Goal: Task Accomplishment & Management: Use online tool/utility

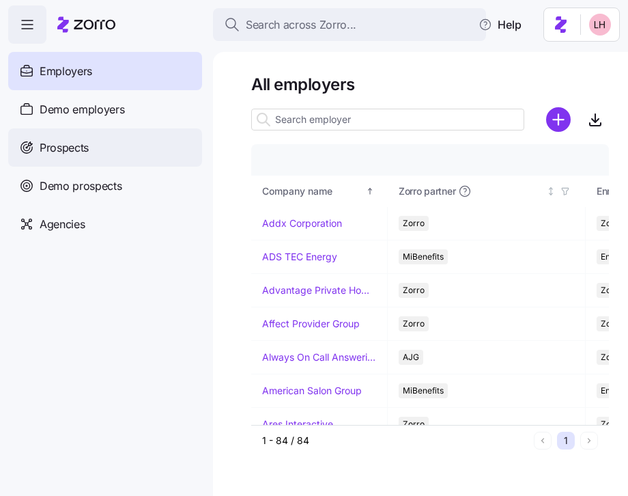
click at [128, 160] on div "Prospects" at bounding box center [105, 147] width 194 height 38
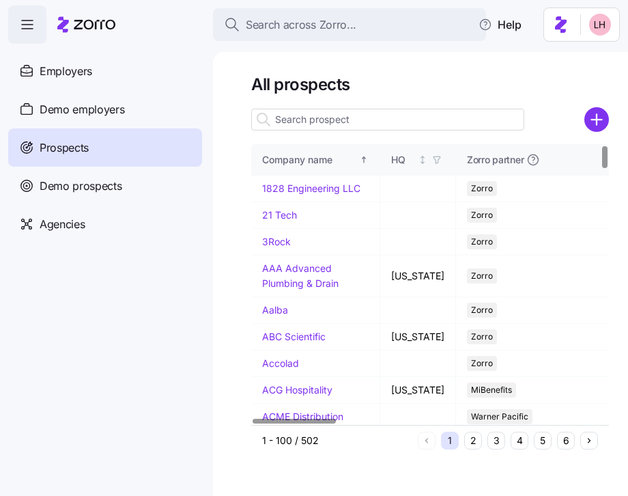
click at [373, 124] on input at bounding box center [387, 120] width 273 height 22
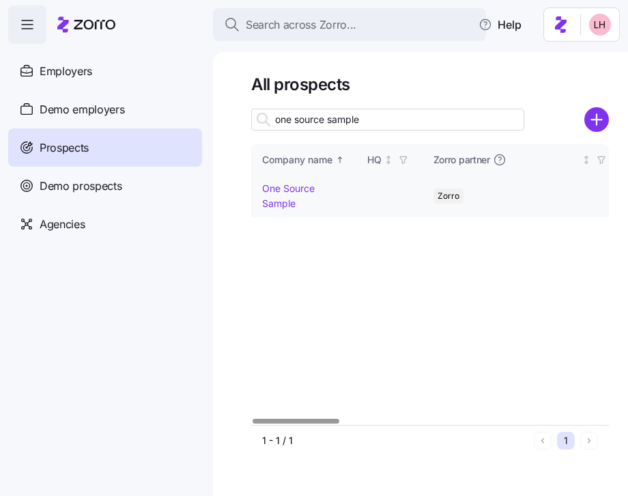
type input "one source sample"
click at [283, 193] on link "One Source Sample" at bounding box center [288, 195] width 53 height 27
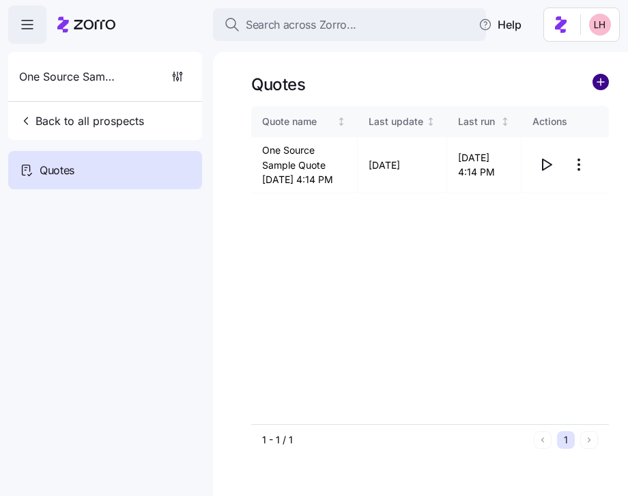
click at [599, 85] on circle "add icon" at bounding box center [601, 81] width 15 height 15
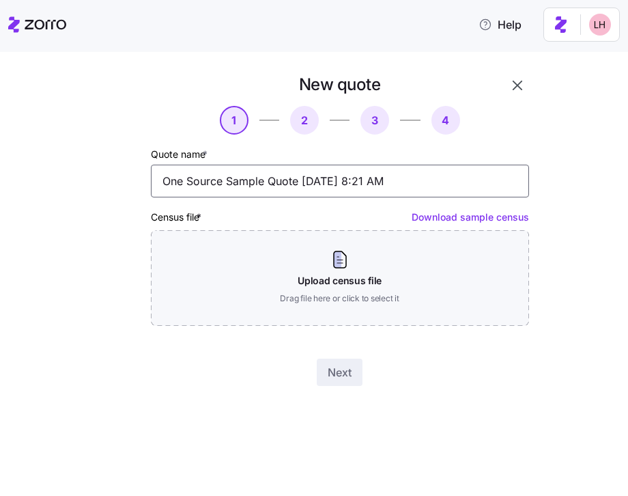
drag, startPoint x: 428, startPoint y: 189, endPoint x: 133, endPoint y: 152, distance: 297.4
click at [132, 152] on div "New quote 1 2 3 4 Quote name * One Source Sample Quote 08/12/2025 8:21 AM Censu…" at bounding box center [301, 229] width 467 height 323
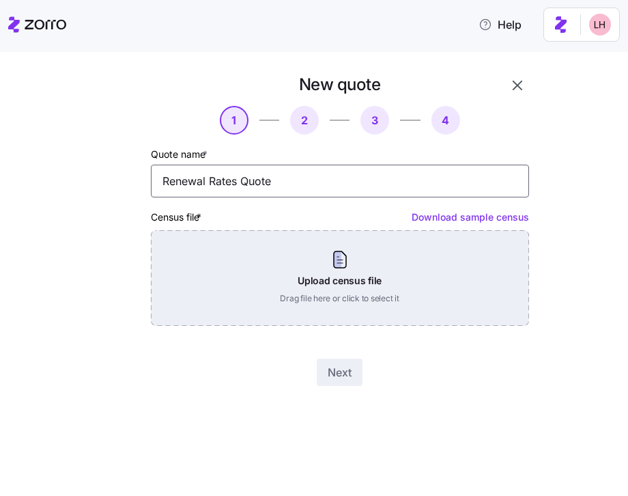
type input "Renewal Rates Quote"
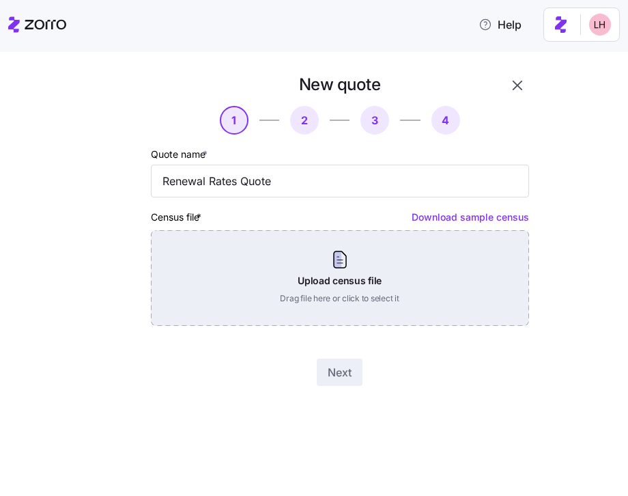
click at [393, 281] on div "Upload census file Drag file here or click to select it" at bounding box center [340, 278] width 378 height 96
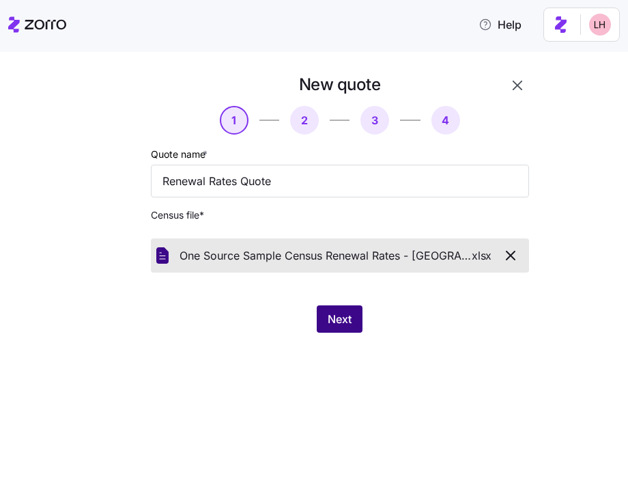
click at [326, 310] on button "Next" at bounding box center [340, 318] width 46 height 27
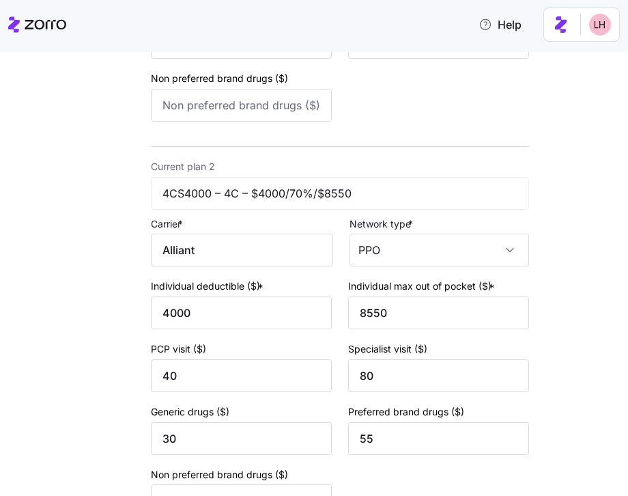
scroll to position [571, 0]
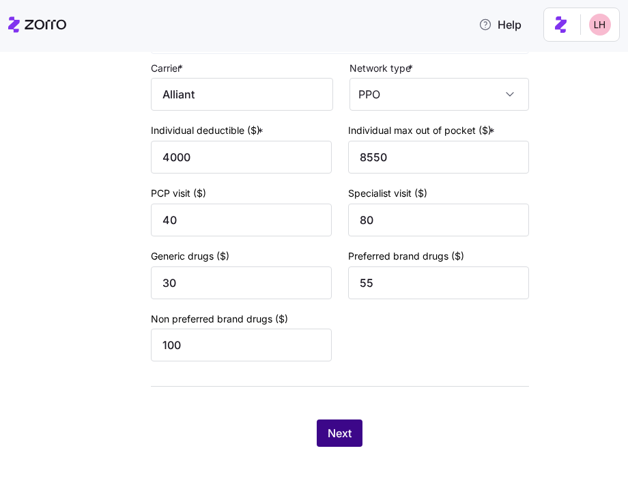
click at [328, 437] on span "Next" at bounding box center [340, 433] width 24 height 16
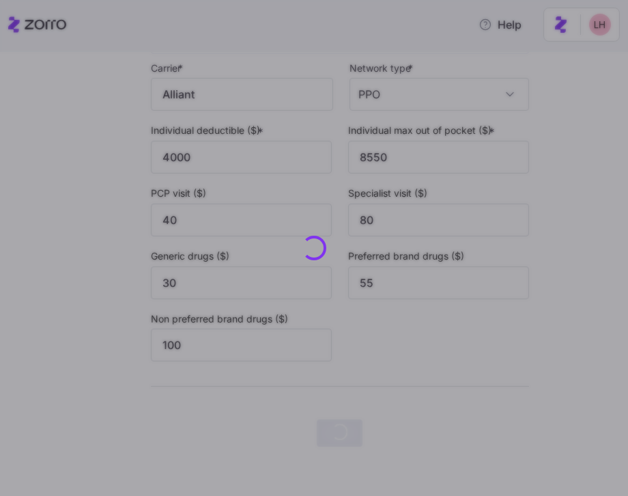
scroll to position [0, 0]
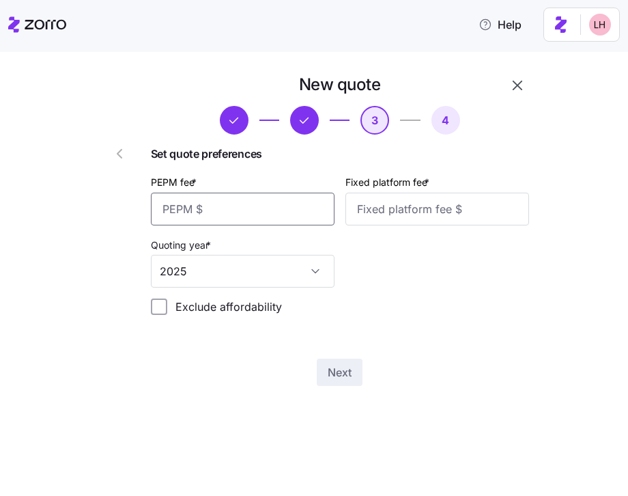
click at [276, 223] on input "PEPM fee *" at bounding box center [243, 209] width 184 height 33
type input "50"
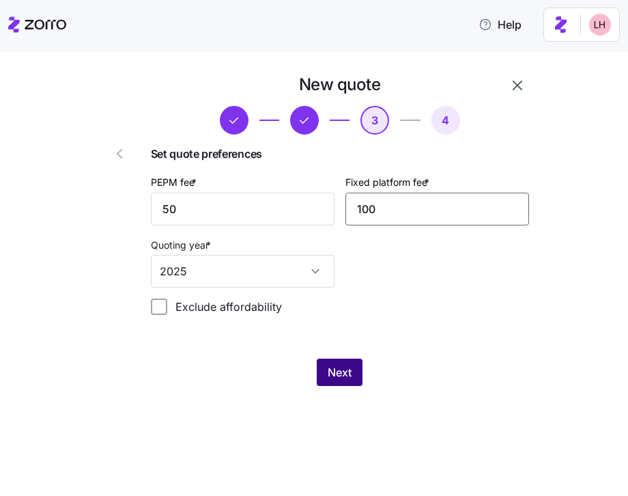
type input "100"
click at [333, 363] on button "Next" at bounding box center [340, 372] width 46 height 27
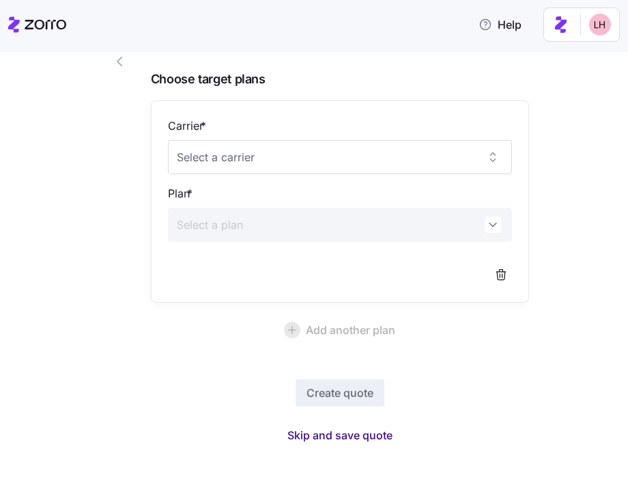
click at [357, 434] on span "Skip and save quote" at bounding box center [340, 435] width 105 height 16
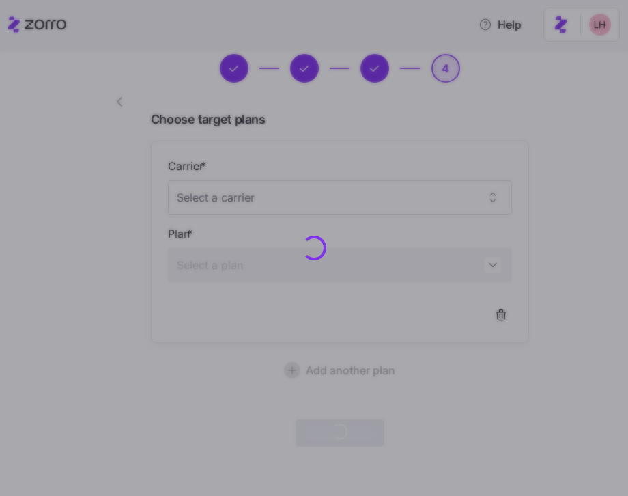
scroll to position [51, 0]
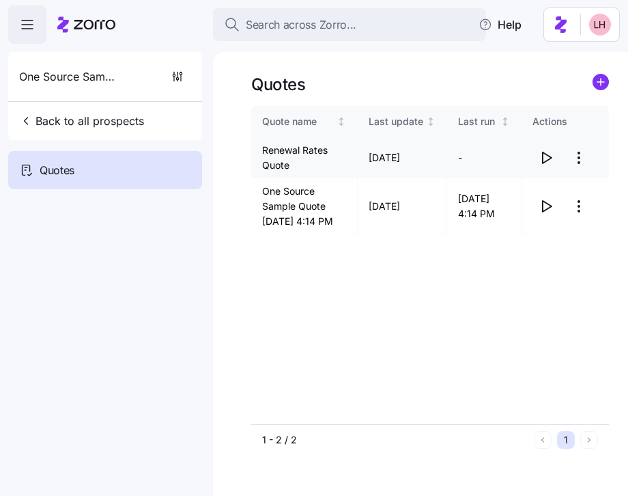
click at [549, 160] on icon "button" at bounding box center [546, 158] width 16 height 16
click at [548, 214] on icon "button" at bounding box center [546, 206] width 16 height 16
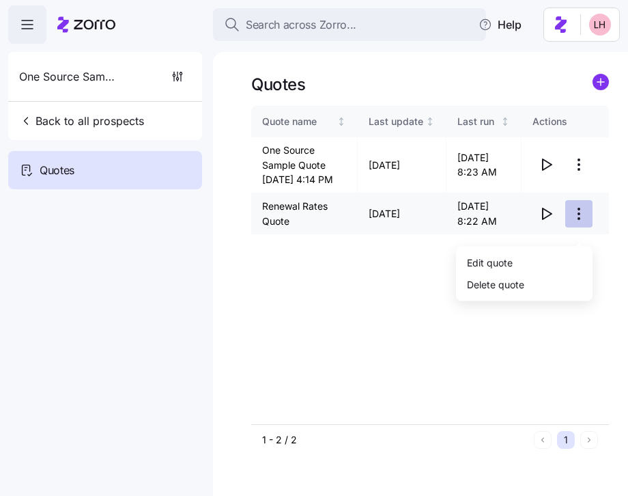
click at [576, 223] on html "Search across Zorro... Help One Source Sample Back to all prospects Quotes Quot…" at bounding box center [314, 244] width 628 height 488
click at [550, 260] on div "Edit quote" at bounding box center [525, 262] width 126 height 22
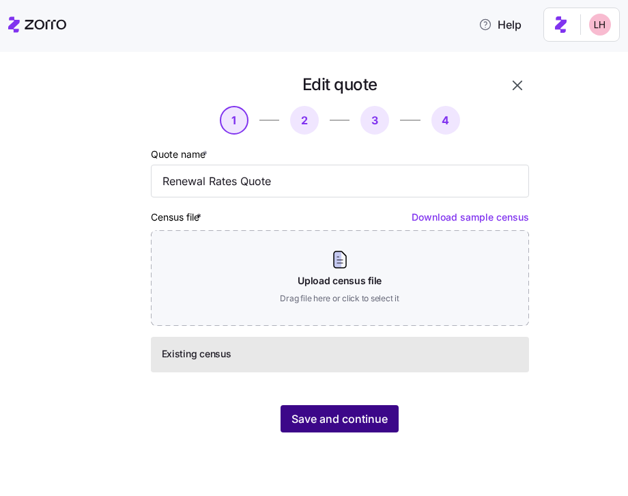
click at [362, 415] on span "Save and continue" at bounding box center [340, 418] width 96 height 16
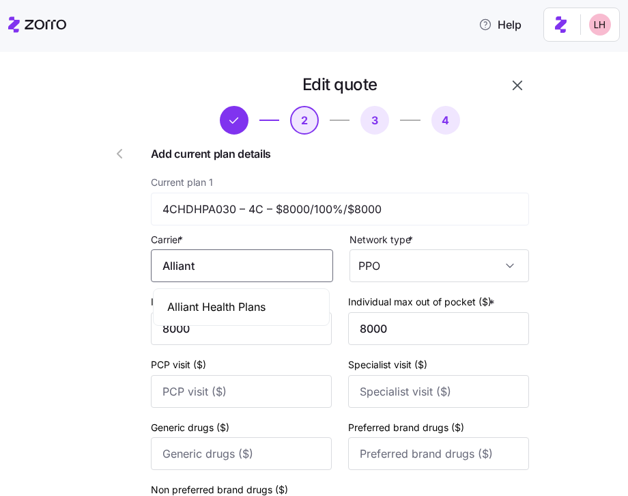
drag, startPoint x: 179, startPoint y: 249, endPoint x: 110, endPoint y: 233, distance: 70.8
click at [243, 304] on span "Alliant Health Plans" at bounding box center [216, 306] width 98 height 17
type input "Alliant Health Plans"
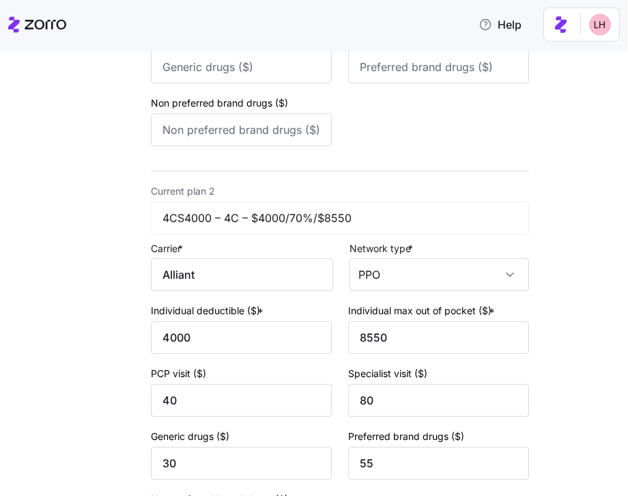
scroll to position [571, 0]
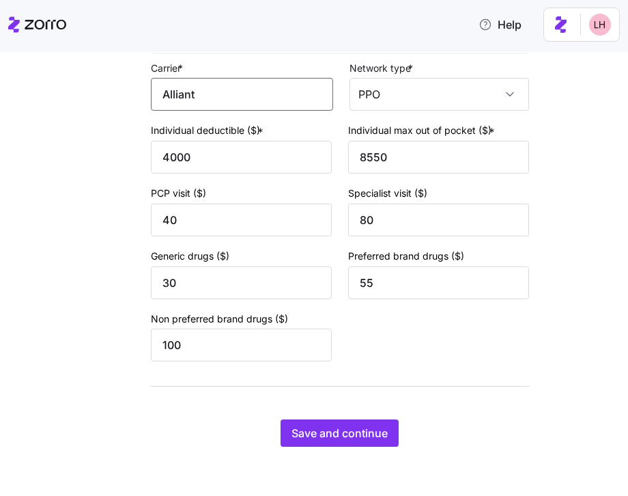
click at [216, 91] on input "Alliant" at bounding box center [242, 94] width 182 height 33
click at [238, 130] on span "Alliant Health Plans" at bounding box center [216, 133] width 98 height 17
type input "Alliant Health Plans"
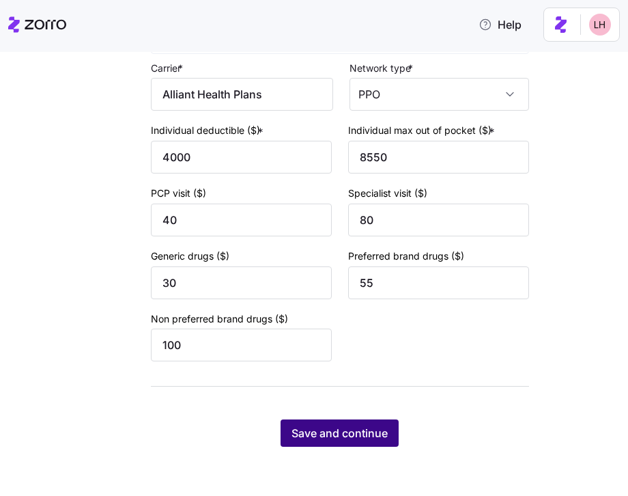
click at [367, 438] on span "Save and continue" at bounding box center [340, 433] width 96 height 16
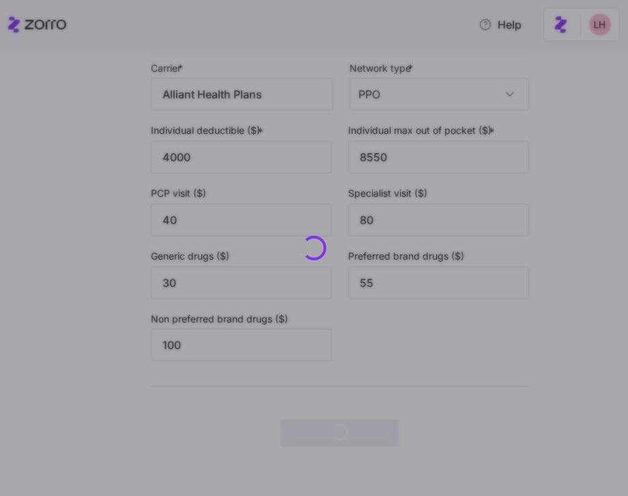
scroll to position [0, 0]
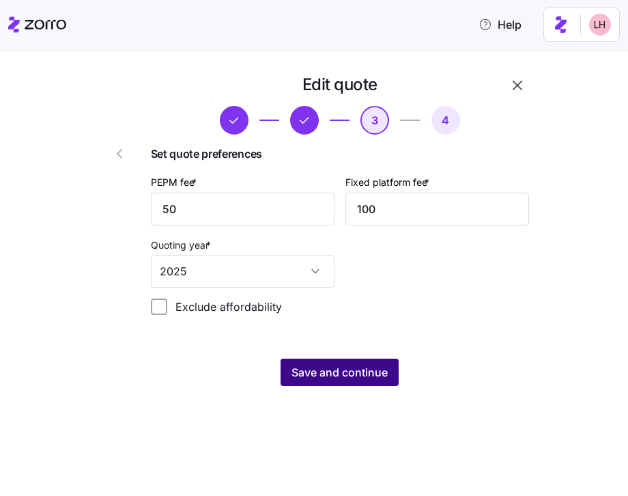
click at [357, 372] on span "Save and continue" at bounding box center [340, 372] width 96 height 16
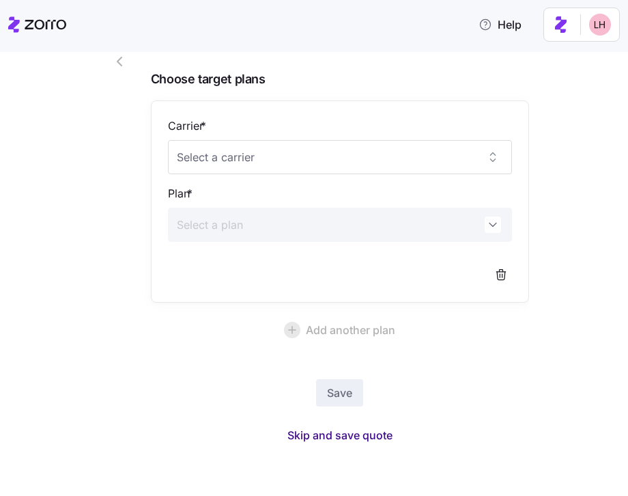
click at [360, 440] on span "Skip and save quote" at bounding box center [340, 435] width 105 height 16
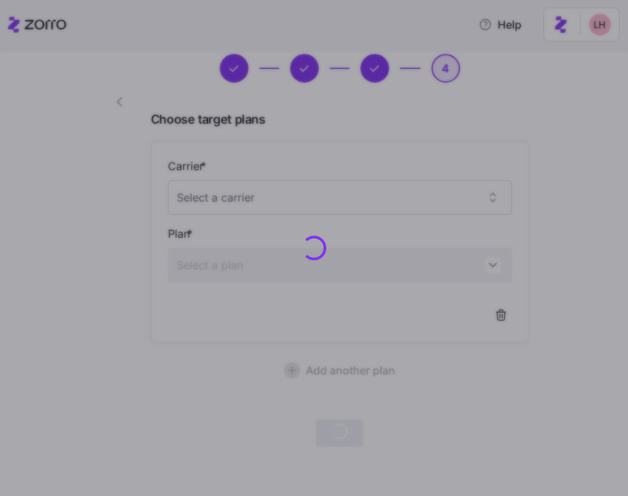
scroll to position [51, 0]
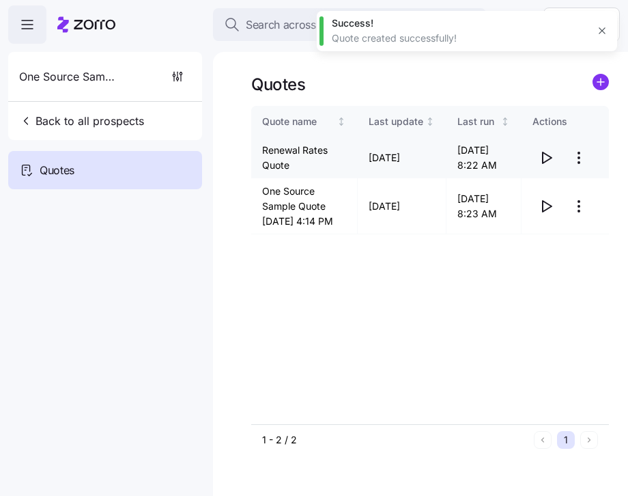
click at [577, 155] on html "Search across Zorro... Help One Source Sample Back to all prospects Quotes Quot…" at bounding box center [314, 244] width 628 height 488
click at [523, 296] on html "Search across Zorro... Help One Source Sample Back to all prospects Quotes Quot…" at bounding box center [314, 244] width 628 height 488
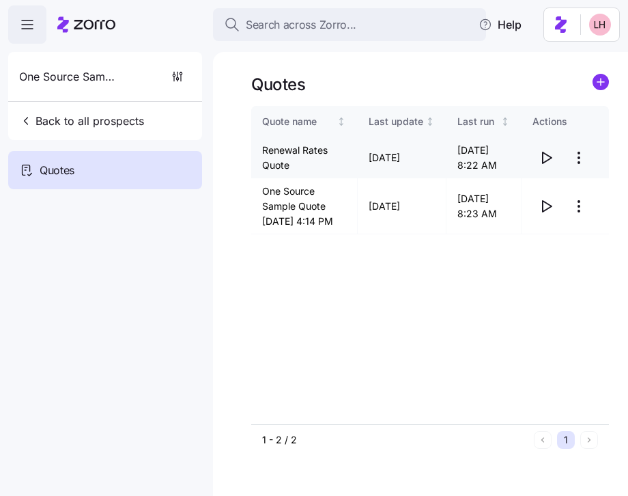
click at [583, 162] on html "Search across Zorro... Help One Source Sample Back to all prospects Quotes Quot…" at bounding box center [314, 244] width 628 height 488
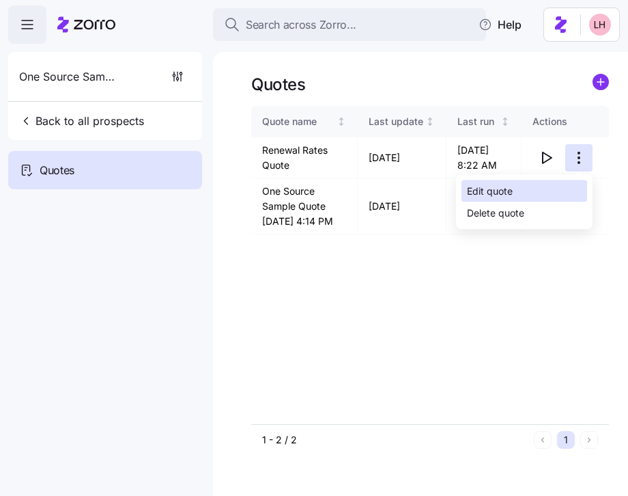
click at [540, 195] on div "Edit quote" at bounding box center [525, 191] width 126 height 22
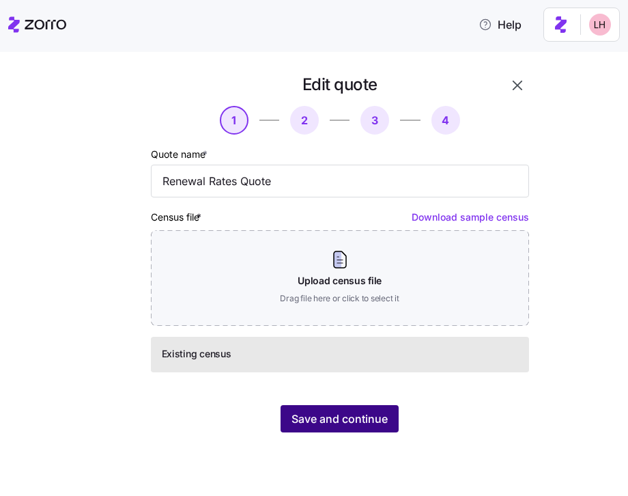
click at [358, 414] on span "Save and continue" at bounding box center [340, 418] width 96 height 16
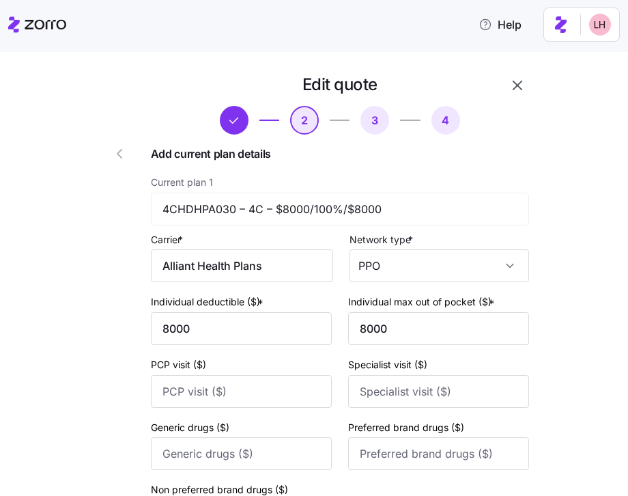
scroll to position [571, 0]
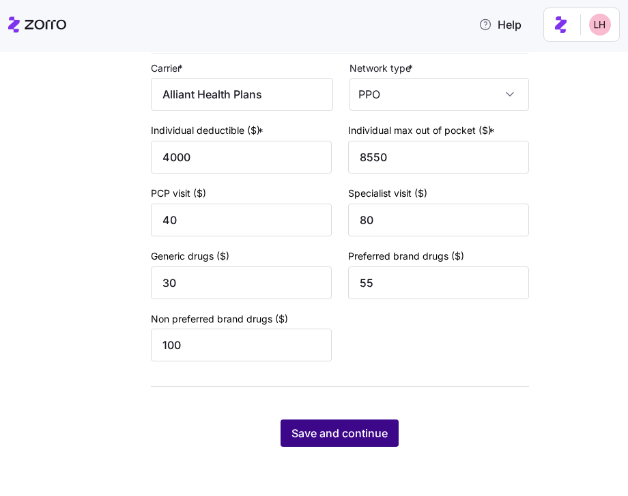
click at [339, 430] on span "Save and continue" at bounding box center [340, 433] width 96 height 16
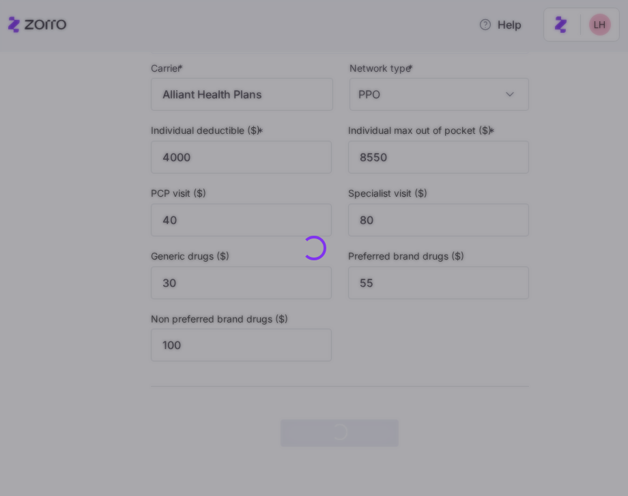
scroll to position [0, 0]
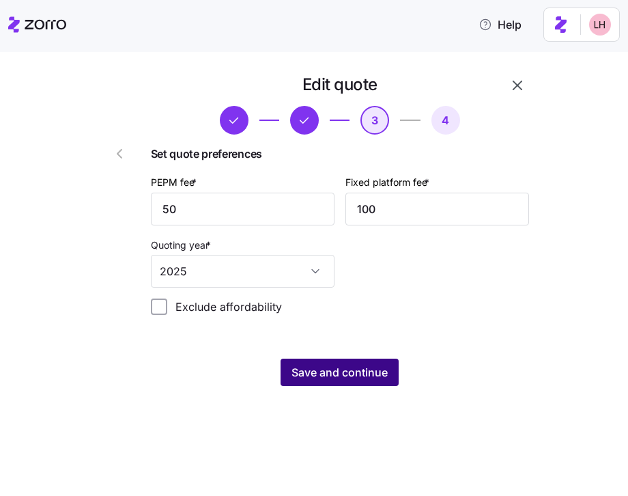
click at [383, 372] on span "Save and continue" at bounding box center [340, 372] width 96 height 16
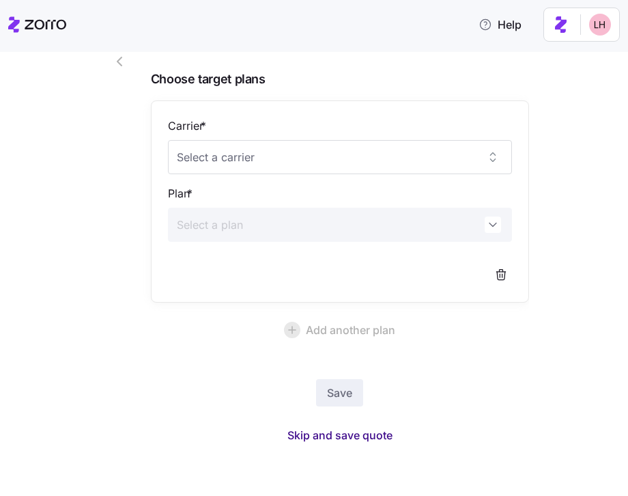
click at [365, 430] on span "Skip and save quote" at bounding box center [340, 435] width 105 height 16
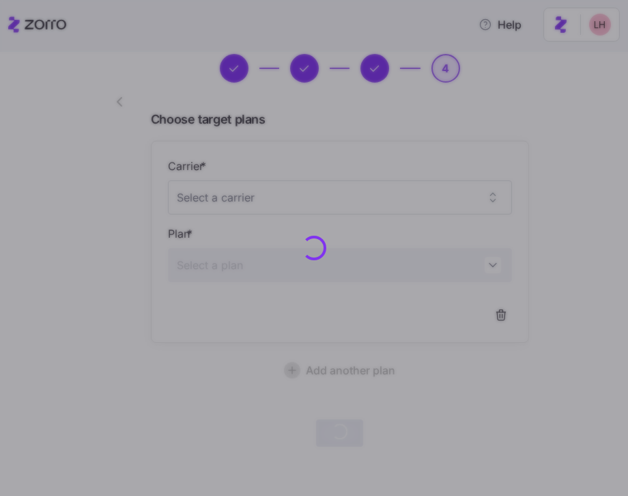
scroll to position [51, 0]
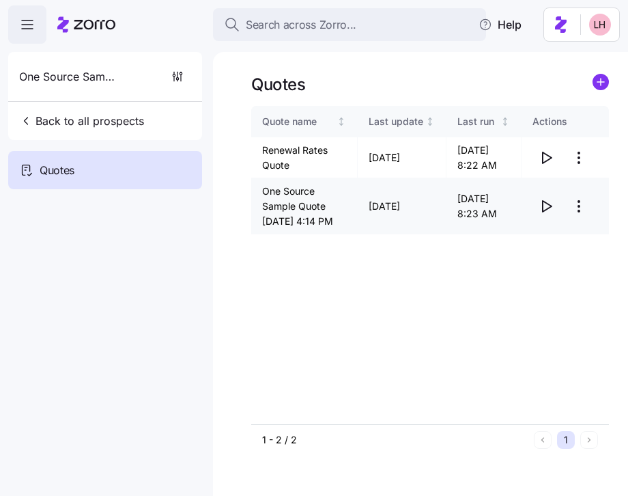
click at [579, 214] on html "Search across Zorro... Help One Source Sample Back to all prospects Quotes Quot…" at bounding box center [314, 244] width 628 height 488
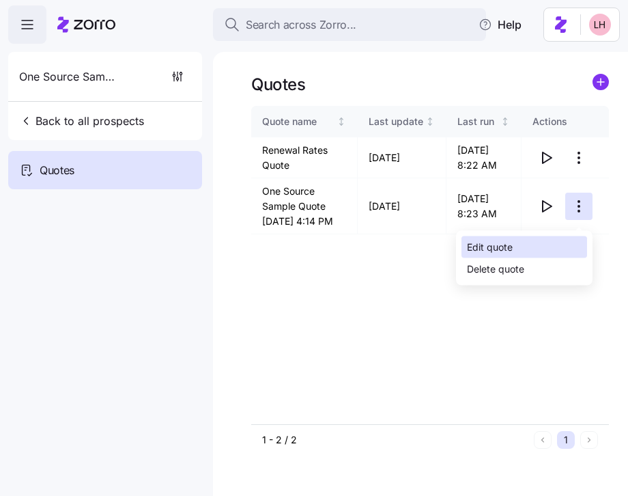
click at [551, 240] on div "Edit quote" at bounding box center [525, 247] width 126 height 22
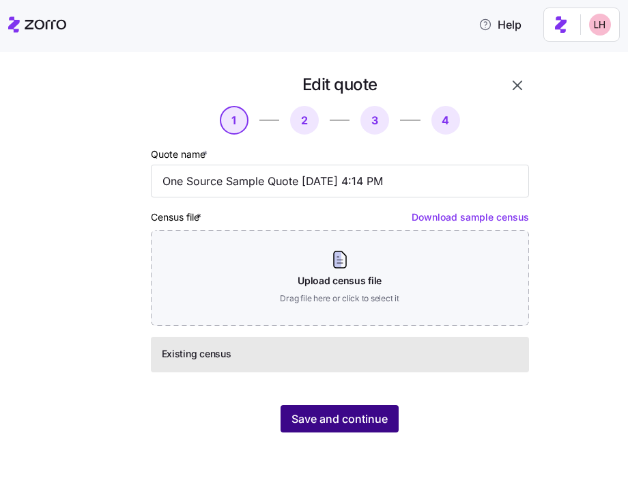
click at [349, 417] on span "Save and continue" at bounding box center [340, 418] width 96 height 16
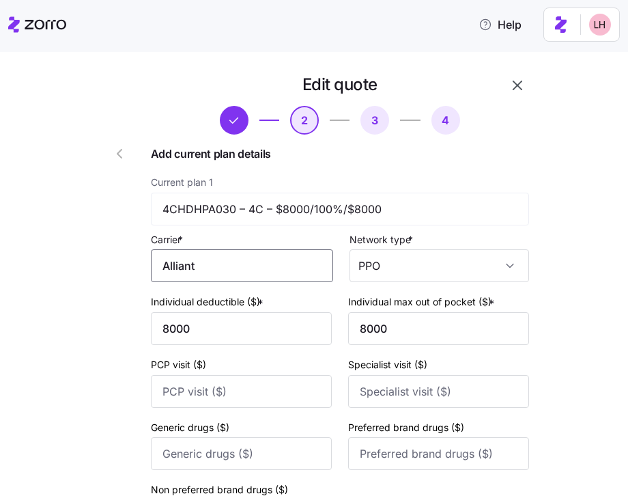
click at [298, 277] on input "Alliant" at bounding box center [242, 265] width 182 height 33
click at [292, 294] on div "Alliant Health Plans" at bounding box center [241, 307] width 170 height 31
type input "Alliant Health Plans"
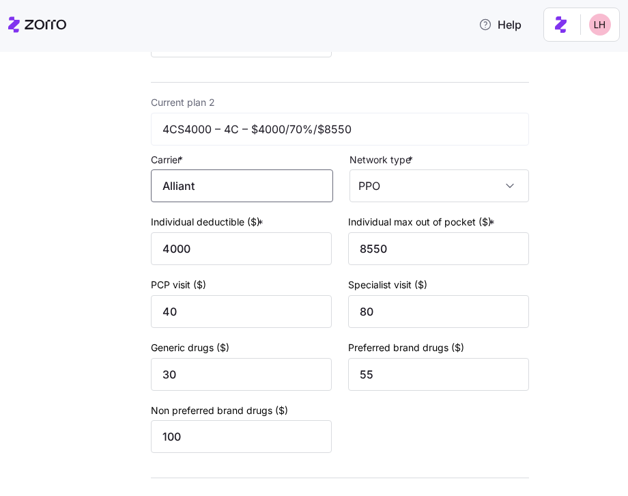
click at [272, 197] on input "Alliant" at bounding box center [242, 185] width 182 height 33
click at [261, 236] on span "Alliant Health Plans" at bounding box center [216, 229] width 98 height 17
type input "Alliant Health Plans"
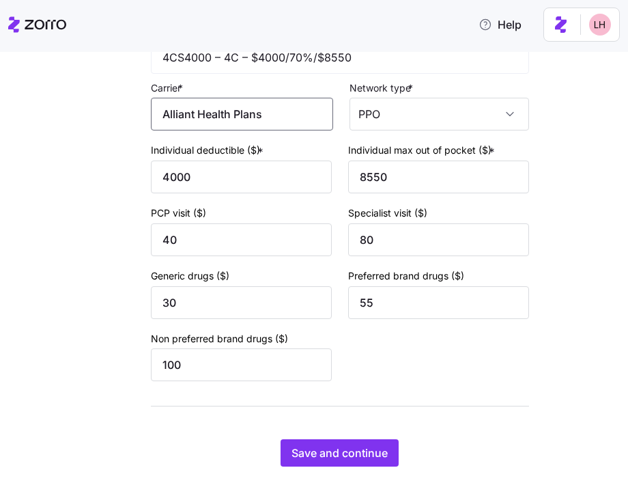
scroll to position [571, 0]
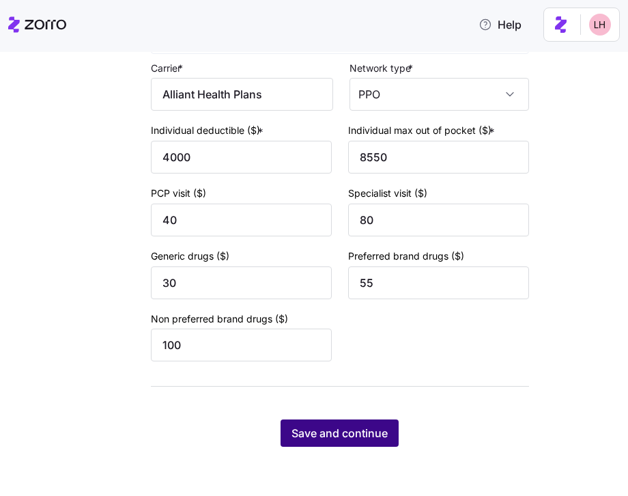
click at [369, 438] on span "Save and continue" at bounding box center [340, 433] width 96 height 16
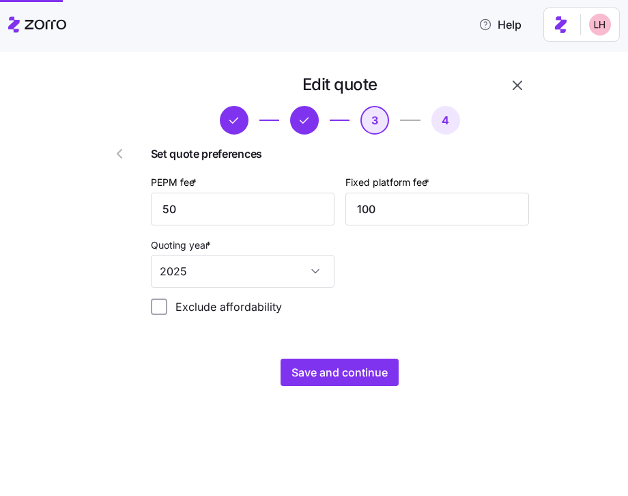
scroll to position [0, 0]
click at [390, 387] on div "Edit quote 3 4 Set quote preferences PEPM fee * 50 Fixed platform fee * 100 Quo…" at bounding box center [324, 238] width 478 height 329
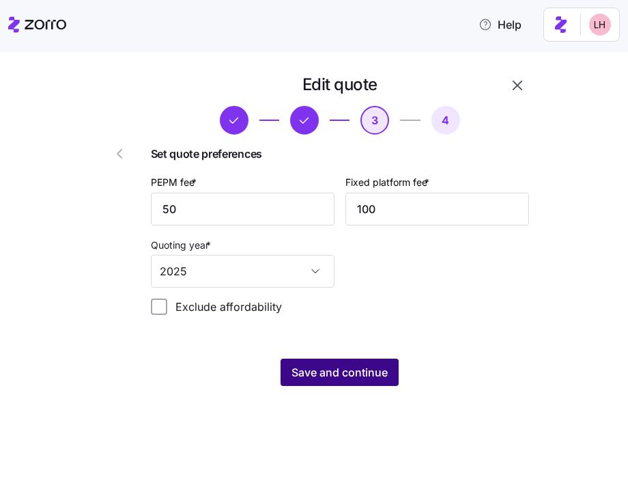
click at [389, 382] on button "Save and continue" at bounding box center [340, 372] width 118 height 27
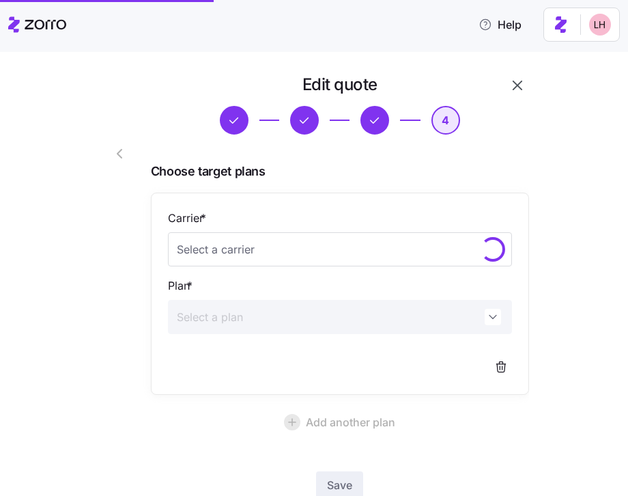
scroll to position [92, 0]
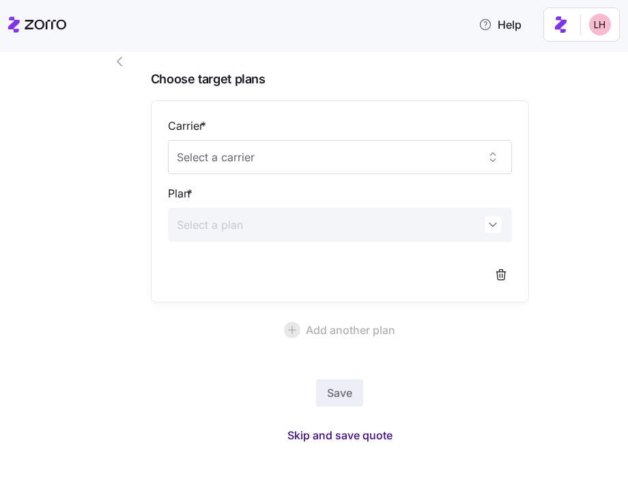
click at [362, 429] on span "Skip and save quote" at bounding box center [340, 435] width 105 height 16
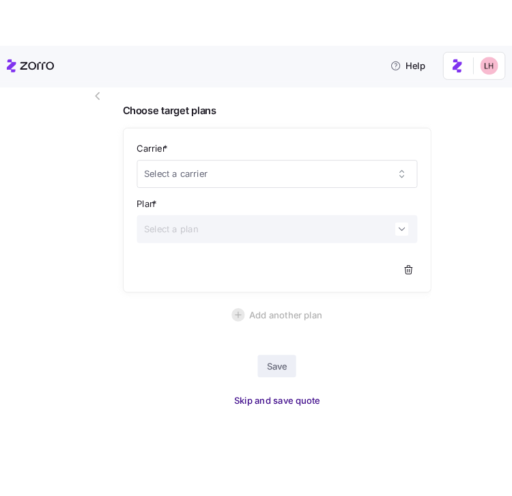
scroll to position [51, 0]
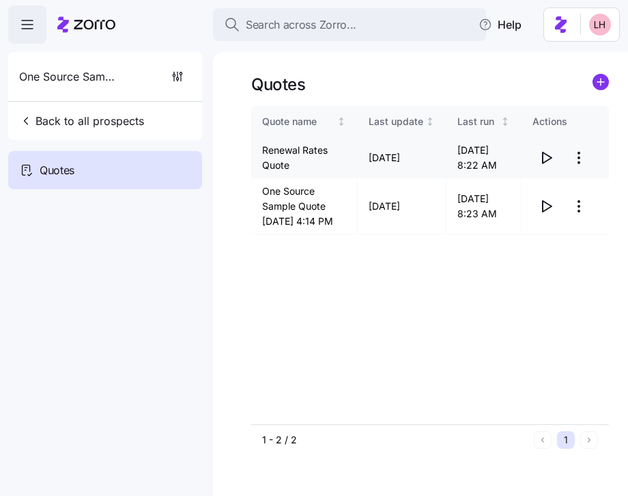
click at [546, 159] on icon "button" at bounding box center [546, 158] width 16 height 16
click at [551, 214] on icon "button" at bounding box center [546, 206] width 16 height 16
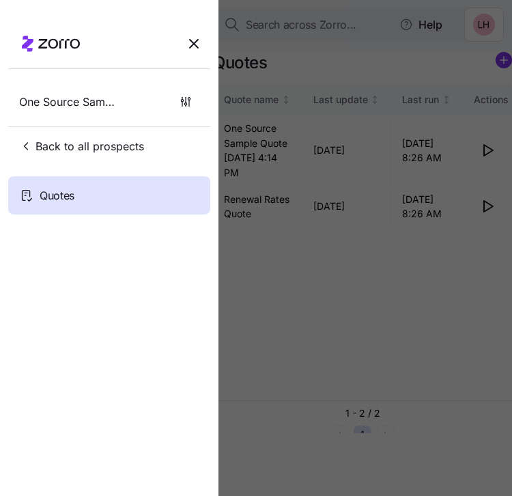
click at [395, 284] on div at bounding box center [256, 248] width 512 height 496
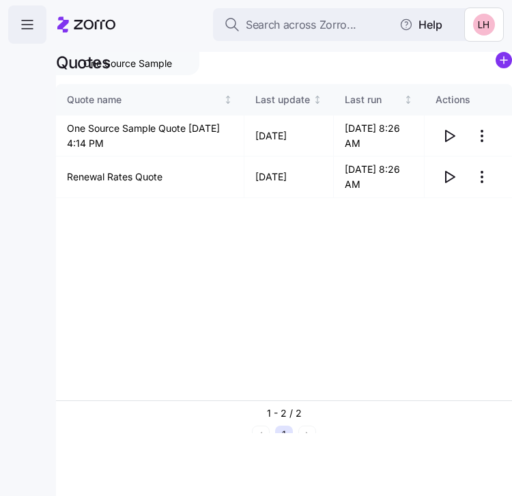
click at [26, 28] on icon "button" at bounding box center [27, 24] width 16 height 16
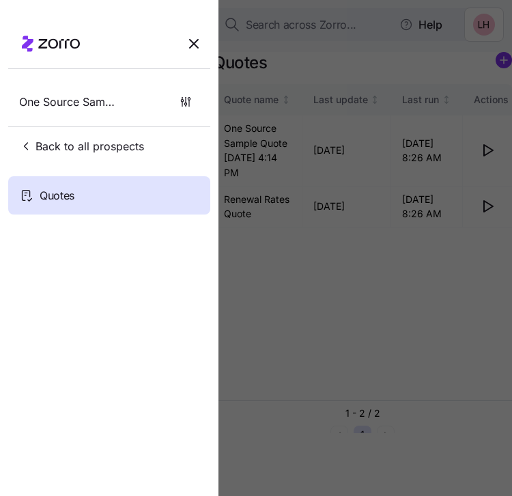
drag, startPoint x: 91, startPoint y: 149, endPoint x: 87, endPoint y: 161, distance: 12.3
click at [87, 163] on div "One Source Sample Back to all prospects" at bounding box center [109, 121] width 202 height 88
click at [87, 151] on span "Back to all prospects" at bounding box center [81, 146] width 125 height 16
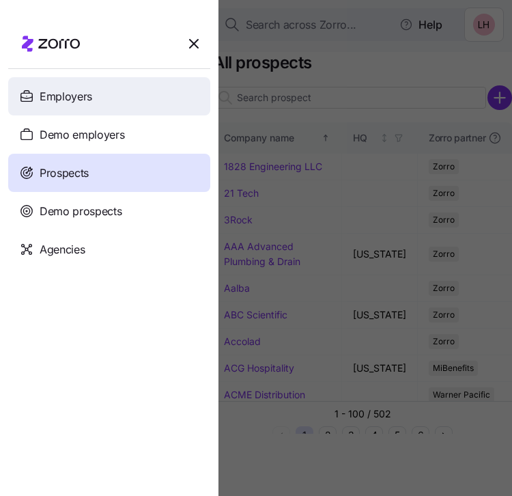
click at [96, 100] on div "Employers" at bounding box center [109, 96] width 202 height 38
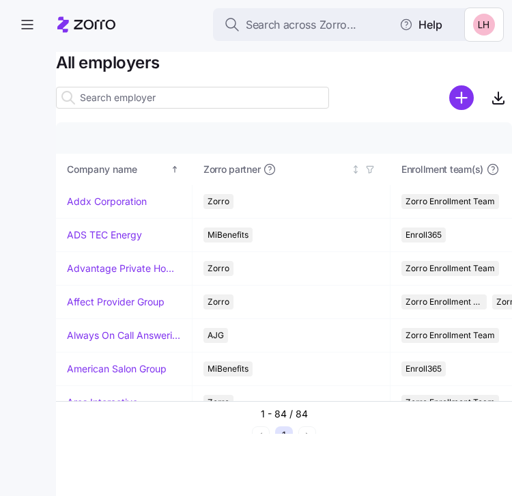
click at [152, 102] on input at bounding box center [192, 98] width 273 height 22
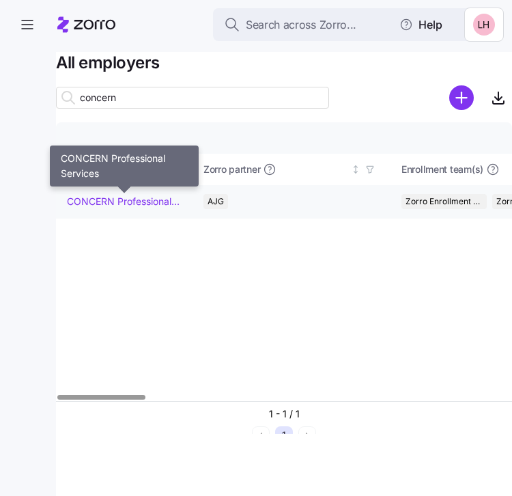
type input "concern"
click at [112, 203] on link "CONCERN Professional Services" at bounding box center [124, 202] width 114 height 14
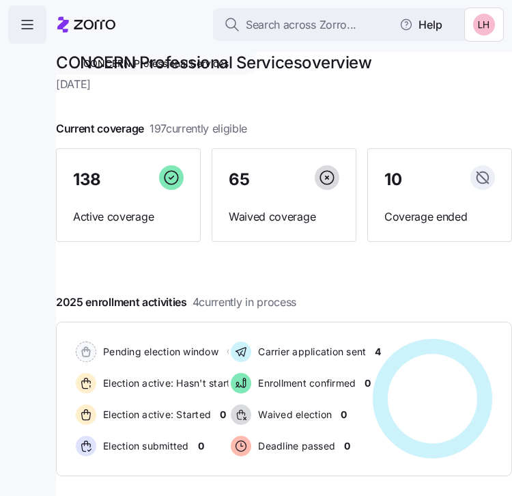
click at [34, 26] on icon "button" at bounding box center [27, 24] width 16 height 16
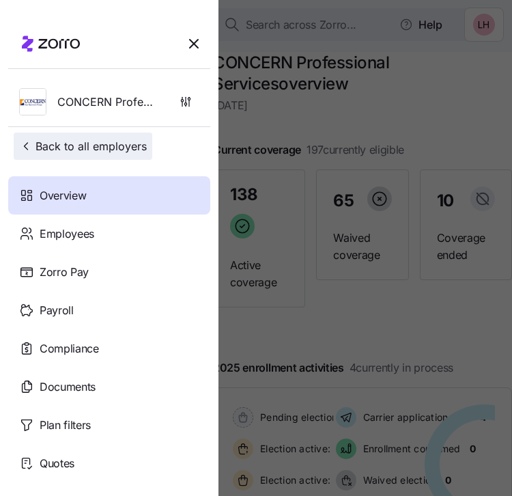
click at [36, 149] on span "Back to all employers" at bounding box center [83, 146] width 128 height 16
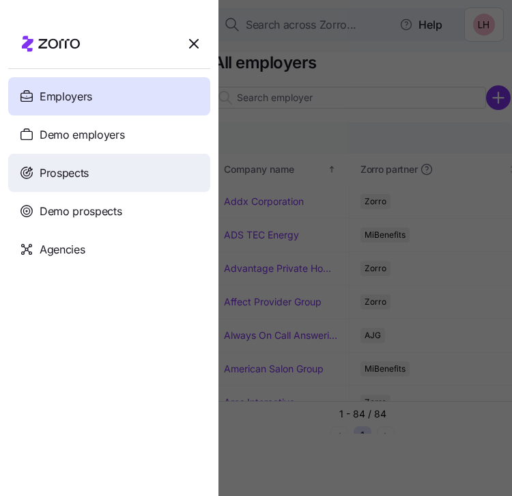
click at [88, 182] on div "Prospects" at bounding box center [109, 173] width 202 height 38
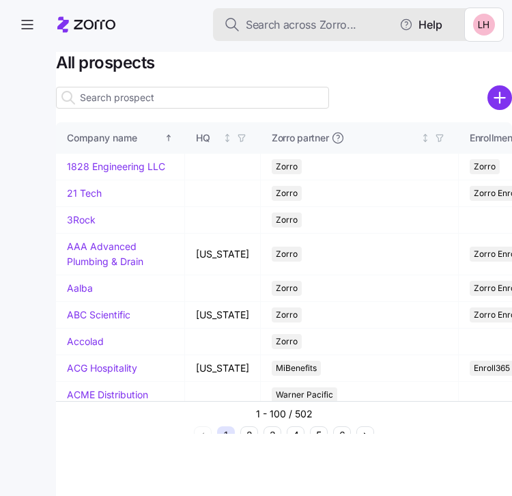
click at [274, 23] on span "Search across Zorro..." at bounding box center [301, 24] width 111 height 17
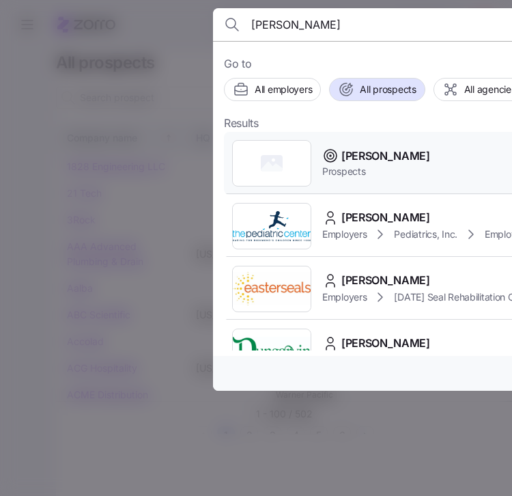
type input "davis malm"
click at [374, 169] on span "Prospects" at bounding box center [376, 172] width 108 height 14
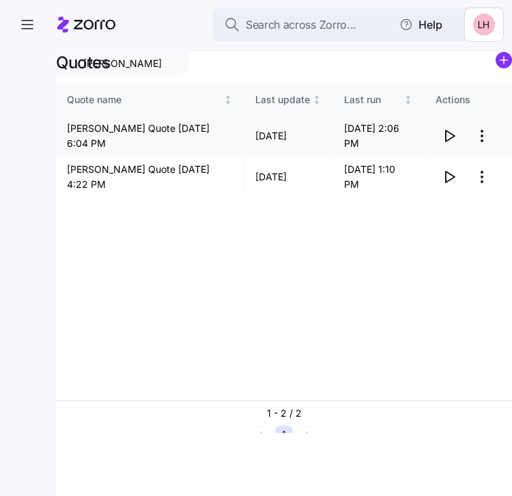
click at [449, 136] on icon "button" at bounding box center [449, 136] width 16 height 16
click at [484, 176] on html "Search across Zorro... Help Davis Malm Quotes Quote name Last update Last run A…" at bounding box center [256, 244] width 512 height 488
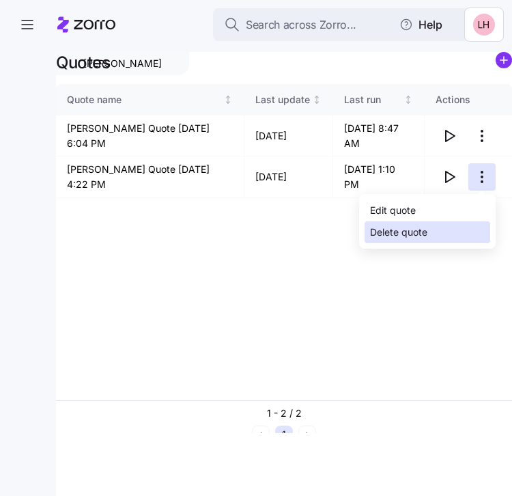
click at [426, 227] on div "Delete quote" at bounding box center [398, 232] width 57 height 15
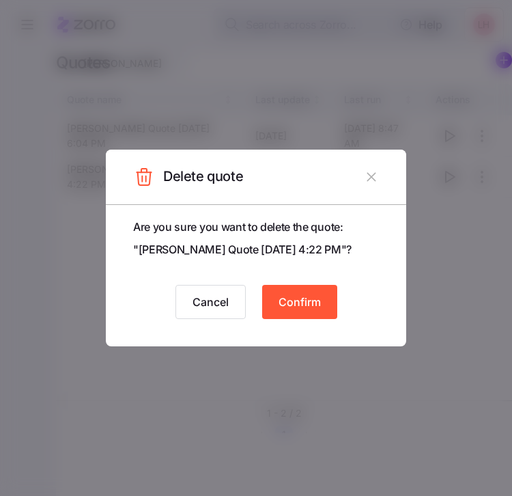
click at [309, 303] on span "Confirm" at bounding box center [300, 302] width 42 height 16
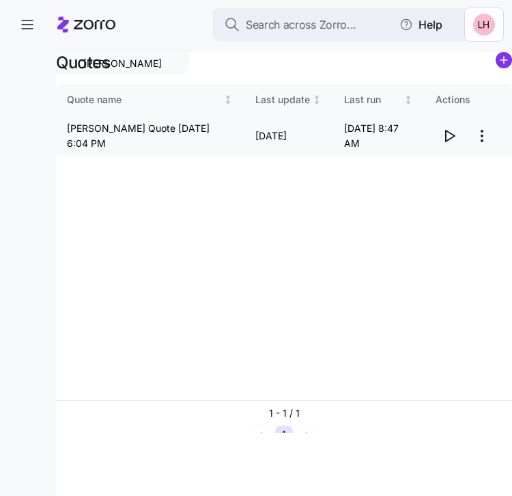
click at [446, 135] on icon "button" at bounding box center [450, 135] width 9 height 11
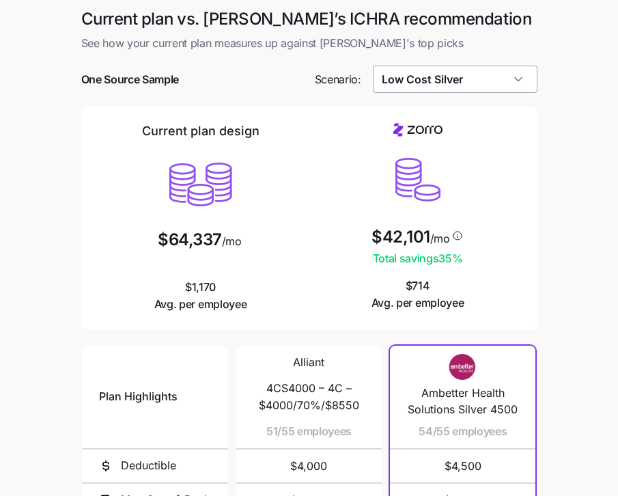
click at [491, 87] on input "Low Cost Silver" at bounding box center [455, 79] width 165 height 27
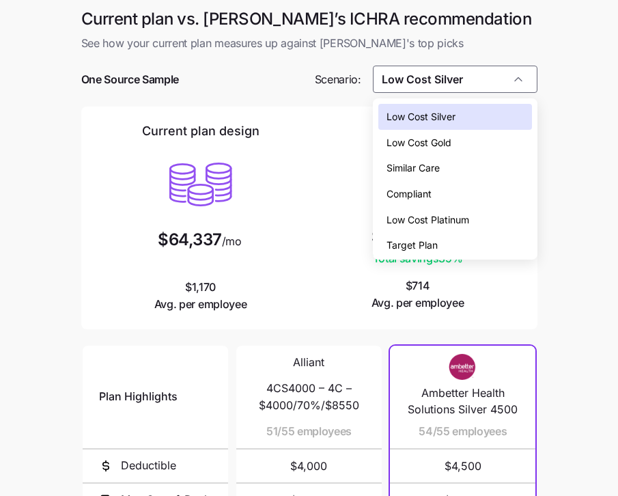
click at [462, 133] on div "Low Cost Gold" at bounding box center [455, 143] width 154 height 26
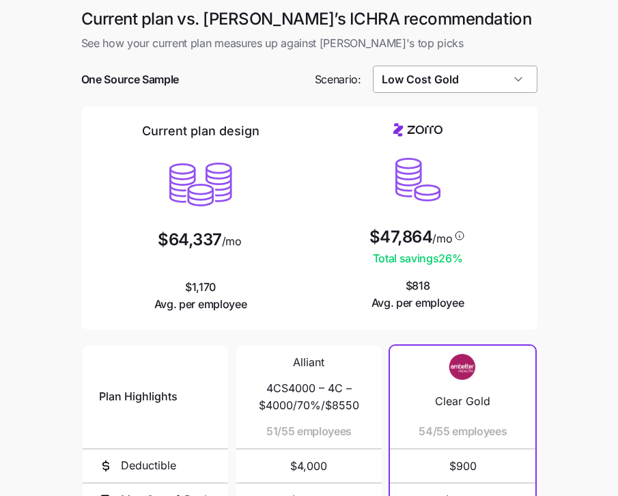
click at [464, 86] on input "Low Cost Gold" at bounding box center [455, 79] width 165 height 27
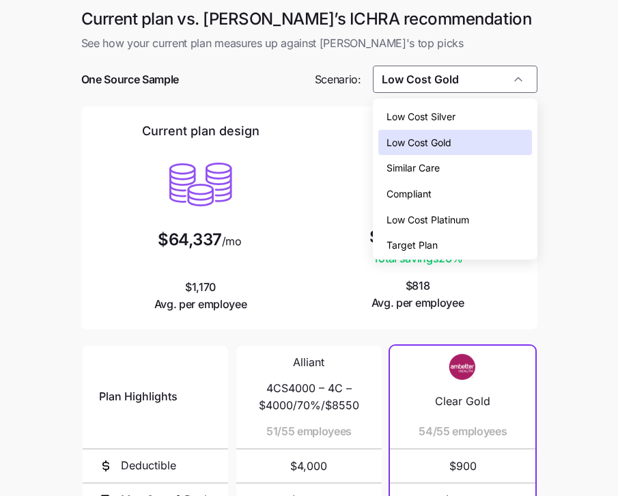
click at [453, 212] on span "Low Cost Platinum" at bounding box center [428, 219] width 83 height 15
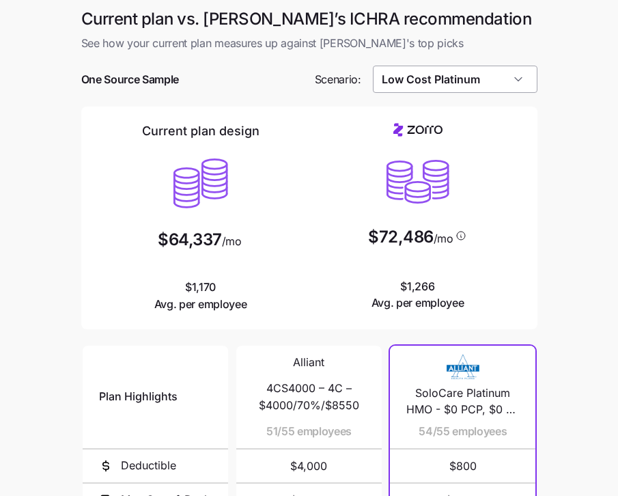
click at [486, 88] on input "Low Cost Platinum" at bounding box center [455, 79] width 165 height 27
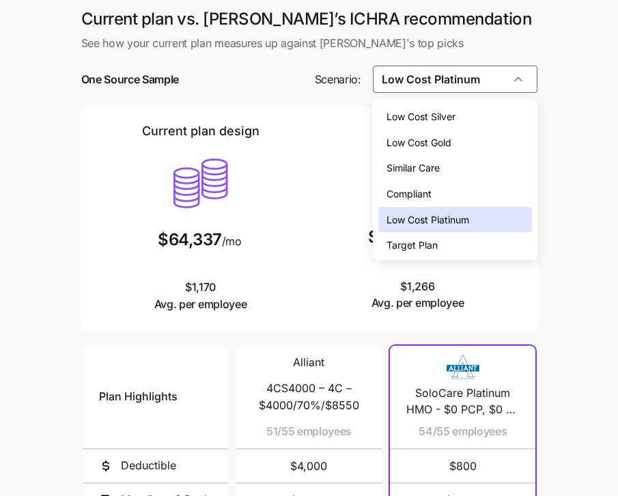
click at [462, 185] on div "Compliant" at bounding box center [455, 194] width 154 height 26
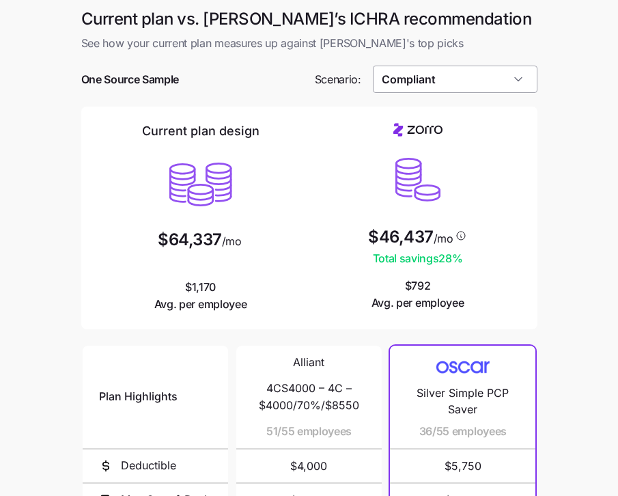
click at [502, 77] on input "Compliant" at bounding box center [455, 79] width 165 height 27
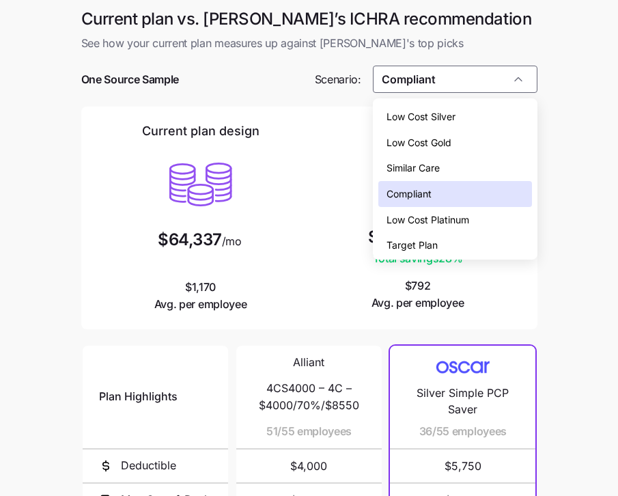
click at [479, 111] on div "Low Cost Silver" at bounding box center [455, 117] width 154 height 26
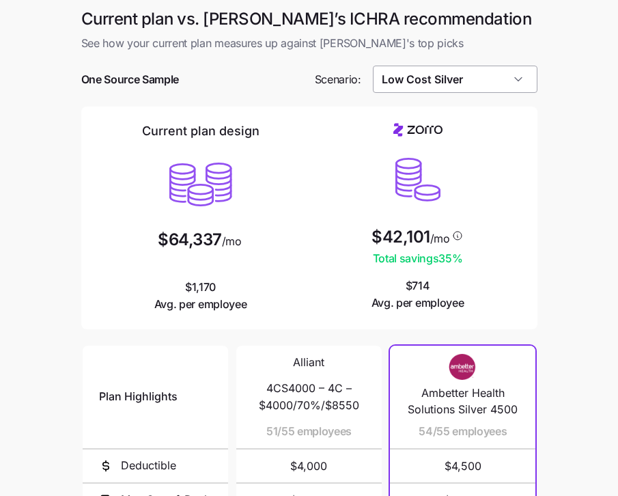
click at [489, 87] on input "Low Cost Silver" at bounding box center [455, 79] width 165 height 27
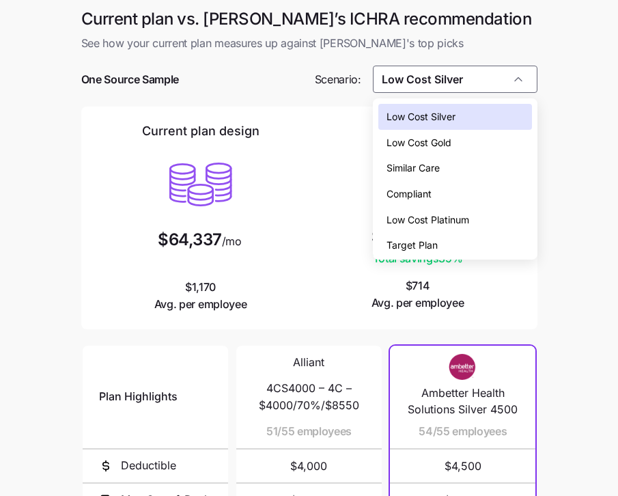
click at [466, 158] on div "Similar Care" at bounding box center [455, 168] width 154 height 26
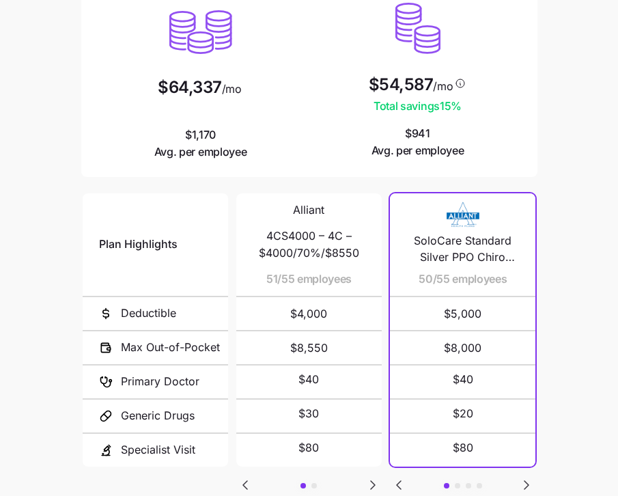
scroll to position [221, 0]
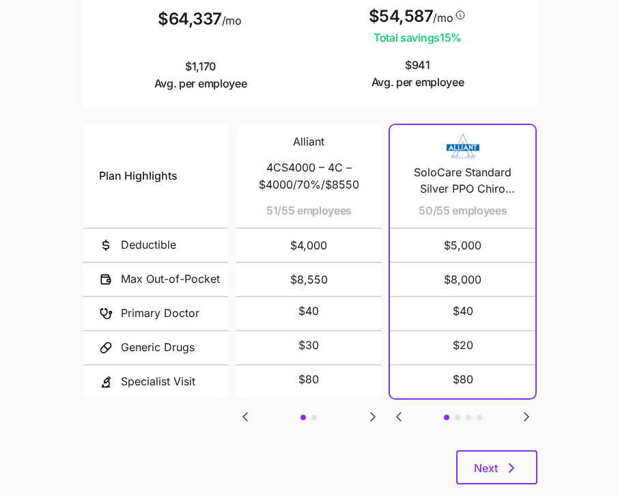
click at [369, 413] on icon "Go to next slide" at bounding box center [373, 416] width 16 height 16
click at [247, 414] on icon "Go to previous slide" at bounding box center [245, 416] width 16 height 16
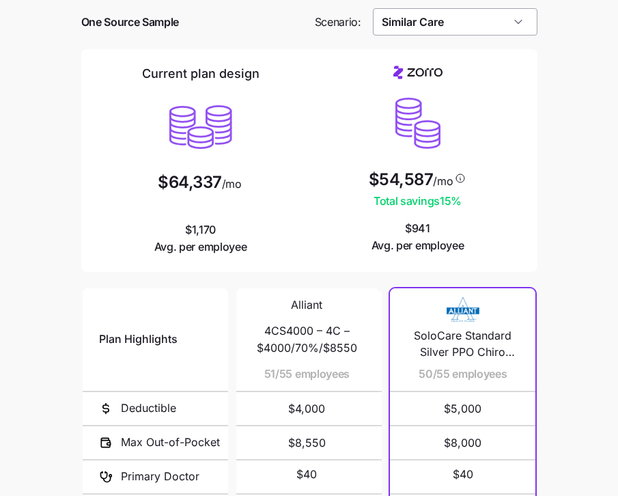
scroll to position [0, 0]
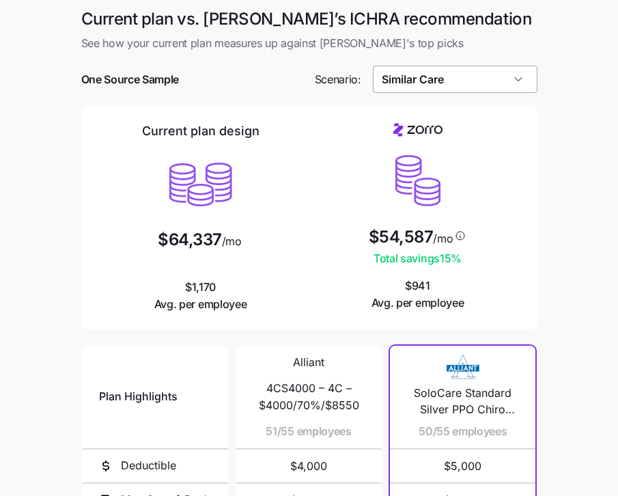
click at [484, 87] on input "Similar Care" at bounding box center [455, 79] width 165 height 27
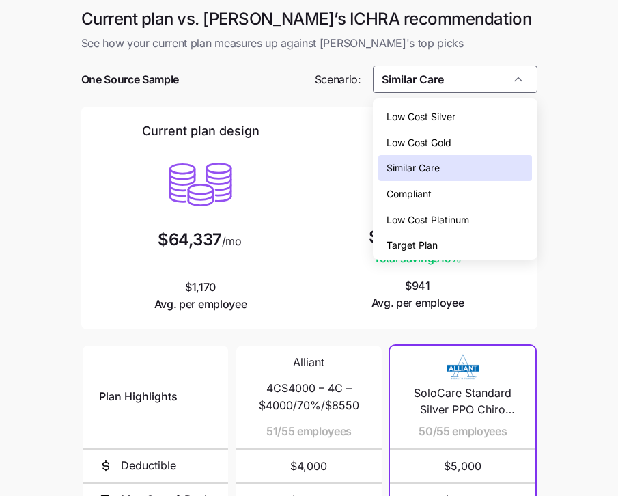
click at [471, 115] on div "Low Cost Silver" at bounding box center [455, 117] width 154 height 26
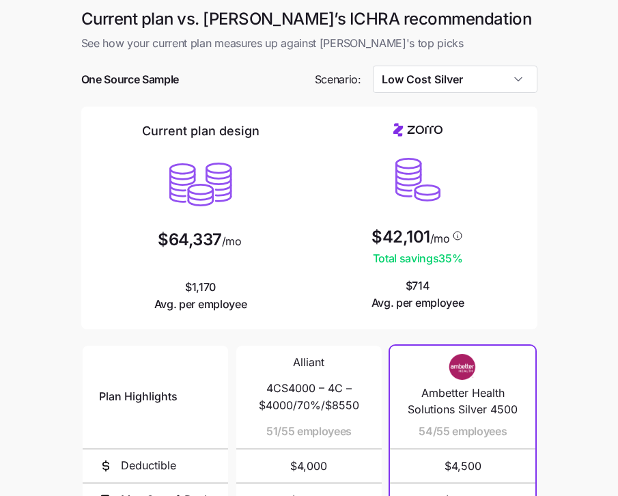
click at [537, 227] on div "Current plan vs. Zorro’s ICHRA recommendation See how your current plan measure…" at bounding box center [309, 364] width 478 height 713
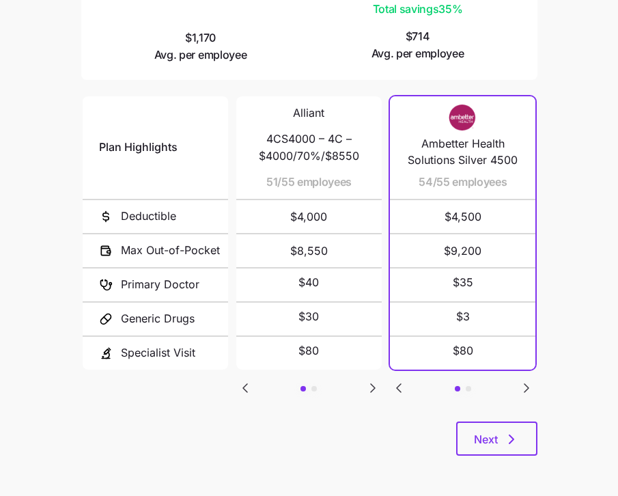
scroll to position [38, 0]
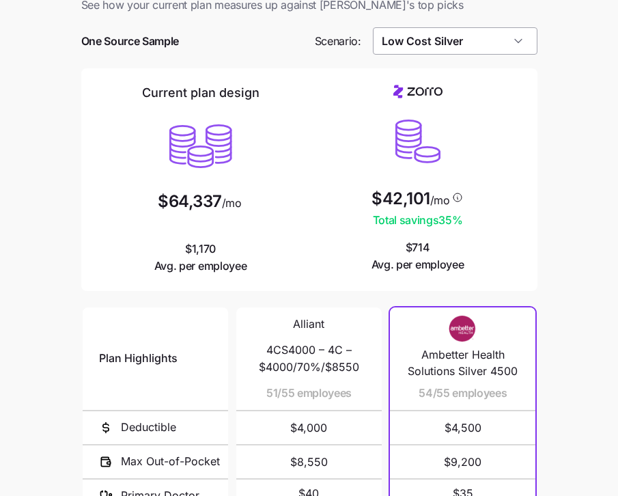
click at [504, 45] on input "Low Cost Silver" at bounding box center [455, 40] width 165 height 27
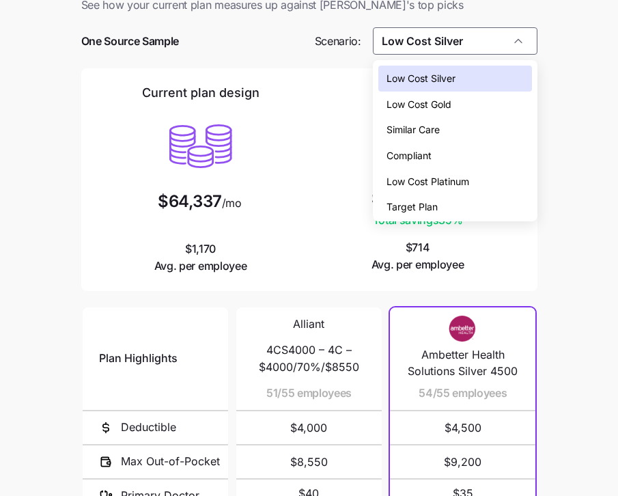
click at [466, 123] on div "Similar Care" at bounding box center [455, 130] width 154 height 26
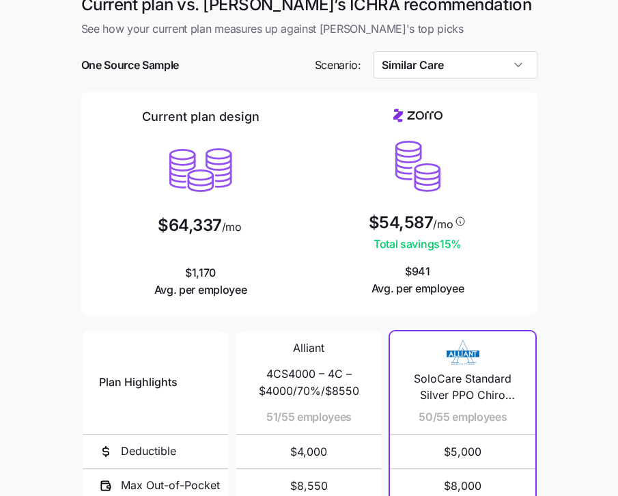
scroll to position [0, 0]
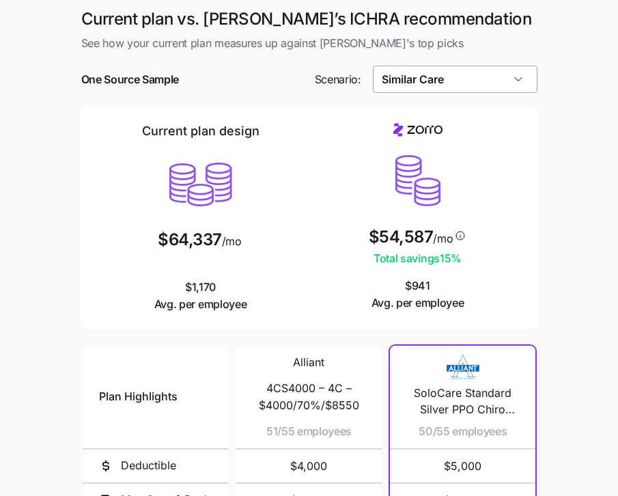
click at [453, 83] on input "Similar Care" at bounding box center [455, 79] width 165 height 27
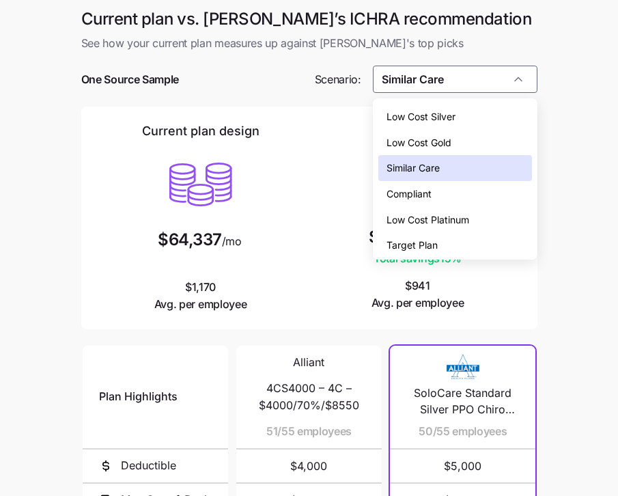
click at [439, 184] on div "Compliant" at bounding box center [455, 194] width 154 height 26
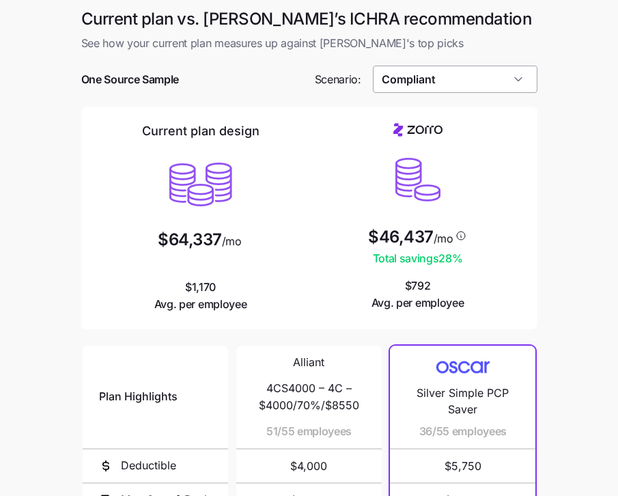
click at [494, 68] on input "Compliant" at bounding box center [455, 79] width 165 height 27
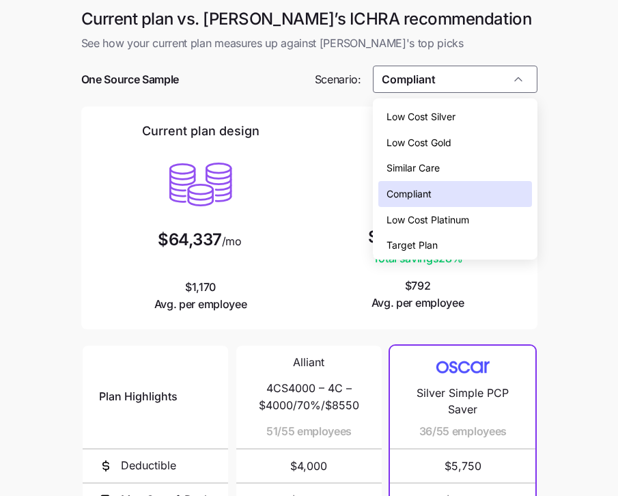
click at [471, 107] on div "Low Cost Silver" at bounding box center [455, 117] width 154 height 26
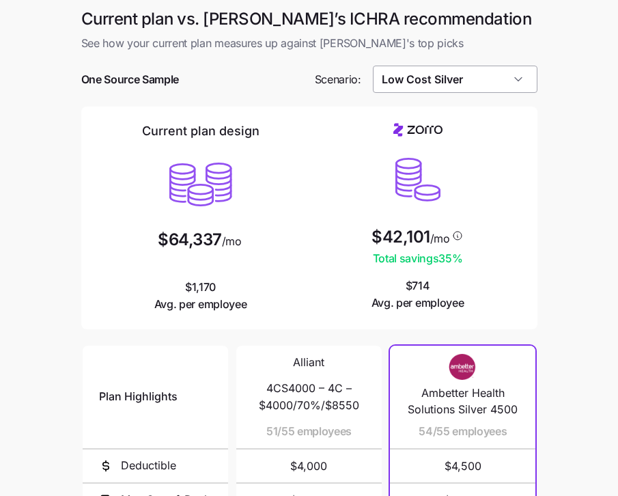
click at [451, 80] on input "Low Cost Silver" at bounding box center [455, 79] width 165 height 27
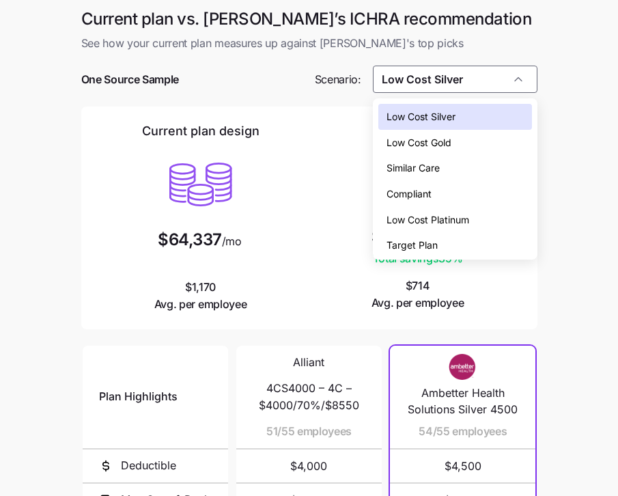
click at [438, 182] on div "Compliant" at bounding box center [455, 194] width 154 height 26
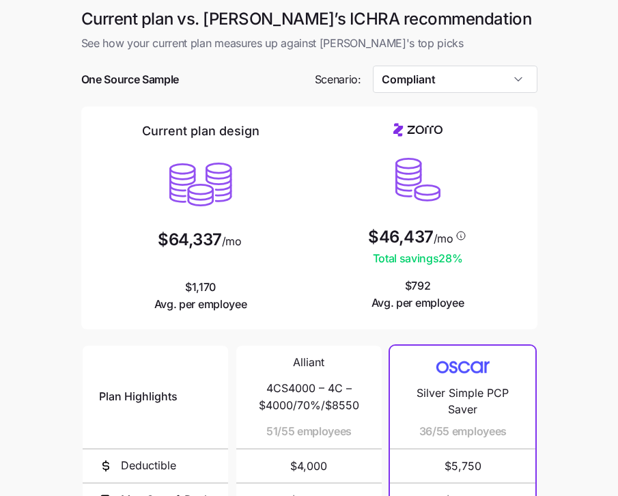
click at [529, 197] on div "Current plan design $64,337 /mo $1,170 Avg. per employee $46,437 /mo Total savi…" at bounding box center [309, 218] width 456 height 223
click at [491, 78] on input "Compliant" at bounding box center [455, 79] width 165 height 27
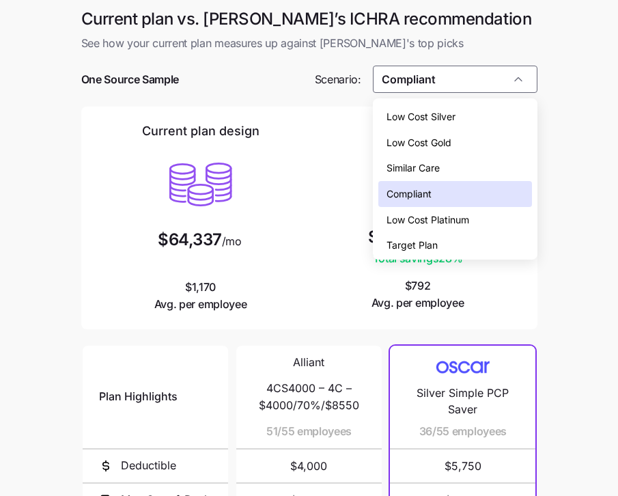
click at [472, 113] on div "Low Cost Silver" at bounding box center [455, 117] width 154 height 26
type input "Low Cost Silver"
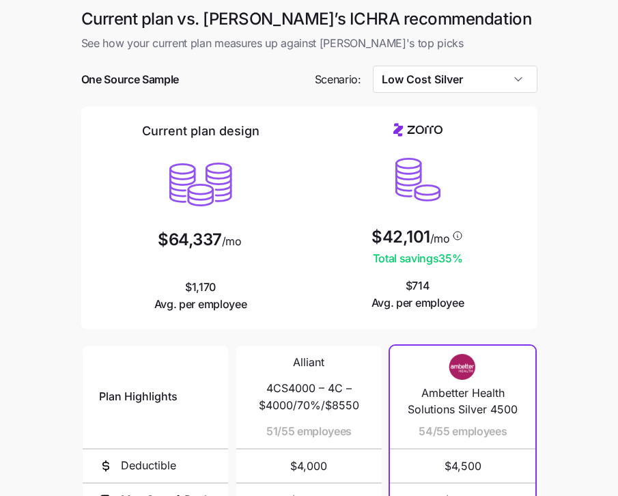
click at [574, 221] on main "Current plan vs. Zorro’s ICHRA recommendation See how your current plan measure…" at bounding box center [309, 373] width 618 height 746
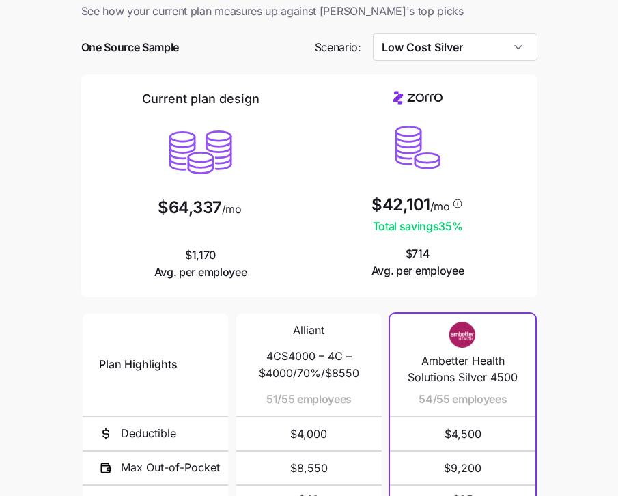
scroll to position [249, 0]
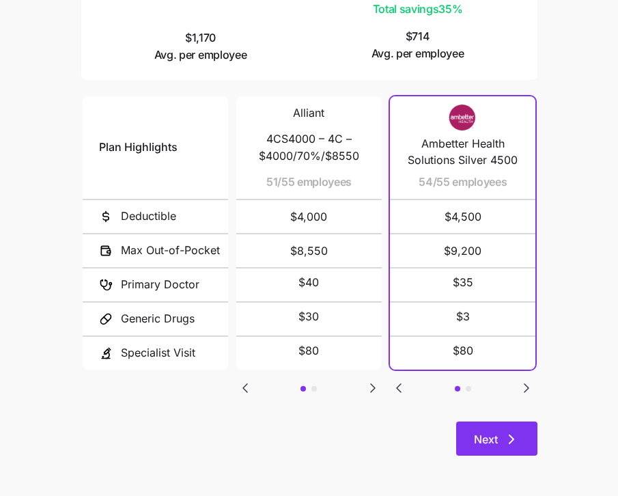
click at [488, 432] on span "Next" at bounding box center [486, 439] width 24 height 16
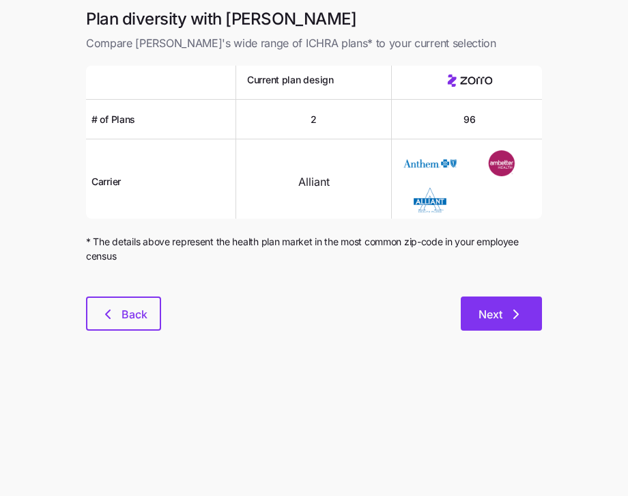
click at [501, 315] on span "Next" at bounding box center [491, 314] width 24 height 16
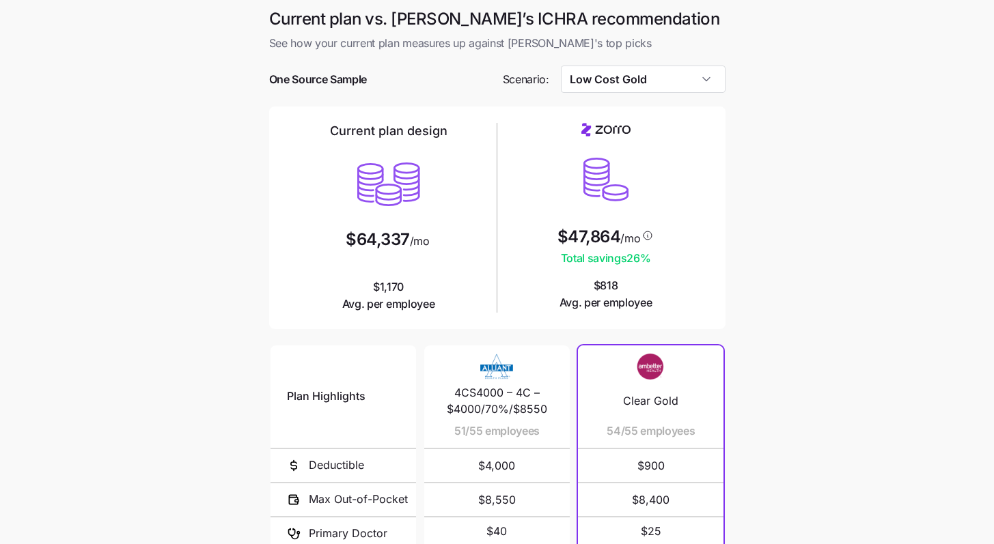
scroll to position [201, 0]
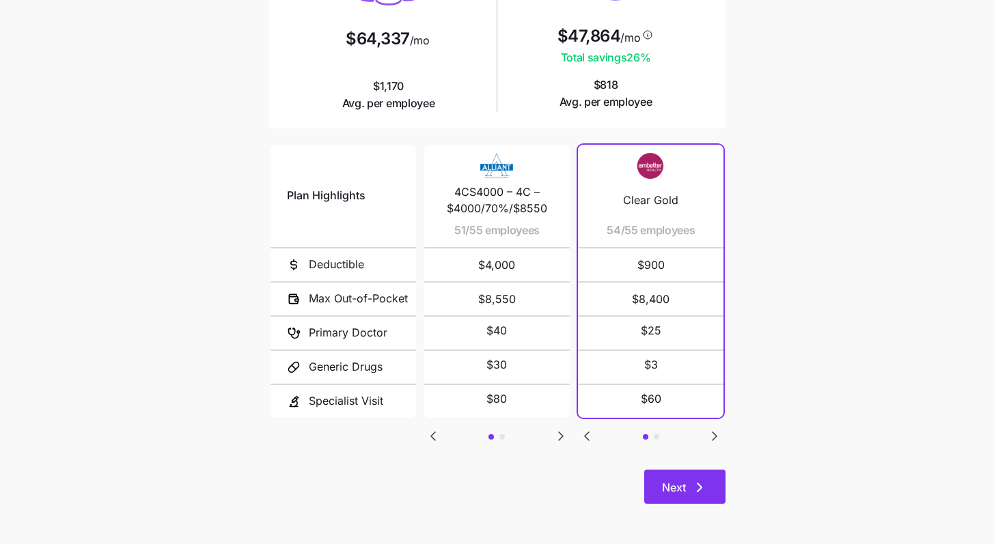
click at [628, 480] on icon "button" at bounding box center [699, 487] width 16 height 16
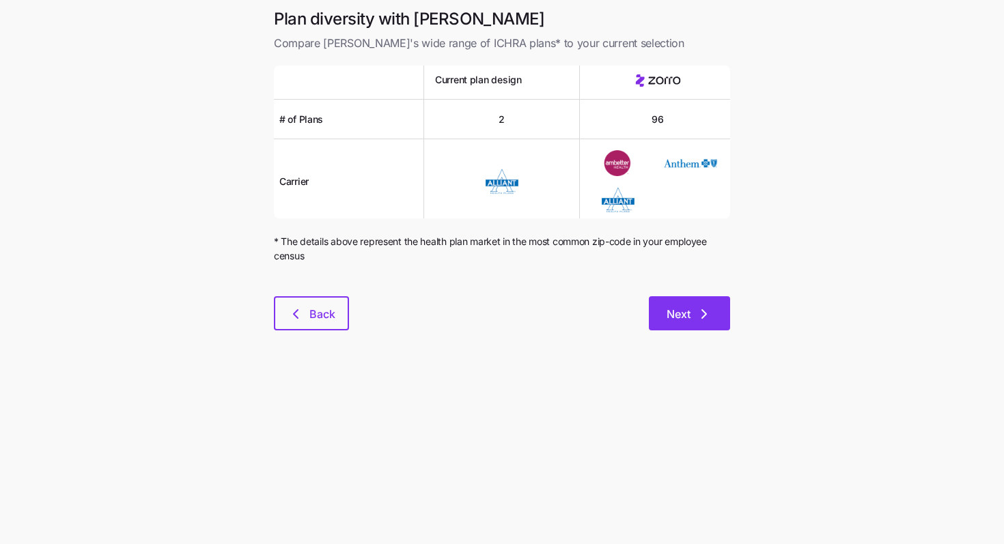
click at [628, 306] on button "Next" at bounding box center [689, 313] width 81 height 34
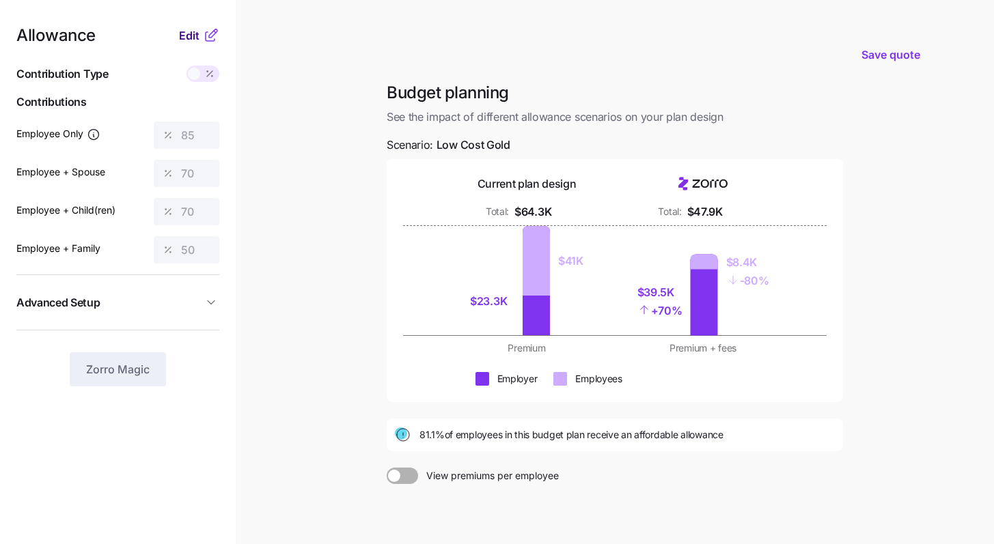
click at [189, 42] on span "Edit" at bounding box center [189, 35] width 20 height 16
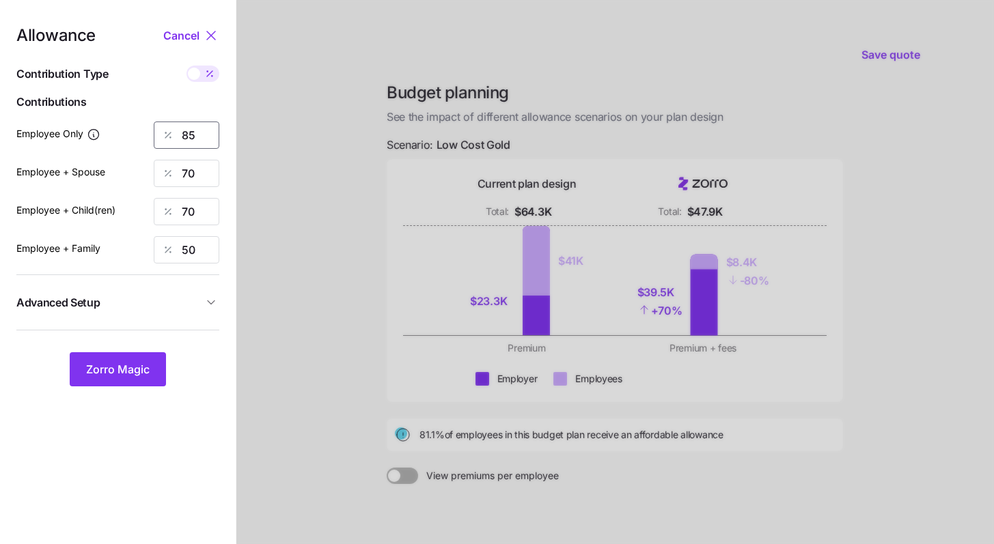
click at [199, 139] on input "85" at bounding box center [187, 135] width 66 height 27
drag, startPoint x: 198, startPoint y: 136, endPoint x: 171, endPoint y: 130, distance: 27.2
click at [171, 130] on div "85" at bounding box center [187, 135] width 66 height 27
type input "60"
drag, startPoint x: 199, startPoint y: 176, endPoint x: 160, endPoint y: 169, distance: 40.3
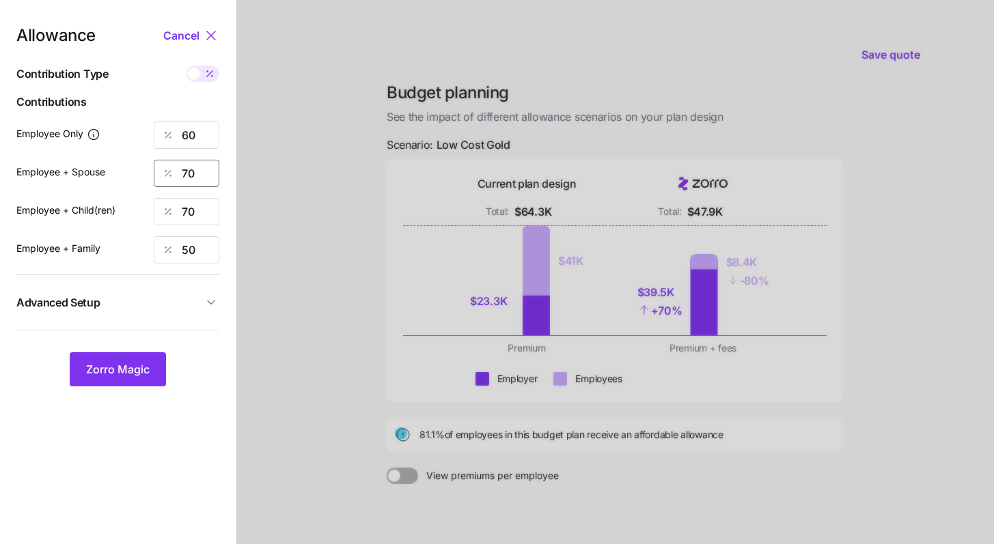
click at [159, 170] on div "70" at bounding box center [187, 173] width 66 height 27
type input "40"
click at [151, 376] on button "Zorro Magic" at bounding box center [118, 369] width 96 height 34
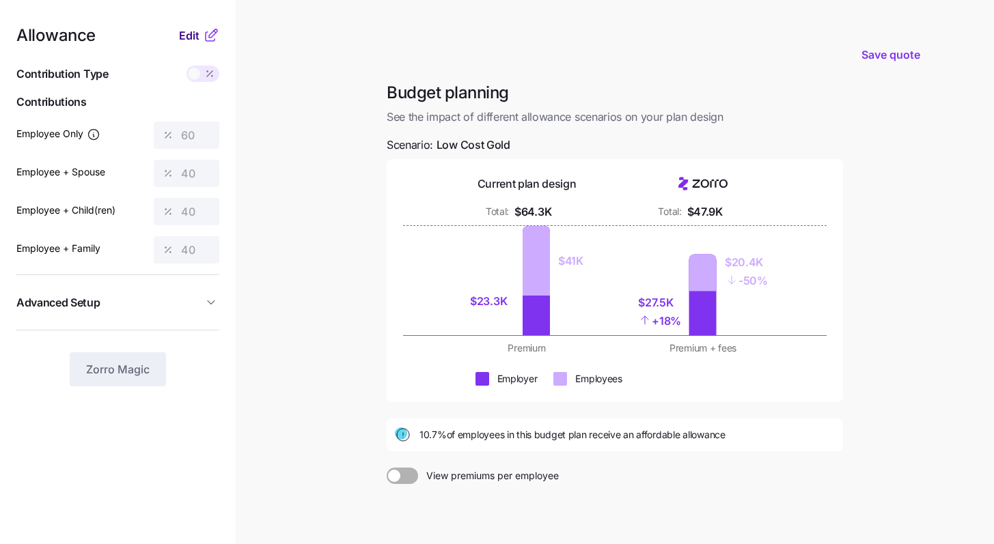
click at [186, 41] on span "Edit" at bounding box center [189, 35] width 20 height 16
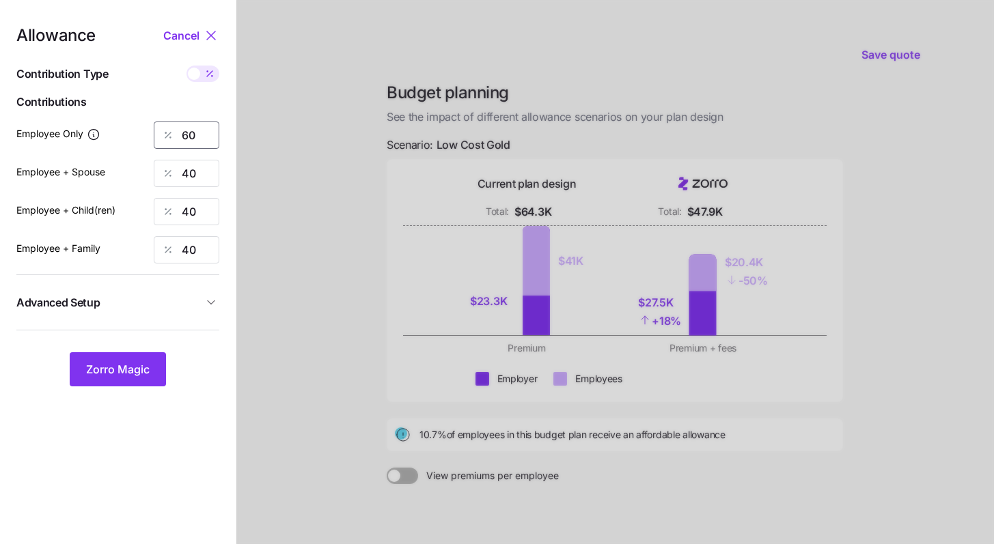
drag, startPoint x: 206, startPoint y: 131, endPoint x: 124, endPoint y: 120, distance: 82.0
click at [124, 120] on div "Allowance Cancel Contribution Type Use classes Contributions Employee Only 60 E…" at bounding box center [117, 206] width 203 height 359
type input "50"
click at [139, 358] on button "Zorro Magic" at bounding box center [118, 369] width 96 height 34
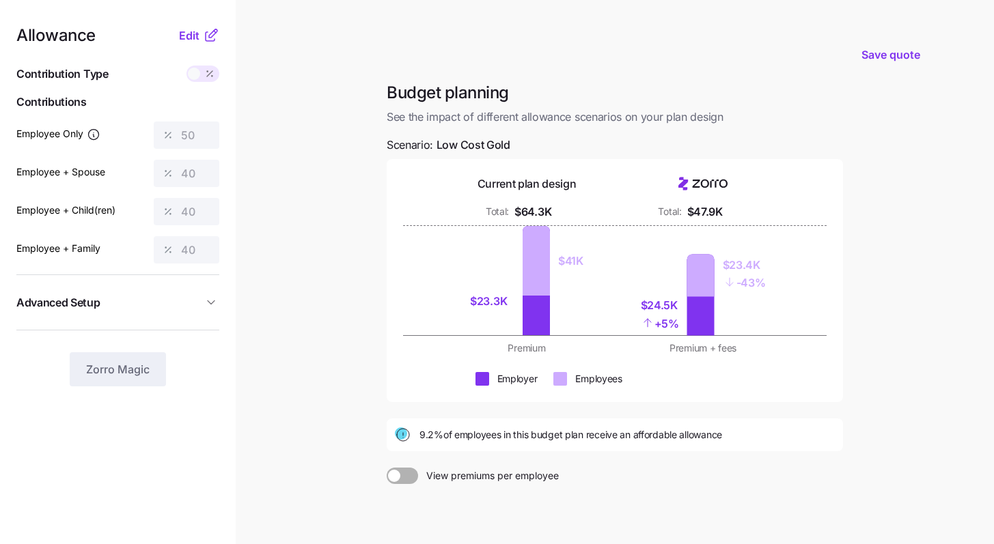
scroll to position [127, 0]
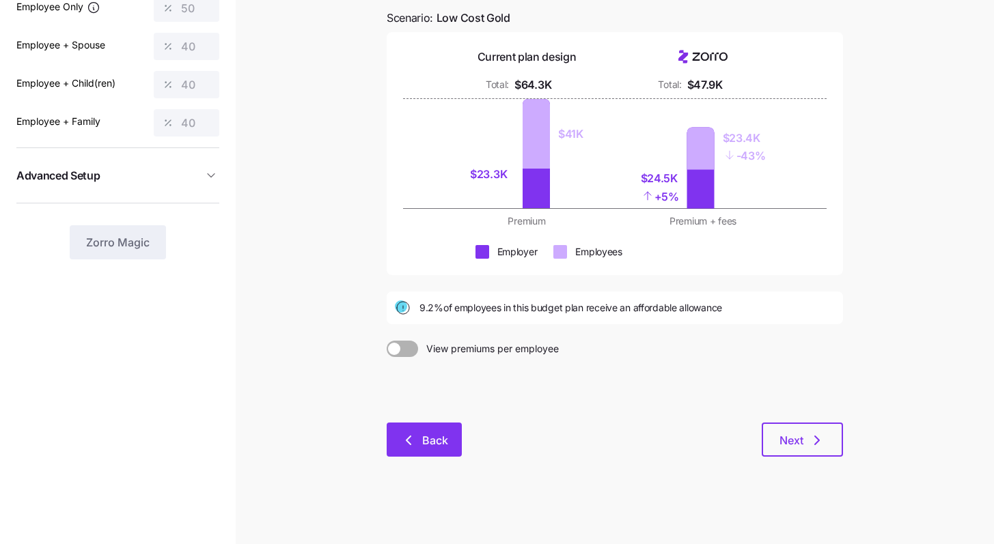
click at [436, 428] on button "Back" at bounding box center [424, 440] width 75 height 34
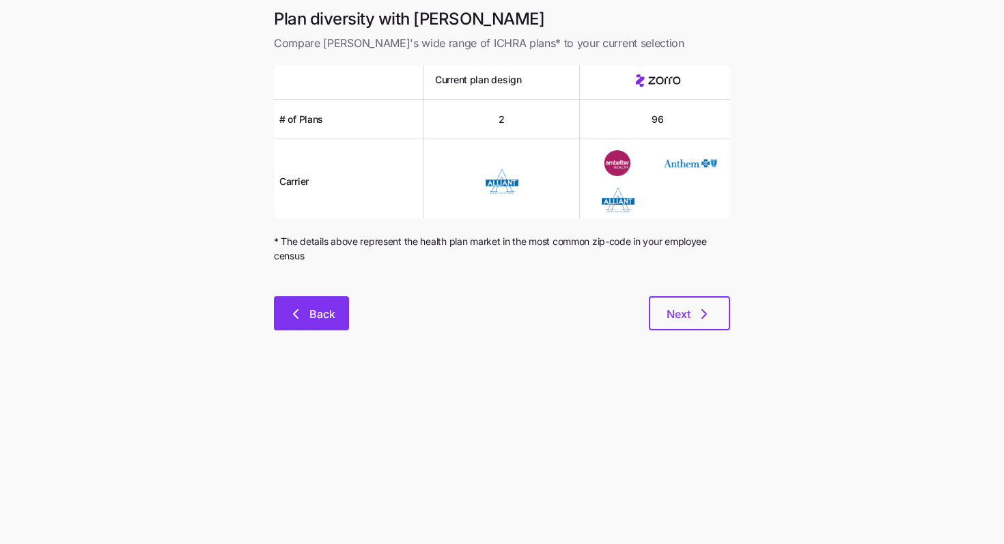
click at [320, 311] on span "Back" at bounding box center [322, 314] width 26 height 16
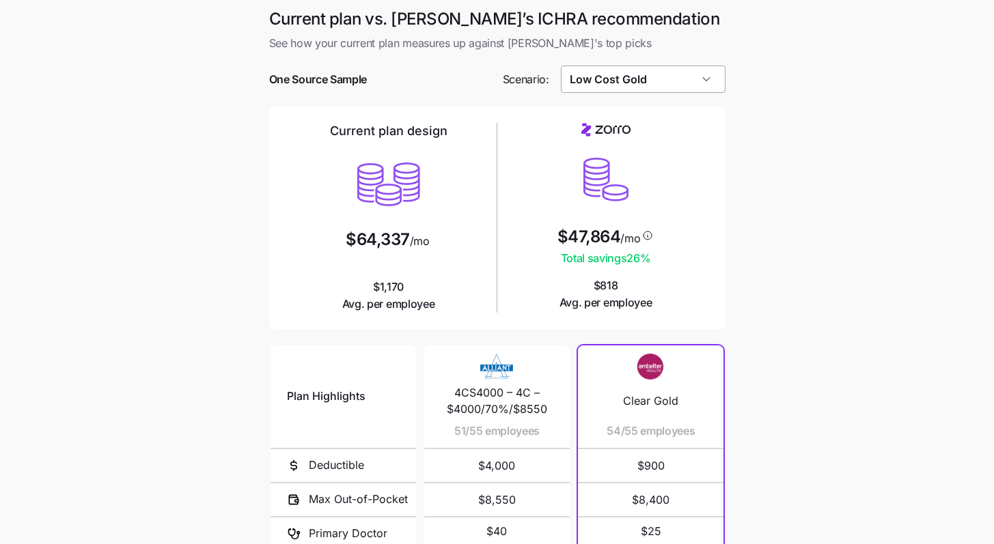
click at [628, 86] on input "Low Cost Gold" at bounding box center [643, 79] width 165 height 27
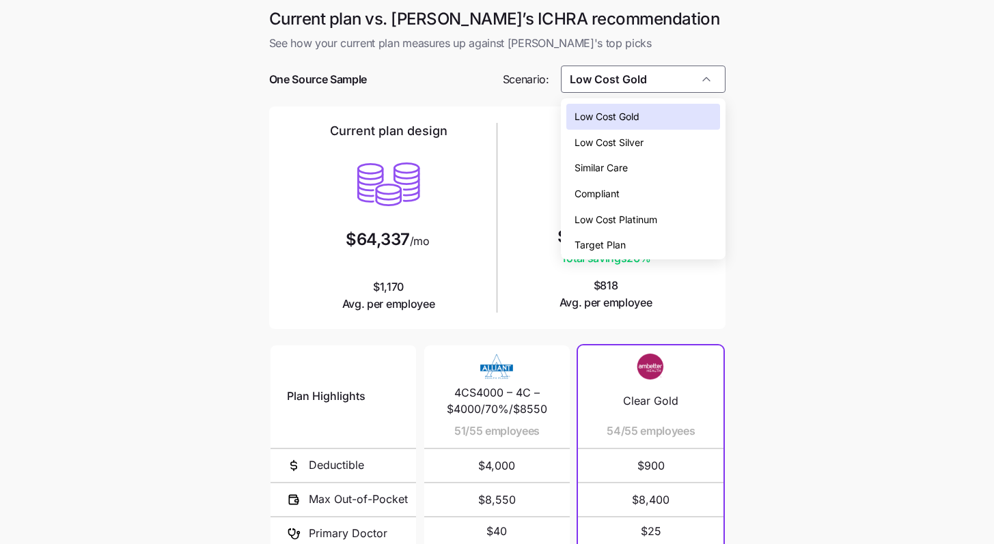
click at [628, 132] on div "Low Cost Silver" at bounding box center [643, 143] width 154 height 26
type input "Low Cost Silver"
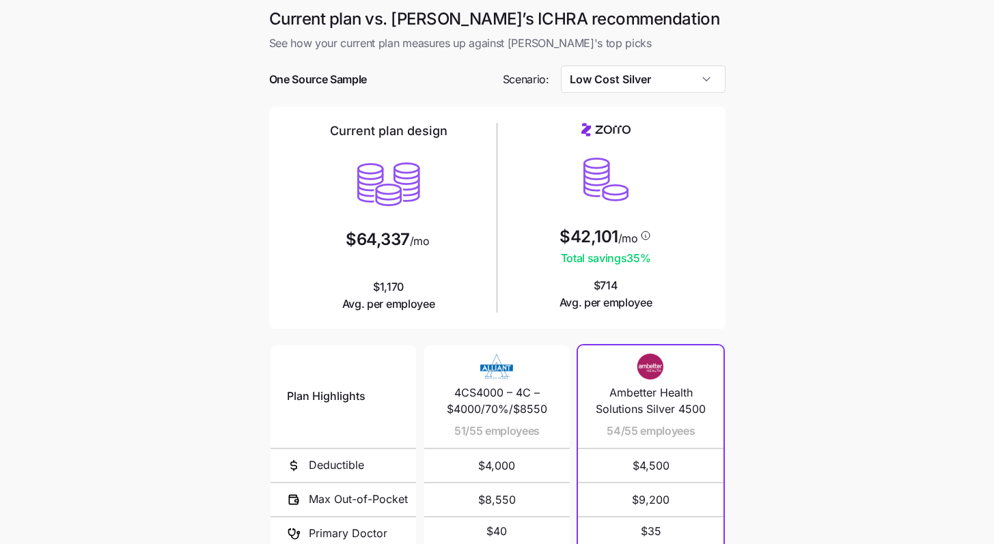
scroll to position [201, 0]
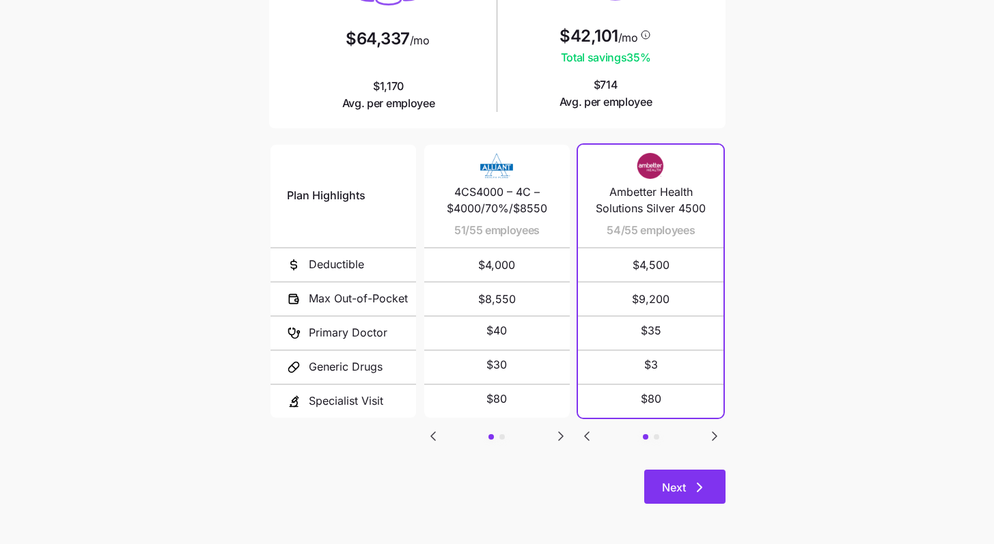
click at [628, 491] on icon "button" at bounding box center [699, 487] width 16 height 16
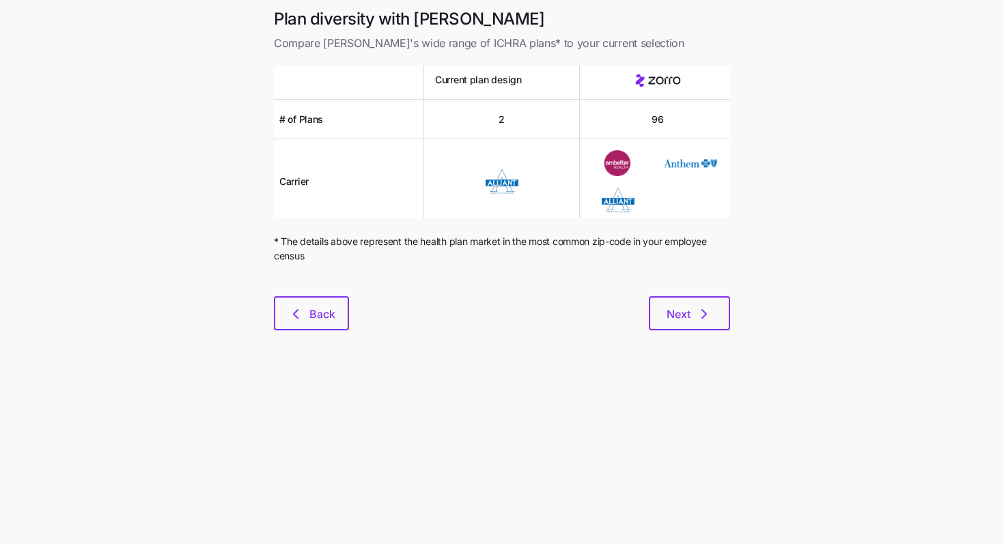
click at [628, 334] on div "Plan diversity with Zorro Compare Zorro's wide range of ICHRA plans* to your cu…" at bounding box center [502, 177] width 478 height 339
click at [628, 322] on span "Next" at bounding box center [690, 314] width 46 height 16
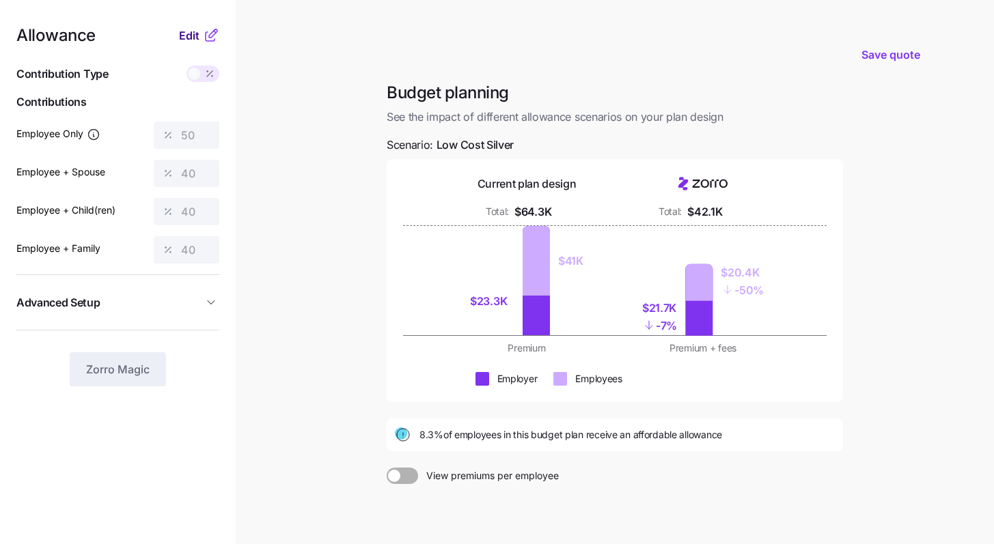
click at [187, 36] on span "Edit" at bounding box center [189, 35] width 20 height 16
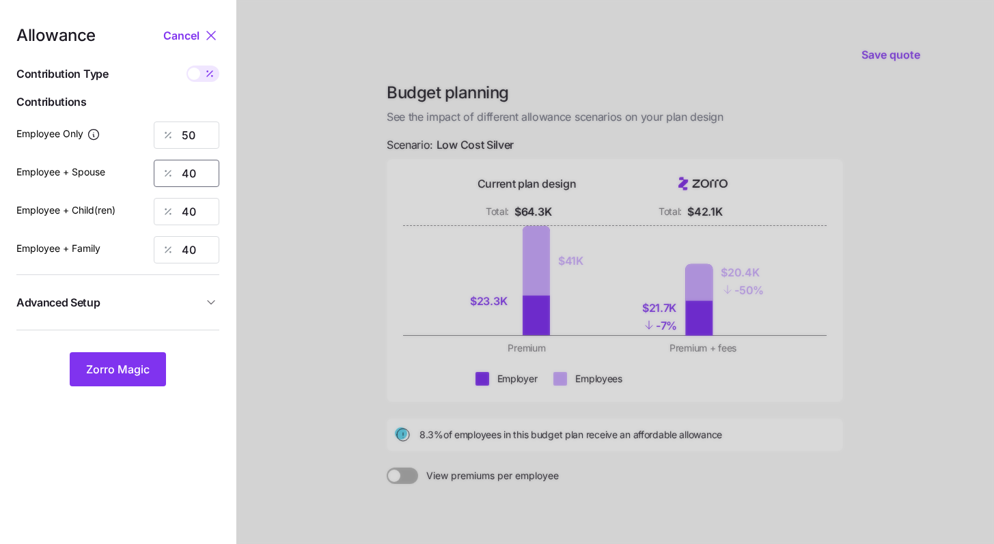
drag, startPoint x: 183, startPoint y: 177, endPoint x: 142, endPoint y: 163, distance: 43.2
click at [142, 164] on div "Employee + Spouse 40" at bounding box center [117, 173] width 203 height 27
type input "50"
drag, startPoint x: 213, startPoint y: 206, endPoint x: 131, endPoint y: 190, distance: 83.5
click at [131, 190] on div "Allowance Cancel Contribution Type Use classes Contributions Employee Only 50 E…" at bounding box center [117, 206] width 203 height 359
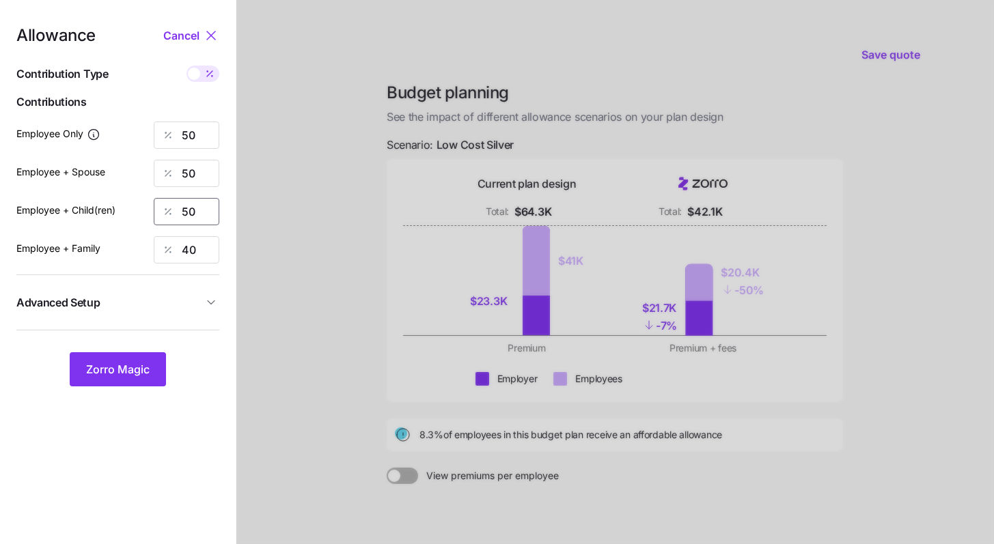
type input "50"
drag, startPoint x: 167, startPoint y: 238, endPoint x: 152, endPoint y: 236, distance: 15.3
click at [152, 236] on div "Employee + Family 40" at bounding box center [117, 249] width 203 height 27
type input "50"
drag, startPoint x: 129, startPoint y: 372, endPoint x: 180, endPoint y: 326, distance: 68.6
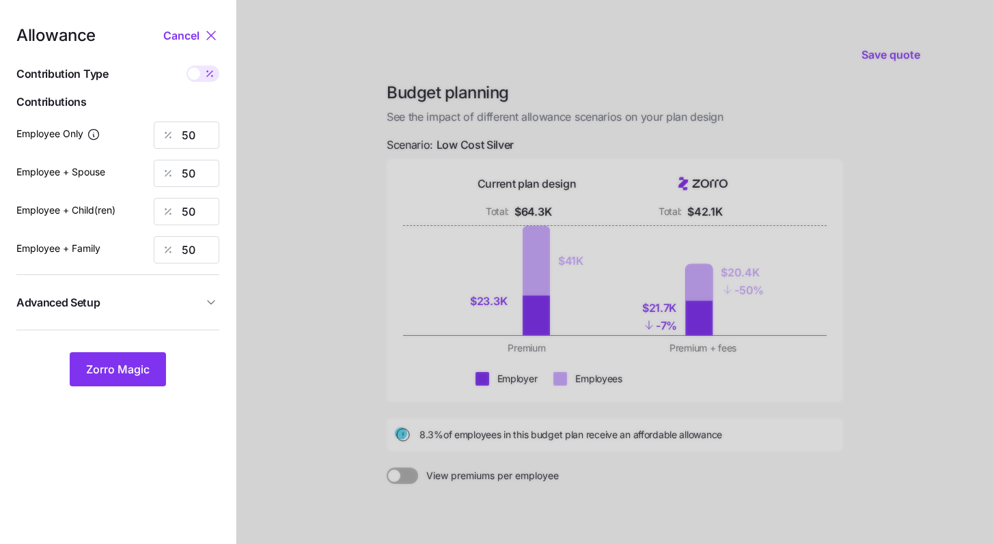
click at [129, 372] on span "Zorro Magic" at bounding box center [118, 369] width 64 height 16
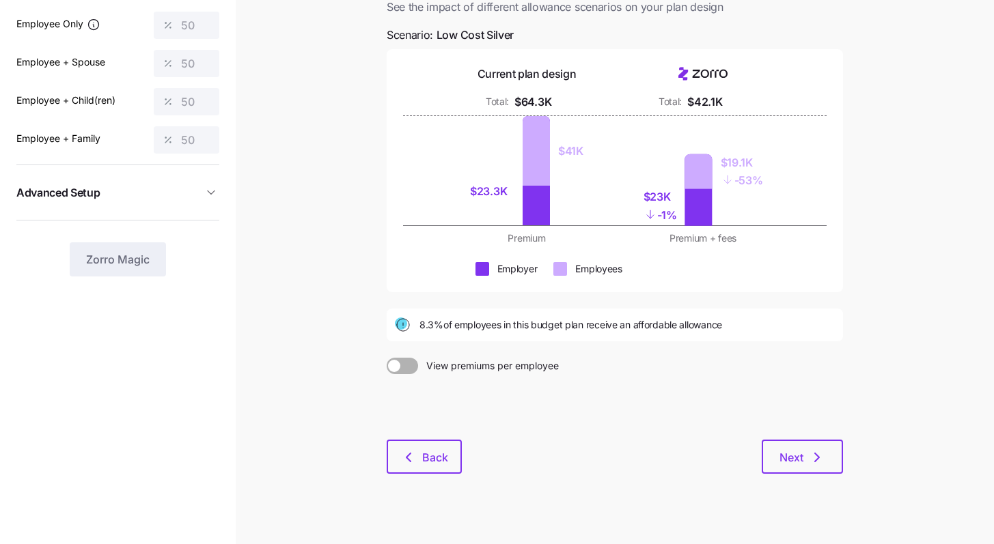
scroll to position [127, 0]
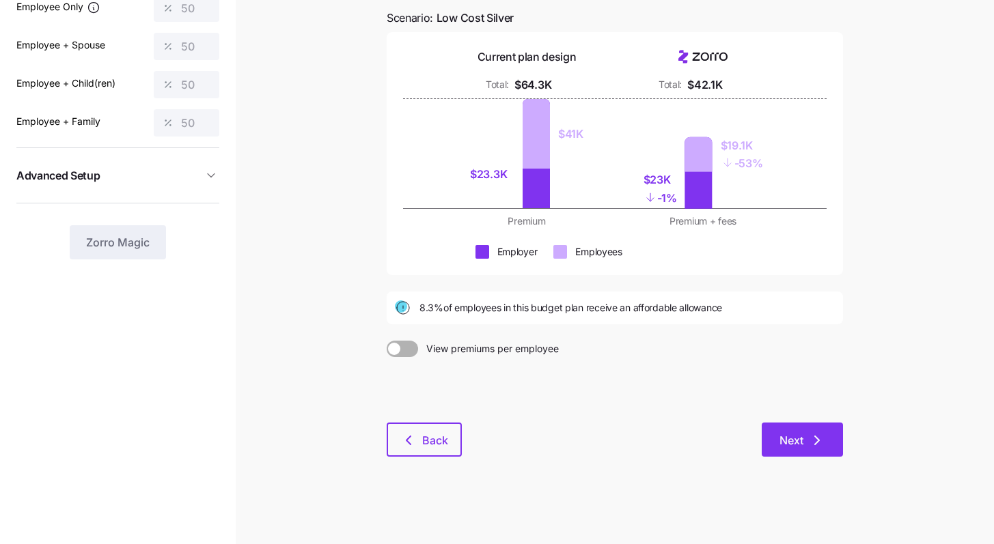
click at [628, 440] on icon "button" at bounding box center [817, 440] width 16 height 16
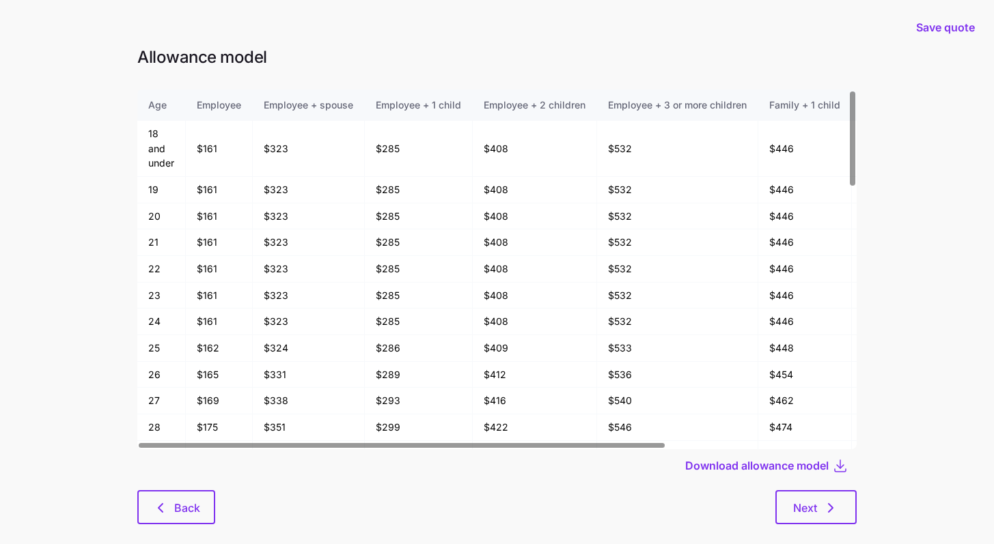
click at [628, 495] on div "Allowance model Age Employee Employee + spouse Employee + 1 child Employee + 2 …" at bounding box center [496, 293] width 741 height 495
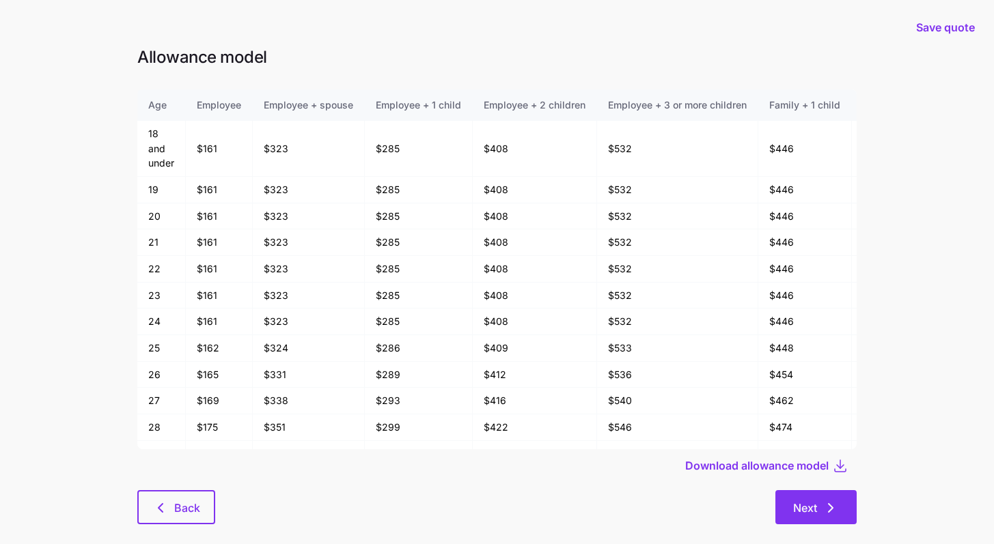
click at [628, 495] on button "Next" at bounding box center [815, 507] width 81 height 34
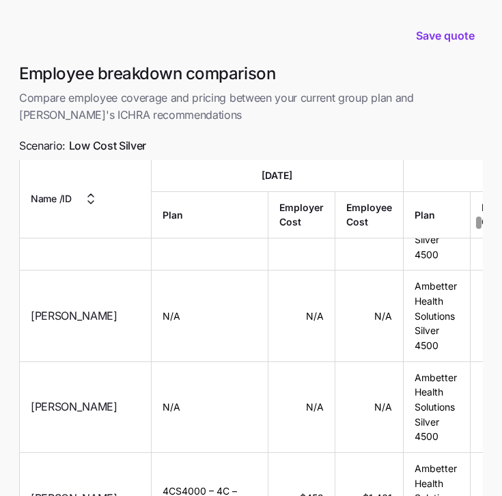
scroll to position [135, 0]
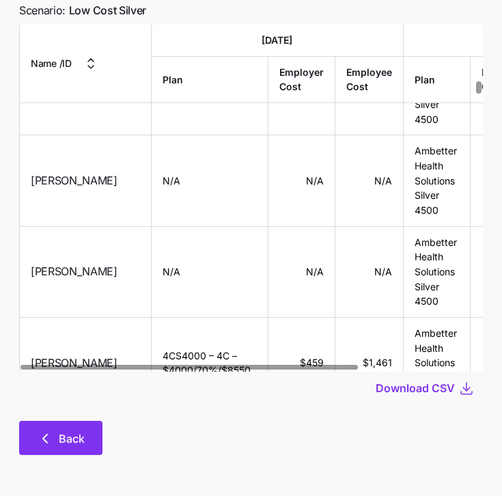
click at [90, 436] on button "Back" at bounding box center [60, 438] width 83 height 34
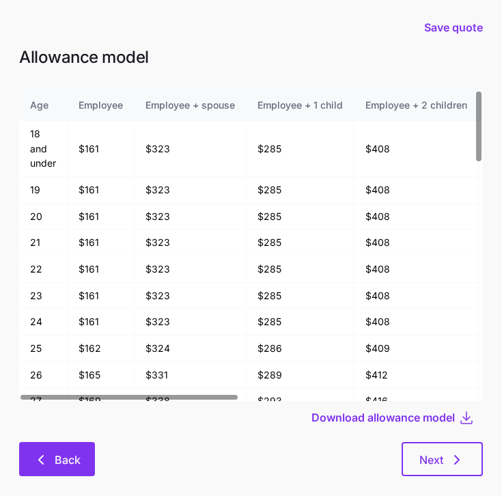
click at [68, 463] on span "Back" at bounding box center [68, 459] width 26 height 16
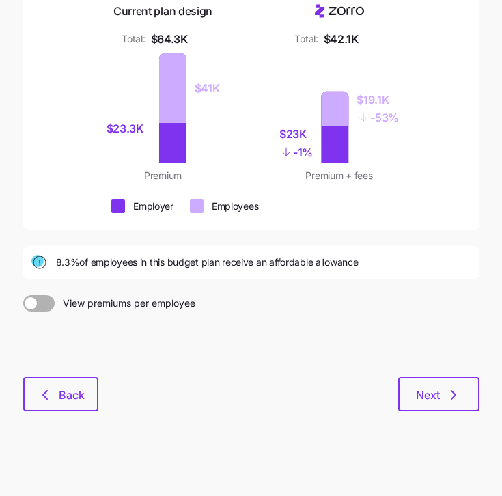
scroll to position [176, 0]
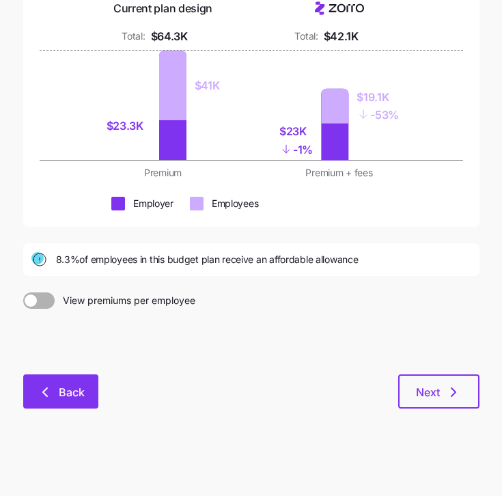
click at [89, 402] on button "Back" at bounding box center [60, 391] width 75 height 34
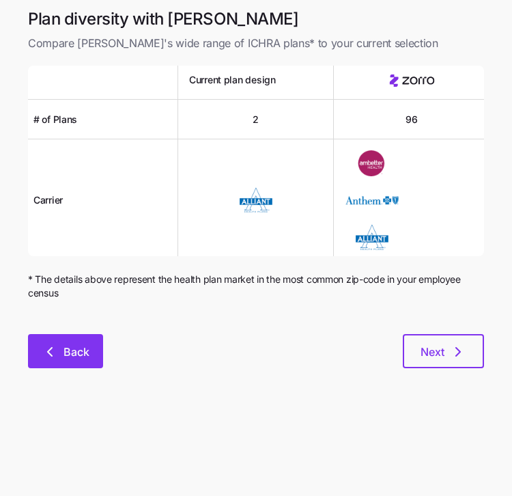
click at [82, 360] on button "Back" at bounding box center [65, 351] width 75 height 34
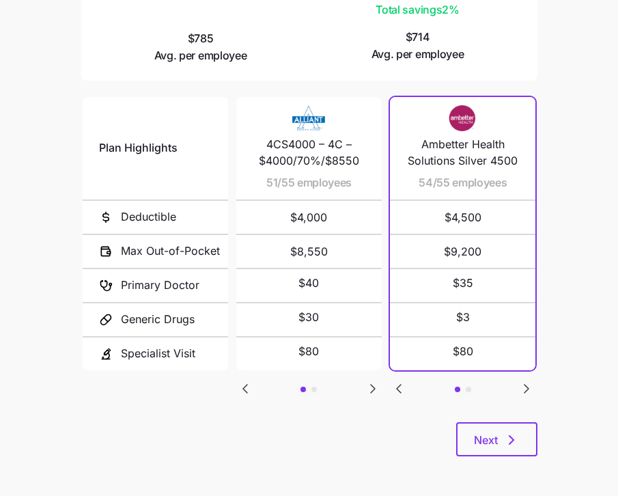
scroll to position [249, 0]
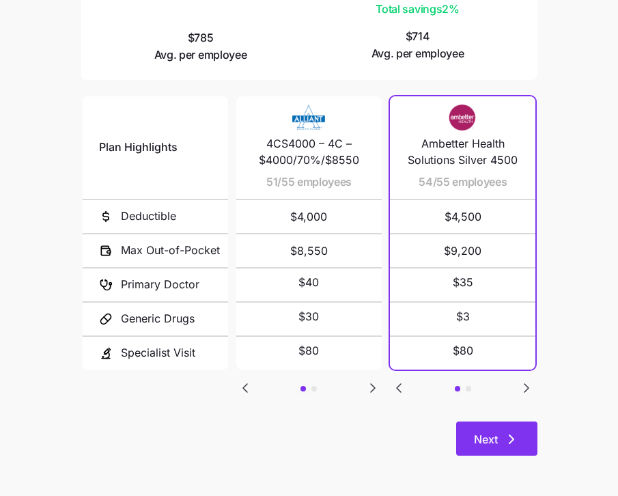
click at [504, 426] on button "Next" at bounding box center [496, 438] width 81 height 34
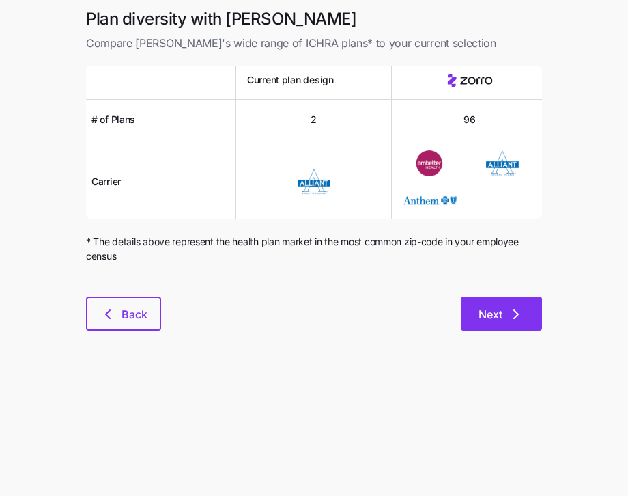
click at [519, 322] on icon "button" at bounding box center [516, 314] width 16 height 16
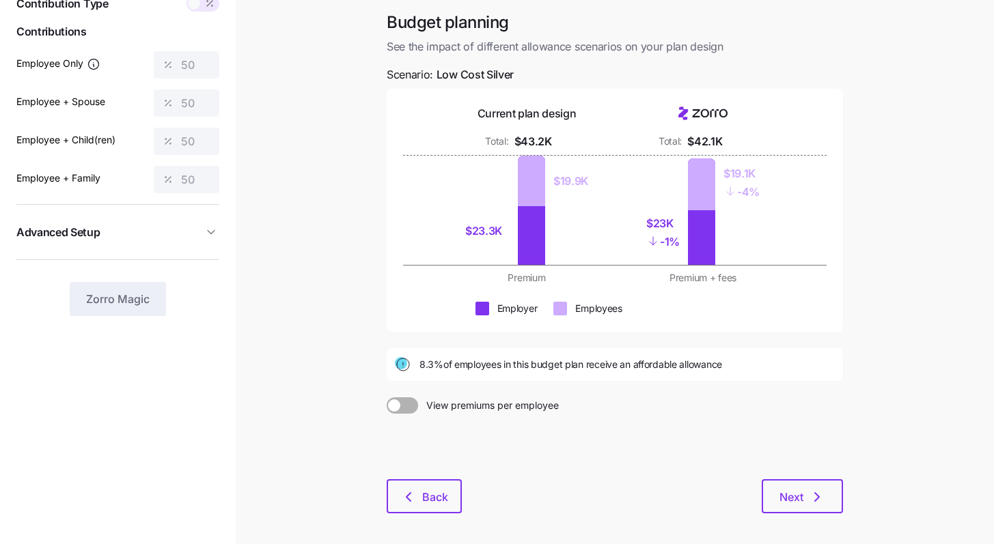
scroll to position [127, 0]
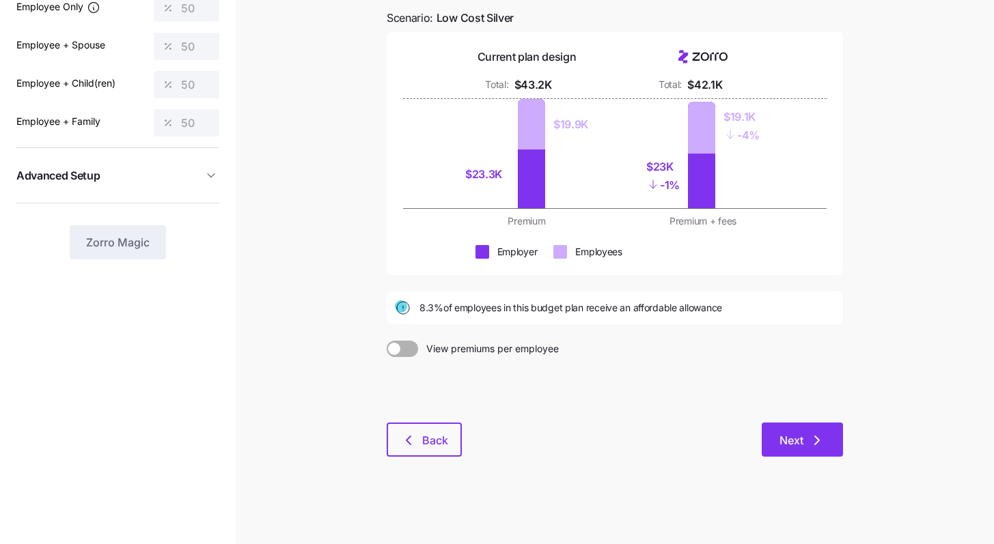
click at [628, 429] on button "Next" at bounding box center [802, 440] width 81 height 34
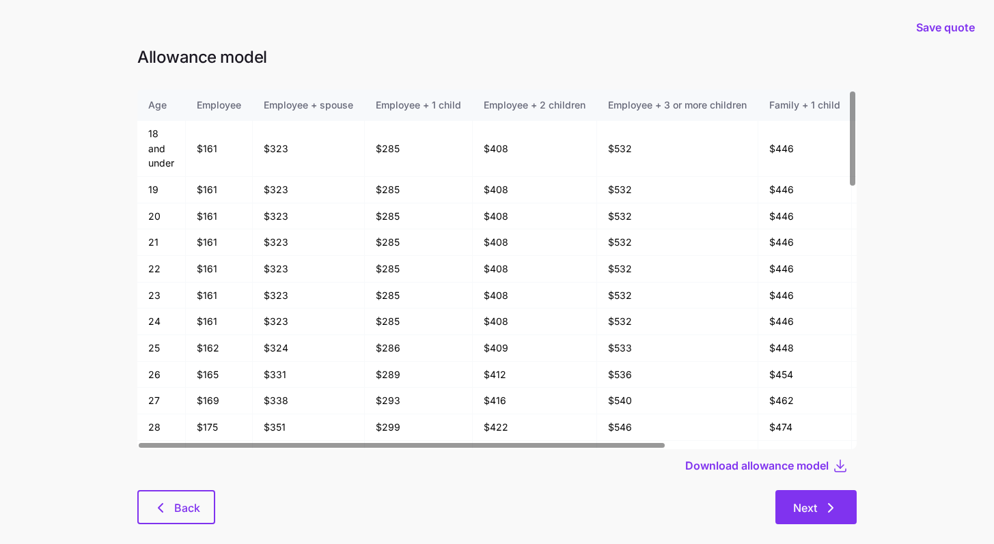
click at [628, 495] on button "Next" at bounding box center [815, 507] width 81 height 34
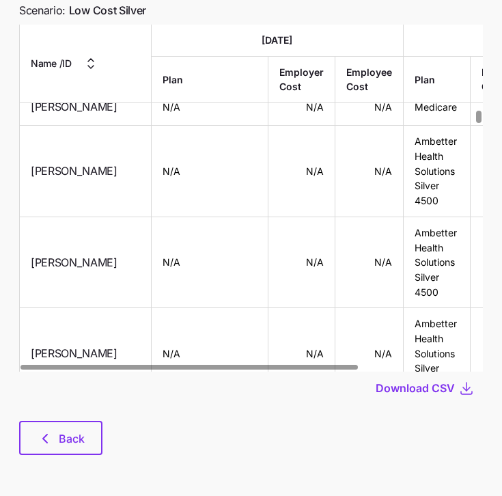
scroll to position [5086, 0]
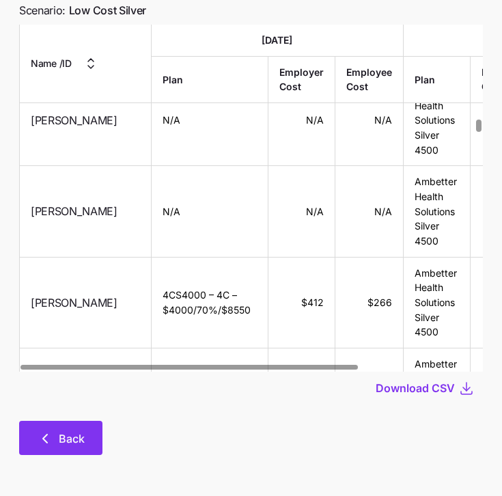
click at [80, 425] on button "Back" at bounding box center [60, 438] width 83 height 34
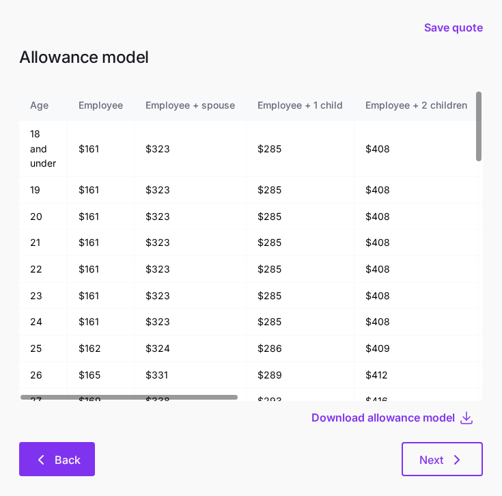
click at [59, 460] on span "Back" at bounding box center [68, 459] width 26 height 16
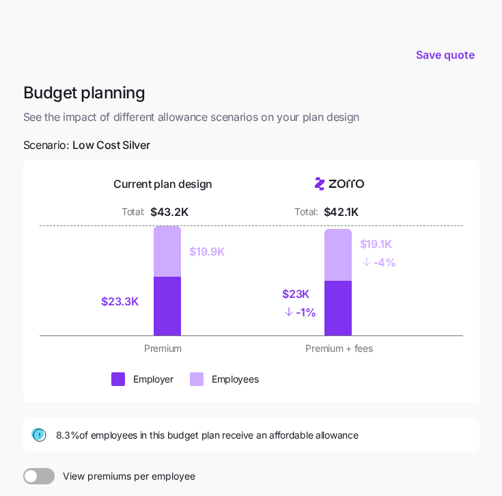
scroll to position [176, 0]
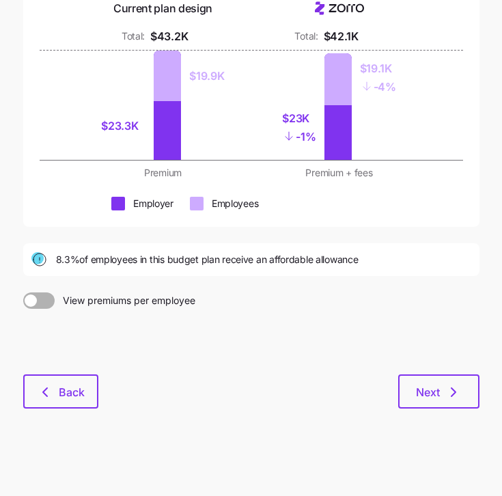
click at [102, 386] on div "Next" at bounding box center [288, 391] width 381 height 34
click at [67, 395] on span "Back" at bounding box center [72, 392] width 26 height 16
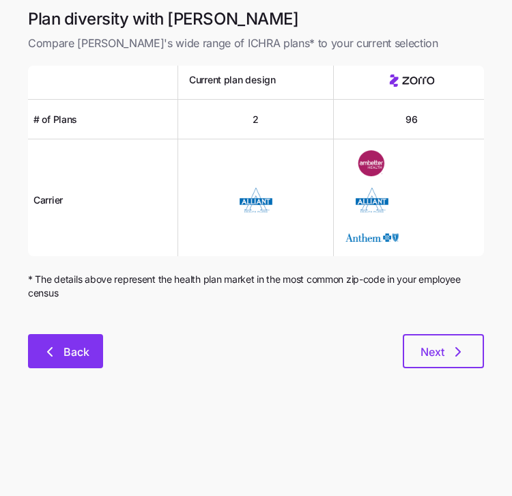
click at [98, 352] on button "Back" at bounding box center [65, 351] width 75 height 34
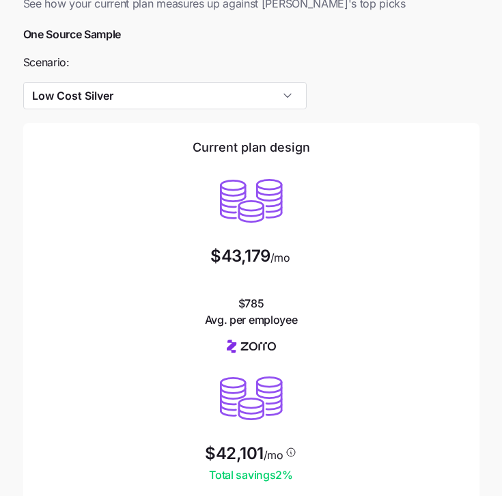
scroll to position [275, 0]
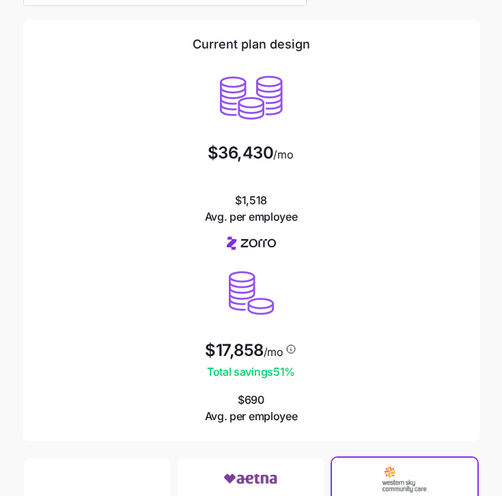
scroll to position [241, 0]
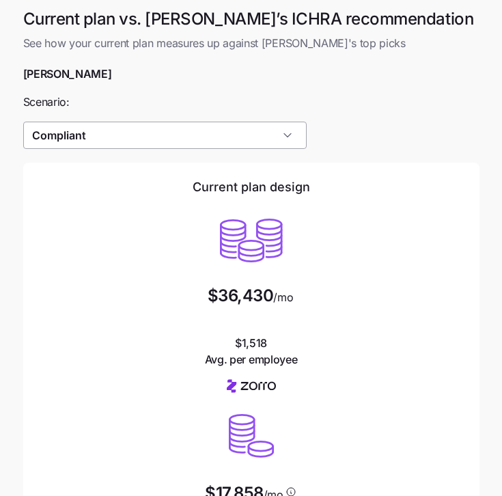
click at [248, 126] on input "Compliant" at bounding box center [164, 135] width 283 height 27
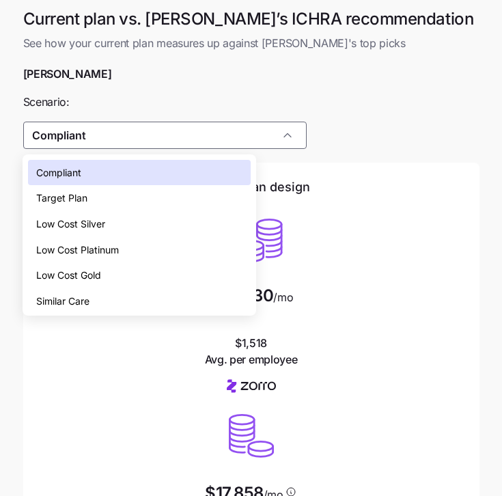
click at [150, 268] on div "Low Cost Gold" at bounding box center [139, 275] width 222 height 26
type input "Low Cost Gold"
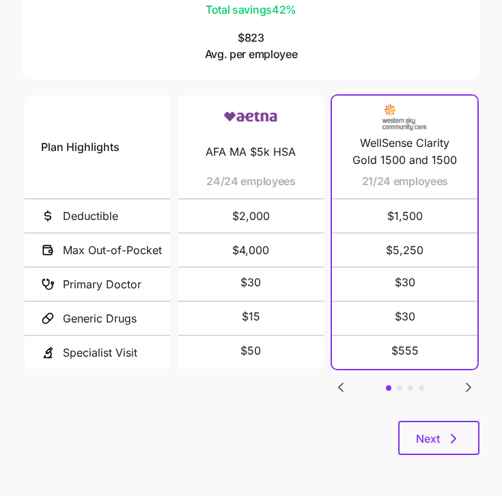
scroll to position [505, 0]
click at [442, 434] on span "Next" at bounding box center [439, 438] width 46 height 16
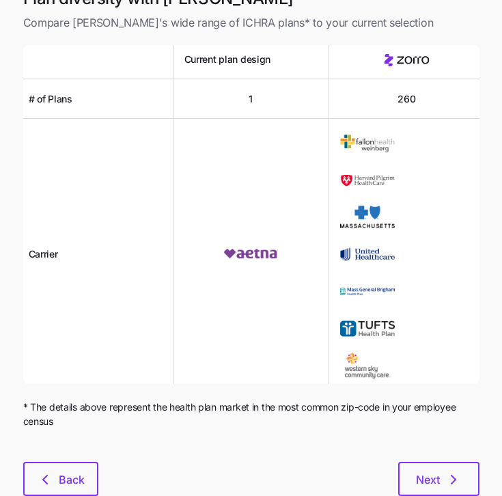
scroll to position [61, 0]
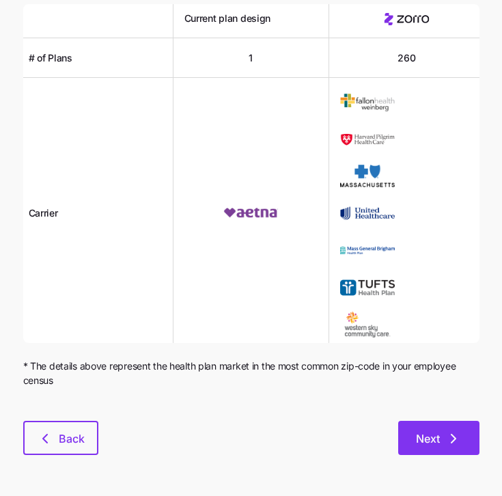
click at [456, 439] on icon "button" at bounding box center [453, 438] width 16 height 16
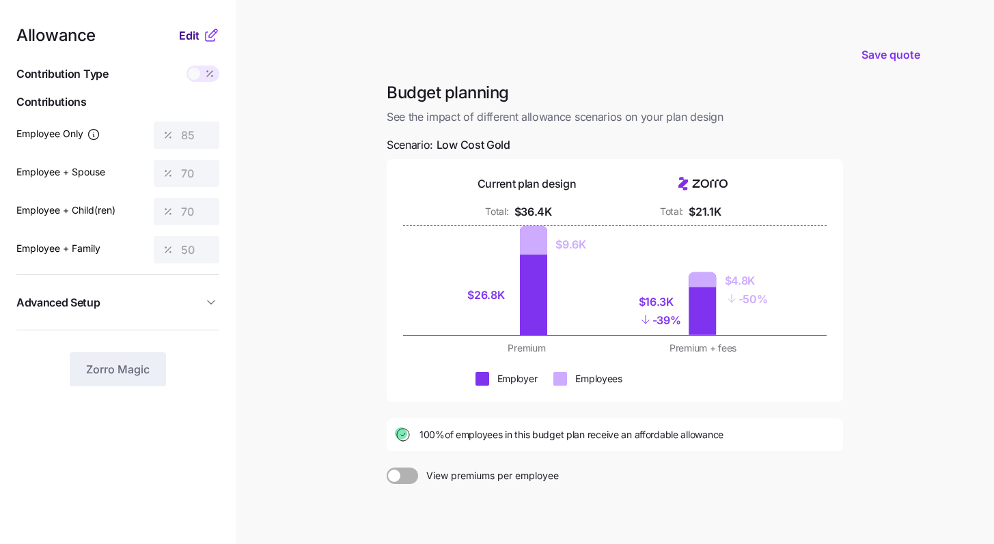
click at [191, 38] on span "Edit" at bounding box center [189, 35] width 20 height 16
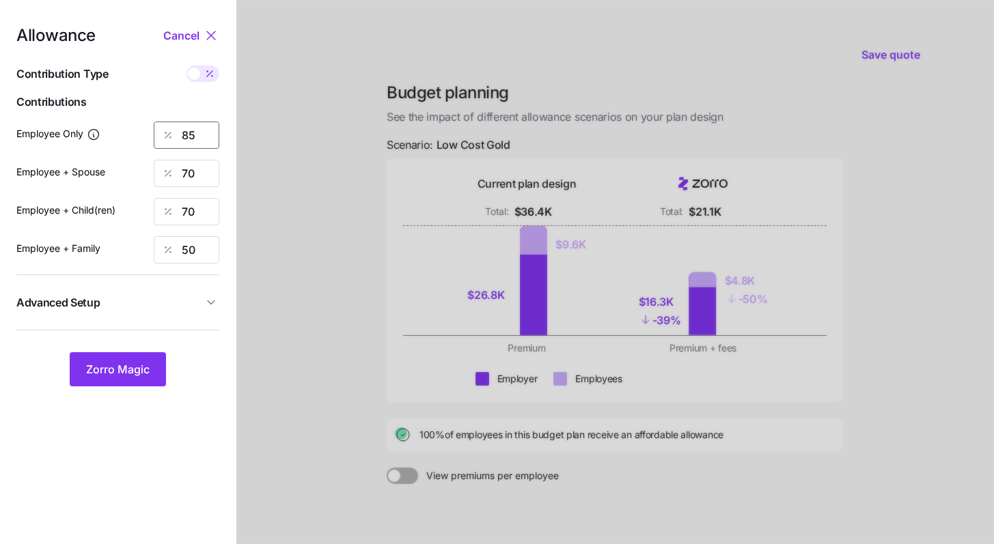
drag, startPoint x: 180, startPoint y: 134, endPoint x: 141, endPoint y: 125, distance: 40.6
click at [143, 126] on div "Employee Only 85" at bounding box center [117, 135] width 203 height 27
type input "700"
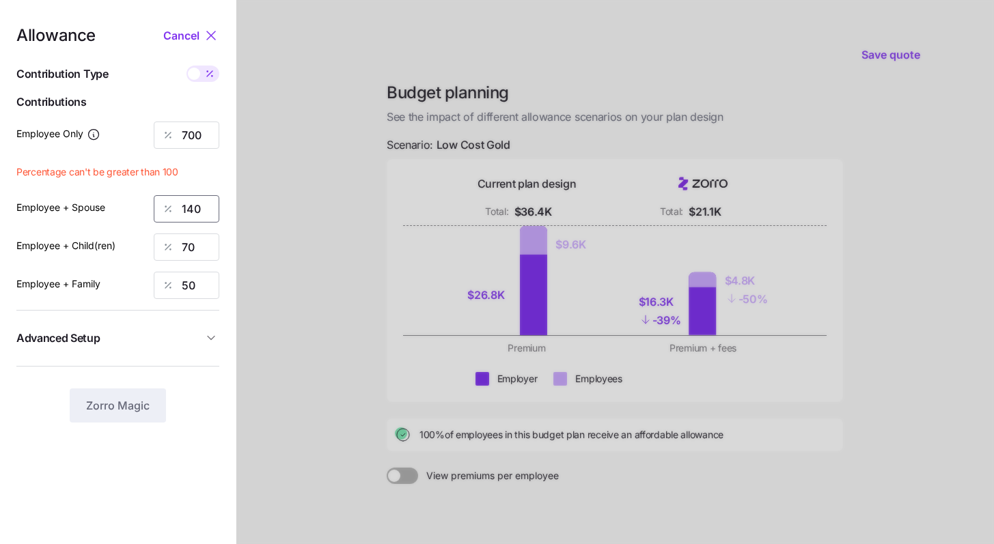
type input "140"
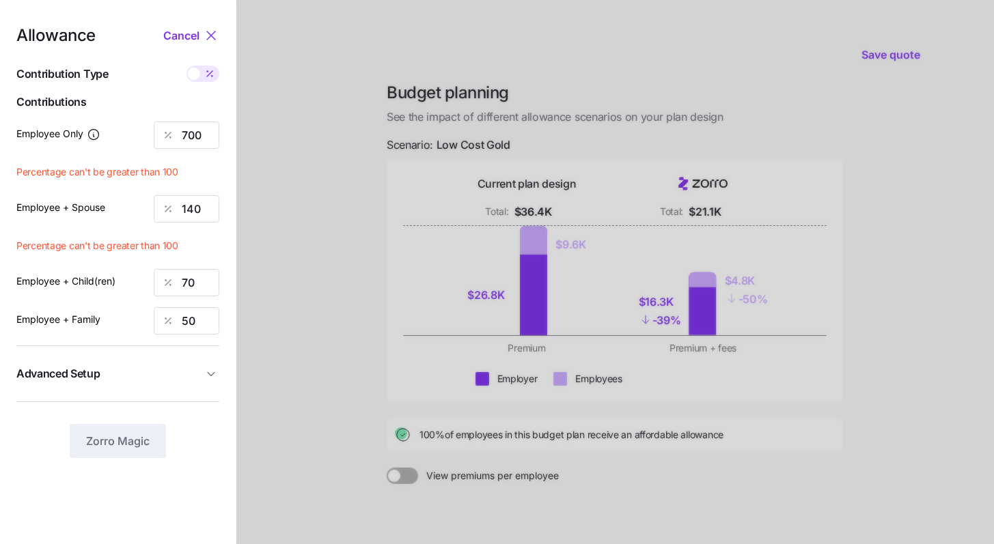
click at [195, 82] on div at bounding box center [202, 74] width 33 height 16
click at [186, 66] on input "checkbox" at bounding box center [186, 66] width 0 height 0
type input "4877"
type input "1951"
type input "800"
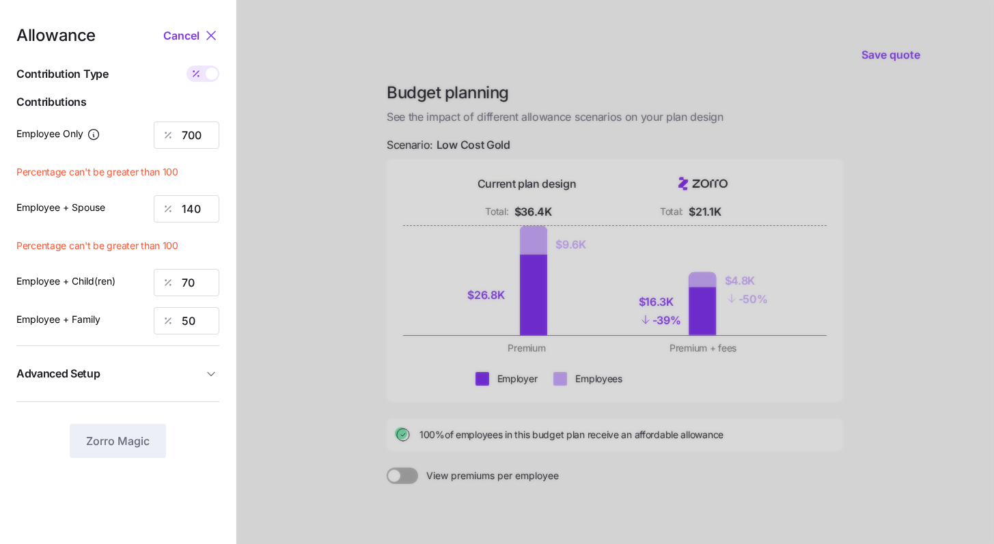
type input "920"
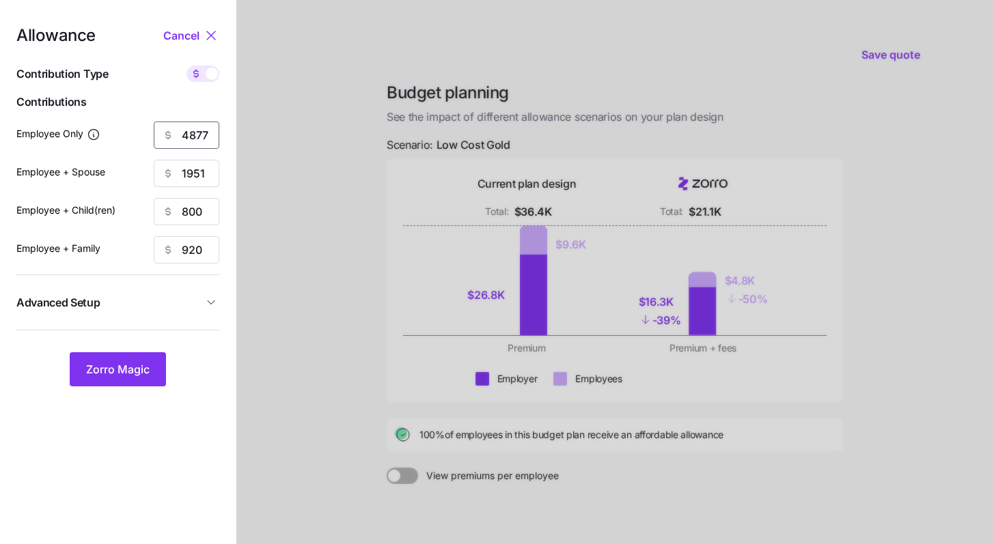
click at [200, 135] on input "4877" at bounding box center [187, 135] width 66 height 27
type input "700"
type input "1400"
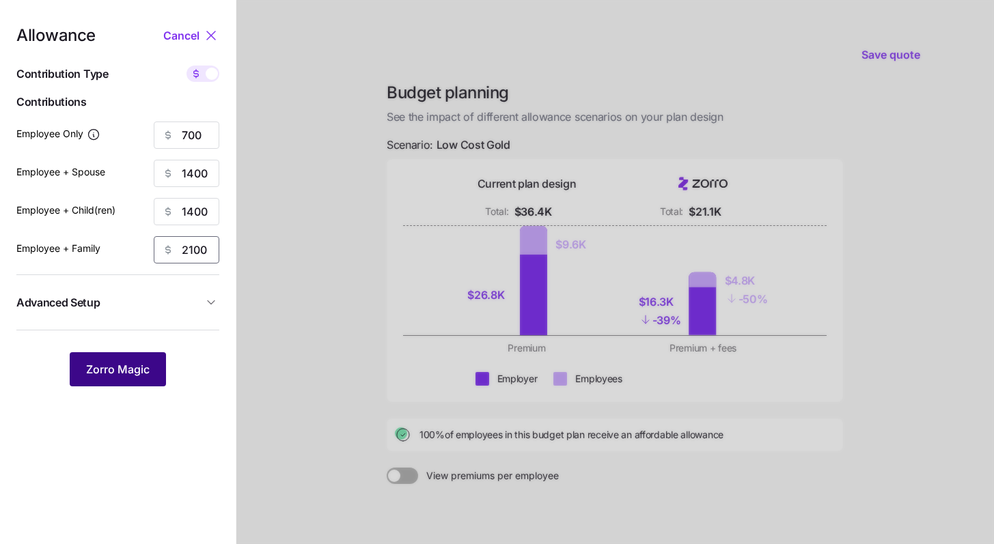
type input "2100"
click at [158, 363] on button "Zorro Magic" at bounding box center [118, 369] width 96 height 34
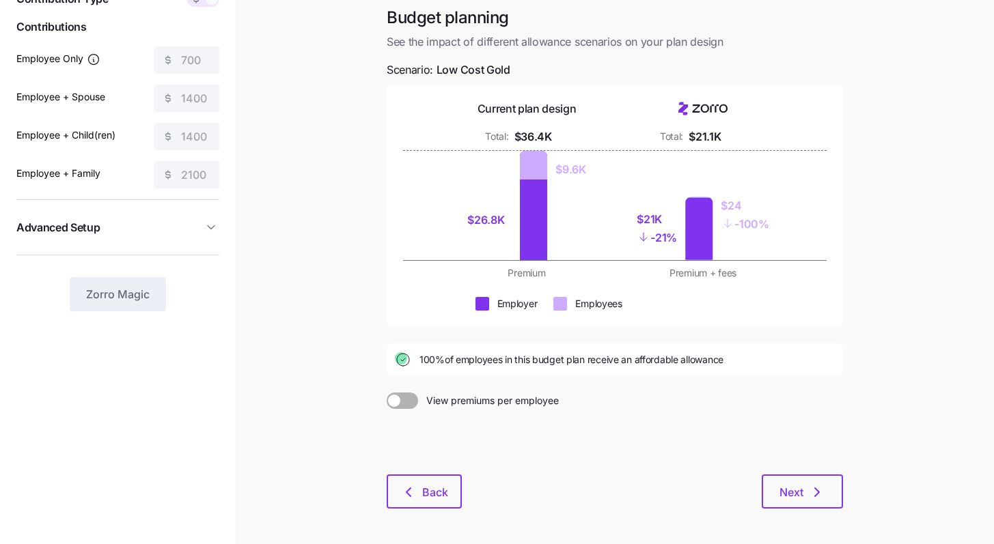
scroll to position [81, 0]
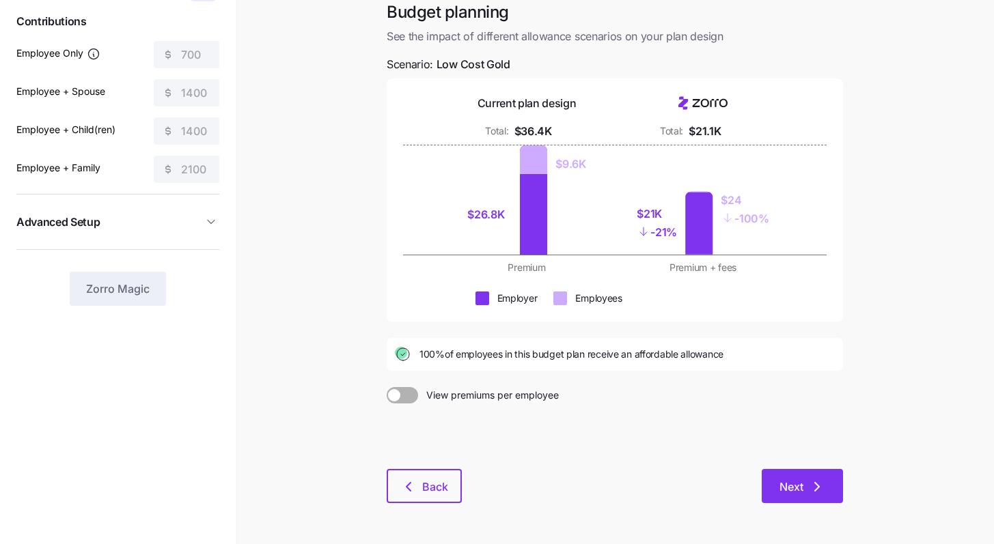
click at [512, 480] on span "Next" at bounding box center [791, 487] width 24 height 16
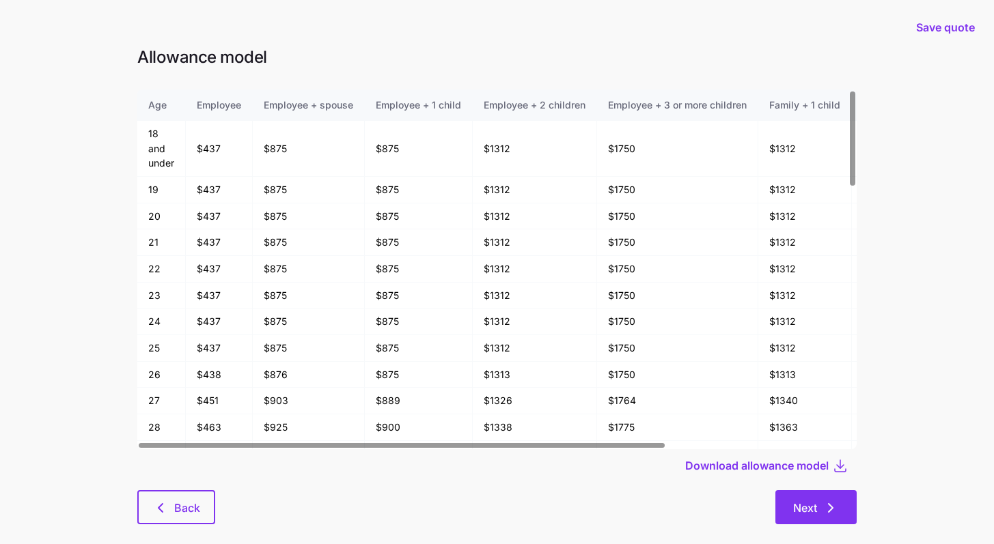
click at [512, 495] on button "Next" at bounding box center [815, 507] width 81 height 34
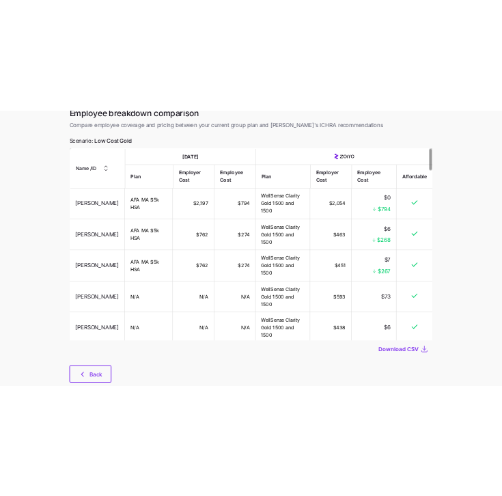
scroll to position [103, 0]
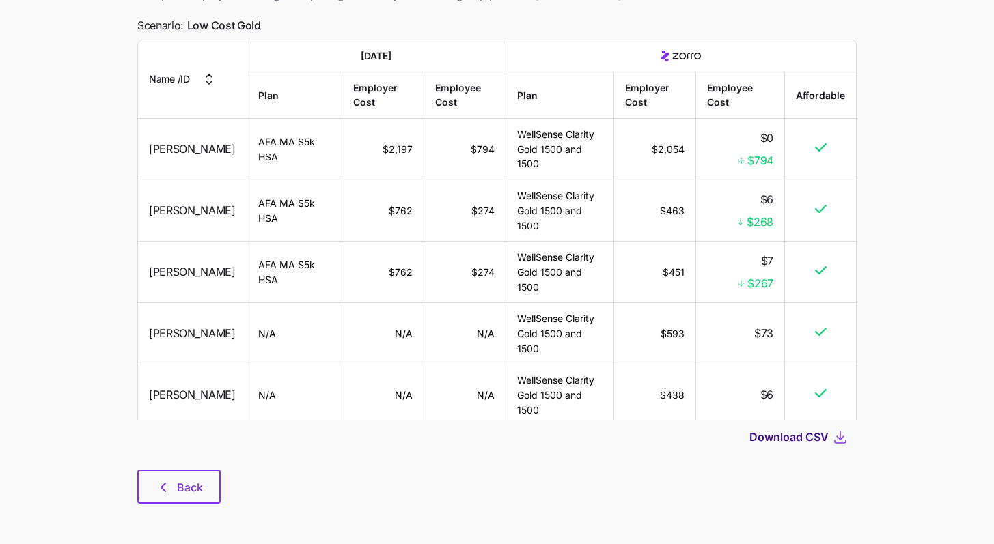
click at [512, 438] on span "Download CSV" at bounding box center [788, 437] width 79 height 16
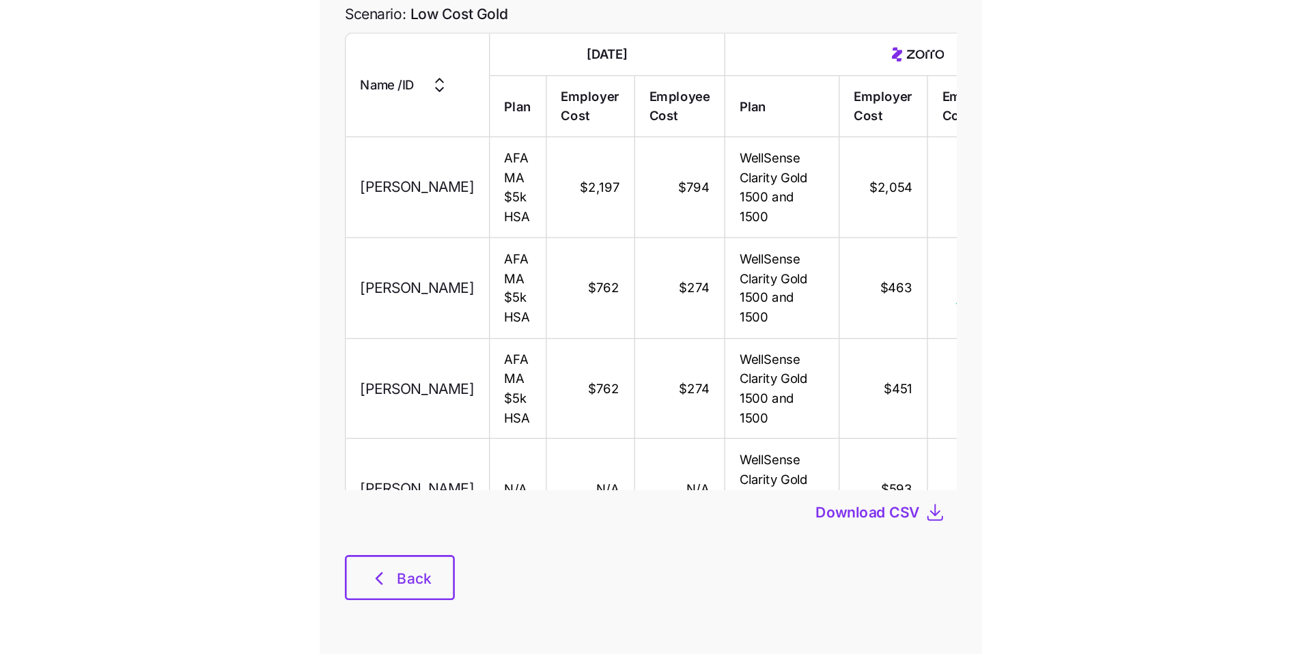
scroll to position [70, 0]
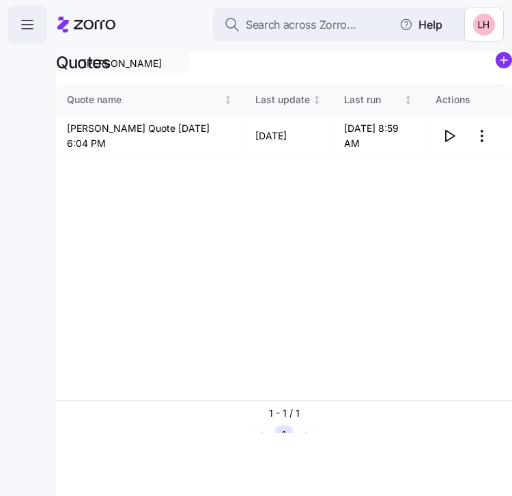
click at [16, 23] on span "button" at bounding box center [27, 24] width 37 height 37
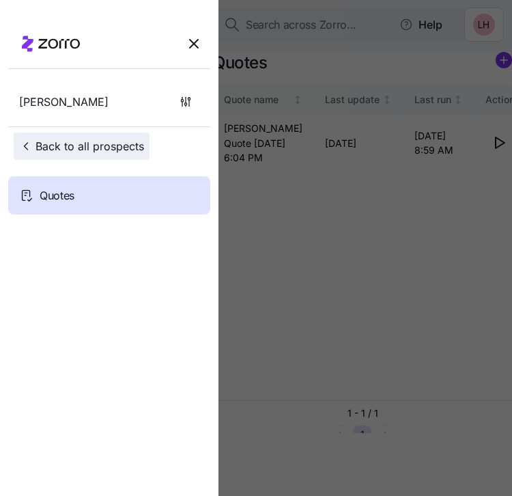
click at [100, 141] on span "Back to all prospects" at bounding box center [81, 146] width 125 height 16
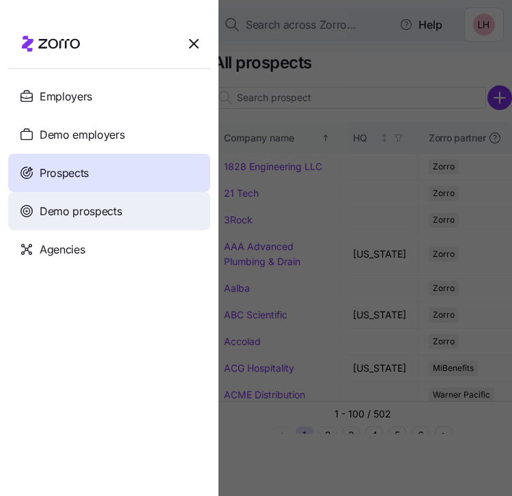
click at [82, 208] on span "Demo prospects" at bounding box center [81, 211] width 83 height 17
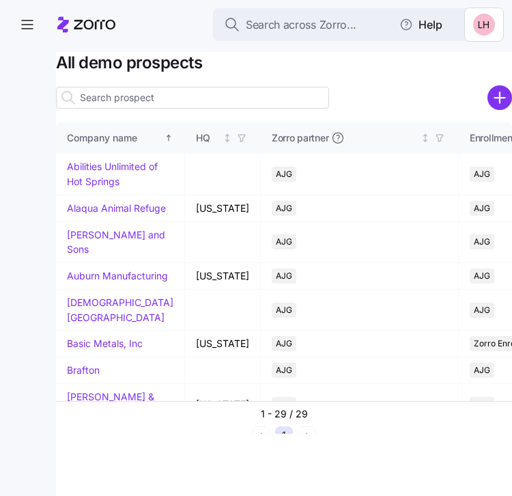
click at [180, 103] on input at bounding box center [192, 98] width 273 height 22
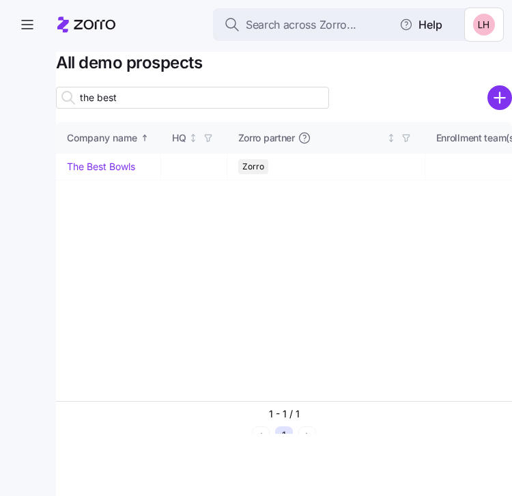
type input "the best"
click at [25, 33] on span "button" at bounding box center [27, 24] width 37 height 37
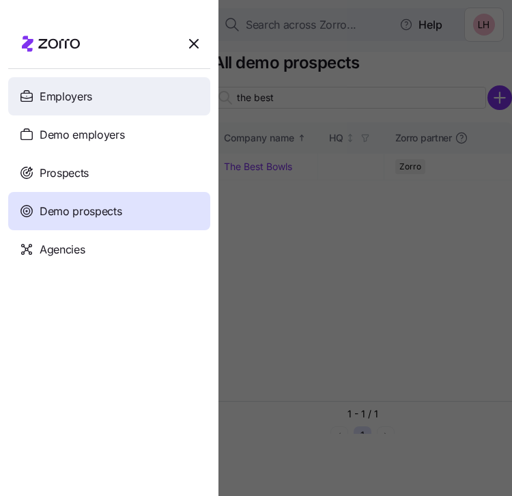
click at [74, 99] on span "Employers" at bounding box center [66, 96] width 53 height 17
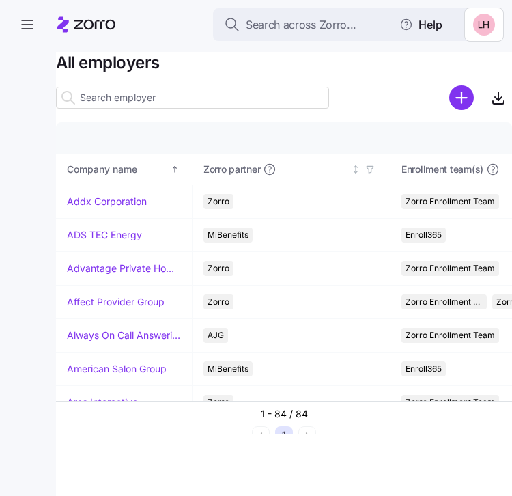
click at [167, 101] on input at bounding box center [192, 98] width 273 height 22
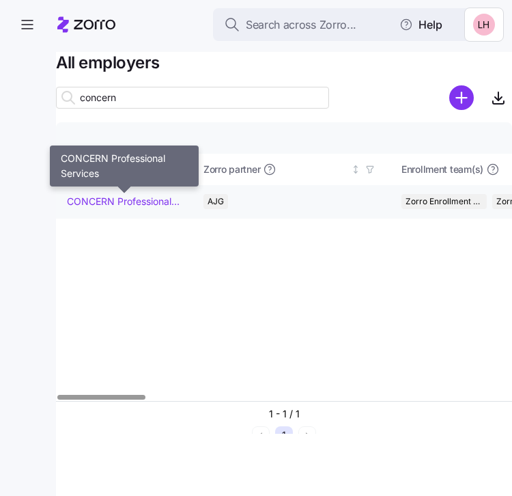
type input "concern"
click at [147, 201] on link "CONCERN Professional Services" at bounding box center [124, 202] width 114 height 14
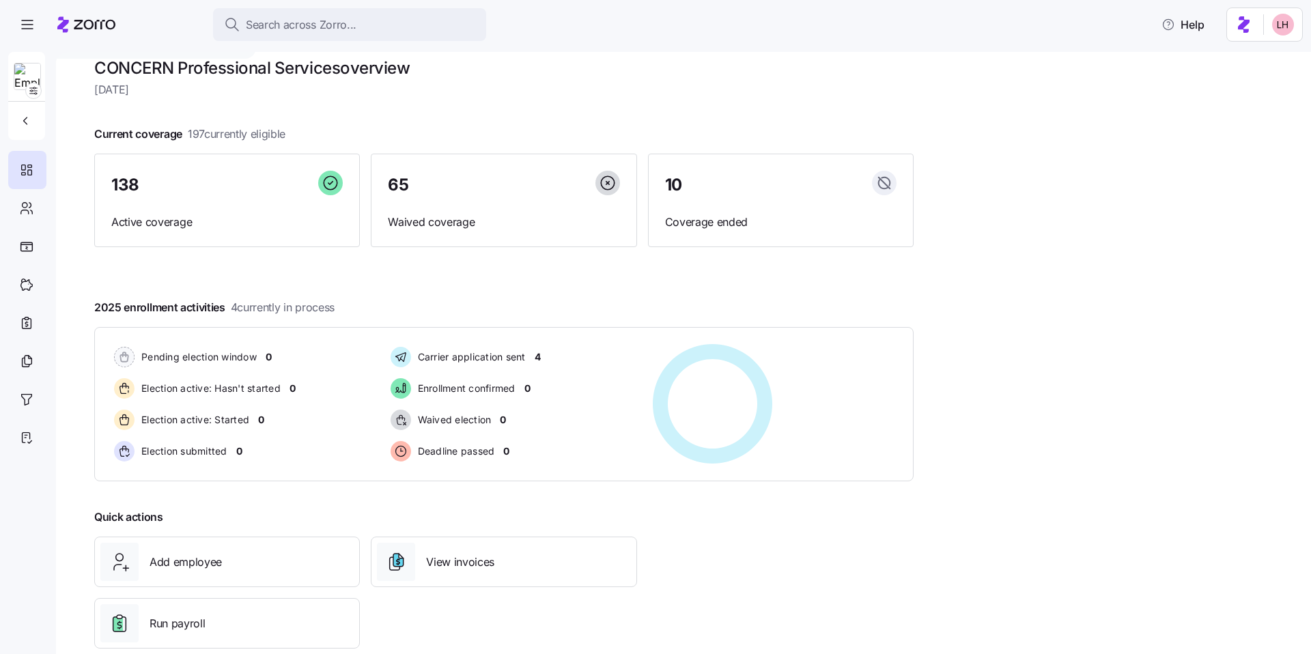
scroll to position [16, 0]
click at [22, 207] on icon at bounding box center [26, 208] width 15 height 16
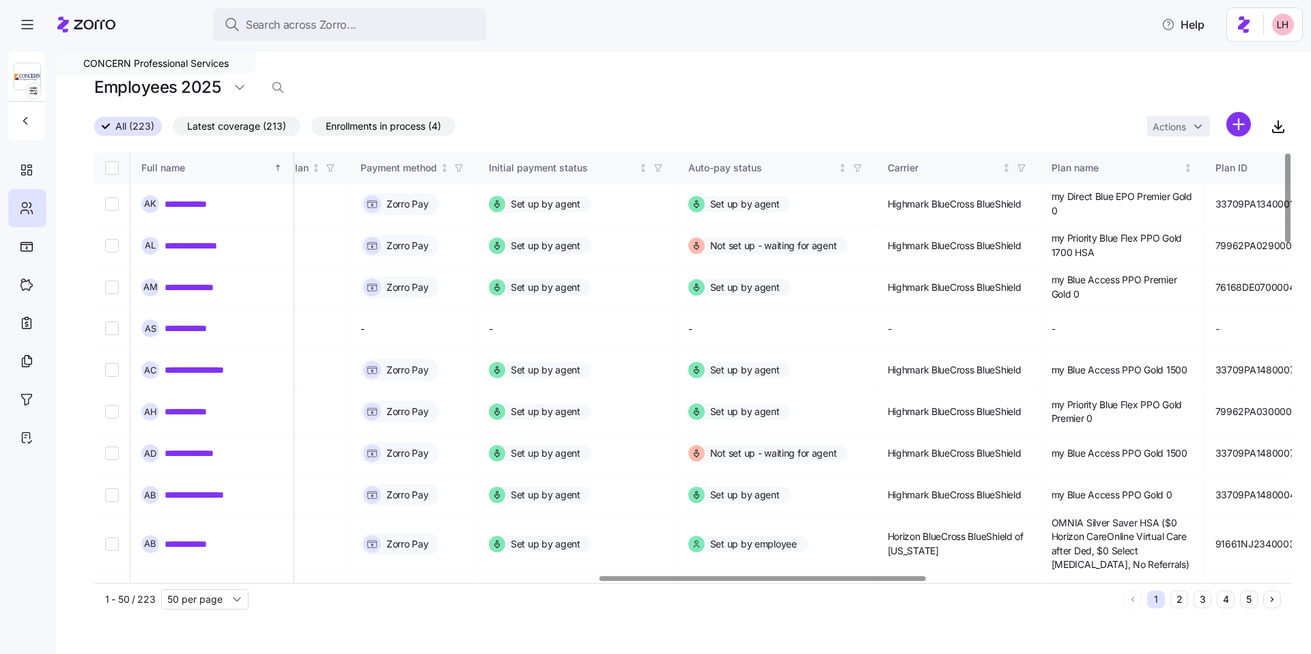
scroll to position [0, 1842]
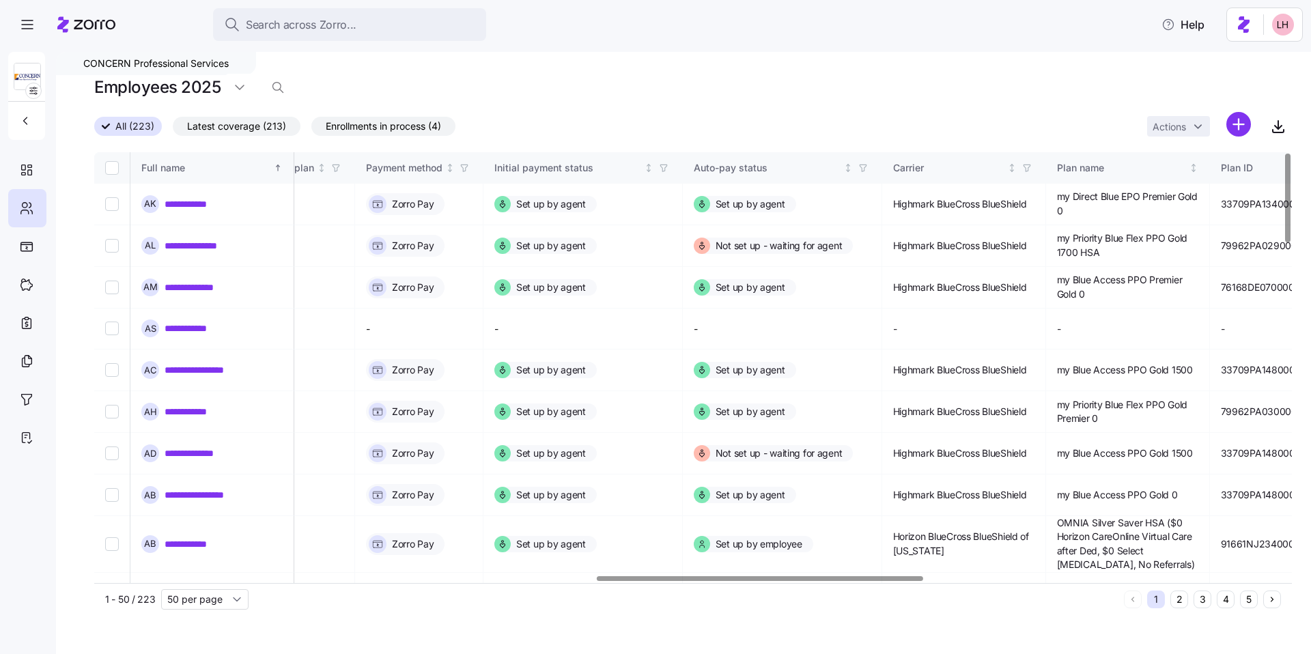
click at [512, 495] on div at bounding box center [760, 578] width 326 height 5
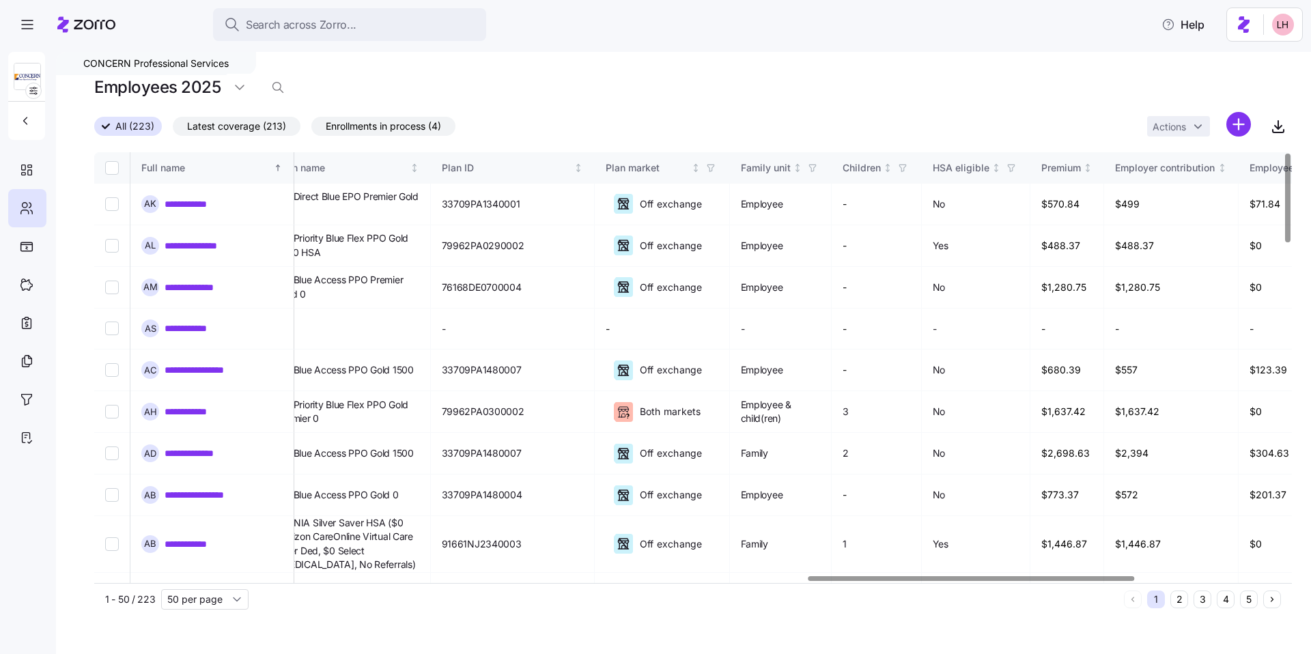
scroll to position [0, 2631]
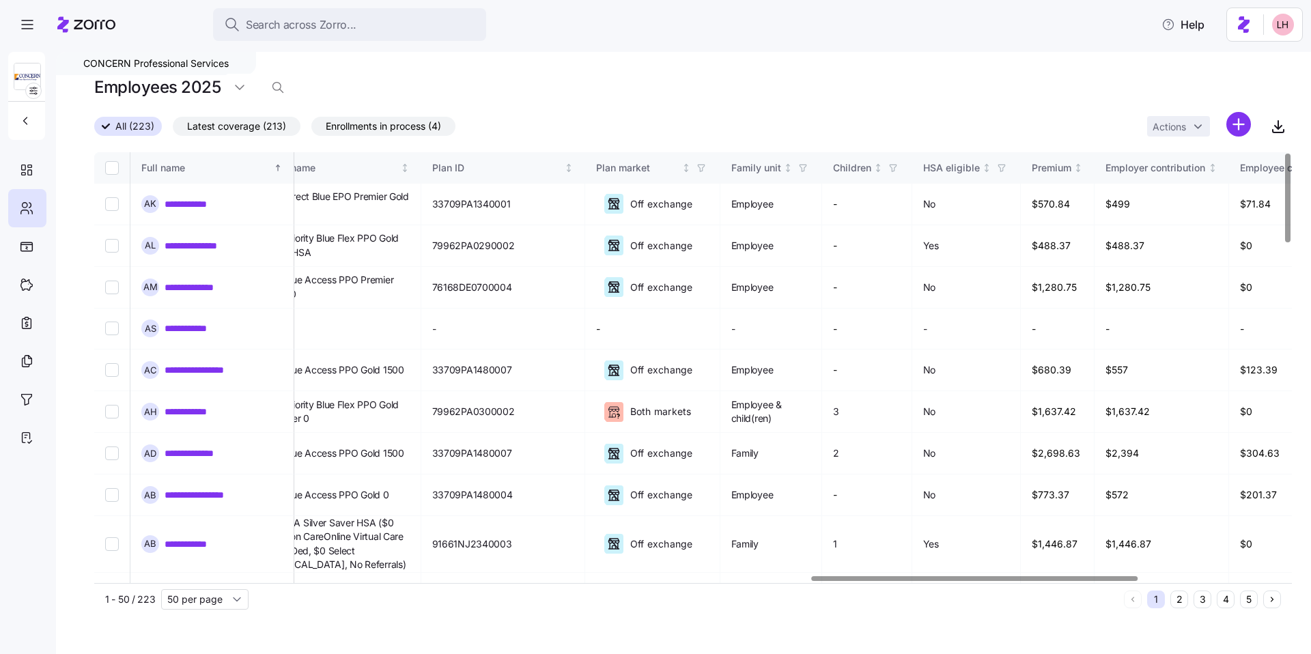
click at [512, 495] on div at bounding box center [975, 578] width 326 height 5
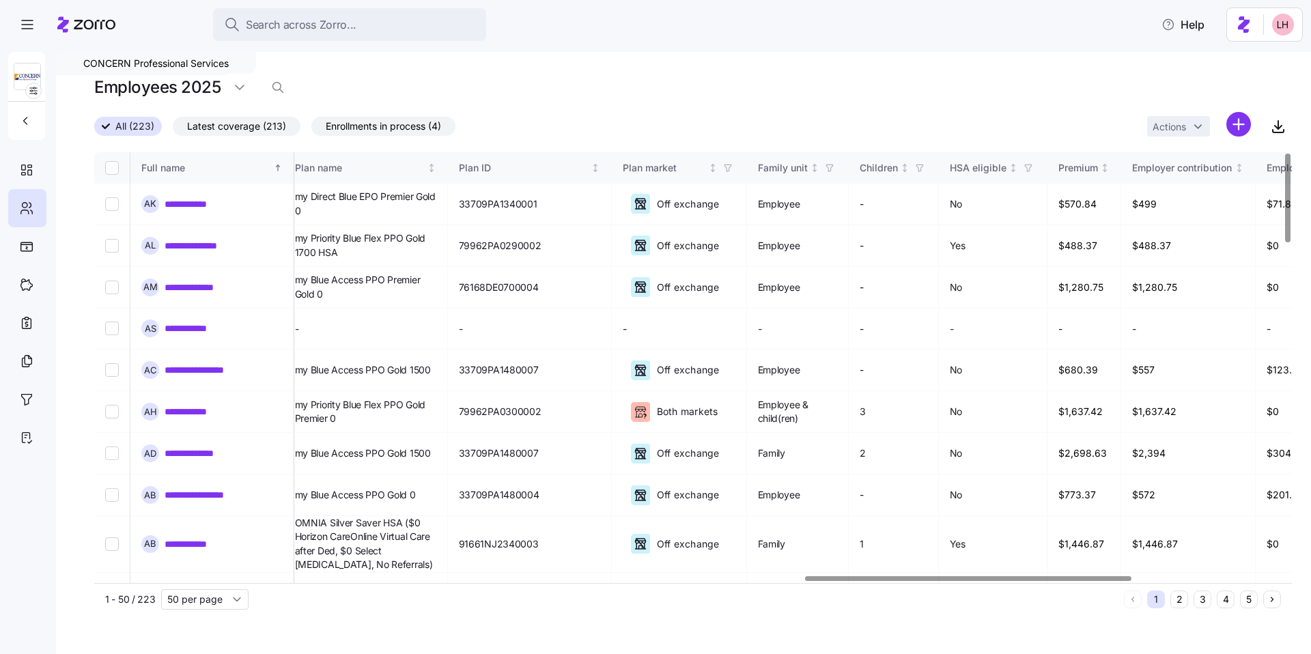
scroll to position [0, 2543]
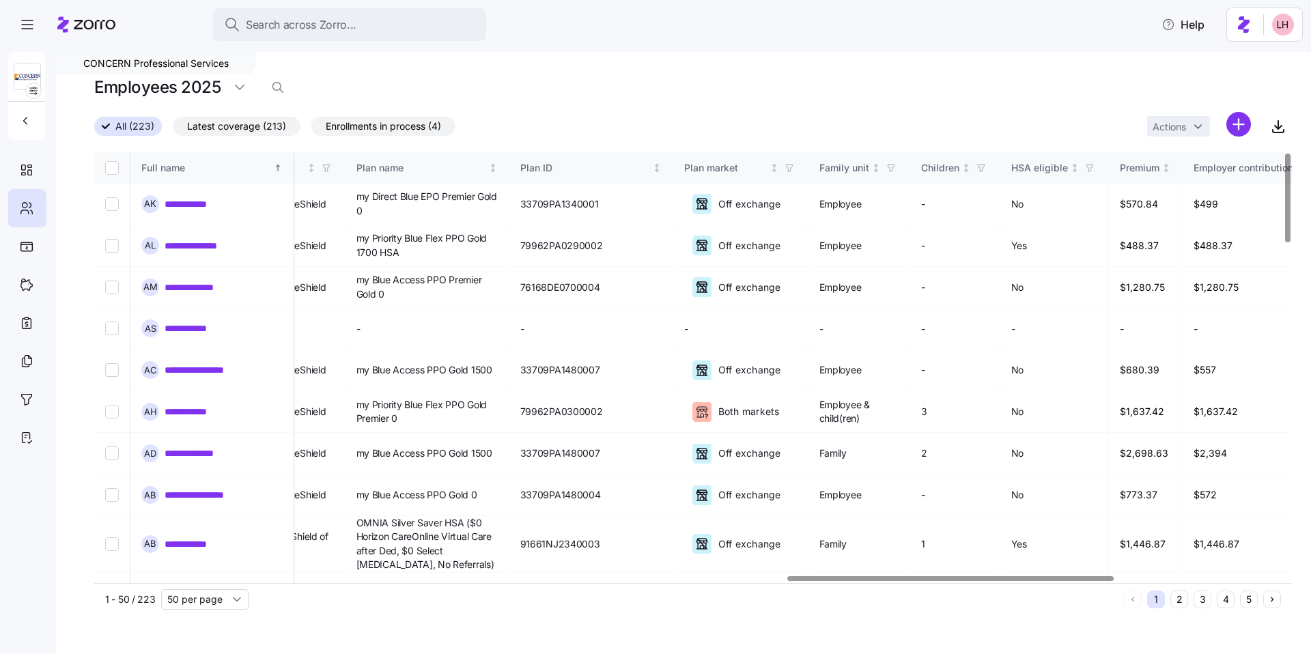
click at [512, 495] on div at bounding box center [951, 578] width 326 height 5
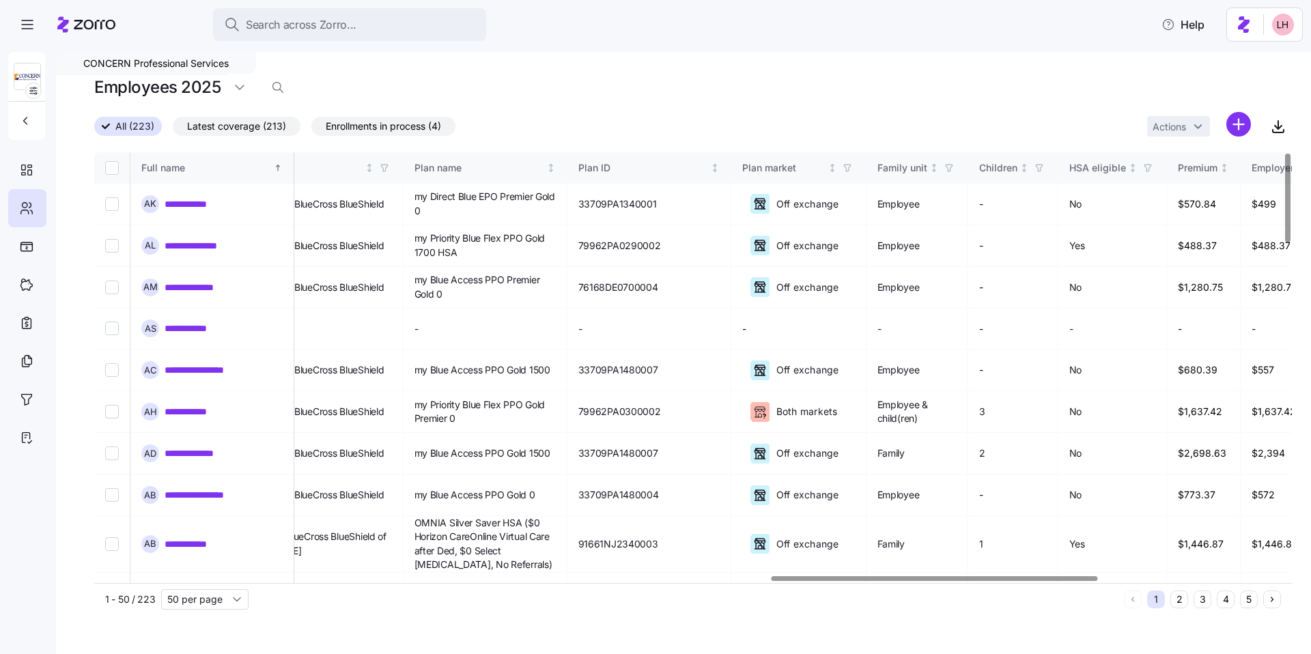
scroll to position [0, 2483]
click at [512, 495] on div at bounding box center [935, 578] width 326 height 5
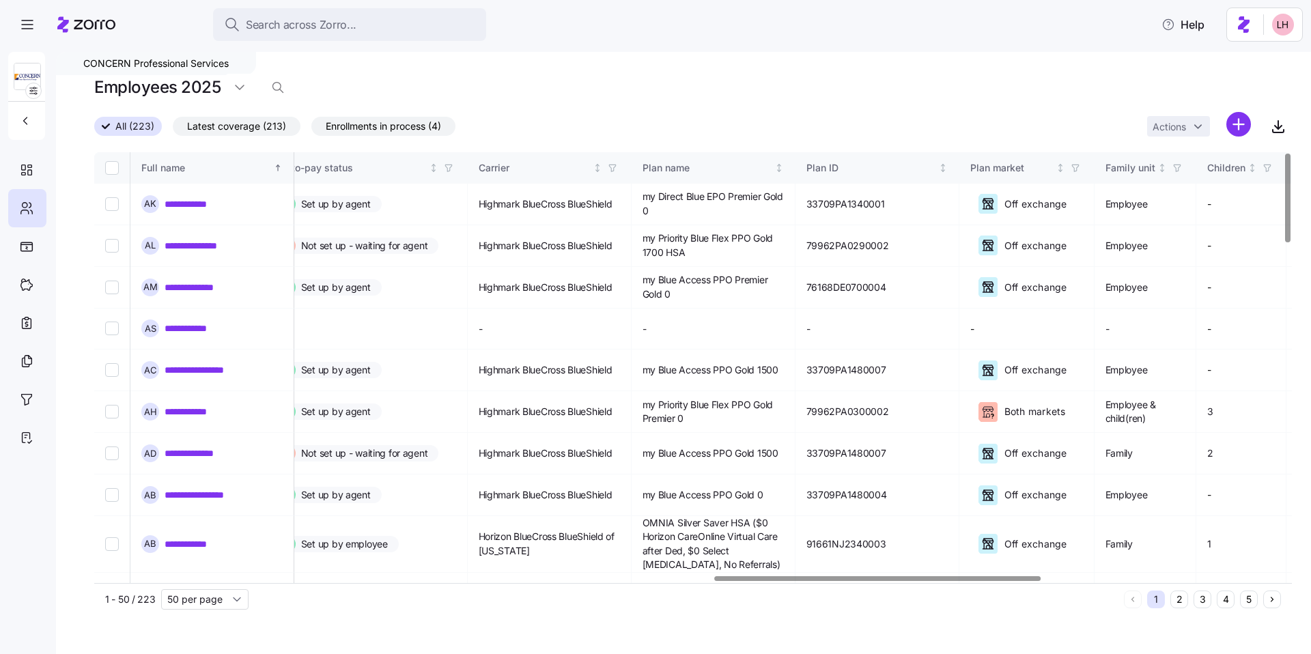
scroll to position [0, 2170]
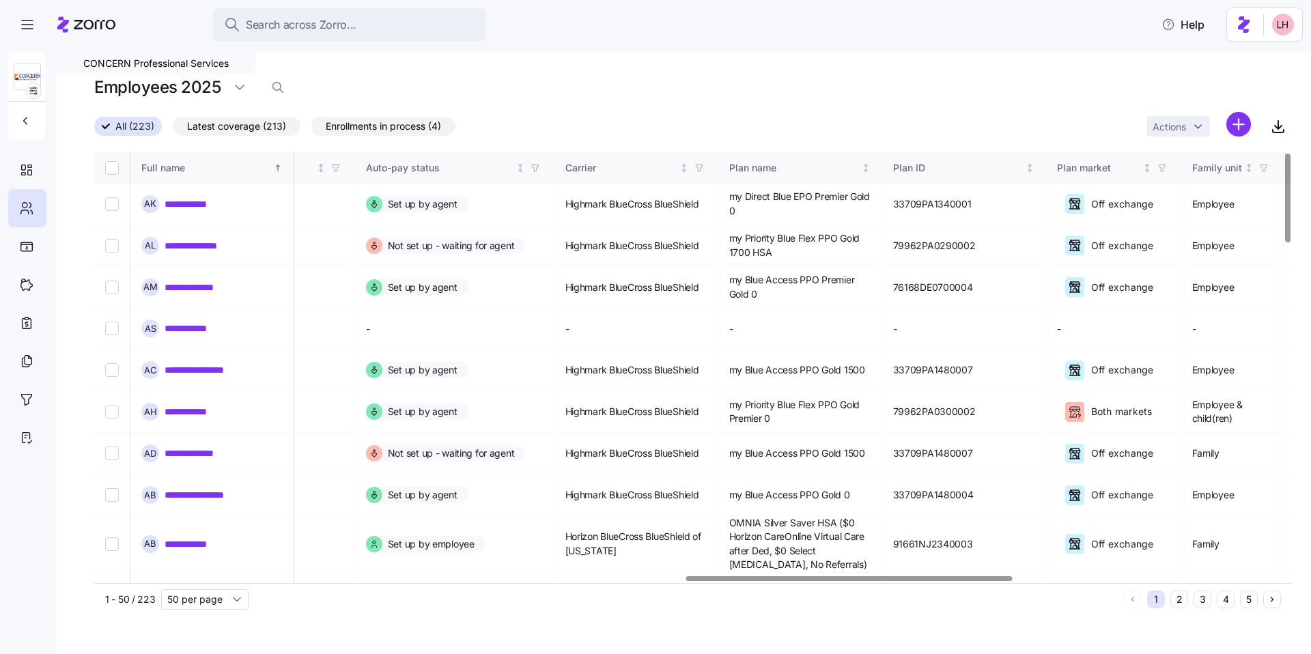
click at [512, 495] on div at bounding box center [849, 578] width 326 height 5
click at [201, 206] on link "**********" at bounding box center [195, 204] width 60 height 14
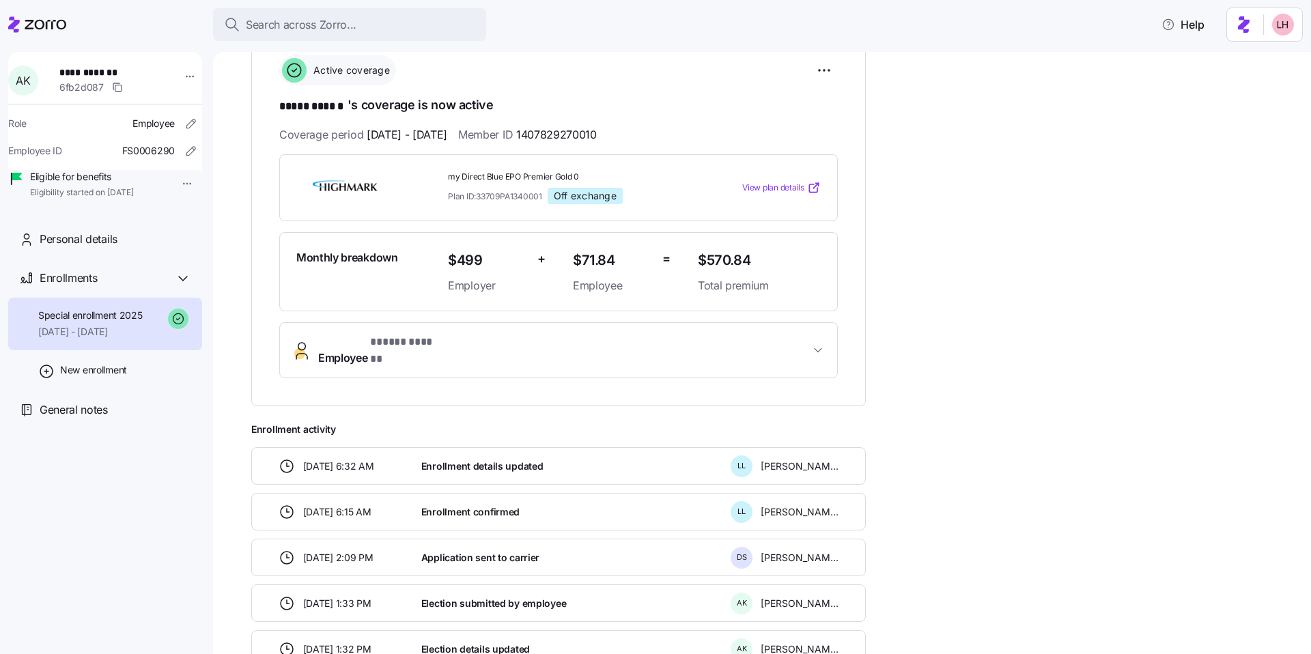
scroll to position [193, 0]
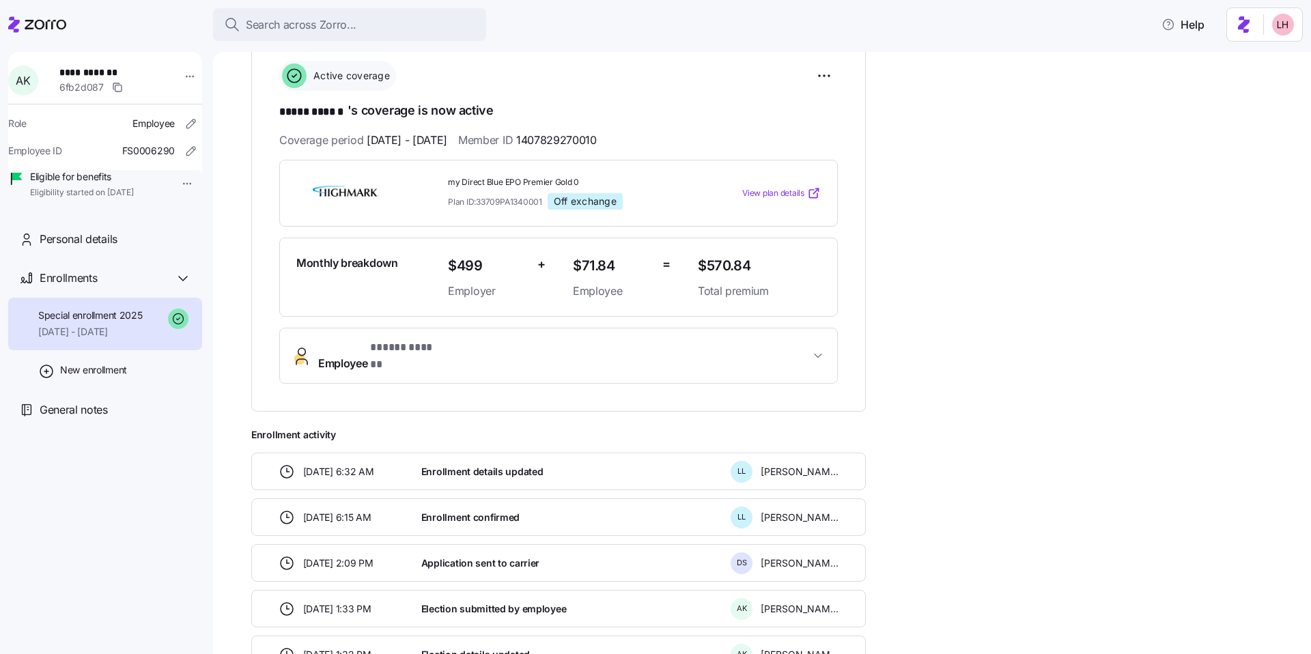
click at [512, 193] on span "View plan details" at bounding box center [773, 193] width 62 height 13
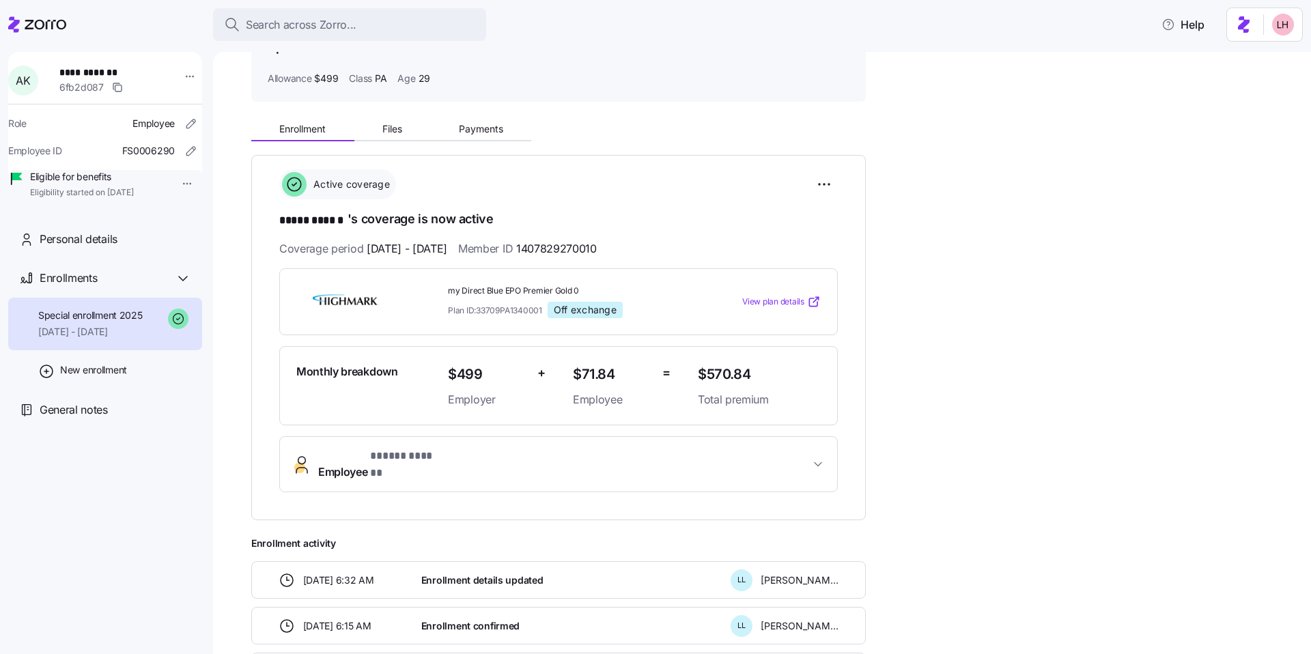
scroll to position [63, 0]
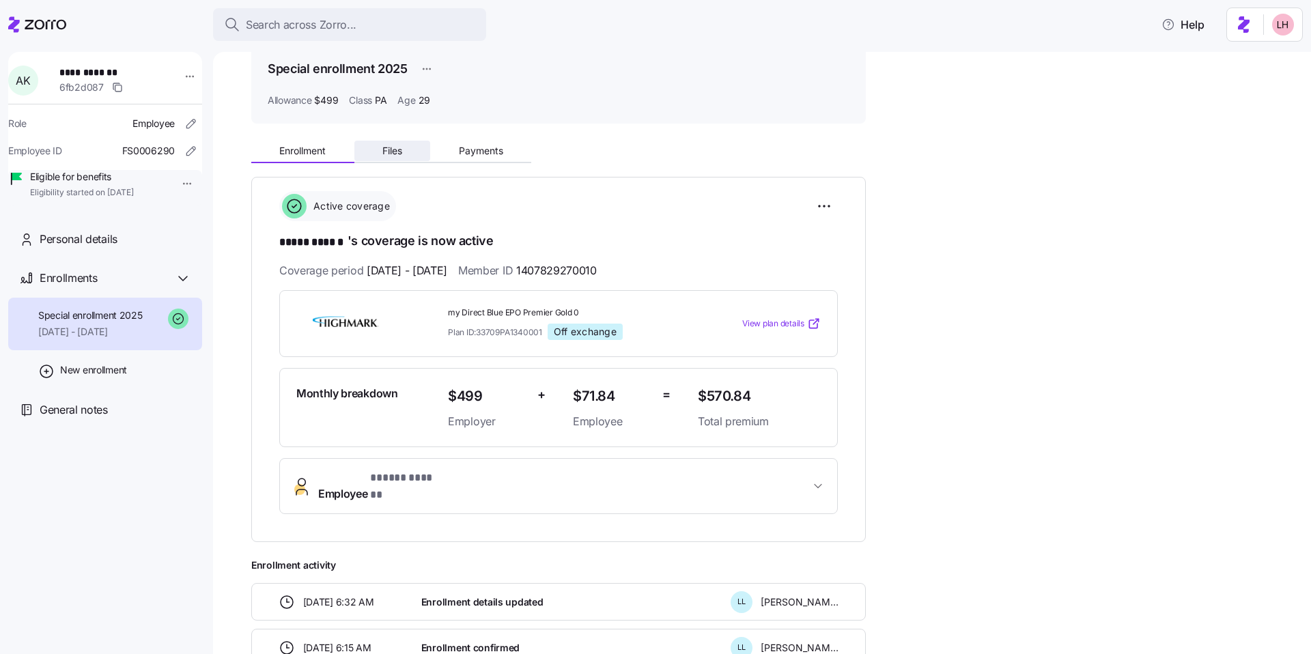
click at [401, 154] on span "Files" at bounding box center [392, 151] width 20 height 10
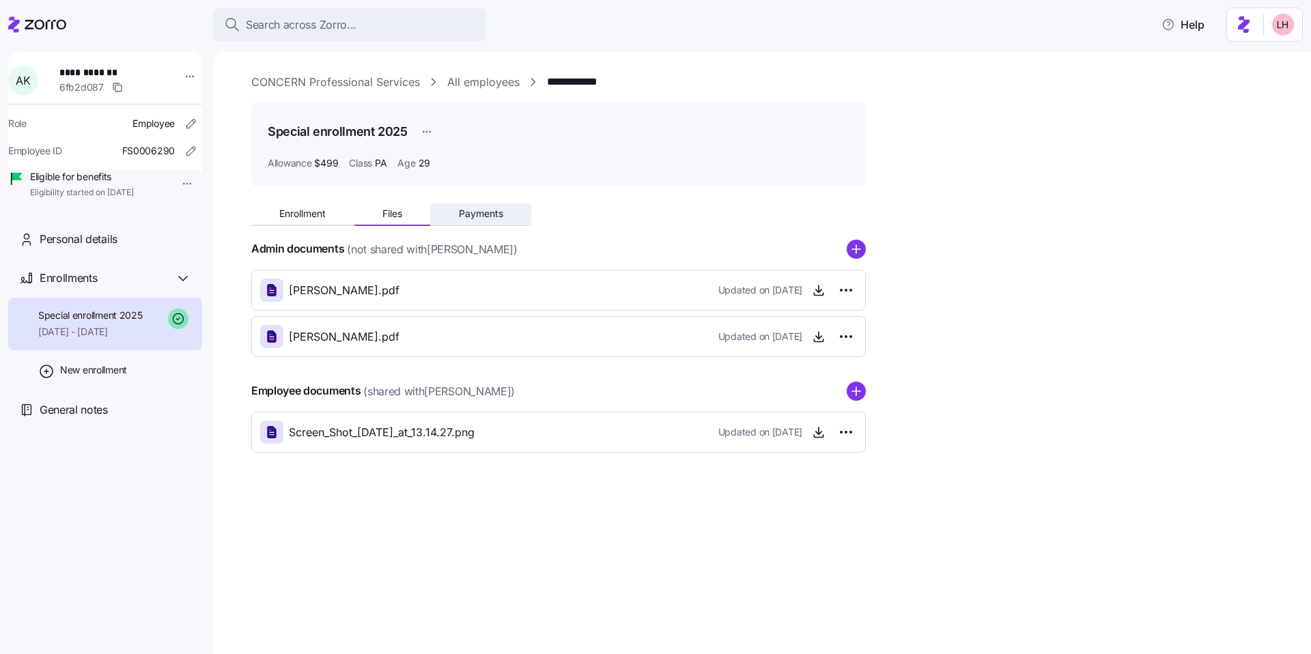
click at [494, 210] on span "Payments" at bounding box center [481, 214] width 44 height 10
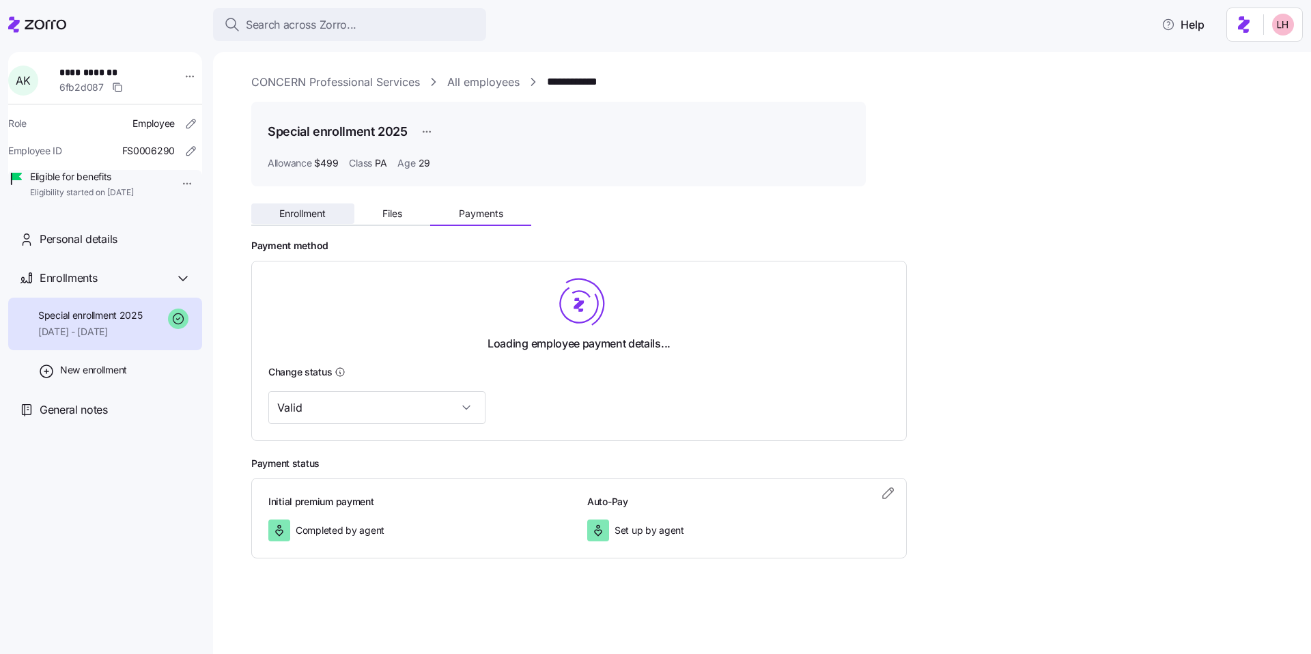
click at [323, 211] on span "Enrollment" at bounding box center [302, 214] width 46 height 10
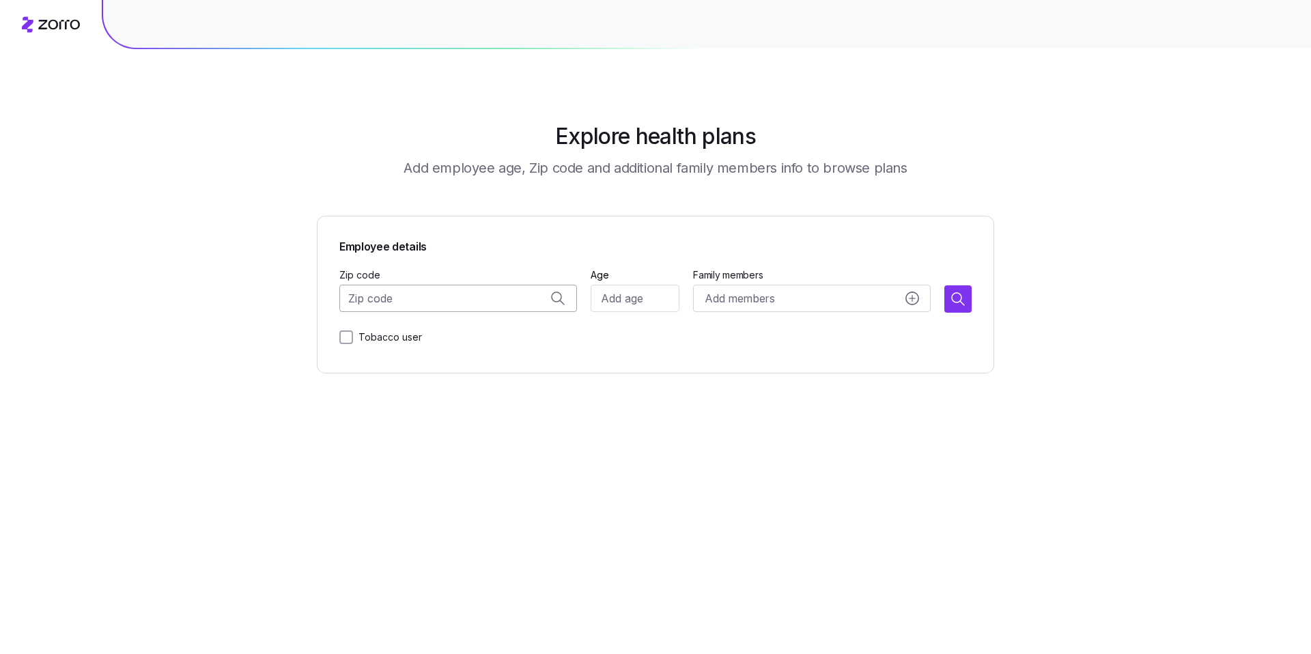
click at [421, 298] on input "Zip code" at bounding box center [458, 298] width 238 height 27
click at [502, 333] on span "31210, [GEOGRAPHIC_DATA], [GEOGRAPHIC_DATA]" at bounding box center [471, 334] width 191 height 17
type input "31210, [GEOGRAPHIC_DATA], [GEOGRAPHIC_DATA]"
click at [614, 304] on input "Age" at bounding box center [635, 298] width 89 height 27
type input "3"
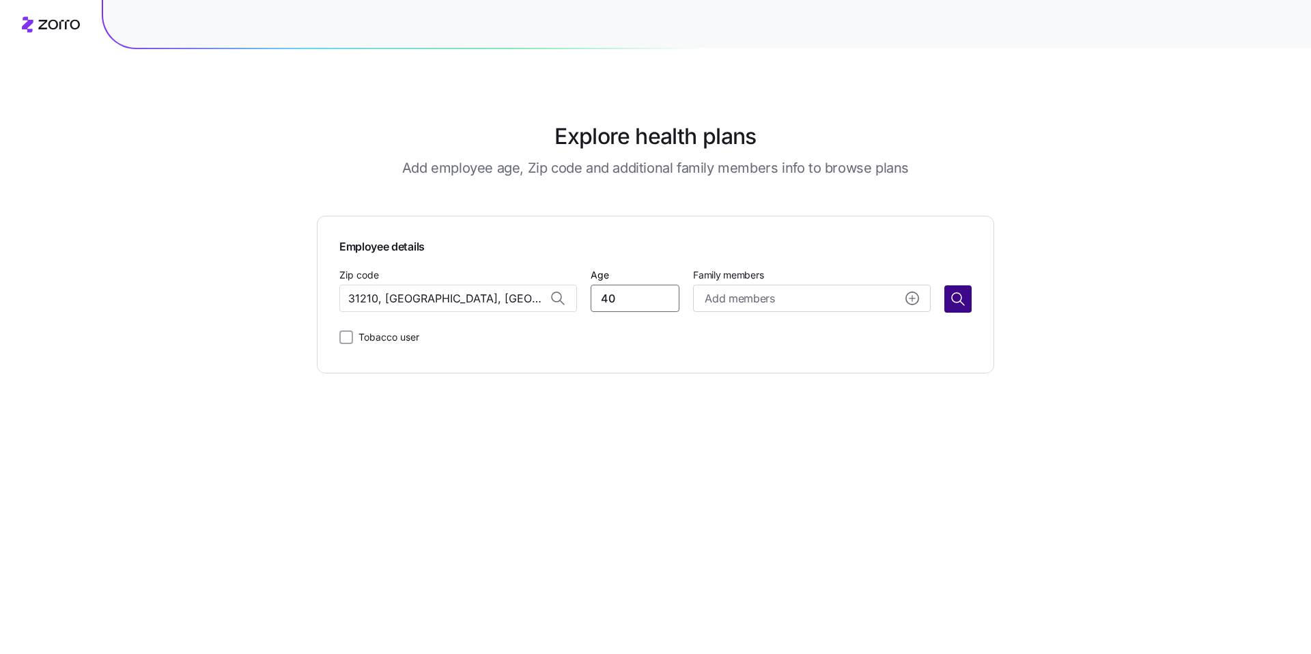
type input "40"
click at [956, 301] on icon "button" at bounding box center [958, 299] width 16 height 16
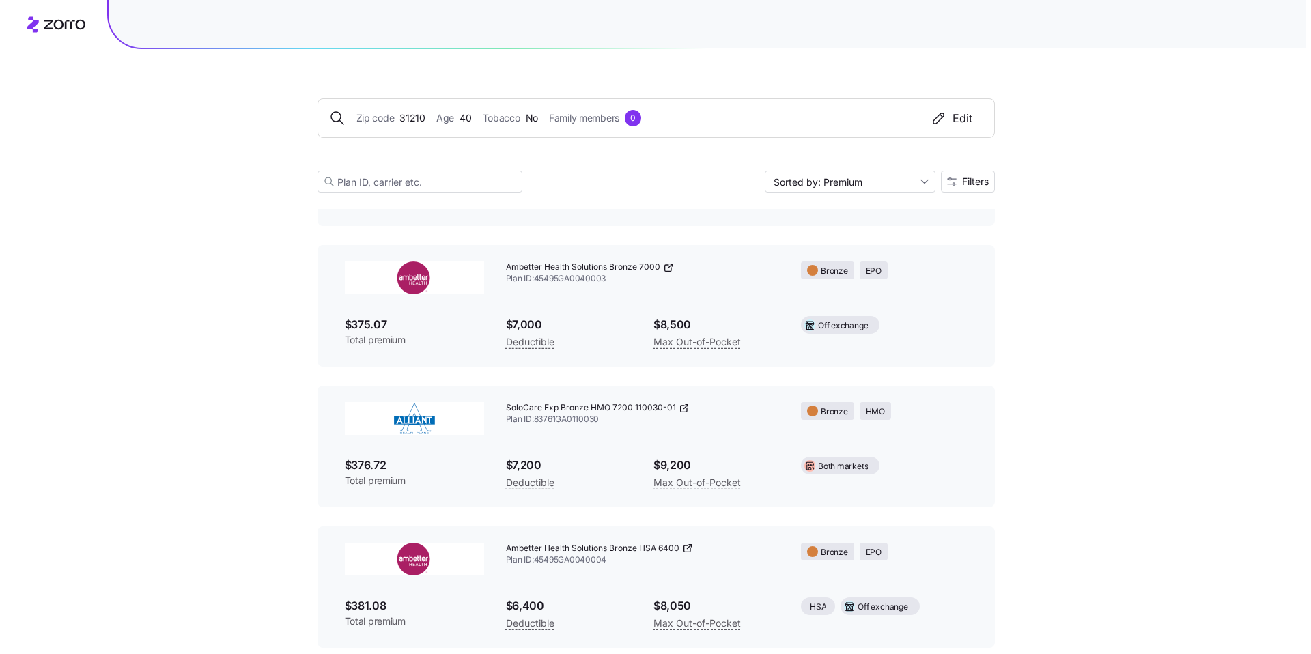
scroll to position [447, 0]
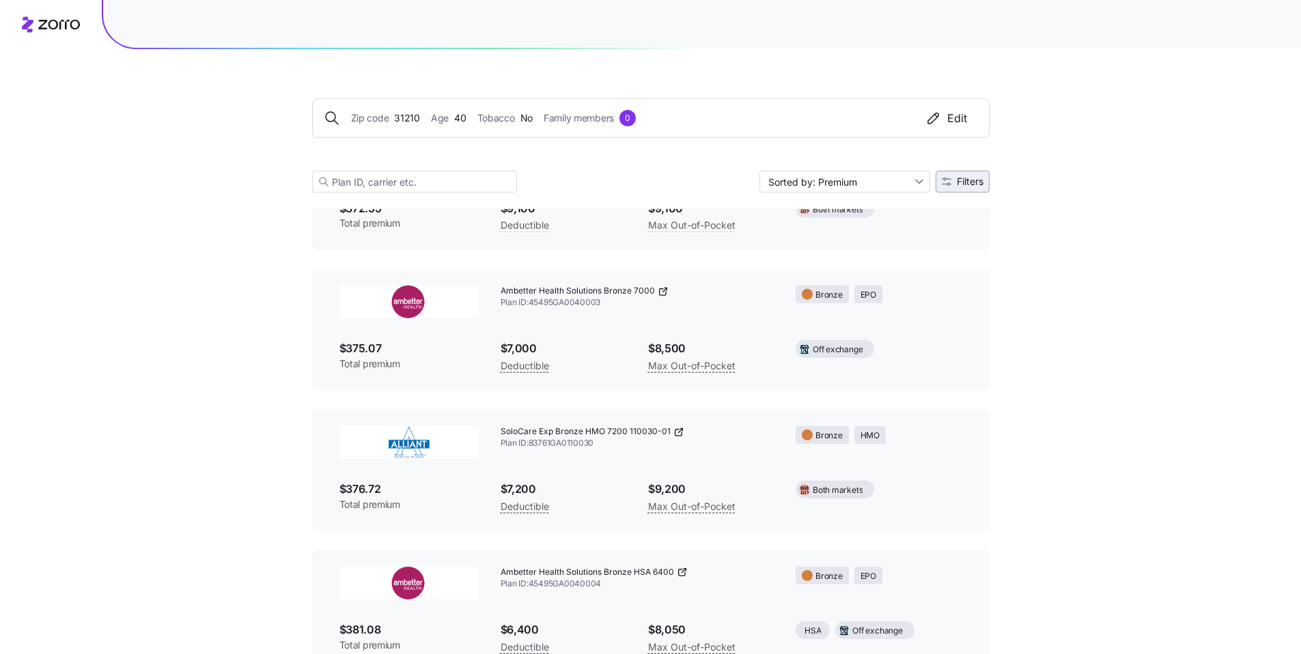
click at [978, 186] on span "Filters" at bounding box center [970, 182] width 27 height 10
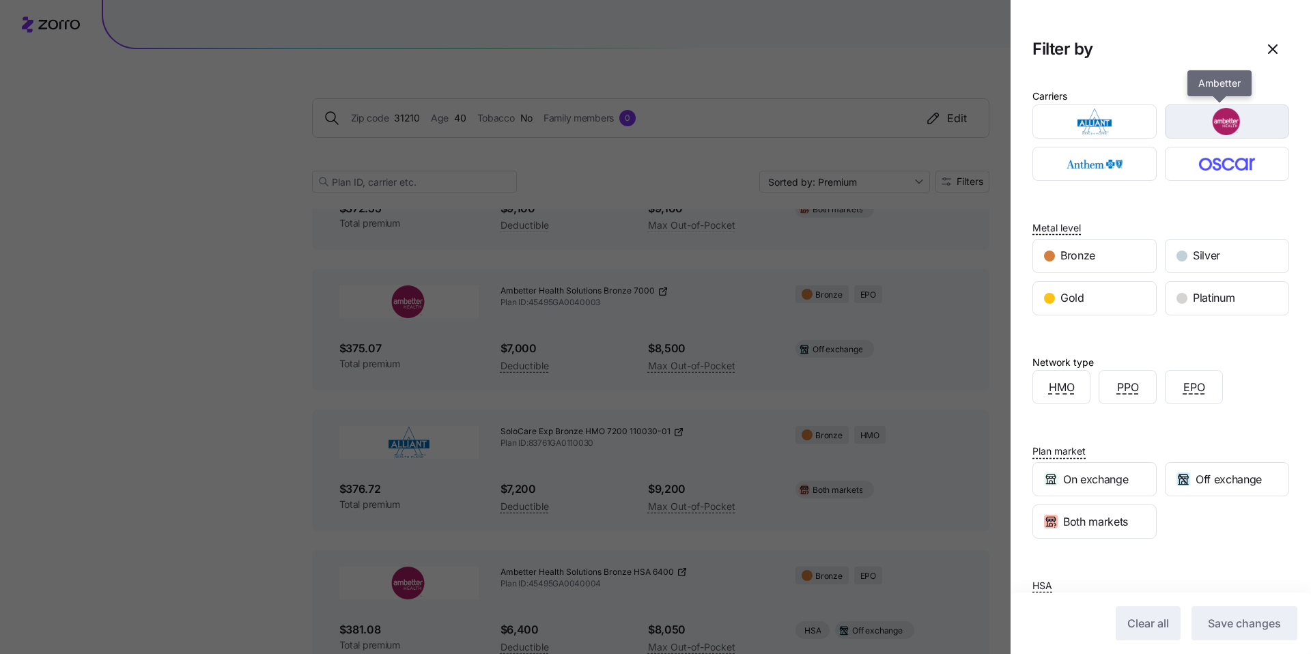
click at [1214, 135] on img "button" at bounding box center [1228, 121] width 100 height 27
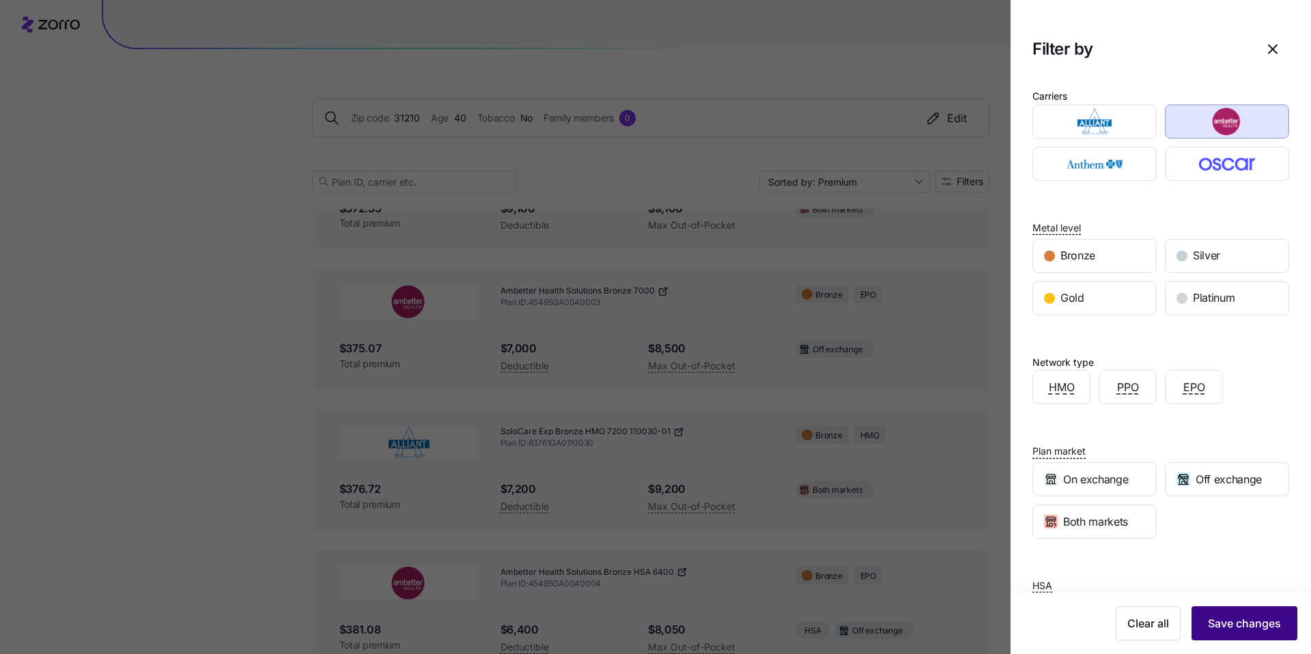
click at [1251, 615] on span "Save changes" at bounding box center [1244, 623] width 73 height 16
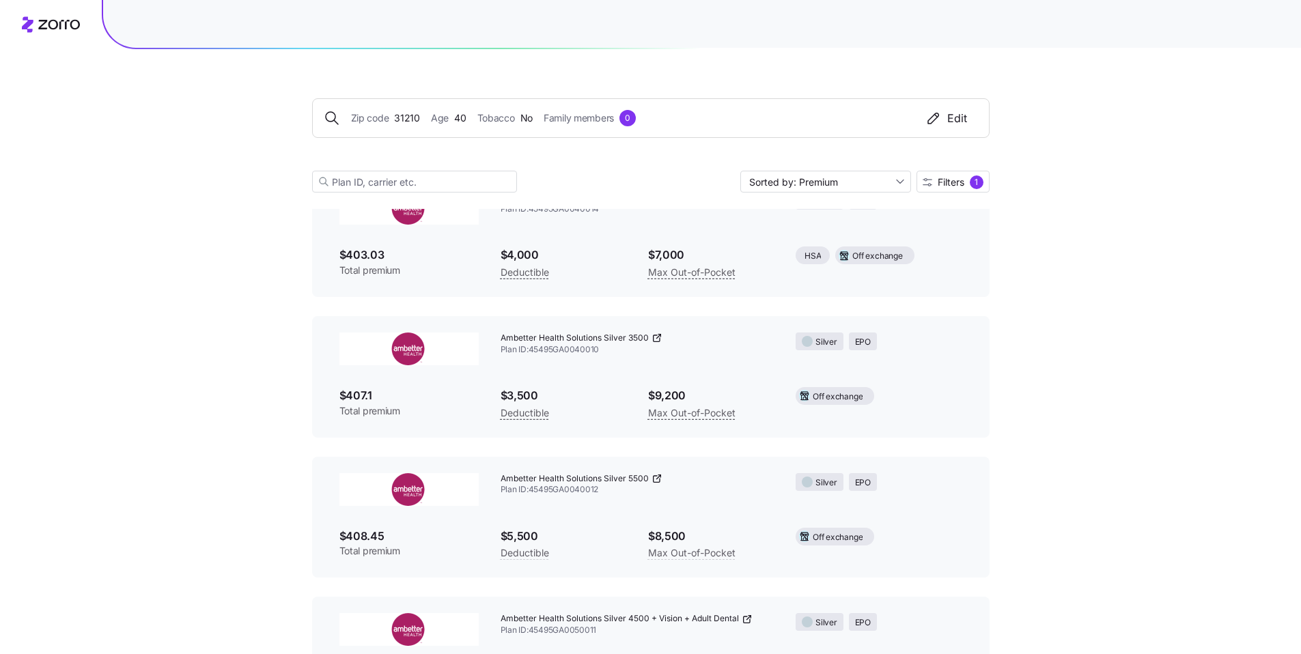
scroll to position [1557, 0]
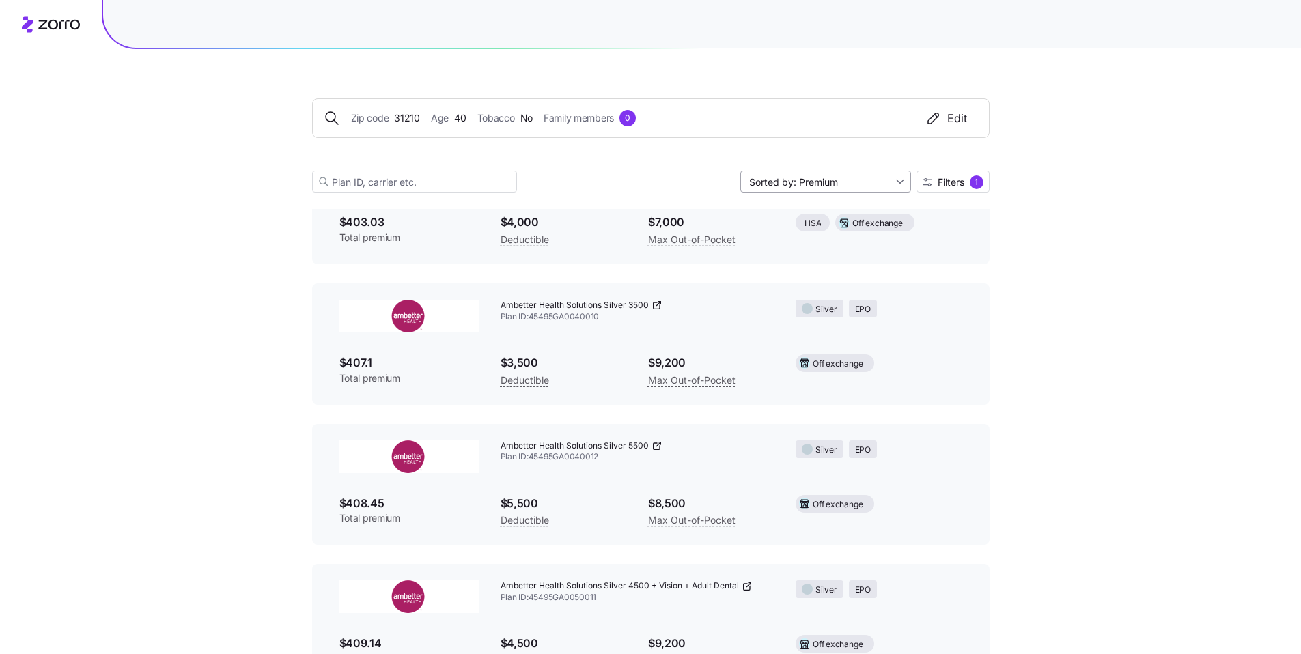
click at [890, 186] on input "Sorted by: Premium" at bounding box center [825, 182] width 171 height 22
click at [839, 229] on div "Deductible" at bounding box center [824, 234] width 160 height 20
type input "Sorted by: Deductible"
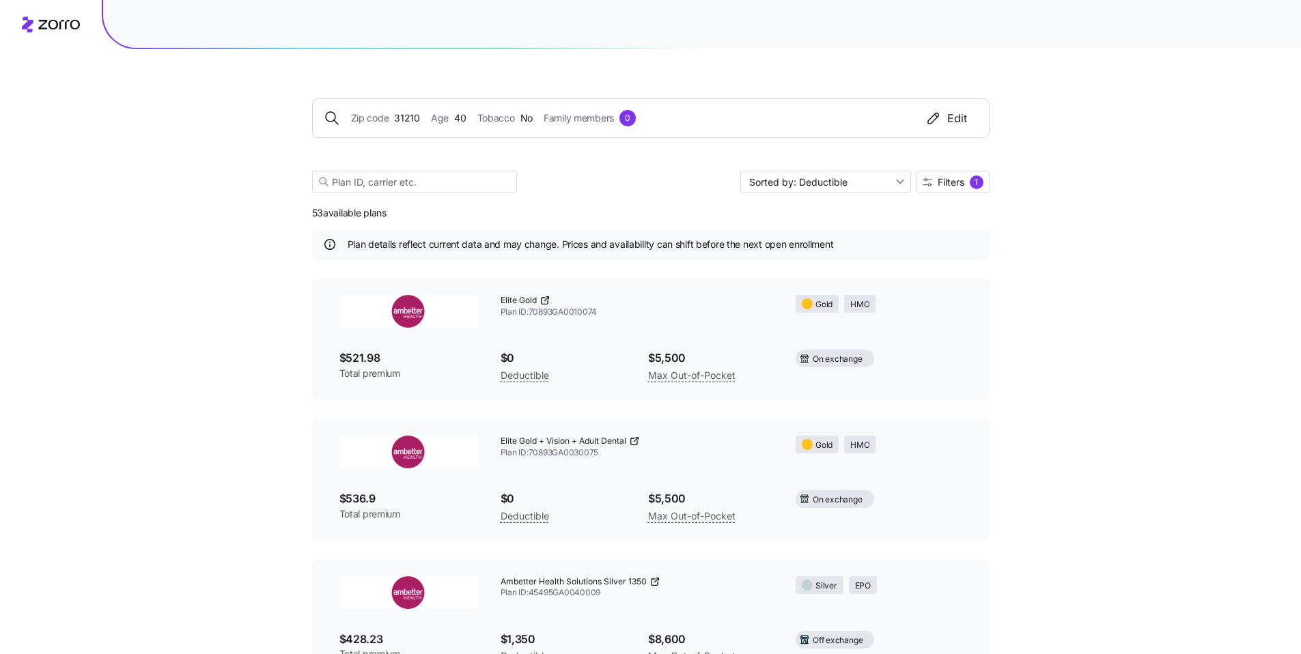
scroll to position [16, 0]
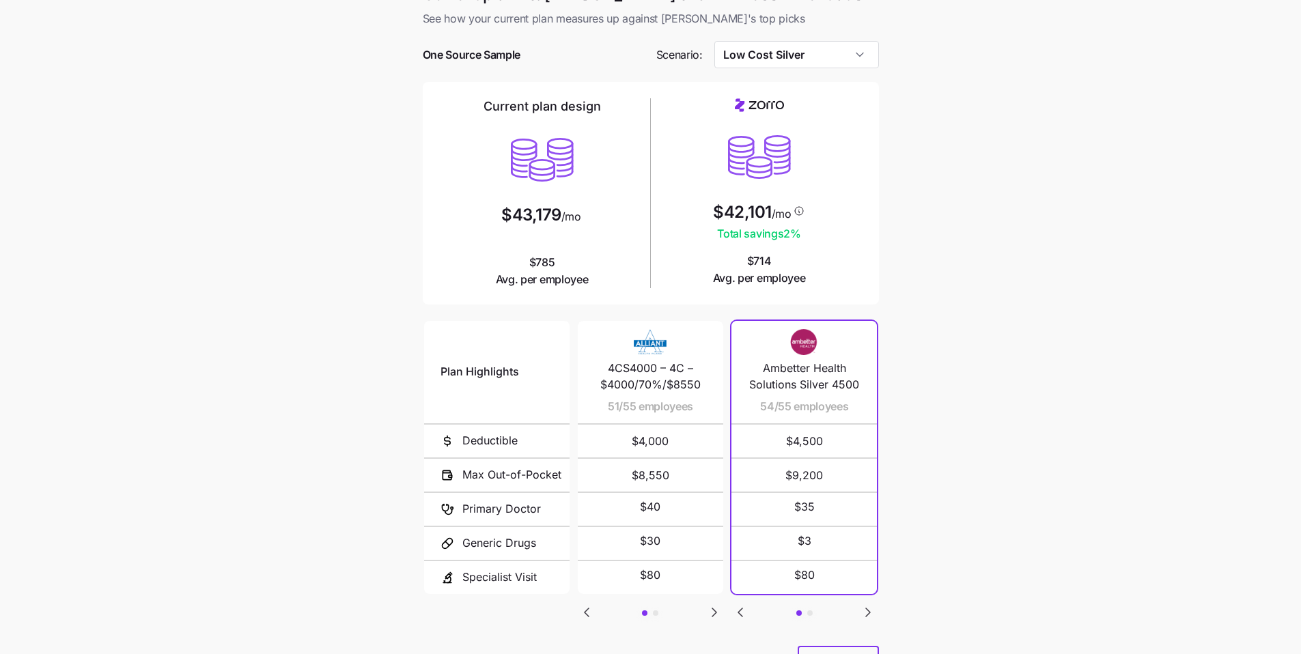
scroll to position [22, 0]
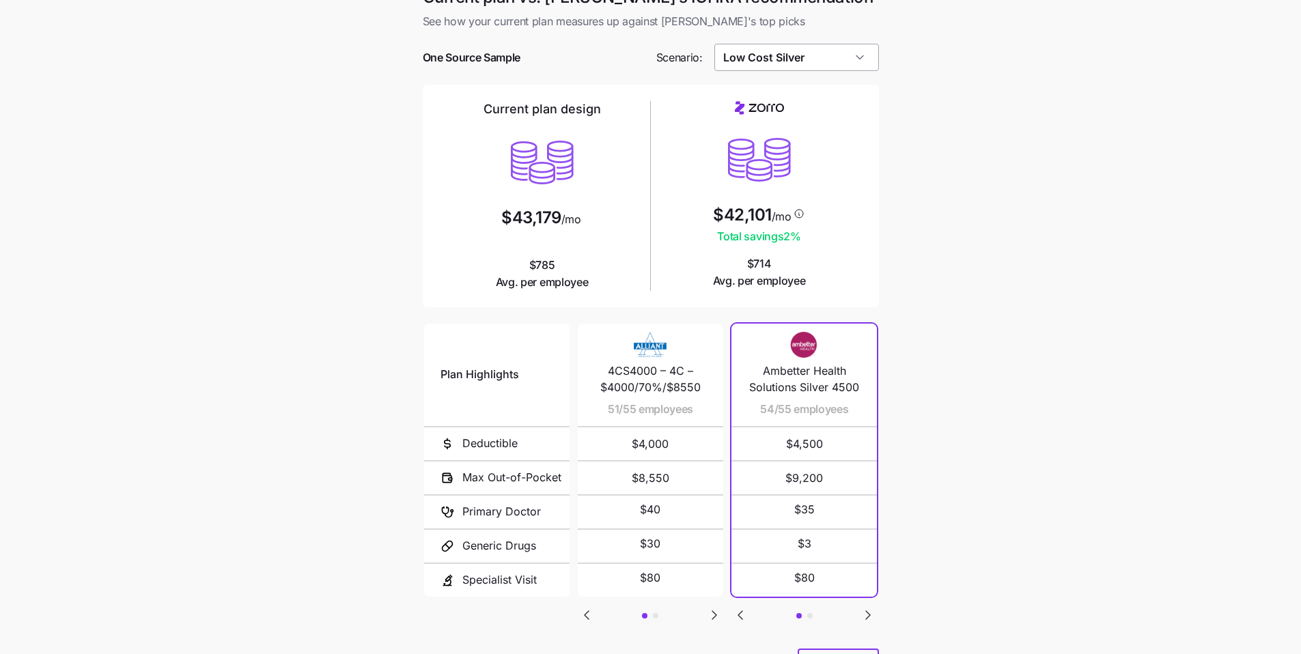
click at [824, 68] on input "Low Cost Silver" at bounding box center [796, 57] width 165 height 27
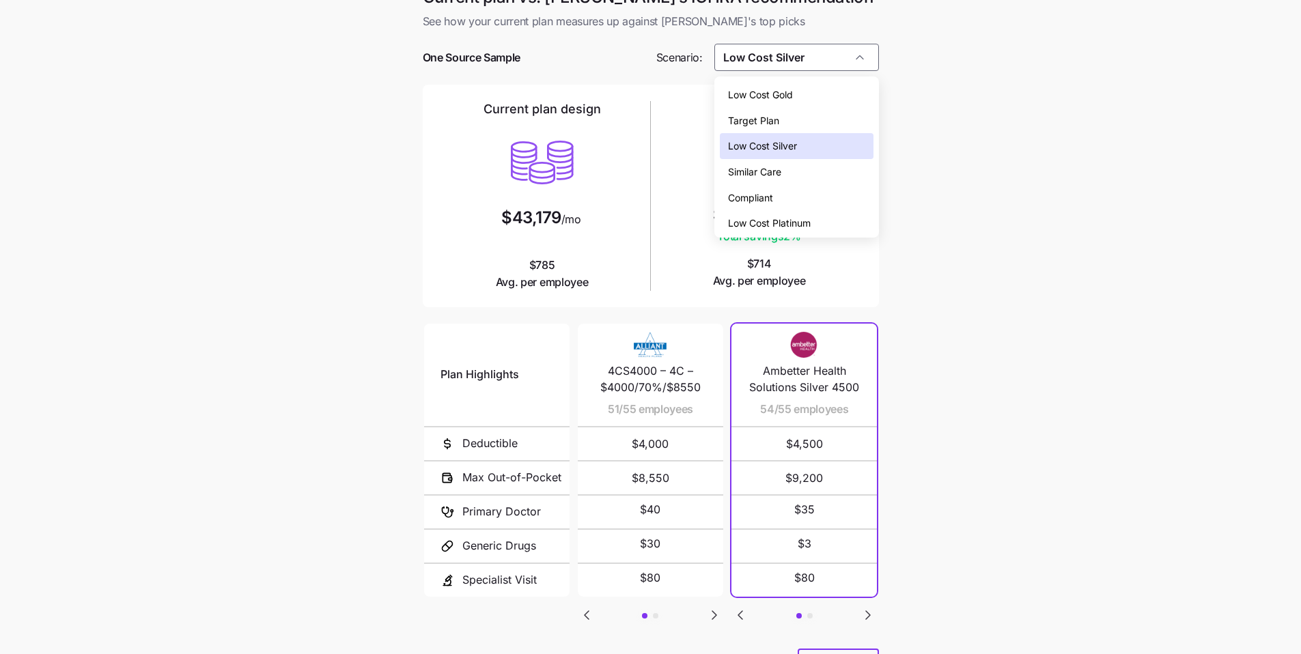
click at [791, 169] on div "Similar Care" at bounding box center [797, 172] width 154 height 26
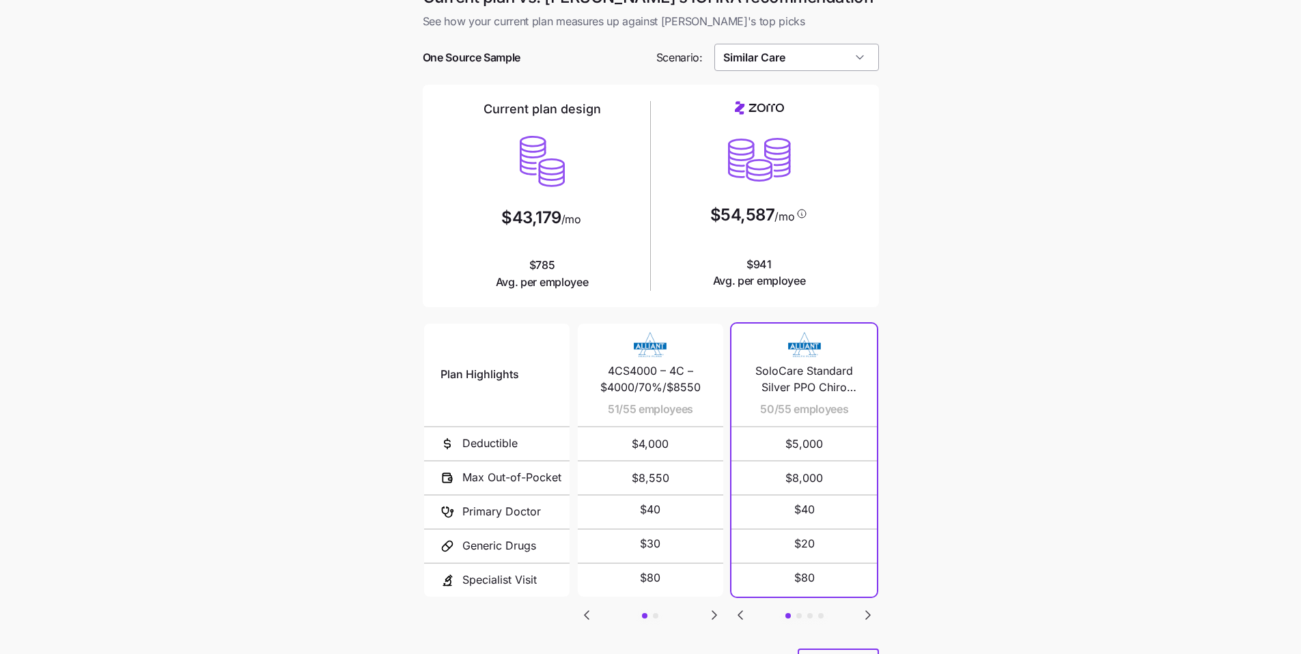
click at [844, 57] on input "Similar Care" at bounding box center [796, 57] width 165 height 27
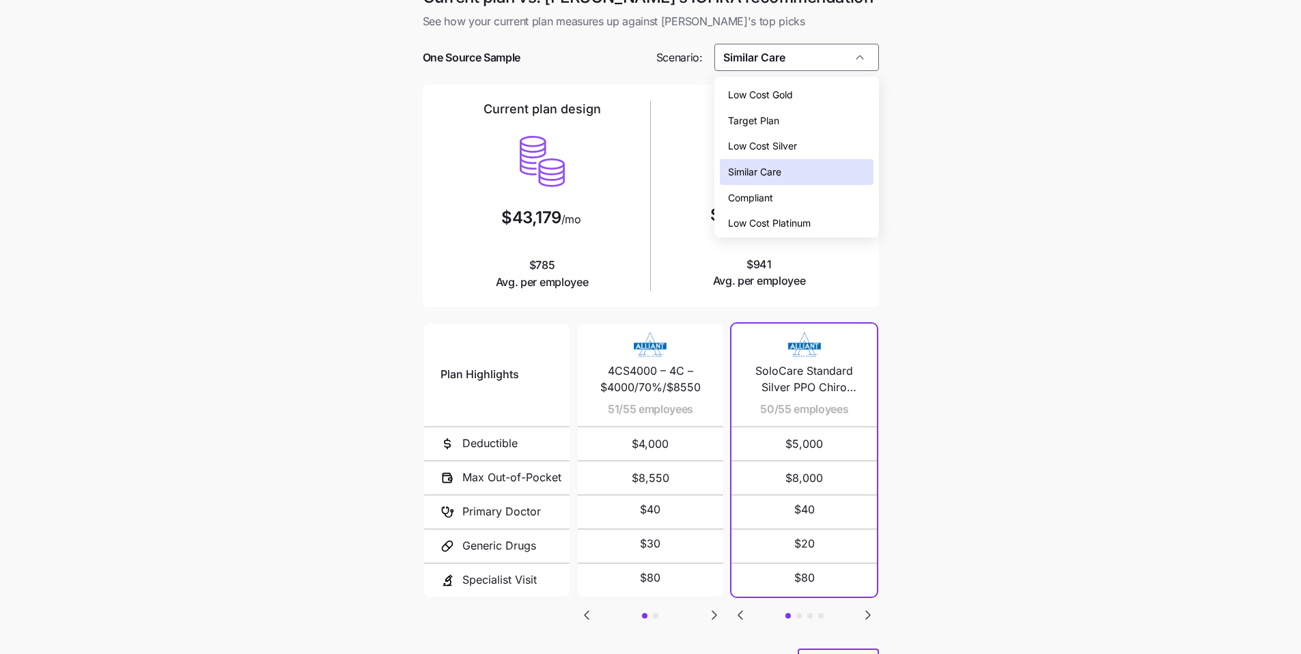
click at [813, 140] on div "Low Cost Silver" at bounding box center [797, 146] width 154 height 26
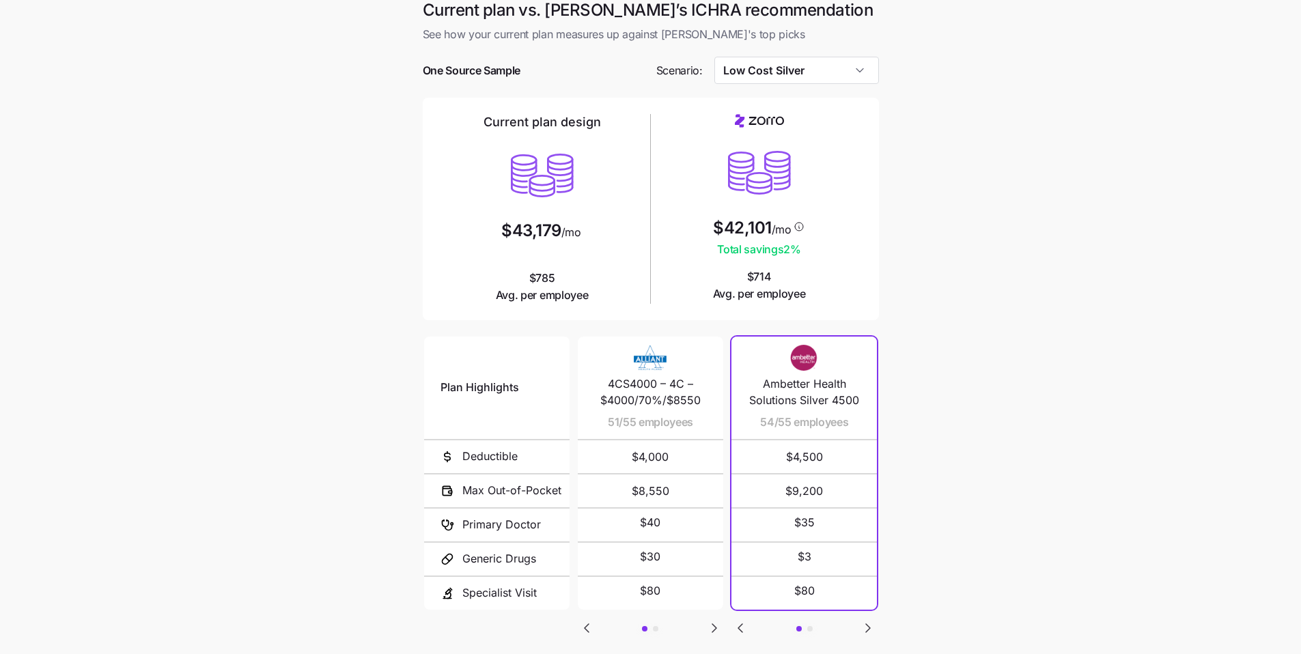
scroll to position [0, 0]
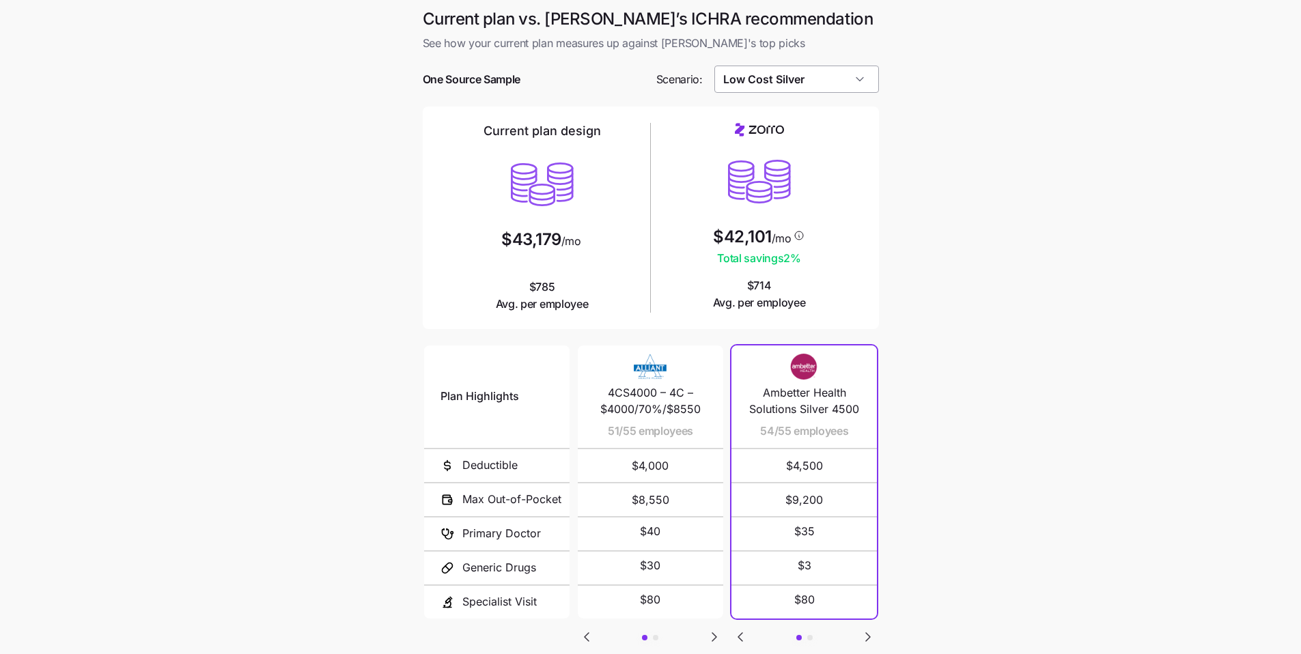
click at [819, 85] on input "Low Cost Silver" at bounding box center [796, 79] width 165 height 27
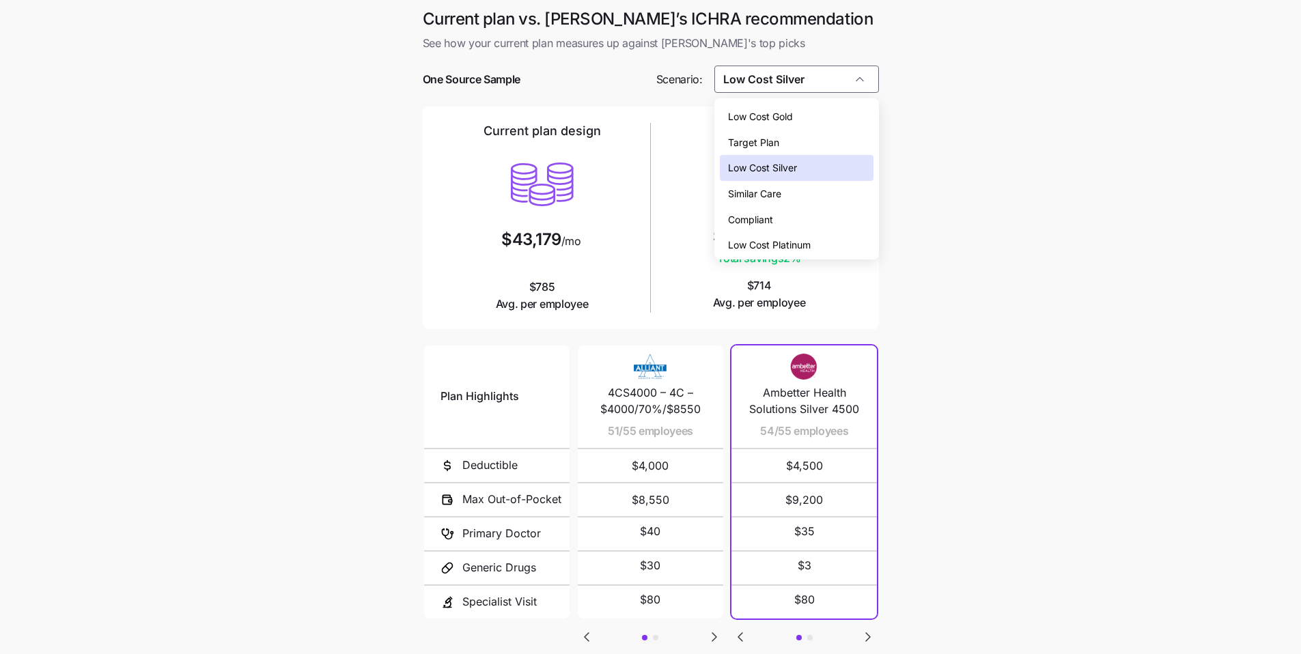
click at [787, 120] on span "Low Cost Gold" at bounding box center [760, 116] width 65 height 15
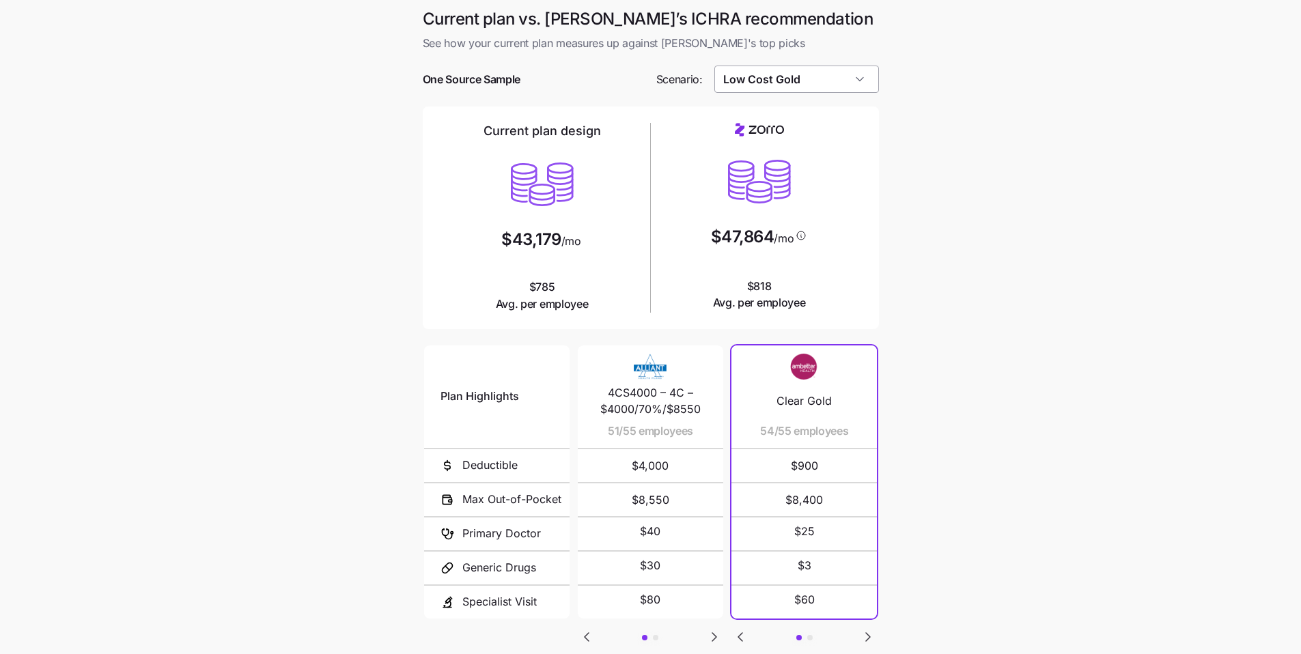
click at [819, 80] on input "Low Cost Gold" at bounding box center [796, 79] width 165 height 27
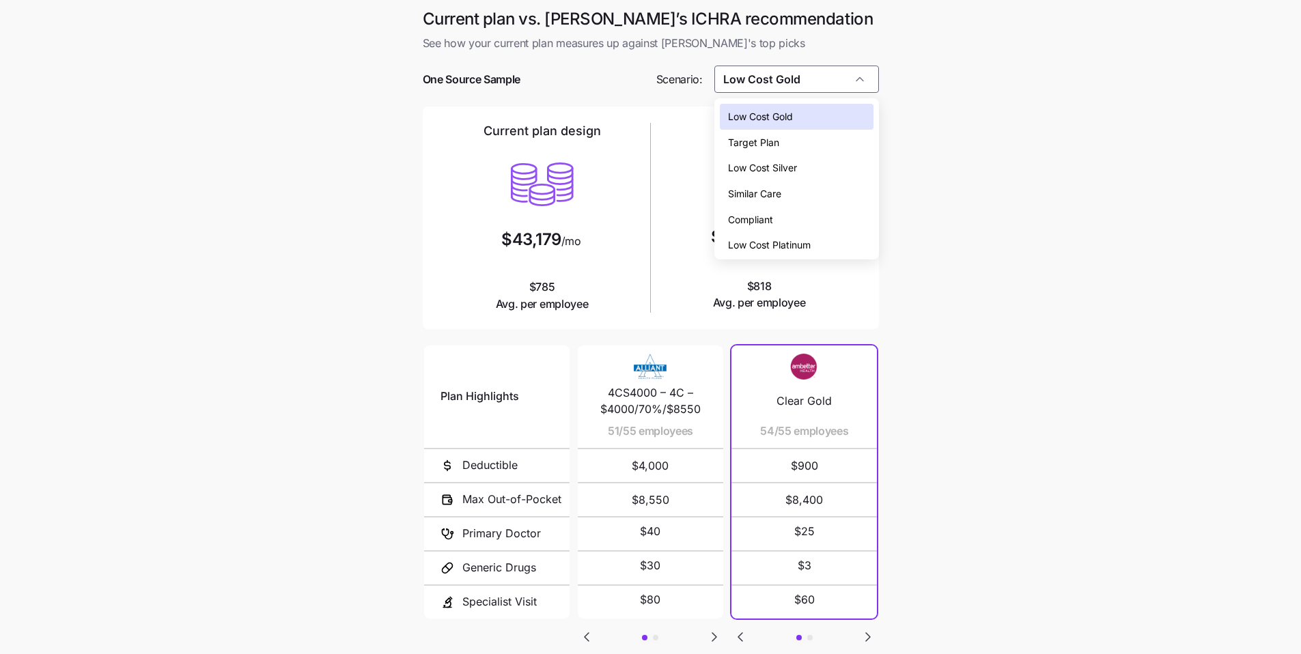
click at [779, 189] on span "Similar Care" at bounding box center [754, 193] width 53 height 15
type input "Similar Care"
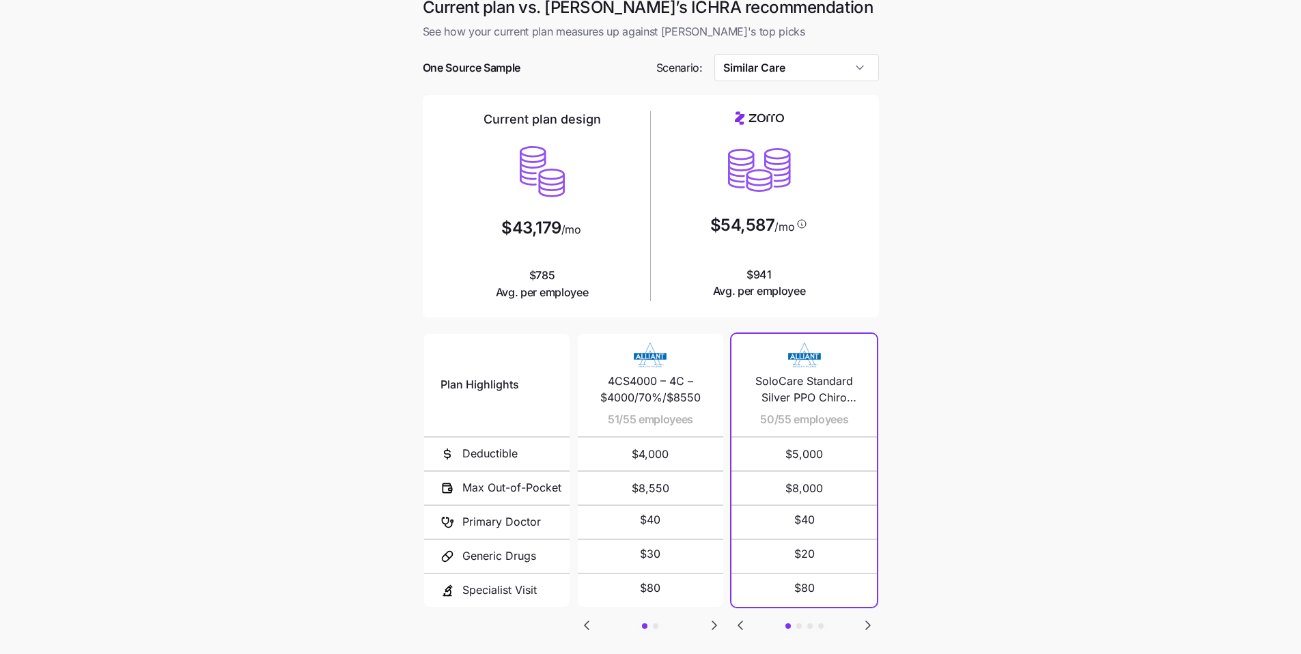
scroll to position [11, 0]
click at [839, 79] on input "Similar Care" at bounding box center [796, 68] width 165 height 27
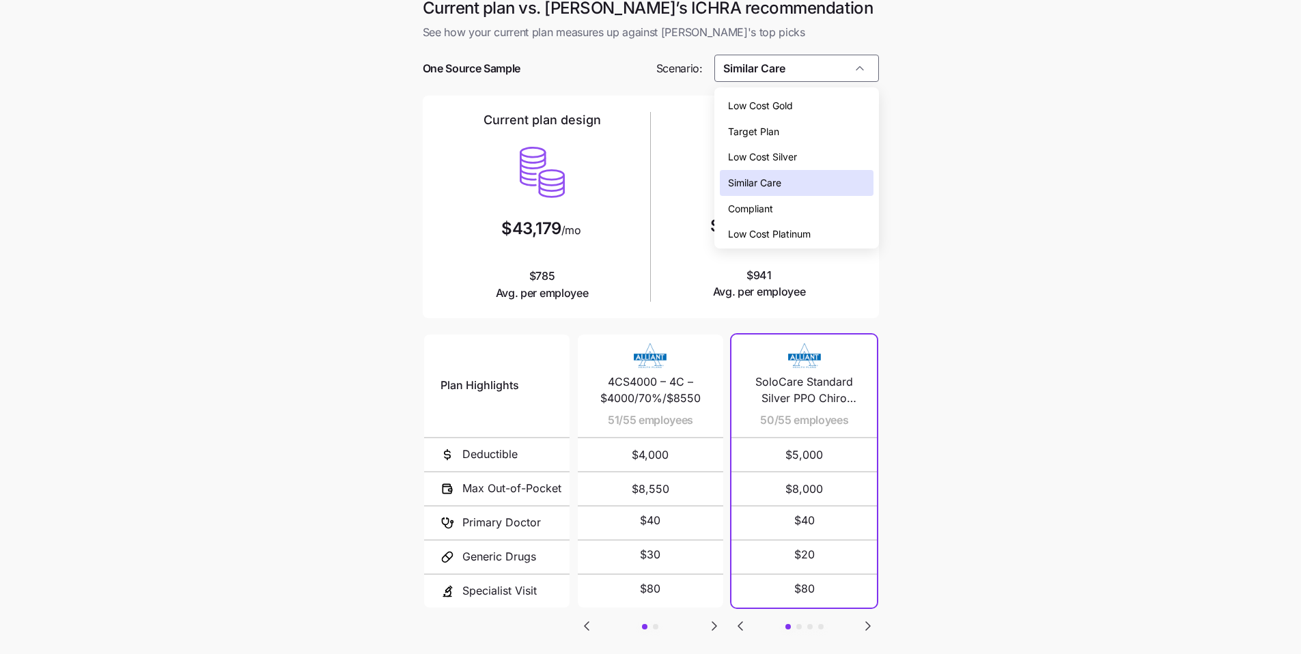
click at [822, 181] on div "Similar Care" at bounding box center [797, 183] width 154 height 26
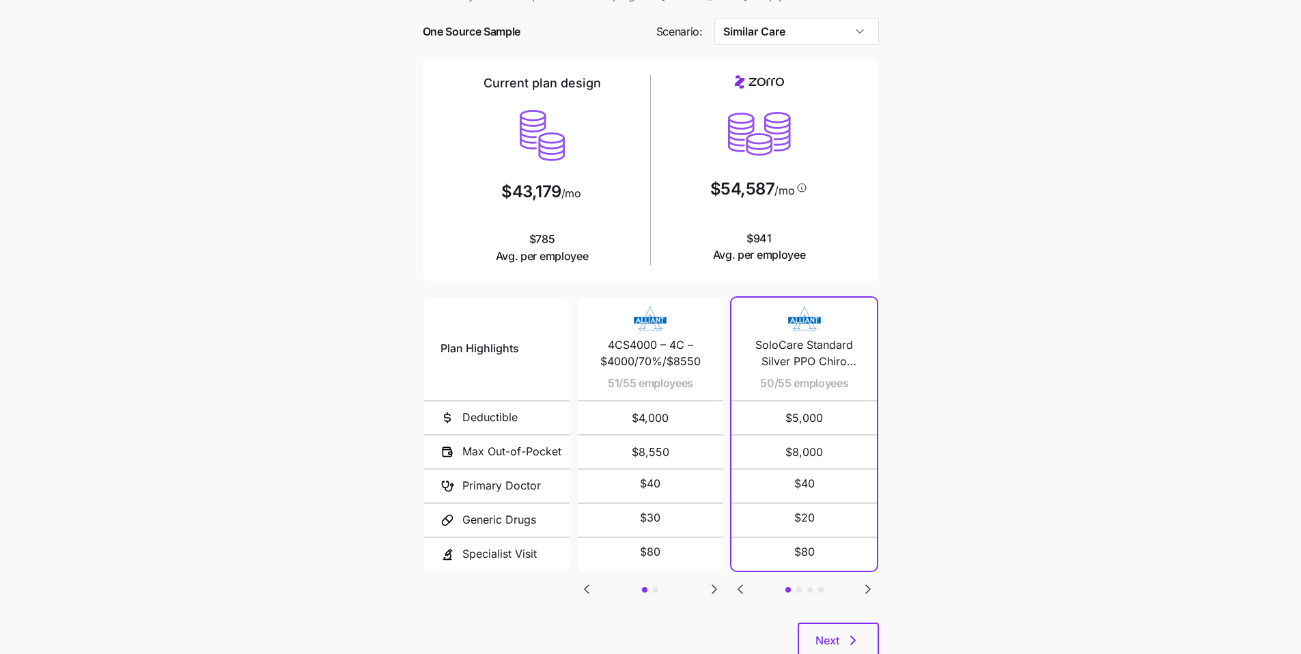
scroll to position [92, 0]
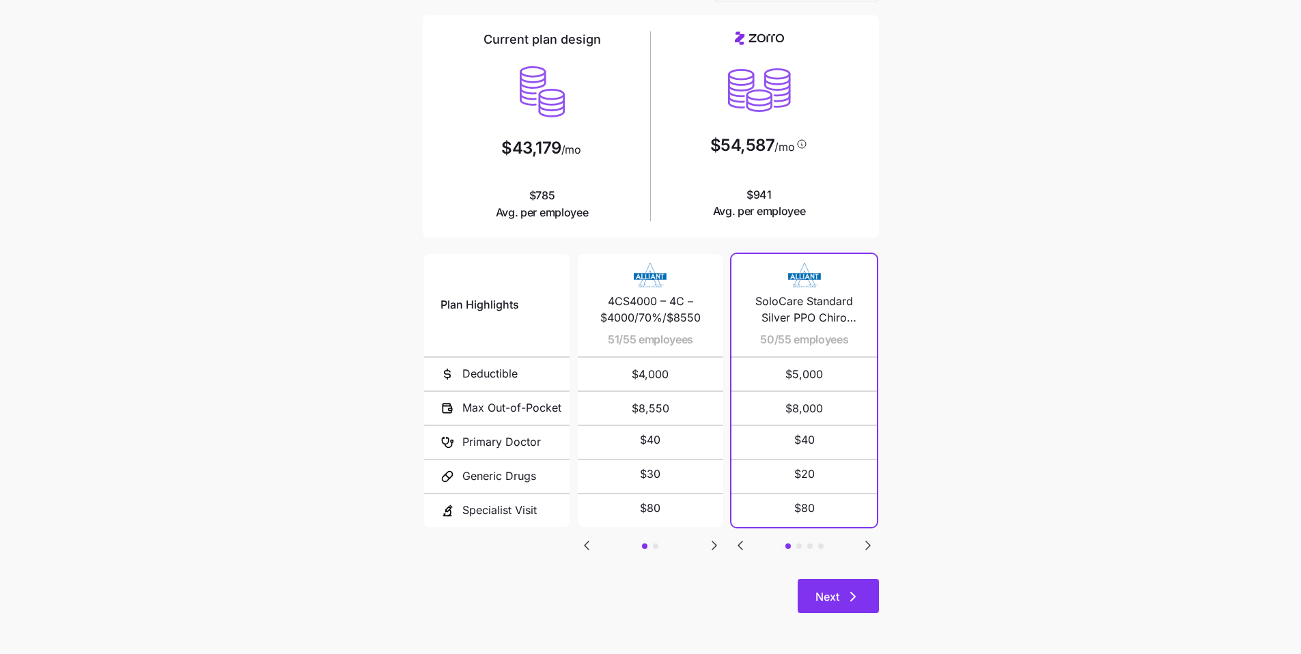
click at [862, 587] on button "Next" at bounding box center [838, 596] width 81 height 34
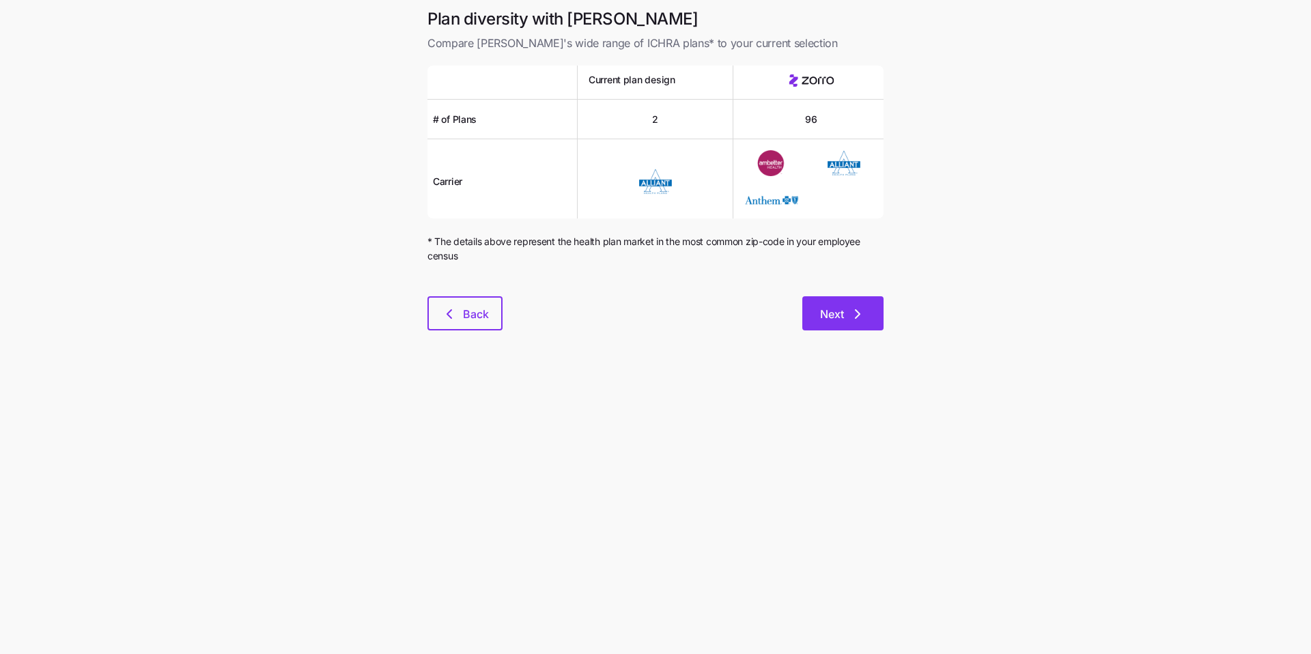
click at [851, 322] on icon "button" at bounding box center [858, 314] width 16 height 16
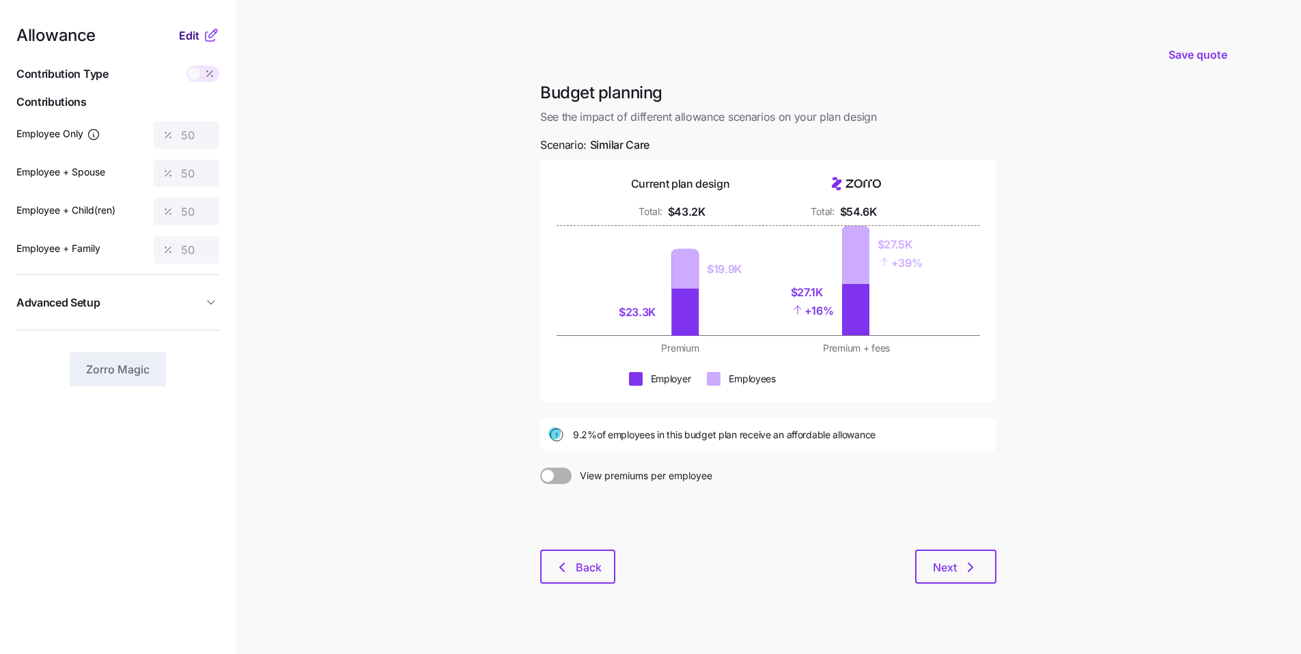
click at [193, 39] on span "Edit" at bounding box center [189, 35] width 20 height 16
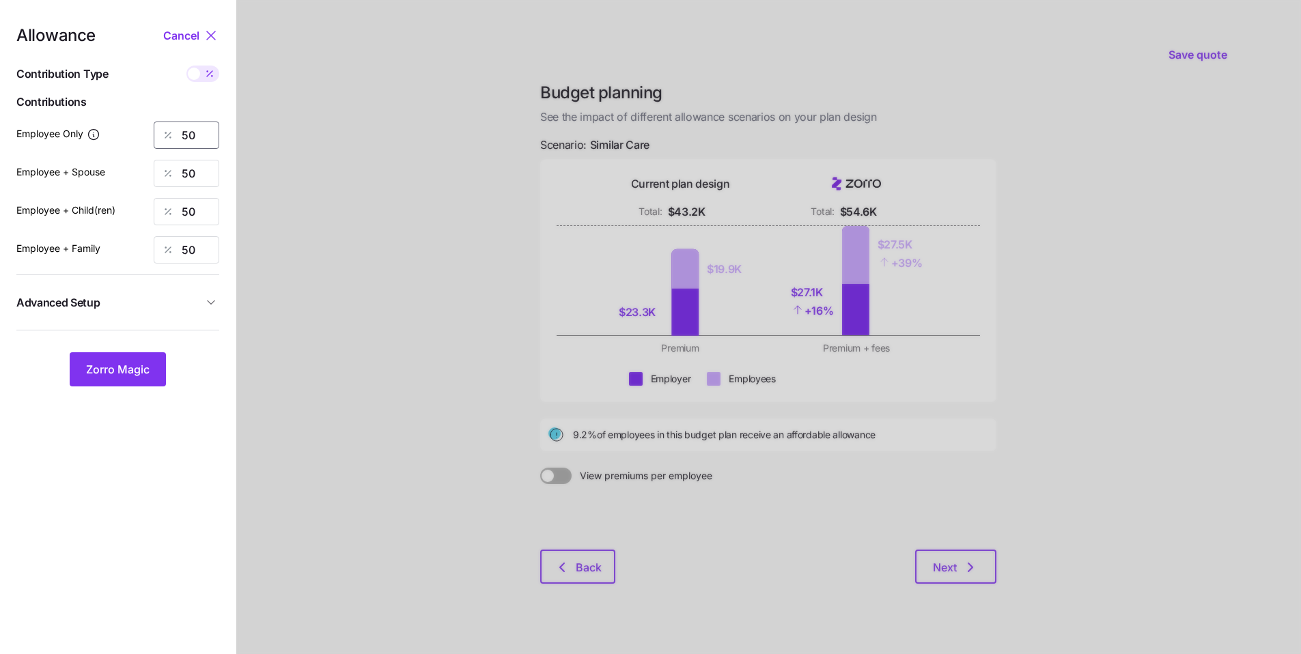
drag, startPoint x: 181, startPoint y: 133, endPoint x: 133, endPoint y: 122, distance: 49.0
click at [145, 124] on div "Employee Only 50" at bounding box center [117, 135] width 203 height 27
type input "58"
drag, startPoint x: 165, startPoint y: 173, endPoint x: 154, endPoint y: 173, distance: 10.2
click at [155, 173] on div "50" at bounding box center [187, 173] width 66 height 27
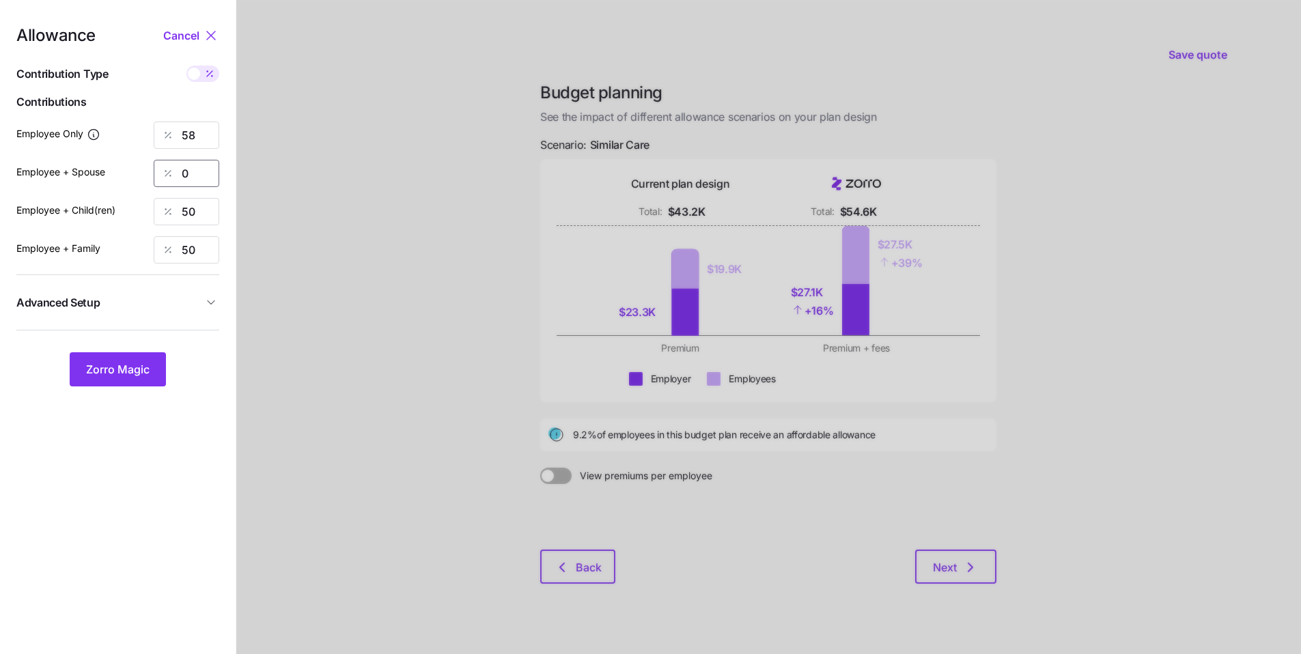
type input "0"
click at [163, 212] on div "50" at bounding box center [187, 211] width 66 height 27
type input "0"
drag, startPoint x: 185, startPoint y: 257, endPoint x: 156, endPoint y: 244, distance: 32.1
click at [158, 250] on div "50" at bounding box center [187, 249] width 66 height 27
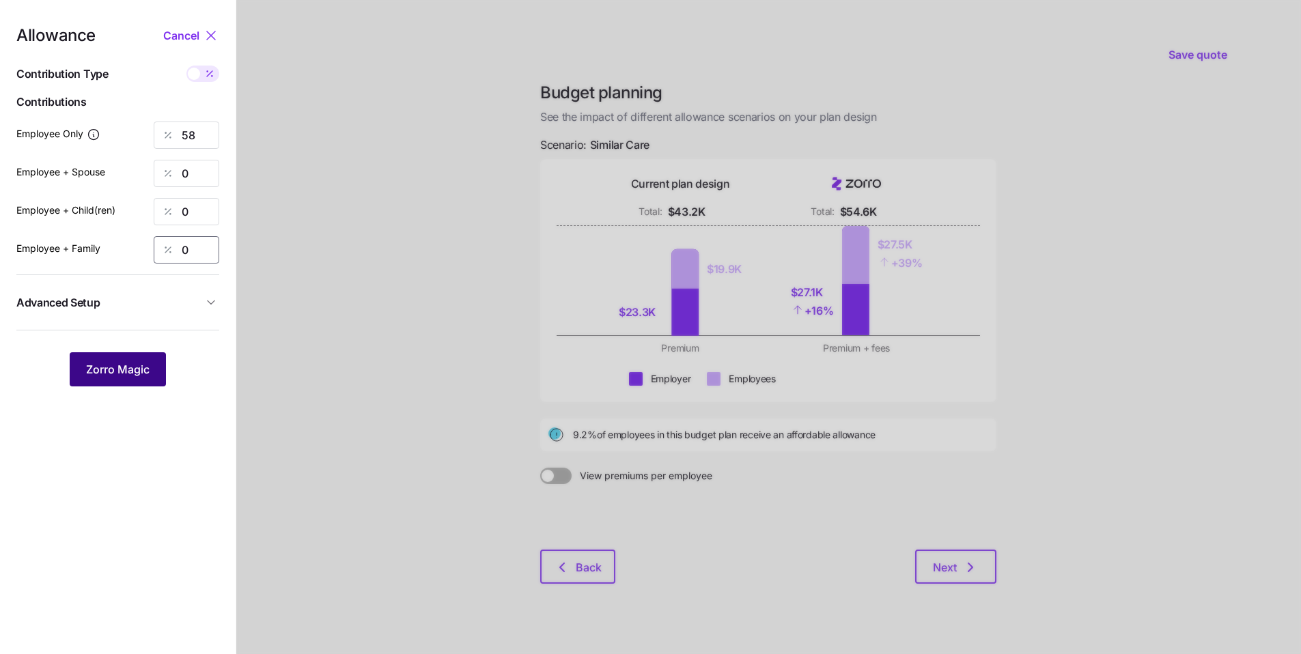
type input "0"
click at [128, 374] on span "Zorro Magic" at bounding box center [118, 369] width 64 height 16
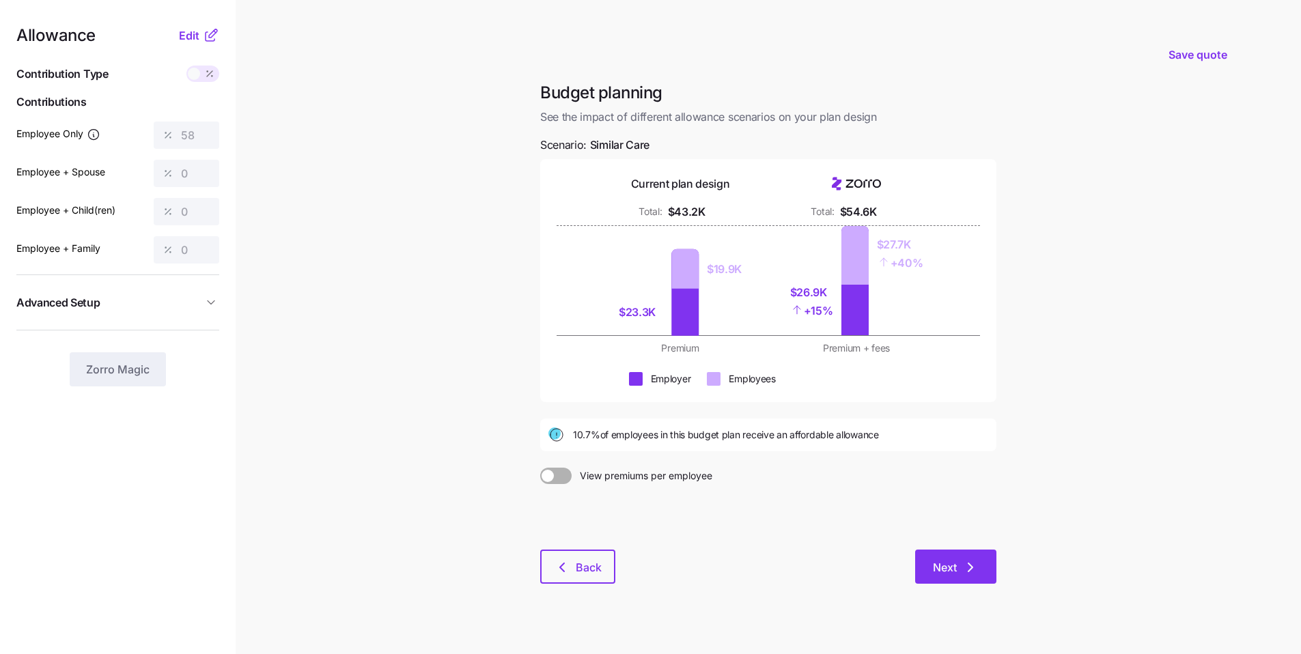
click at [948, 555] on button "Next" at bounding box center [955, 567] width 81 height 34
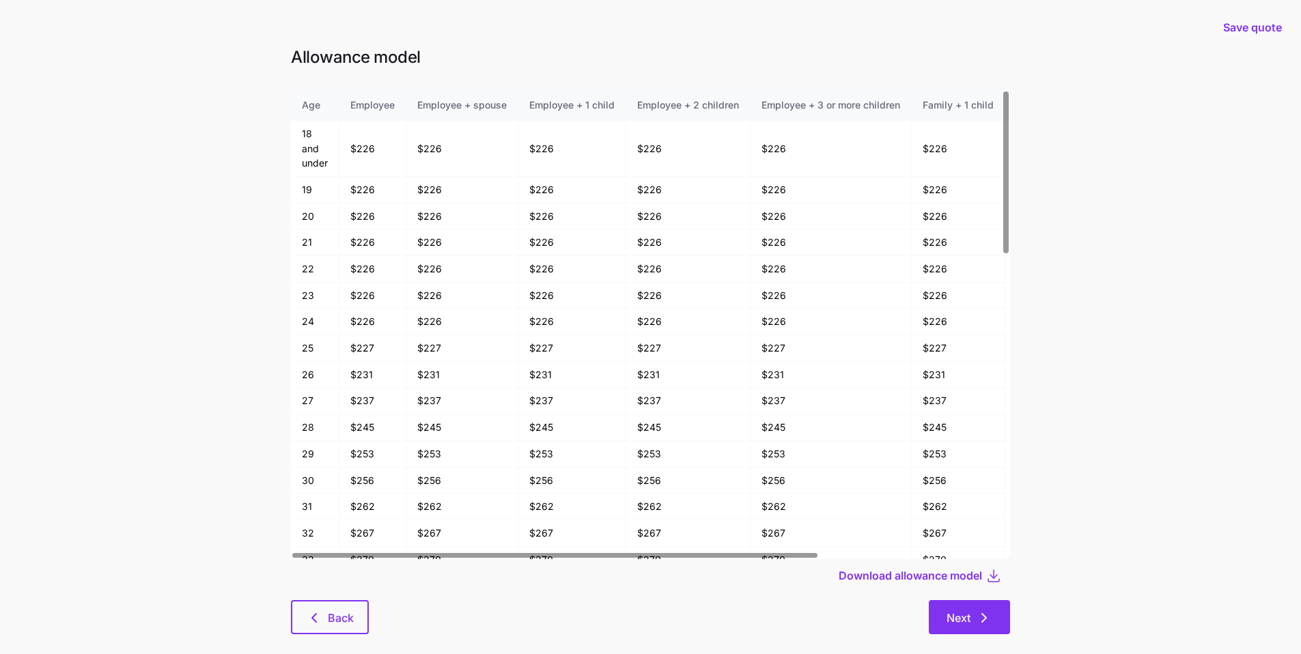
click at [977, 616] on icon "button" at bounding box center [984, 618] width 16 height 16
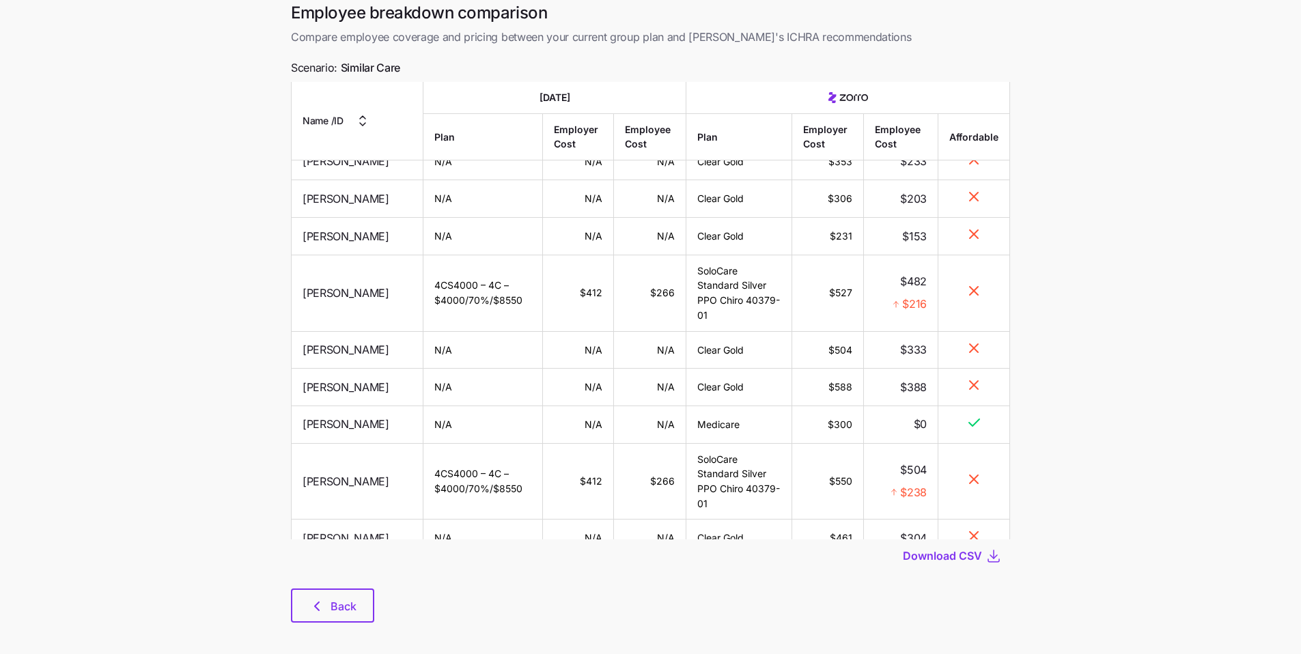
scroll to position [70, 0]
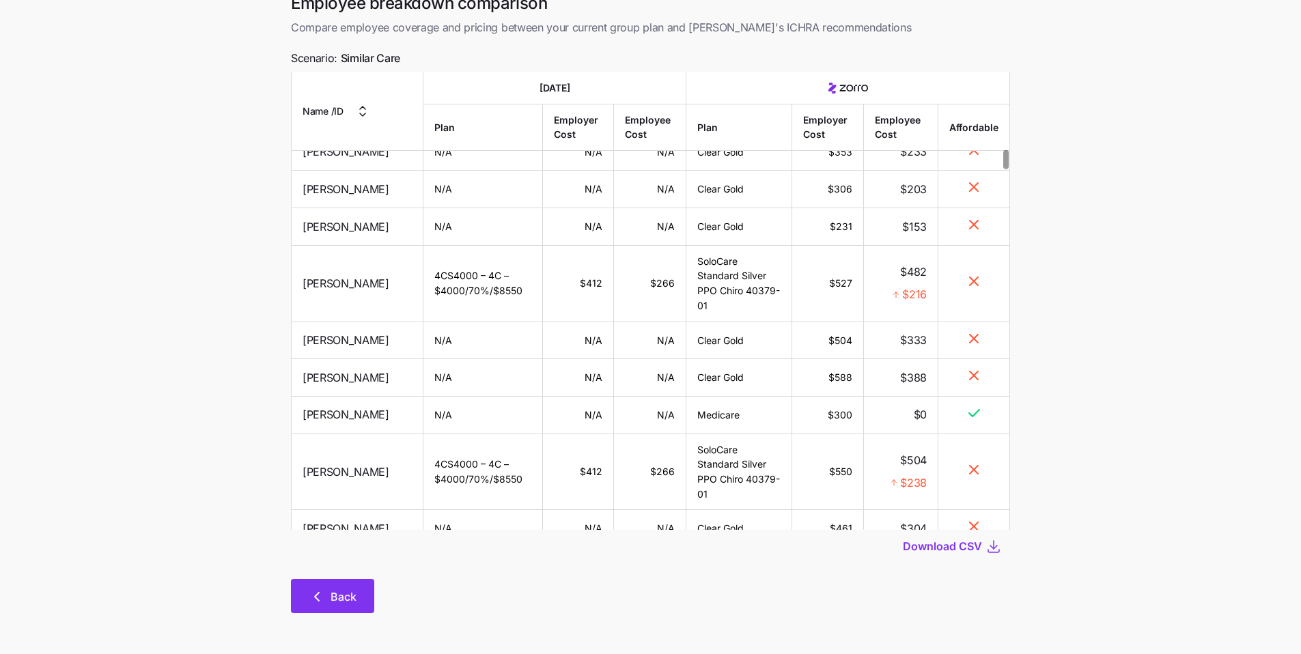
click at [354, 596] on span "Back" at bounding box center [344, 597] width 26 height 16
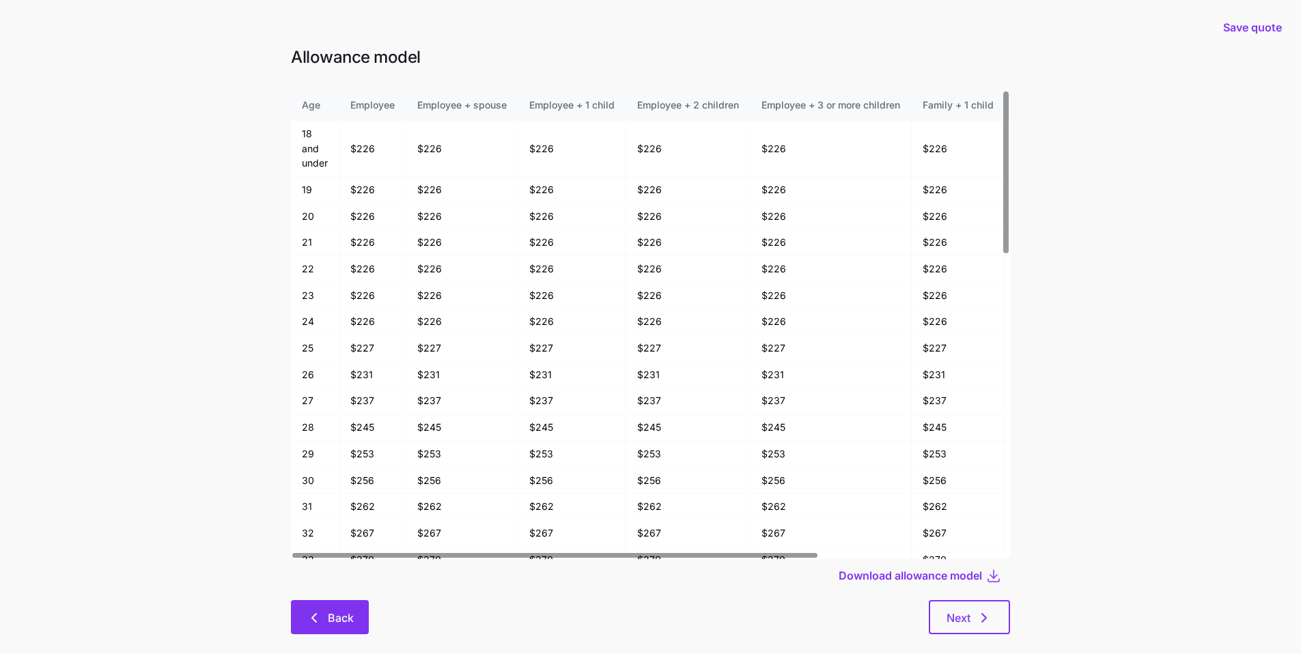
click at [340, 602] on button "Back" at bounding box center [330, 617] width 78 height 34
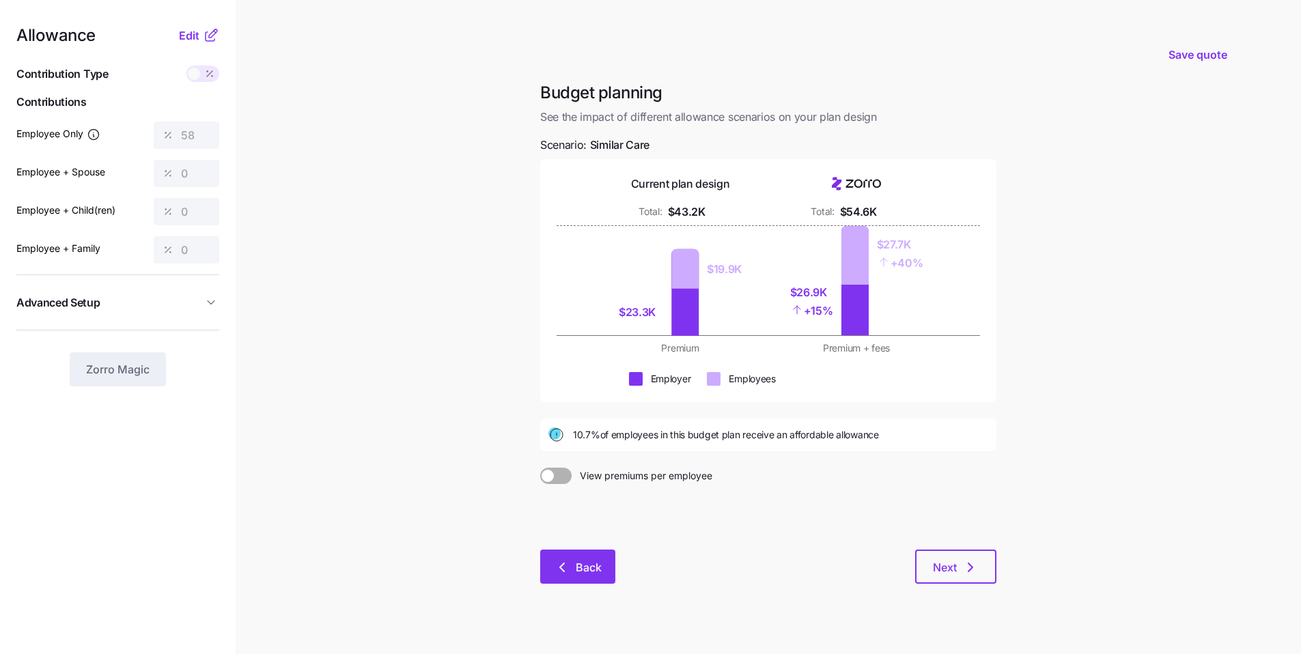
click at [589, 571] on span "Back" at bounding box center [589, 567] width 26 height 16
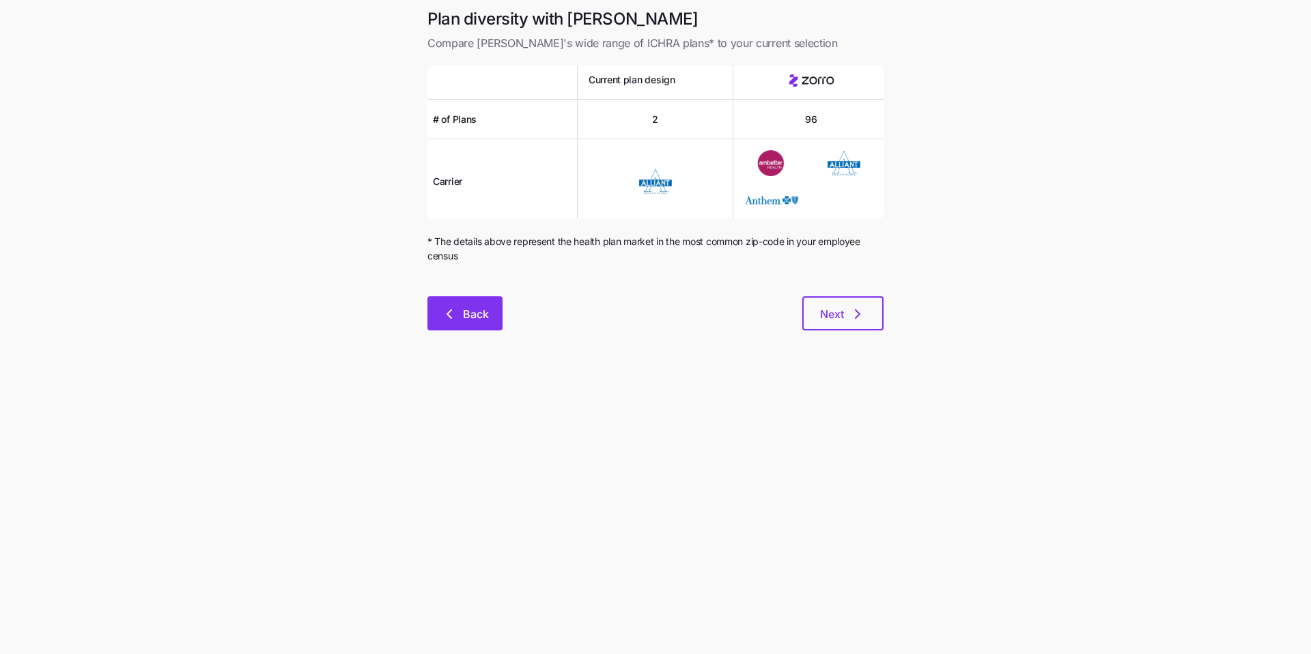
click at [486, 320] on span "Back" at bounding box center [476, 314] width 26 height 16
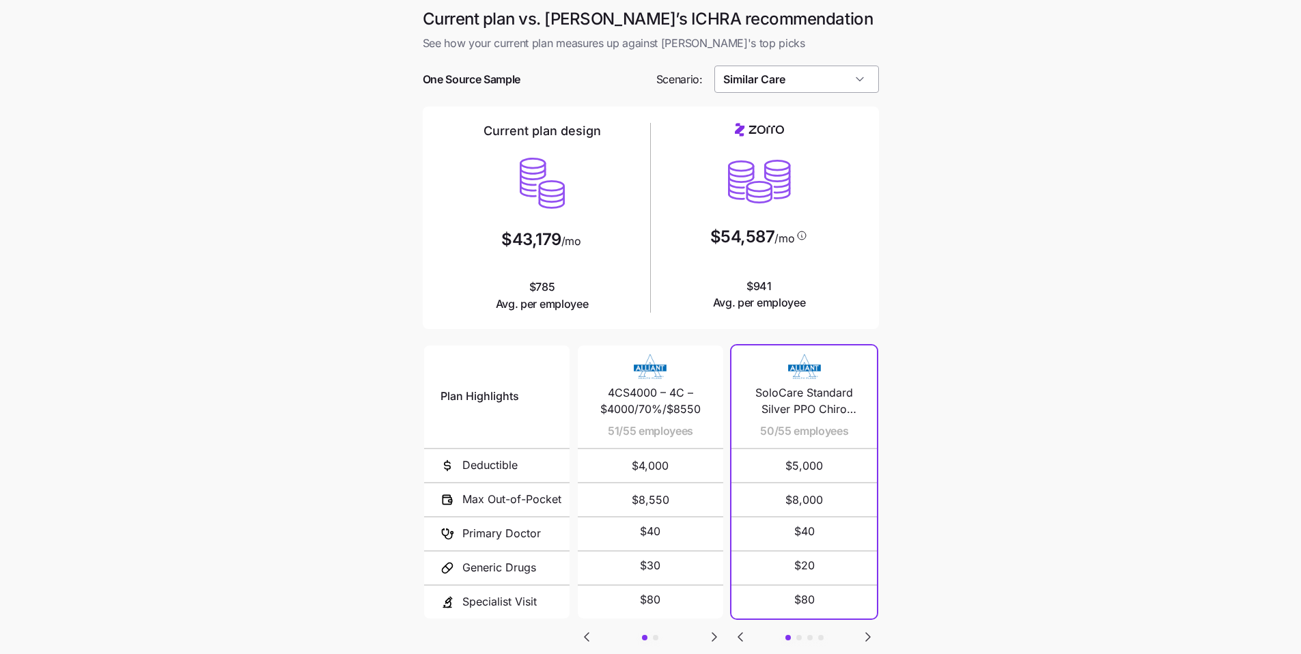
click at [823, 81] on input "Similar Care" at bounding box center [796, 79] width 165 height 27
click at [762, 219] on span "Compliant" at bounding box center [750, 219] width 45 height 15
type input "Compliant"
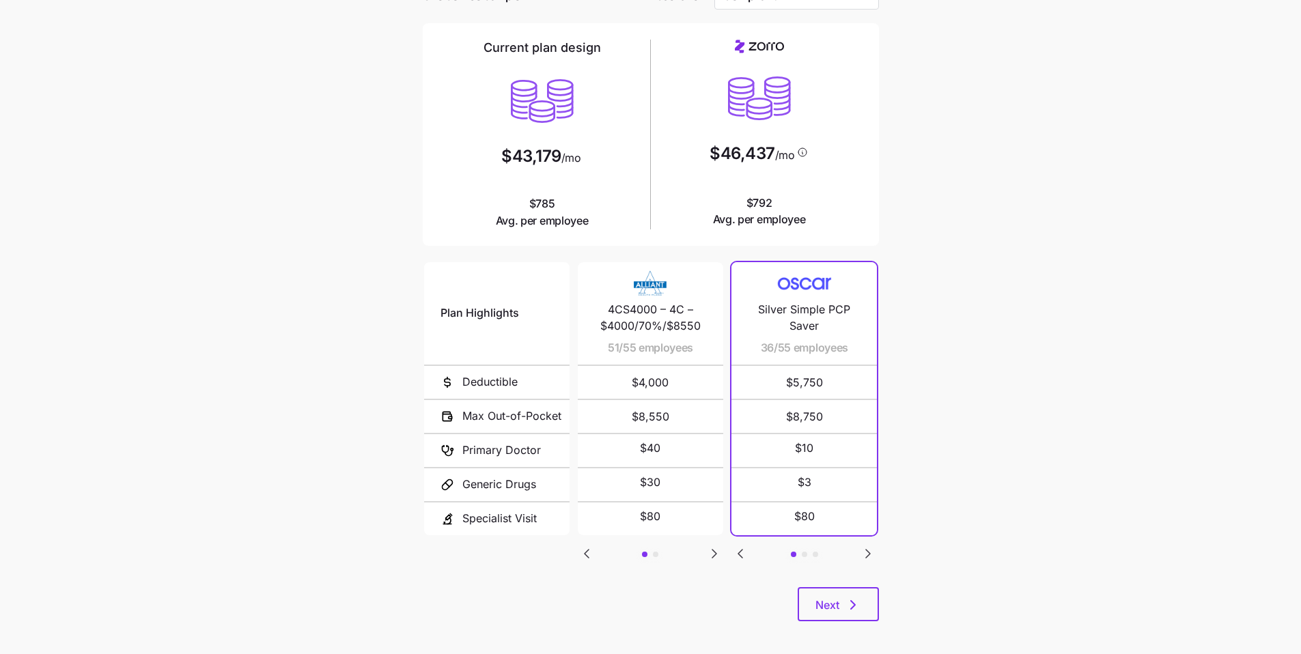
scroll to position [71, 0]
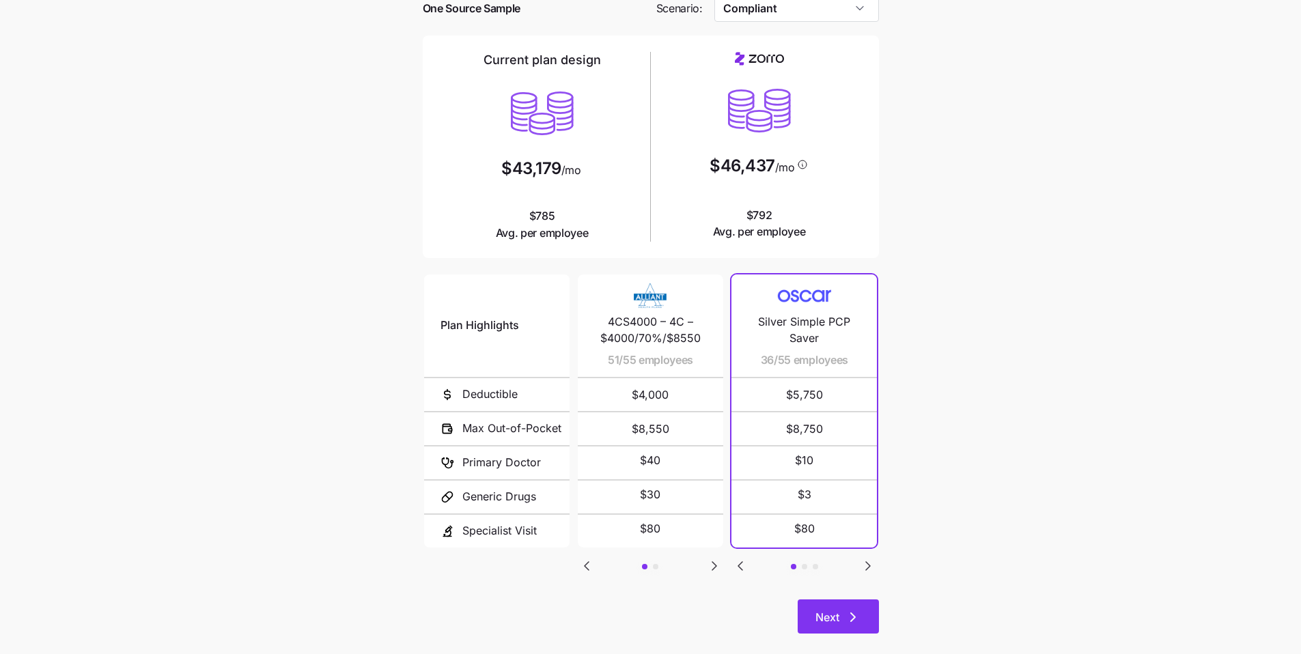
click at [854, 618] on icon "button" at bounding box center [853, 617] width 4 height 8
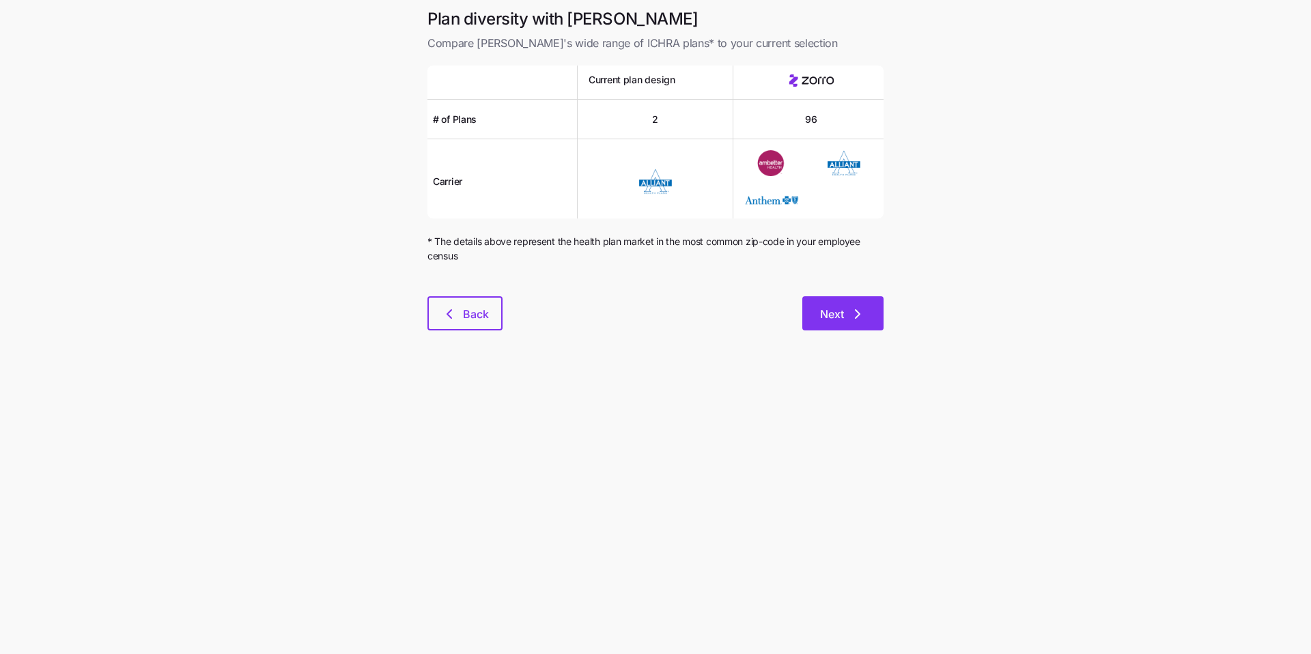
click at [869, 324] on button "Next" at bounding box center [843, 313] width 81 height 34
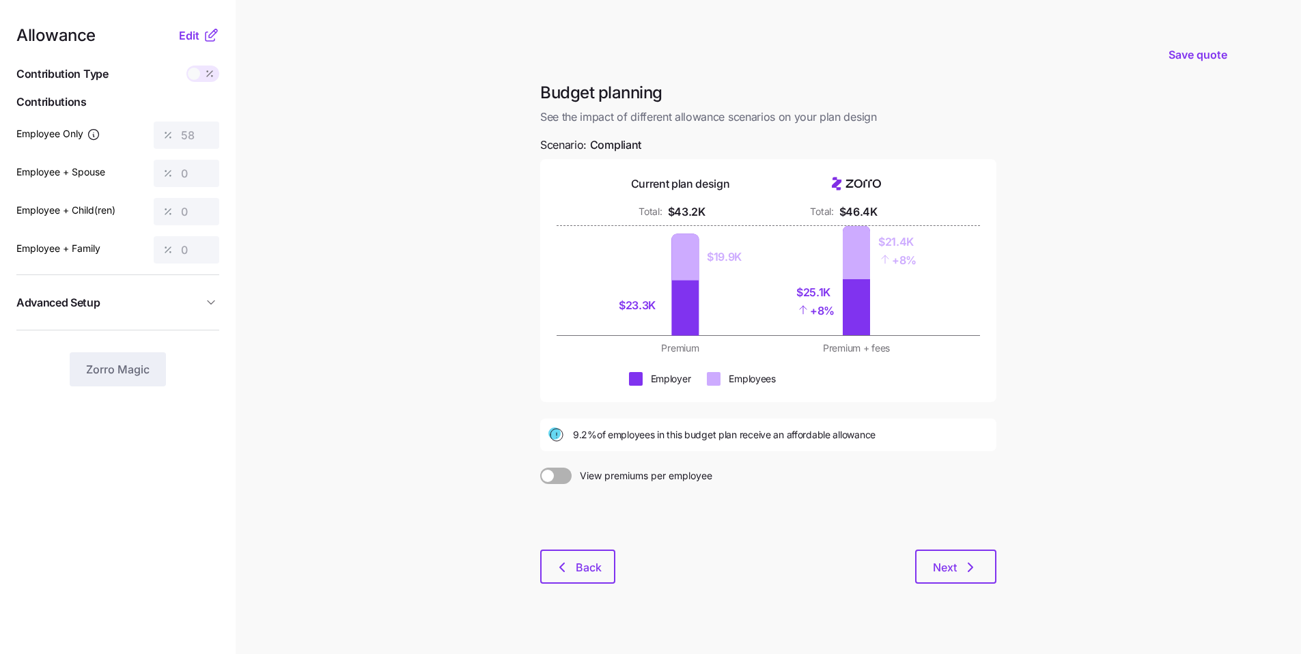
click at [294, 148] on main "Save quote Budget planning See the impact of different allowance scenarios on y…" at bounding box center [650, 335] width 1301 height 671
click at [980, 573] on button "Next" at bounding box center [955, 567] width 81 height 34
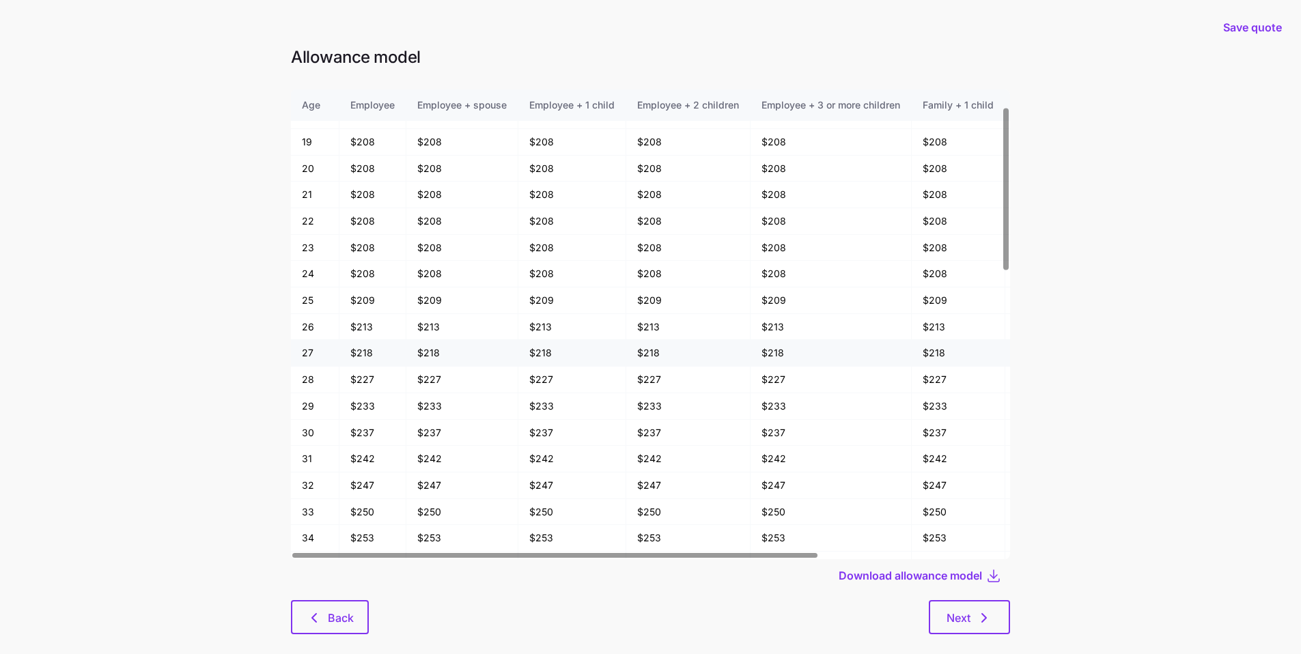
scroll to position [48, 0]
click at [357, 607] on button "Back" at bounding box center [330, 617] width 78 height 34
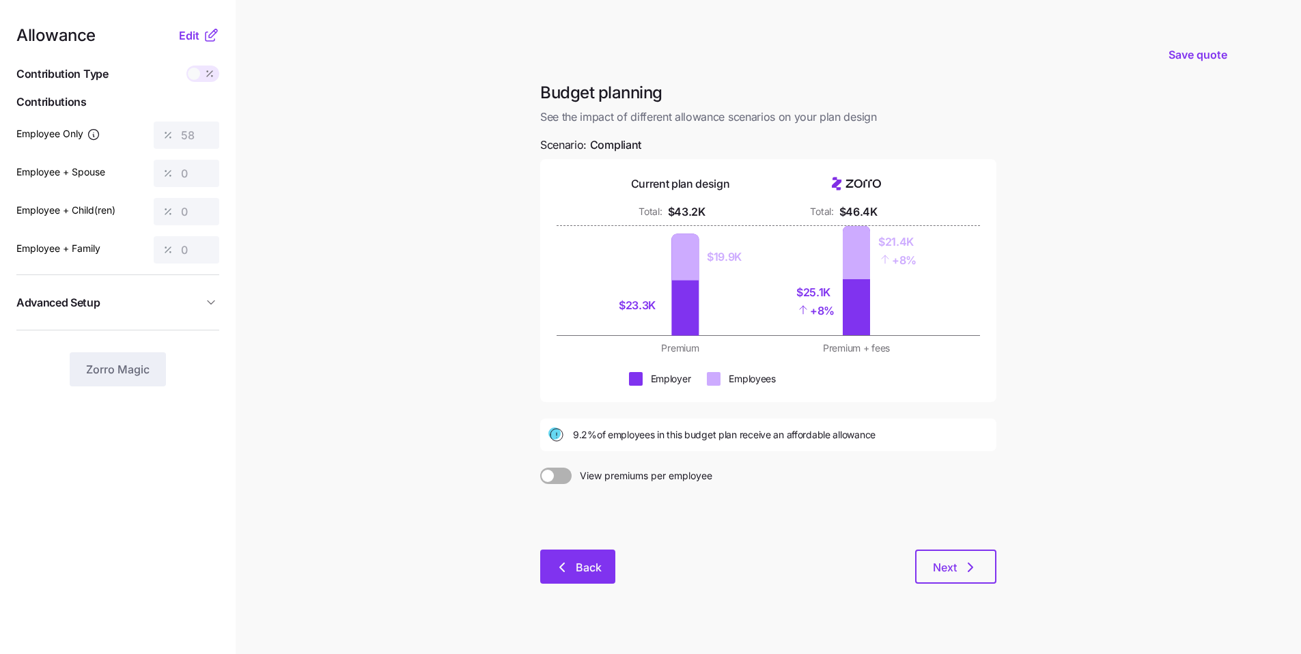
click at [596, 563] on span "Back" at bounding box center [589, 567] width 26 height 16
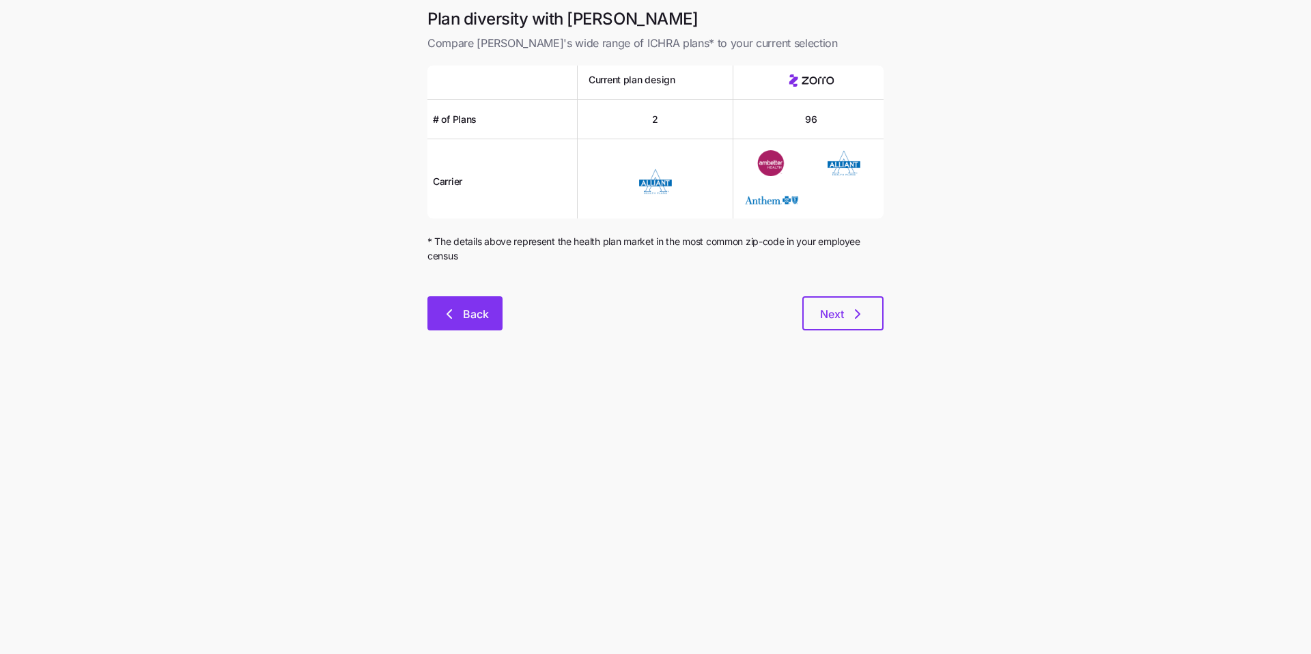
click at [493, 322] on button "Back" at bounding box center [465, 313] width 75 height 34
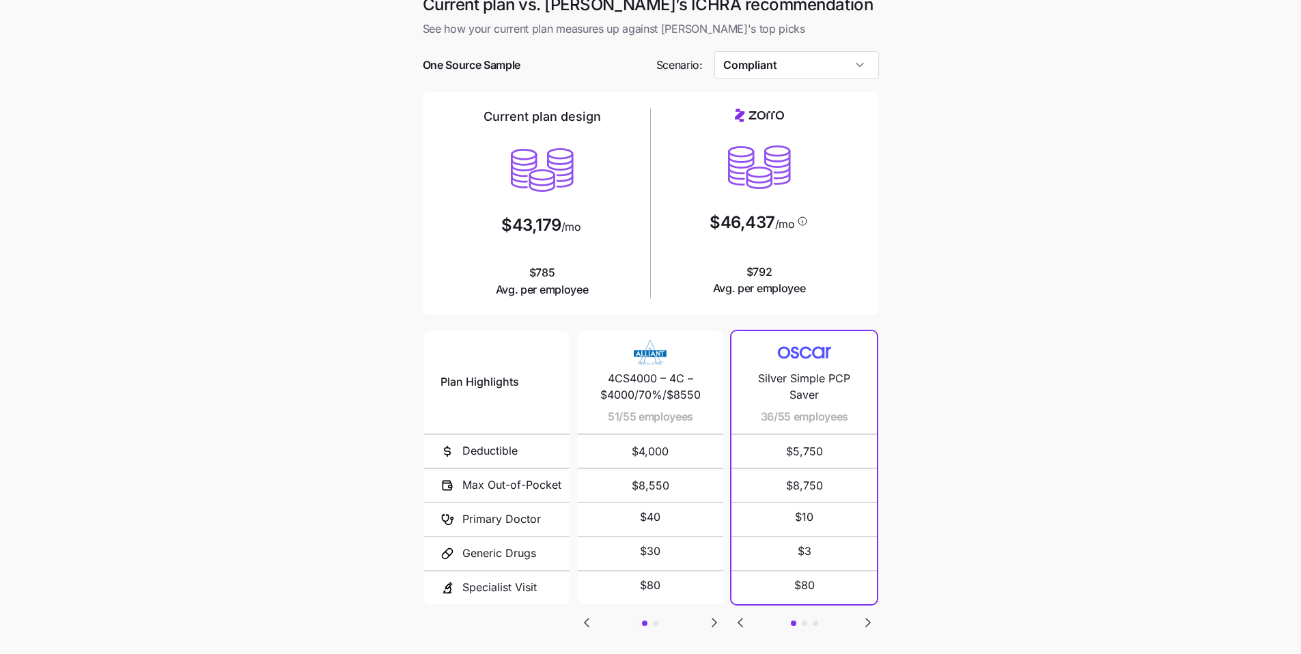
scroll to position [34, 0]
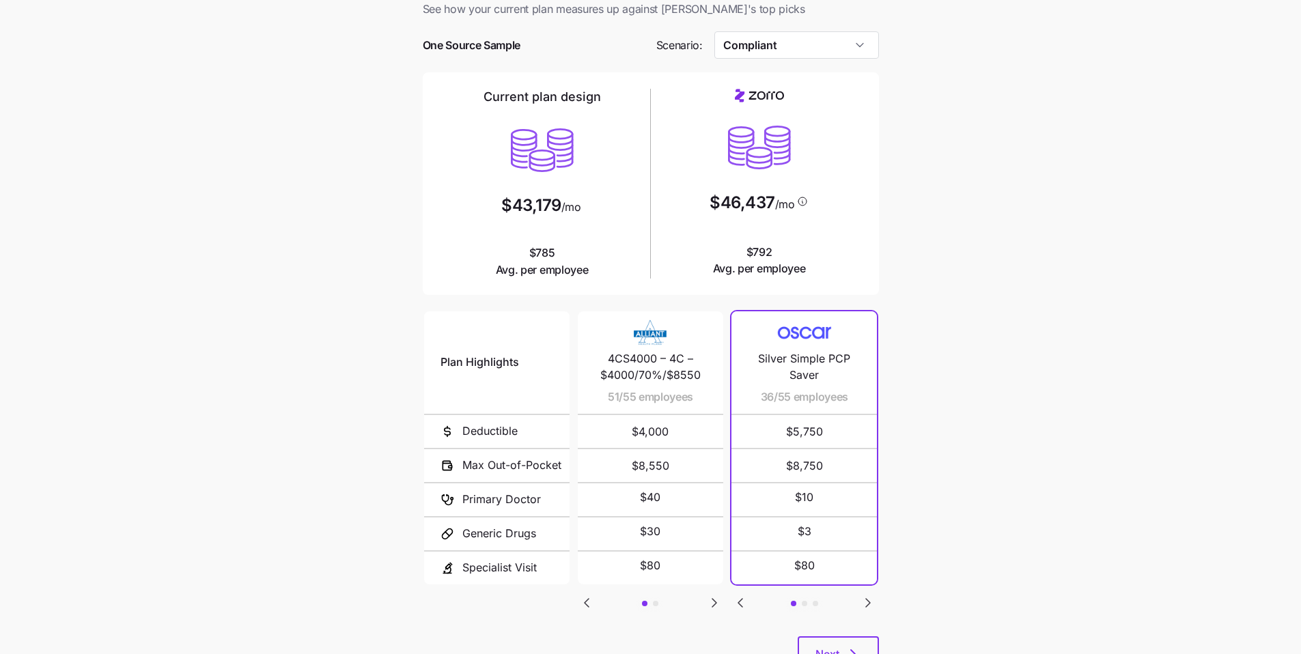
click at [865, 602] on icon "Go to next slide" at bounding box center [868, 603] width 16 height 16
click at [869, 603] on icon "Go to next slide" at bounding box center [868, 603] width 4 height 8
click at [797, 50] on input "Compliant" at bounding box center [796, 44] width 165 height 27
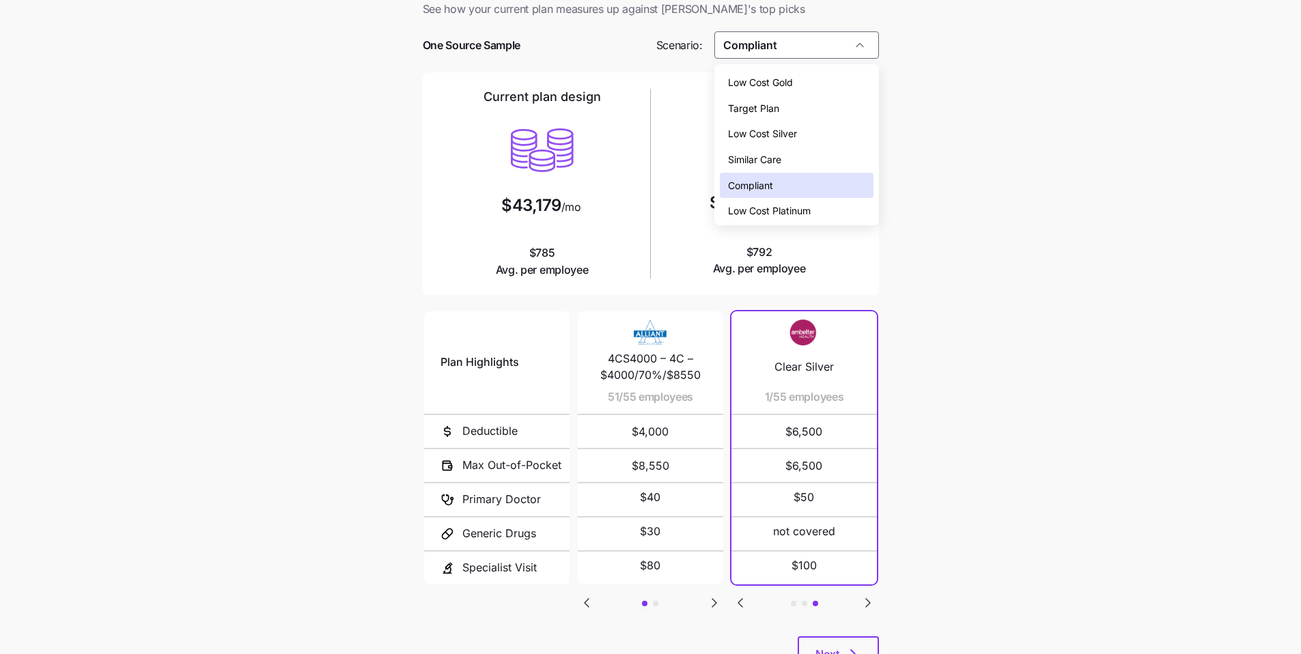
click at [783, 184] on div "Compliant" at bounding box center [797, 186] width 154 height 26
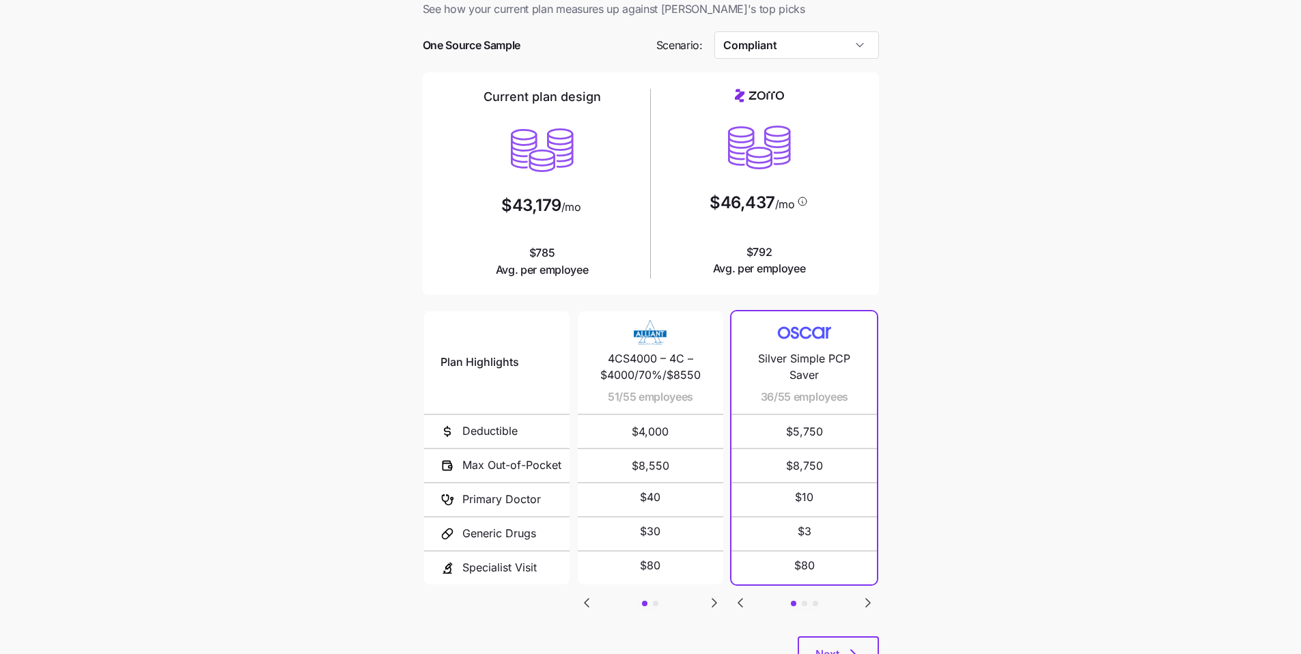
scroll to position [62, 0]
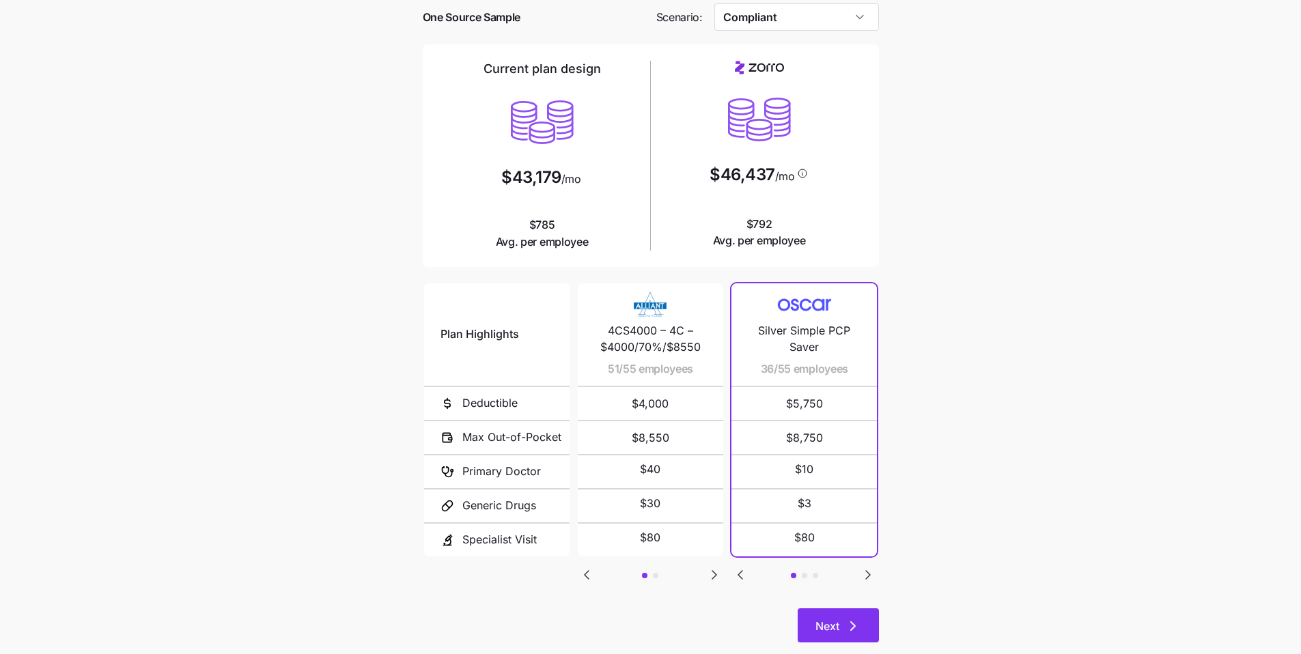
click at [868, 632] on button "Next" at bounding box center [838, 626] width 81 height 34
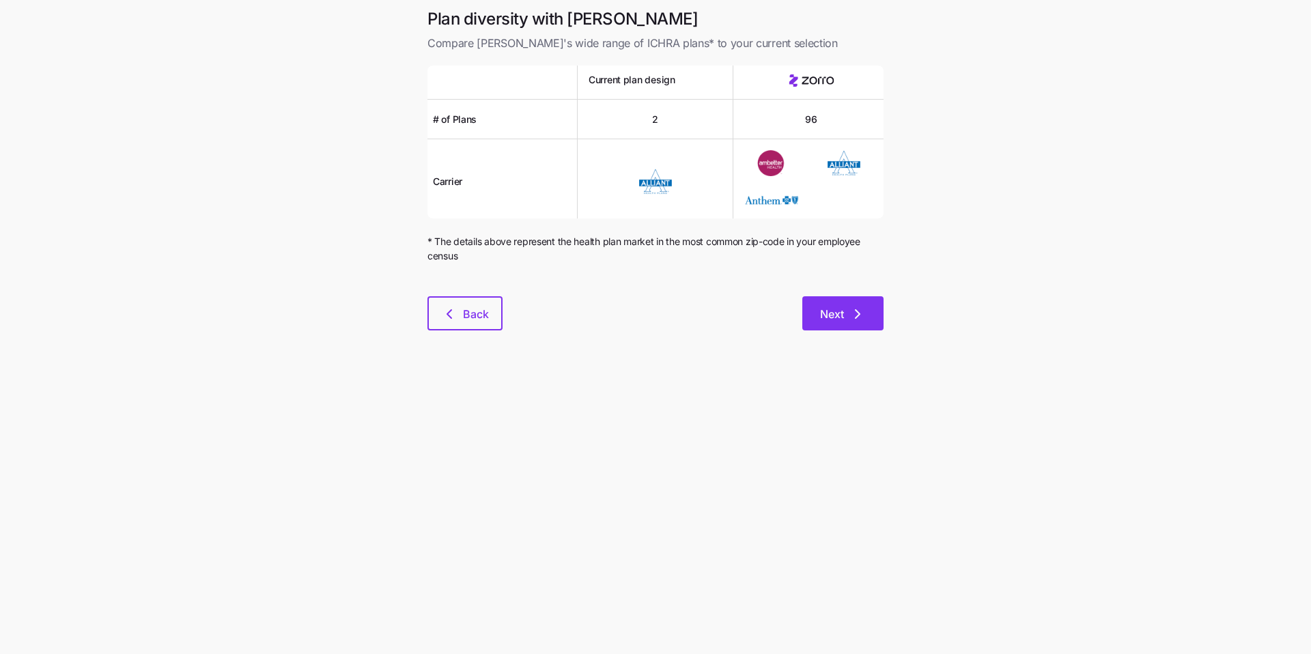
click at [844, 317] on span "Next" at bounding box center [832, 314] width 24 height 16
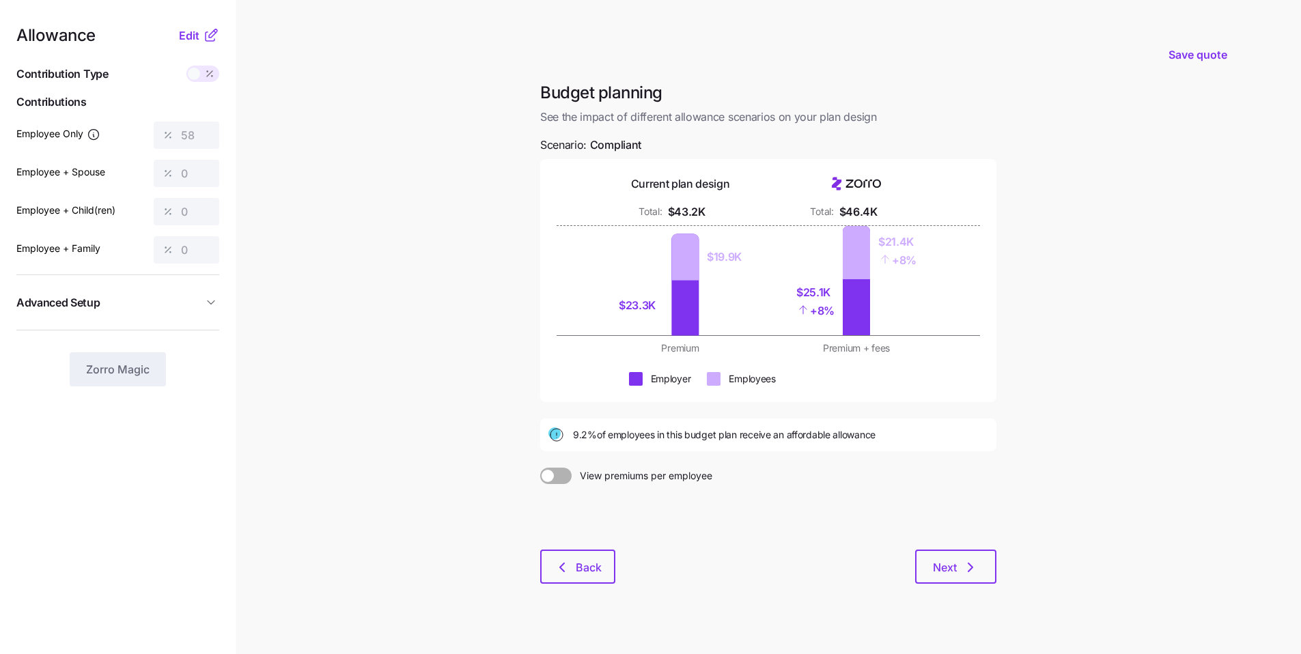
click at [197, 314] on button "Advanced Setup" at bounding box center [117, 302] width 203 height 33
click at [181, 39] on span "Edit" at bounding box center [189, 35] width 20 height 16
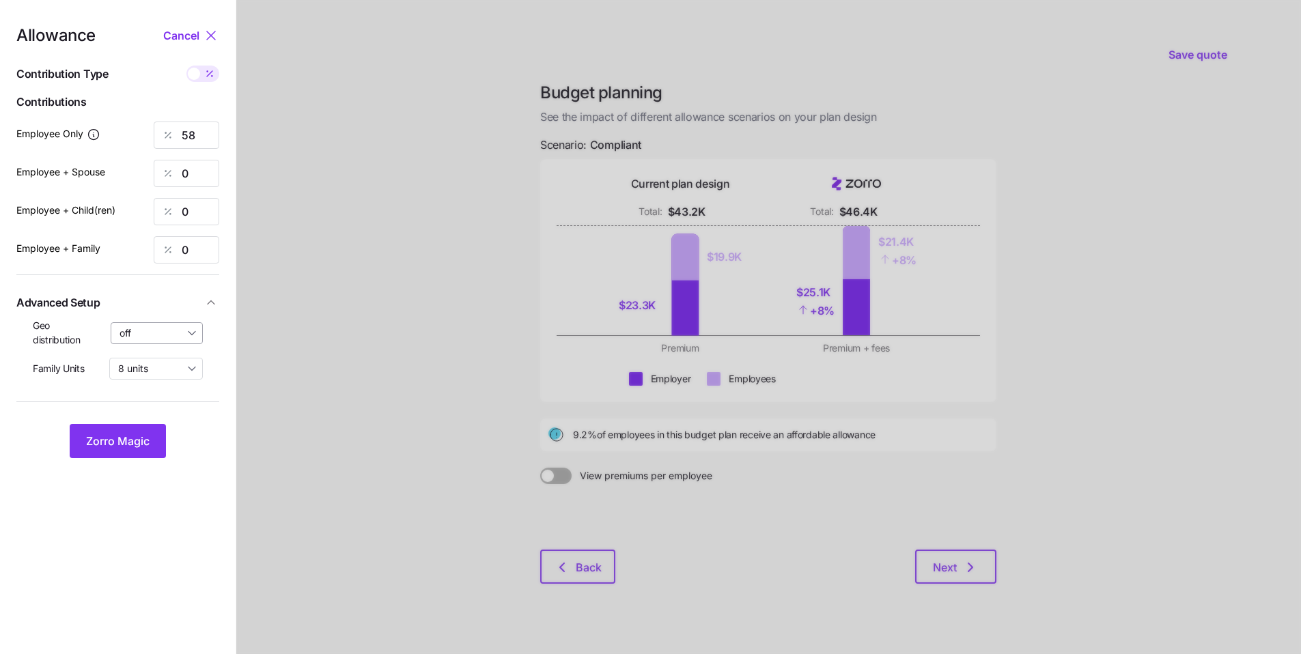
click at [182, 340] on input "off" at bounding box center [157, 333] width 93 height 22
click at [182, 385] on div "By area (6)" at bounding box center [157, 389] width 81 height 23
type input "By area (6)"
click at [124, 437] on span "Zorro Magic" at bounding box center [118, 441] width 64 height 16
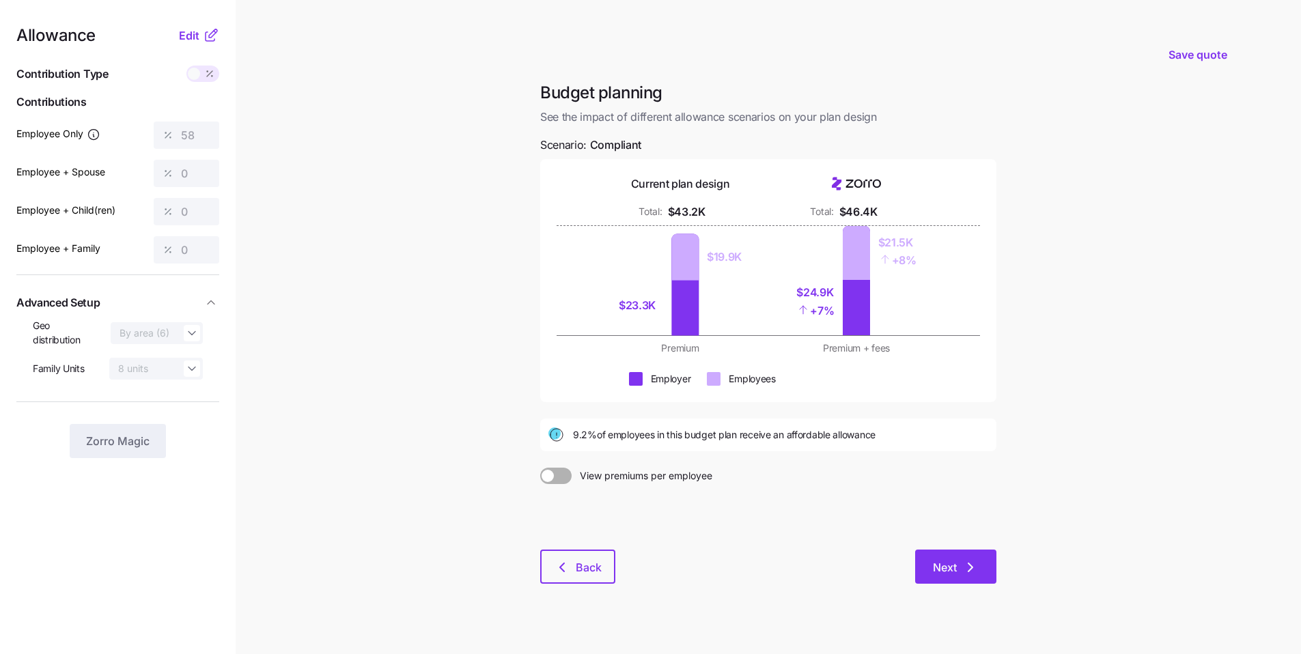
click at [933, 568] on span "Next" at bounding box center [945, 567] width 24 height 16
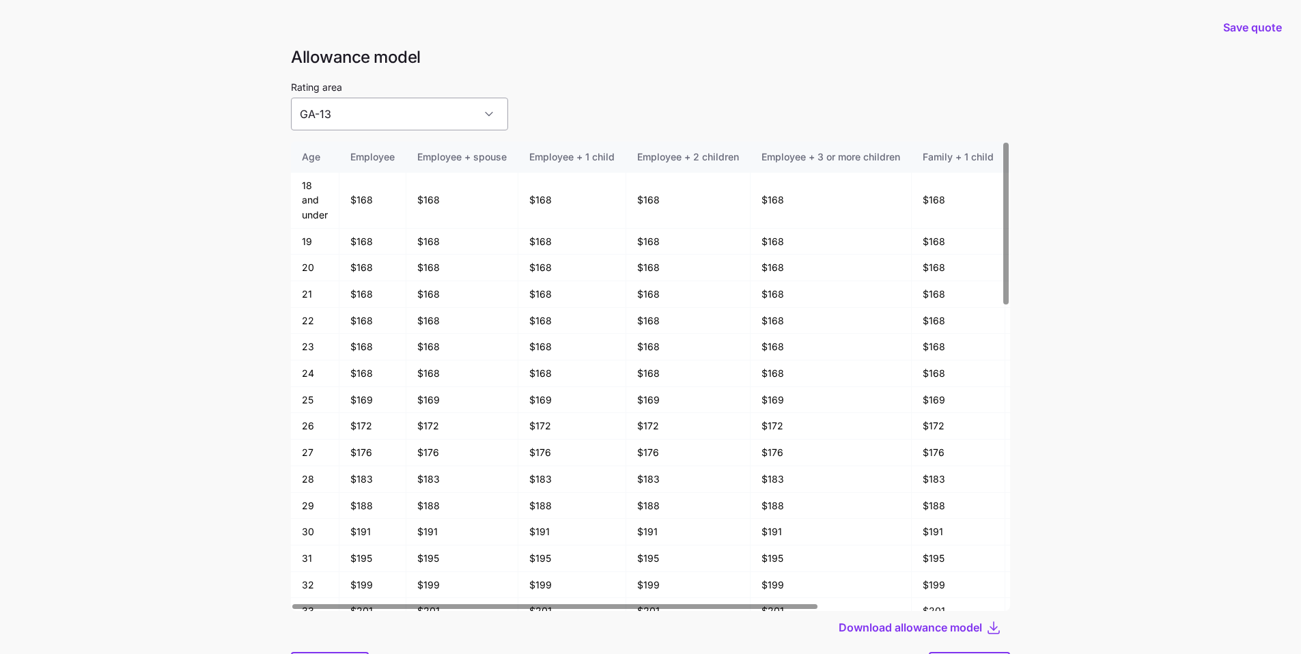
click at [438, 119] on input "GA-13" at bounding box center [399, 114] width 217 height 33
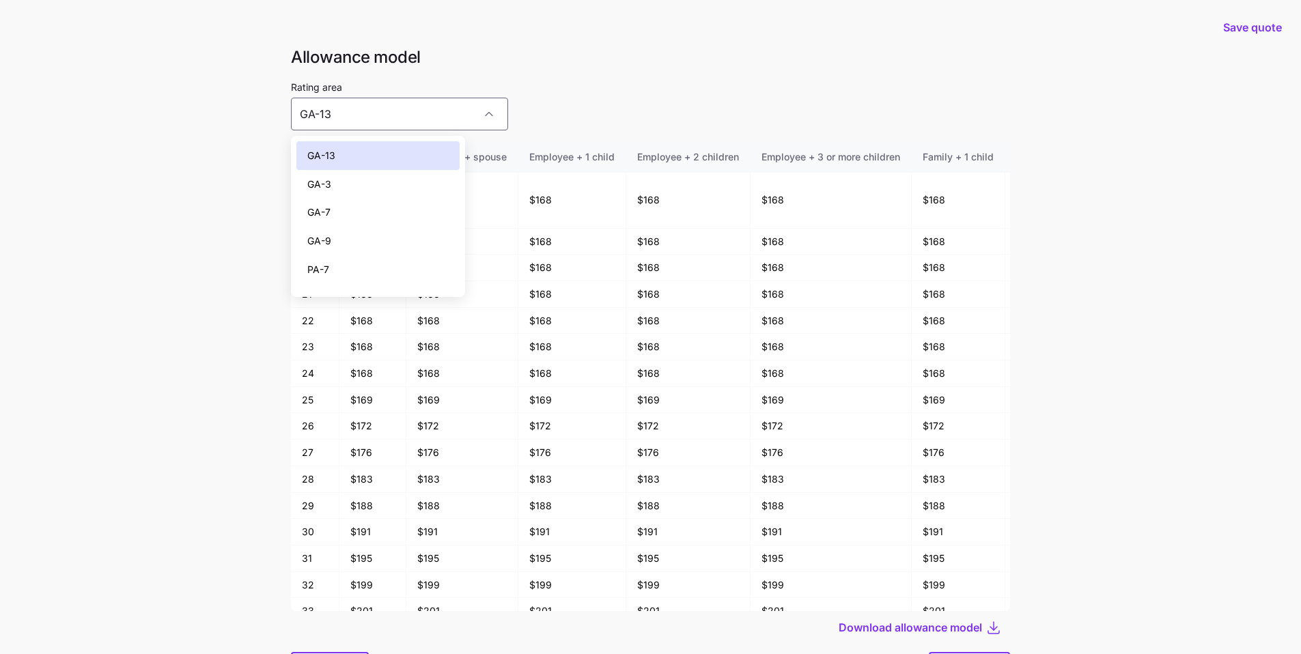
click at [361, 204] on div "GA-7" at bounding box center [377, 212] width 163 height 29
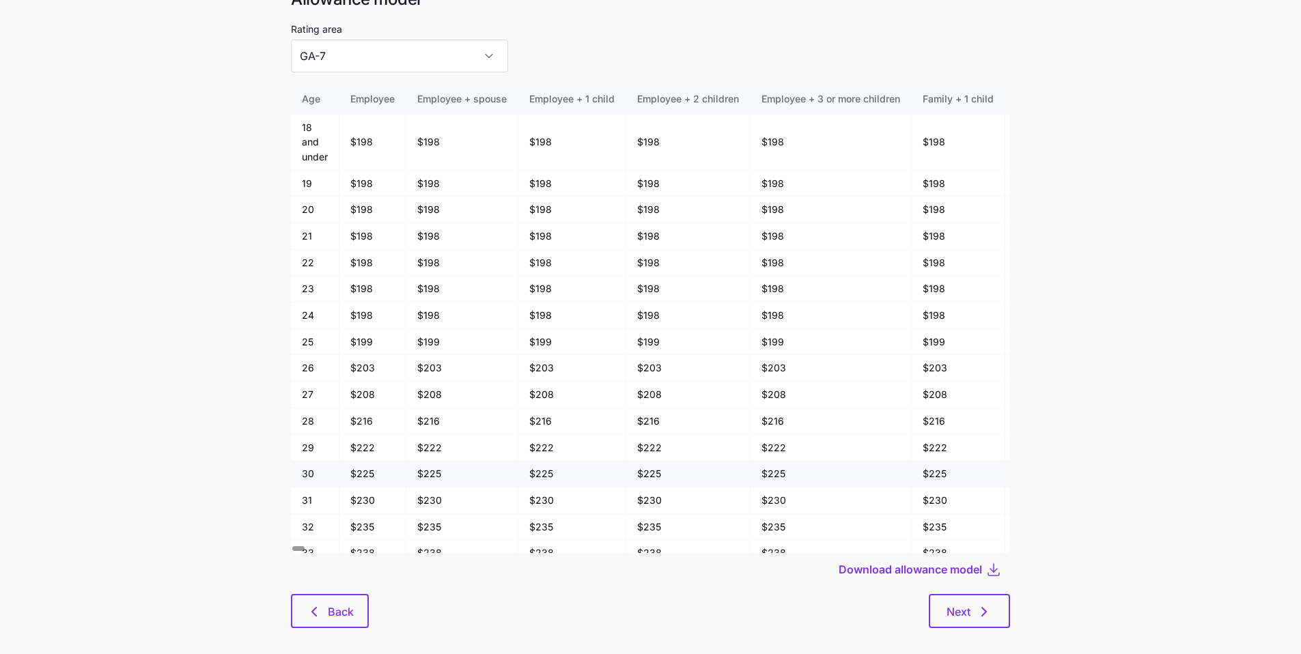
scroll to position [73, 0]
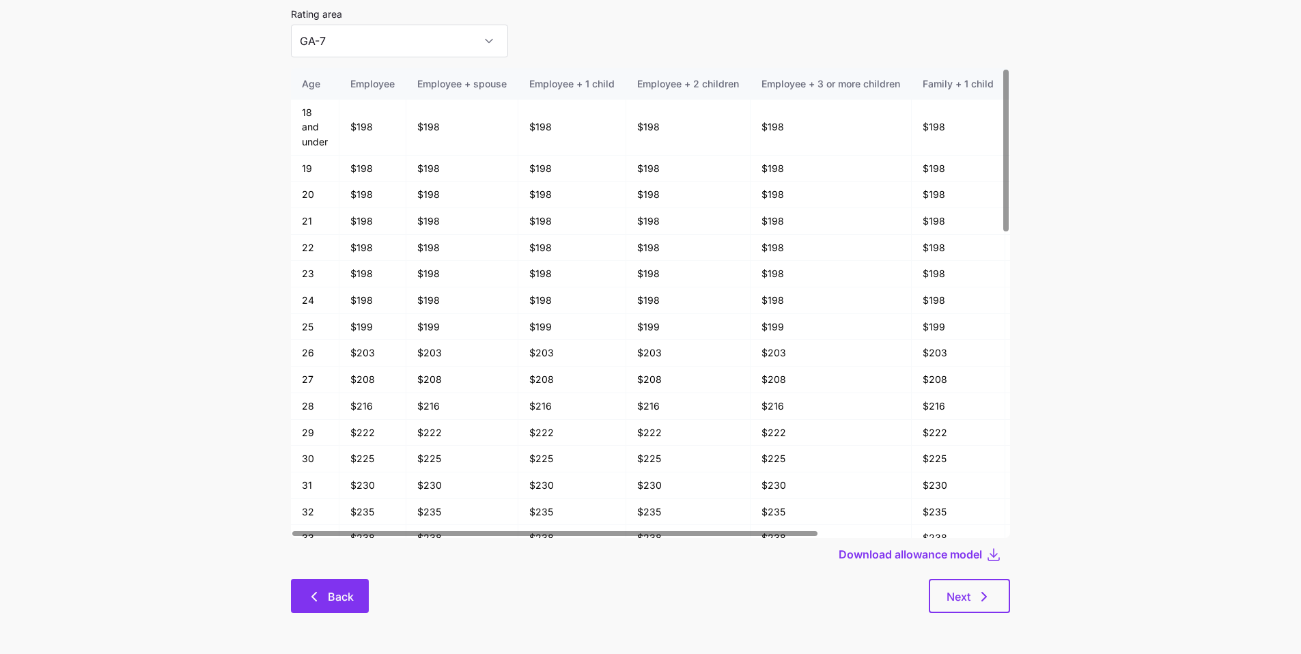
click at [355, 597] on button "Back" at bounding box center [330, 596] width 78 height 34
type input "GA-13"
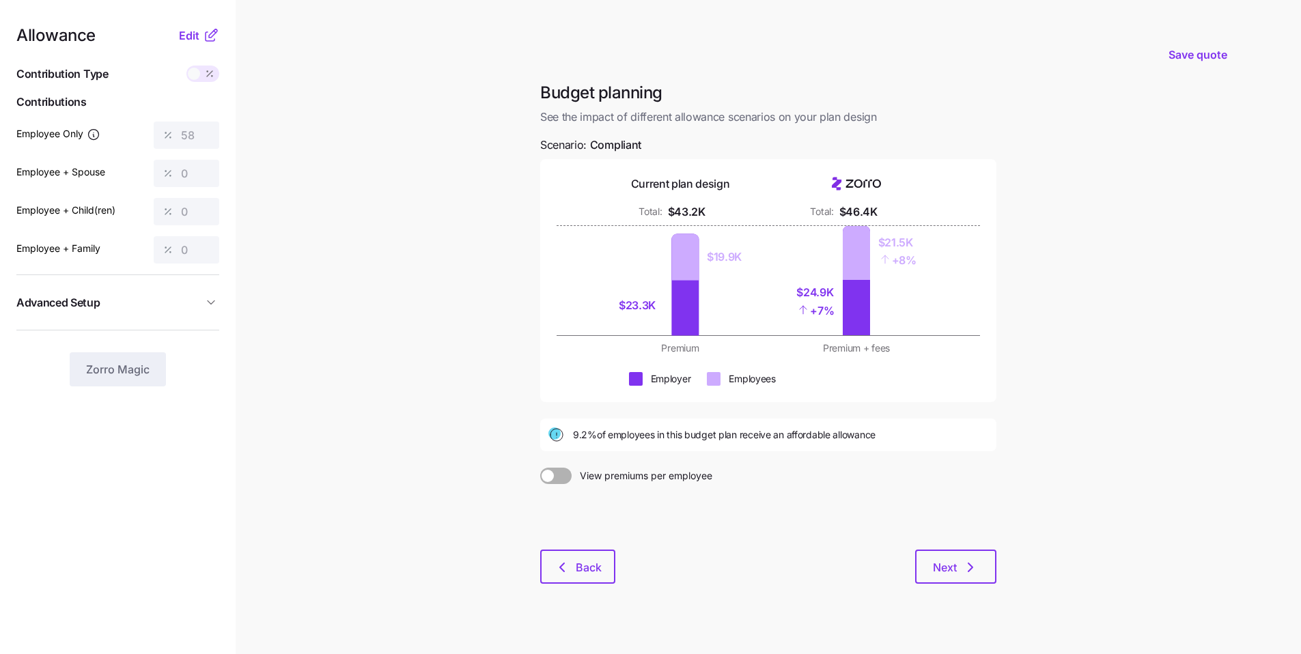
click at [490, 297] on main "Save quote Budget planning See the impact of different allowance scenarios on y…" at bounding box center [650, 335] width 1301 height 671
drag, startPoint x: 887, startPoint y: 434, endPoint x: 569, endPoint y: 438, distance: 317.6
click at [569, 438] on div "9.2% of employees in this budget plan receive an affordable allowance" at bounding box center [768, 435] width 440 height 16
click at [944, 432] on div "9.2% of employees in this budget plan receive an affordable allowance" at bounding box center [768, 435] width 440 height 16
drag, startPoint x: 650, startPoint y: 150, endPoint x: 572, endPoint y: 149, distance: 78.6
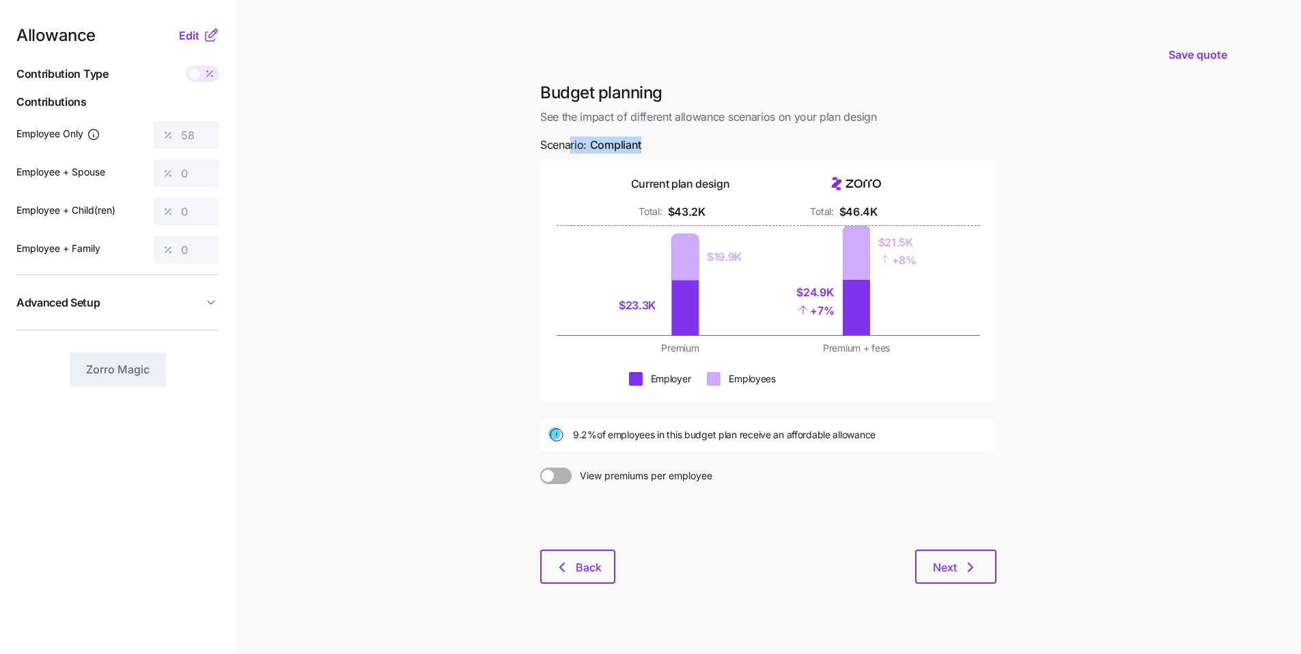
click at [572, 149] on div "Budget planning See the impact of different allowance scenarios on your plan de…" at bounding box center [768, 341] width 478 height 518
click at [741, 148] on div "Budget planning See the impact of different allowance scenarios on your plan de…" at bounding box center [768, 341] width 478 height 518
drag, startPoint x: 890, startPoint y: 436, endPoint x: 596, endPoint y: 445, distance: 293.8
click at [596, 445] on div "9.2% of employees in this budget plan receive an affordable allowance" at bounding box center [768, 435] width 456 height 33
click at [981, 566] on button "Next" at bounding box center [955, 567] width 81 height 34
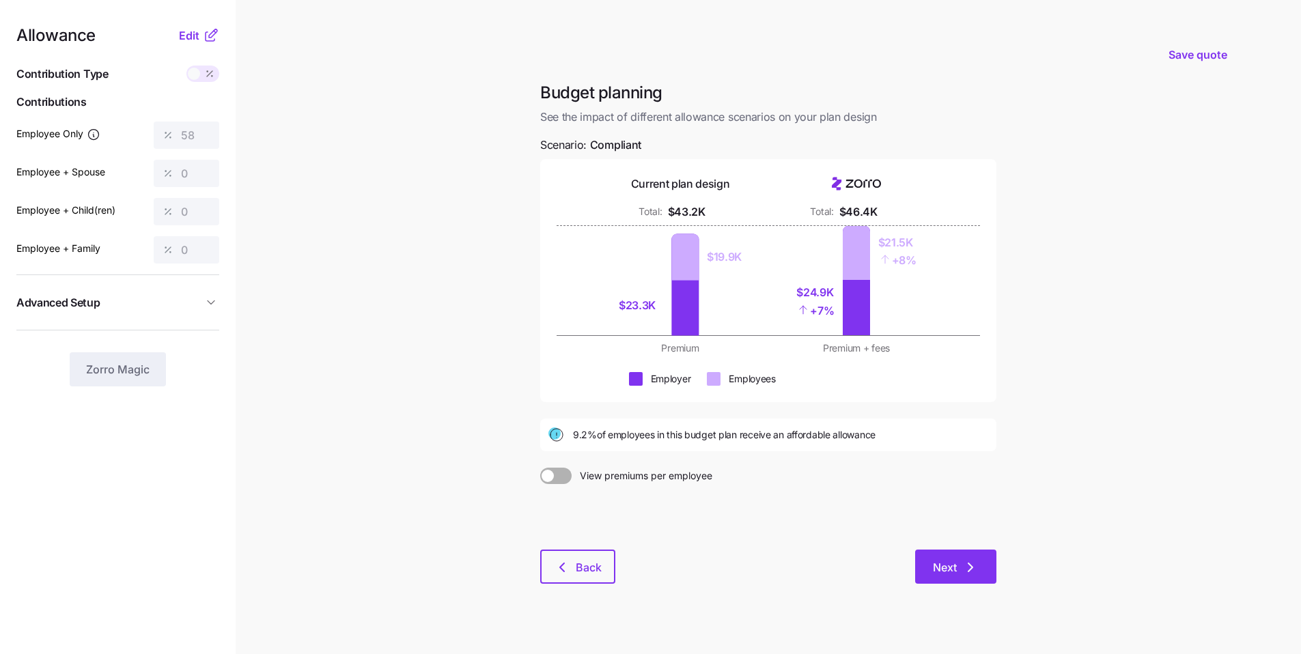
click at [949, 568] on span "Next" at bounding box center [945, 567] width 24 height 16
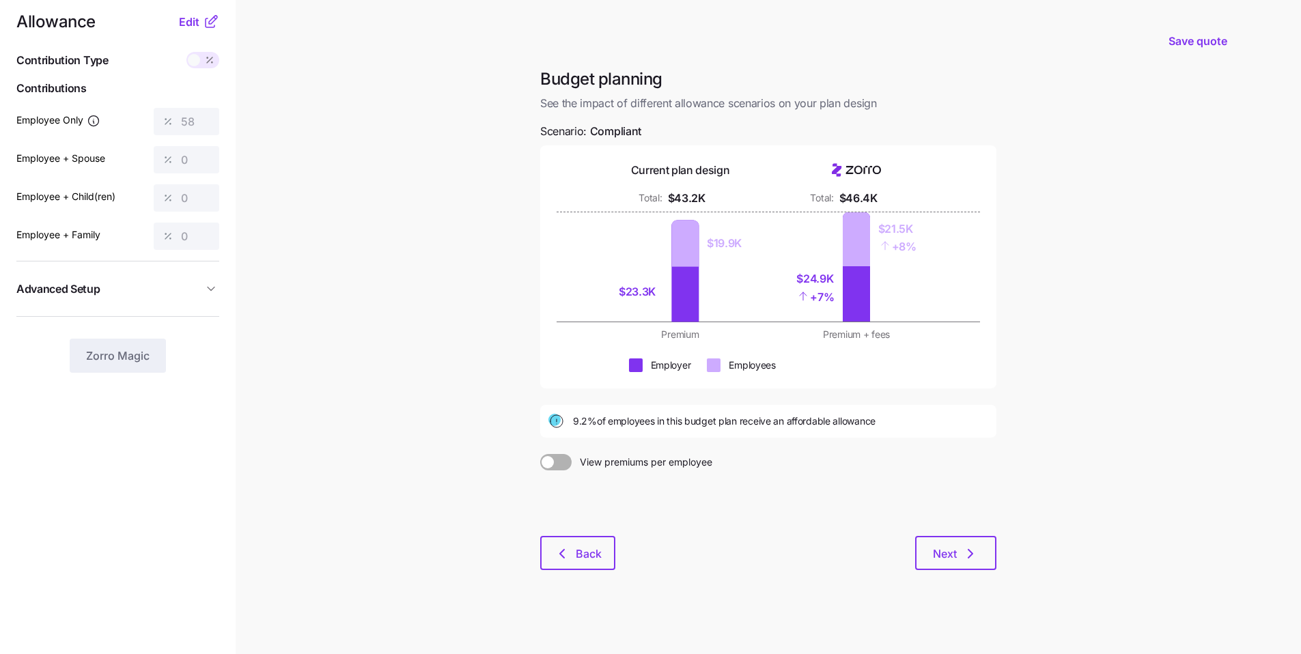
scroll to position [17, 0]
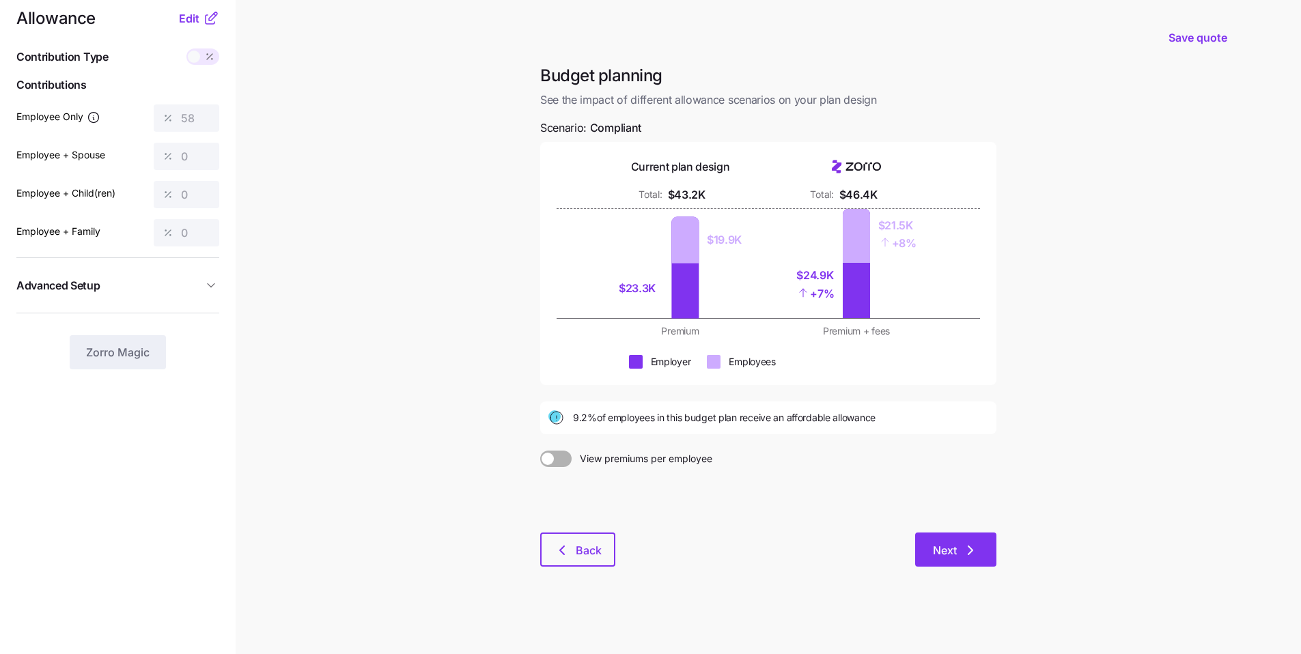
click at [956, 562] on button "Next" at bounding box center [955, 550] width 81 height 34
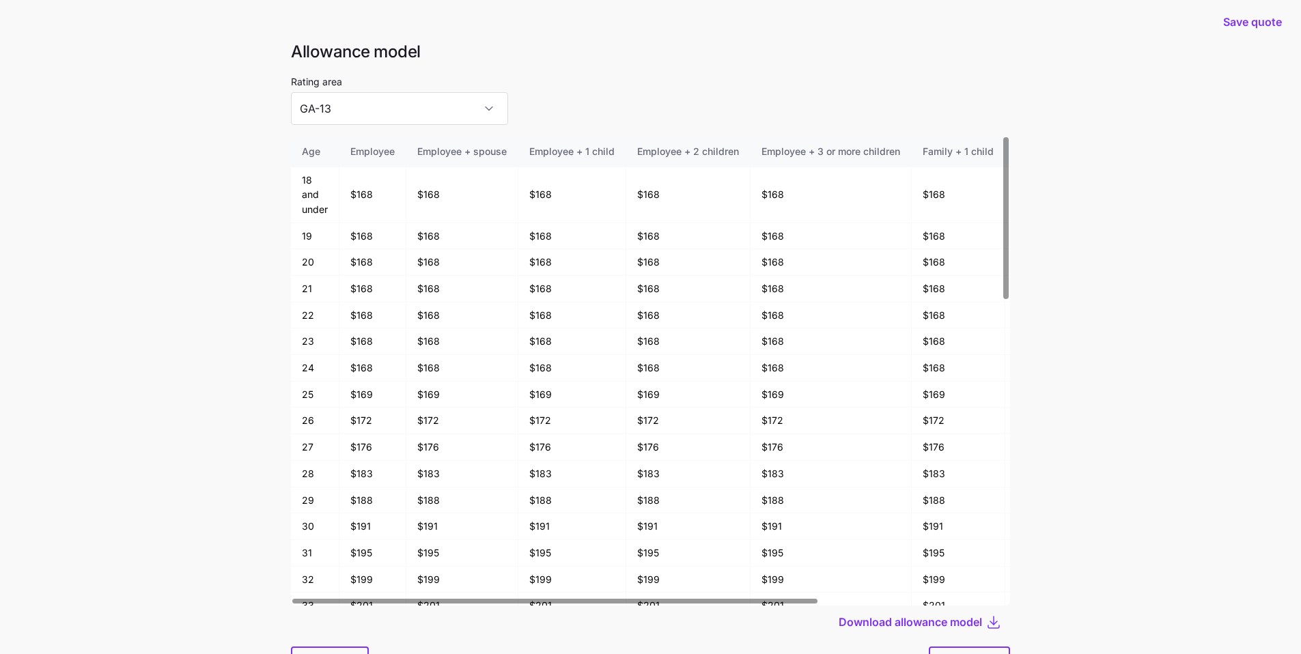
scroll to position [73, 0]
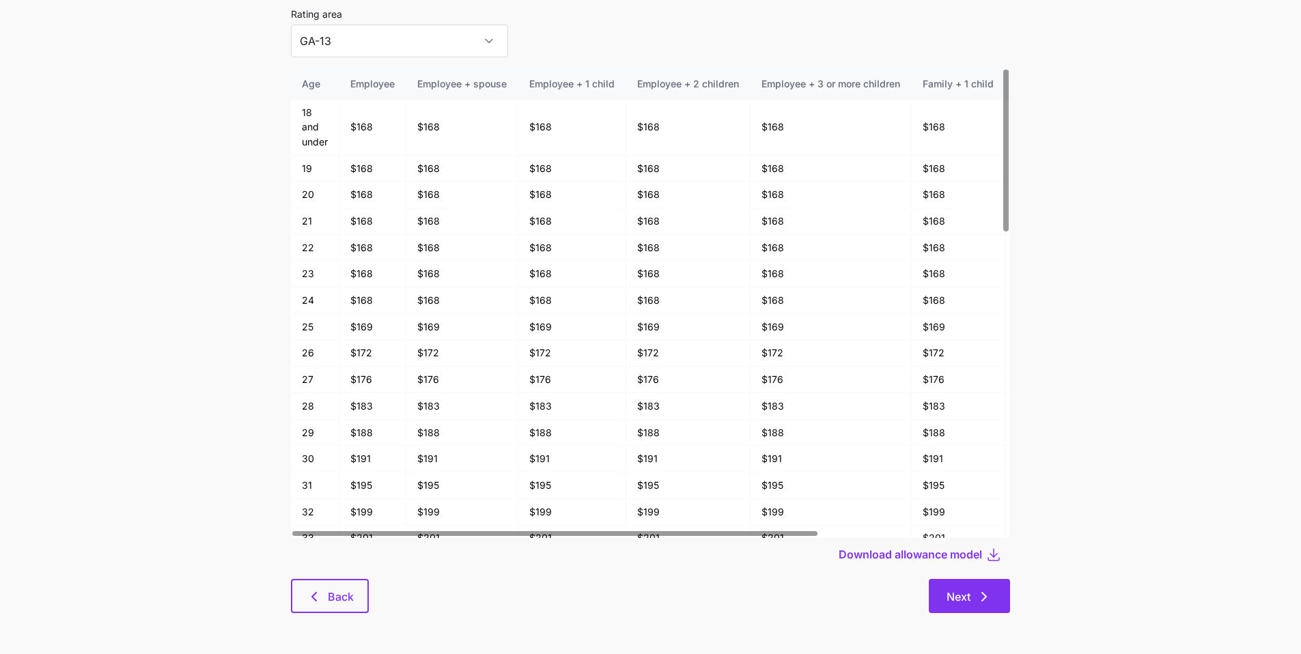
click at [981, 586] on button "Next" at bounding box center [969, 596] width 81 height 34
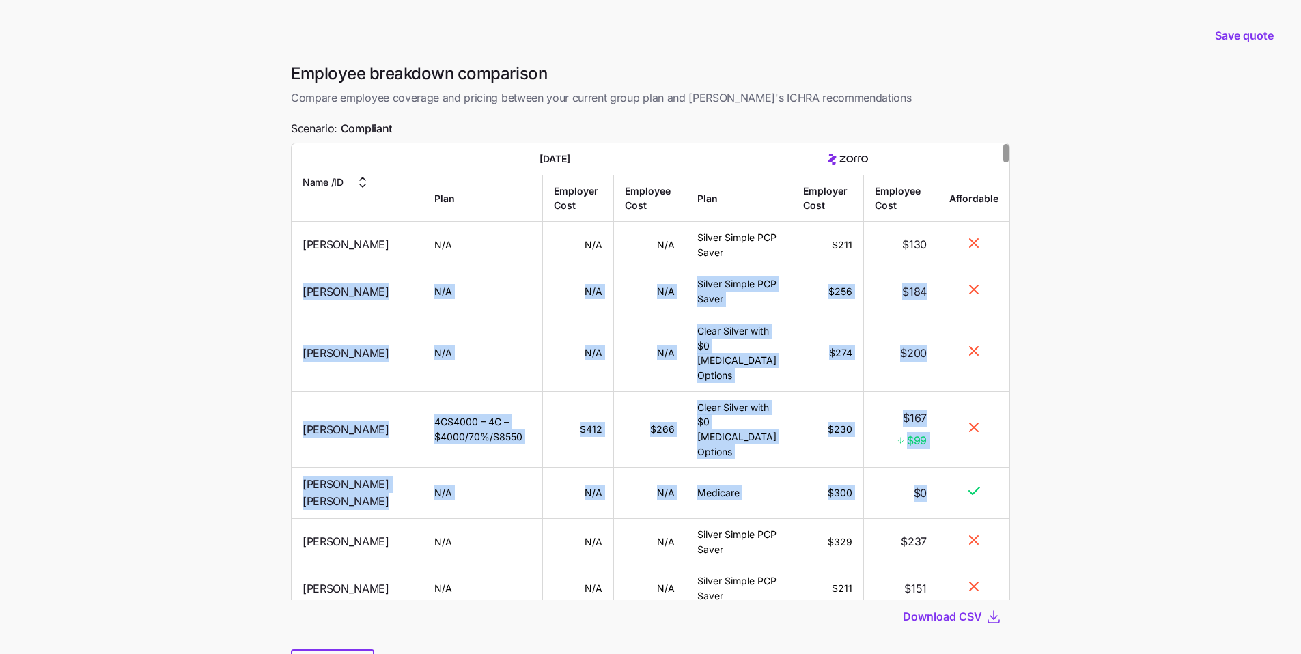
drag, startPoint x: 974, startPoint y: 243, endPoint x: 973, endPoint y: 489, distance: 245.9
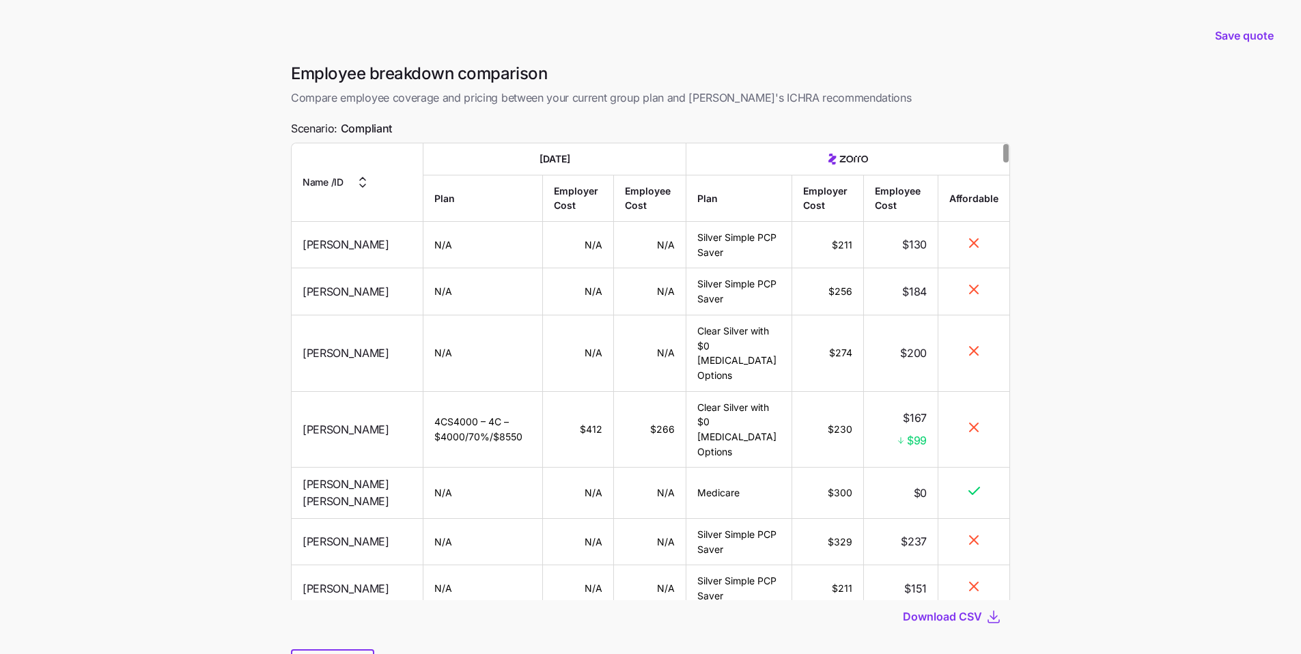
click at [1042, 464] on main "Save quote Employee breakdown comparison Compare employee coverage and pricing …" at bounding box center [650, 362] width 1301 height 725
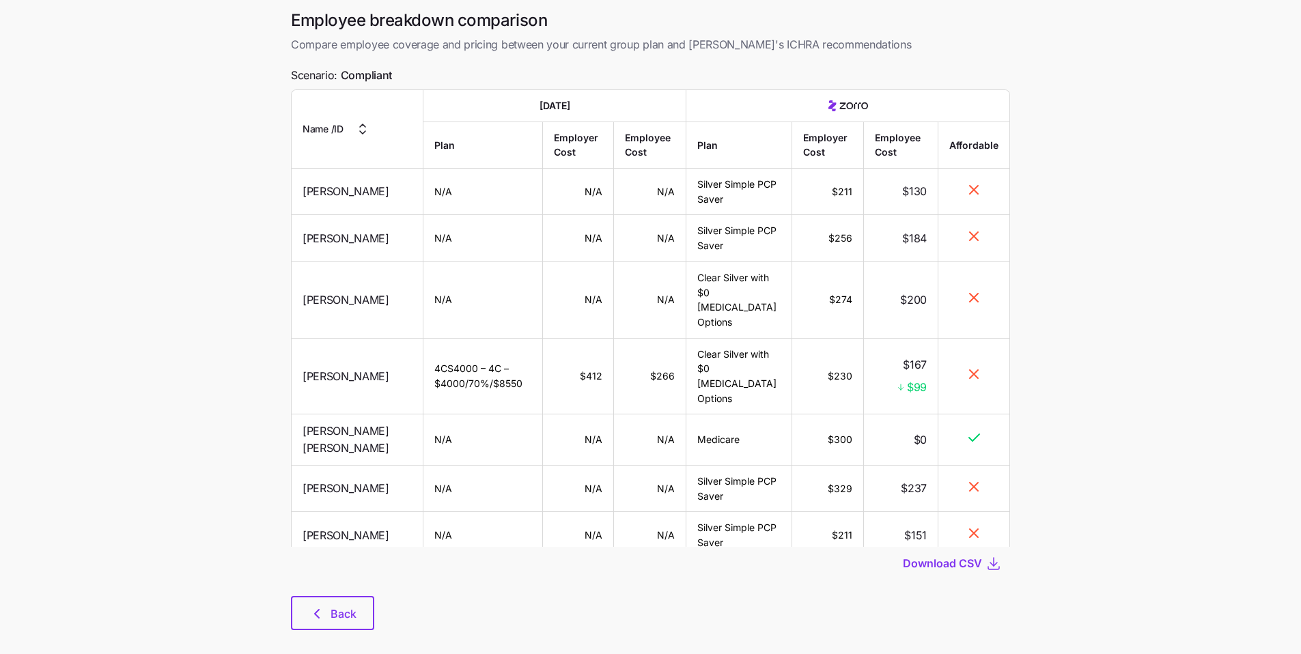
scroll to position [70, 0]
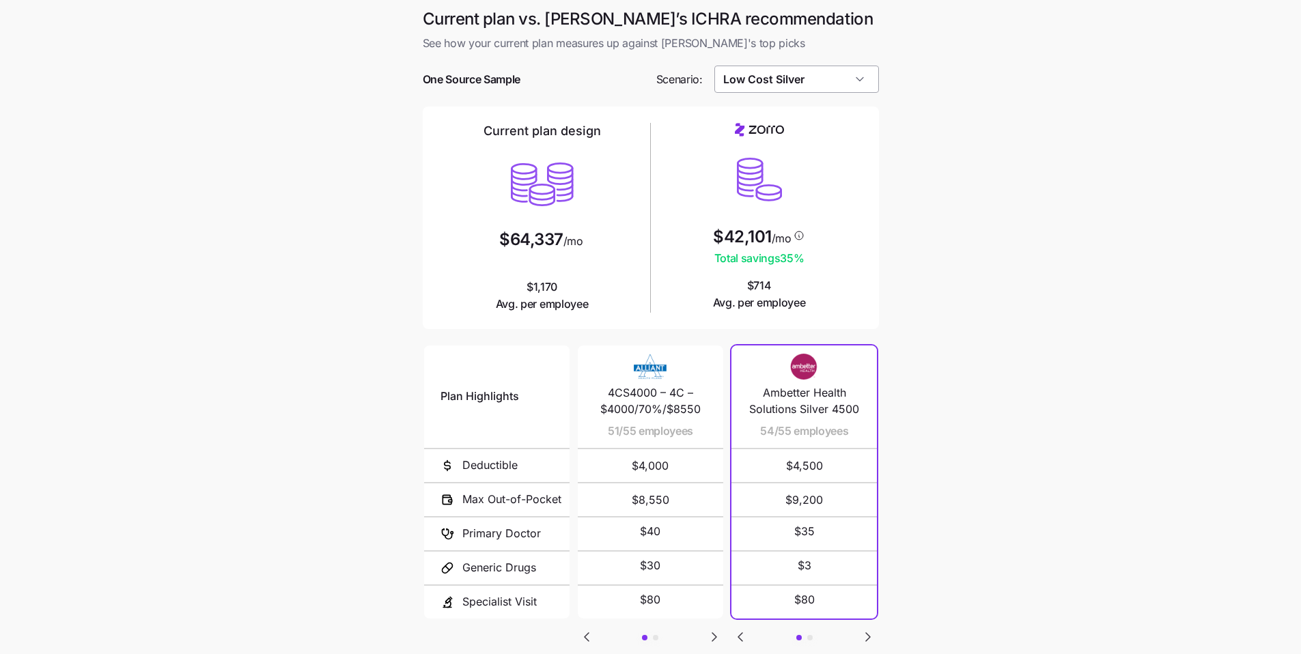
click at [841, 85] on input "Low Cost Silver" at bounding box center [796, 79] width 165 height 27
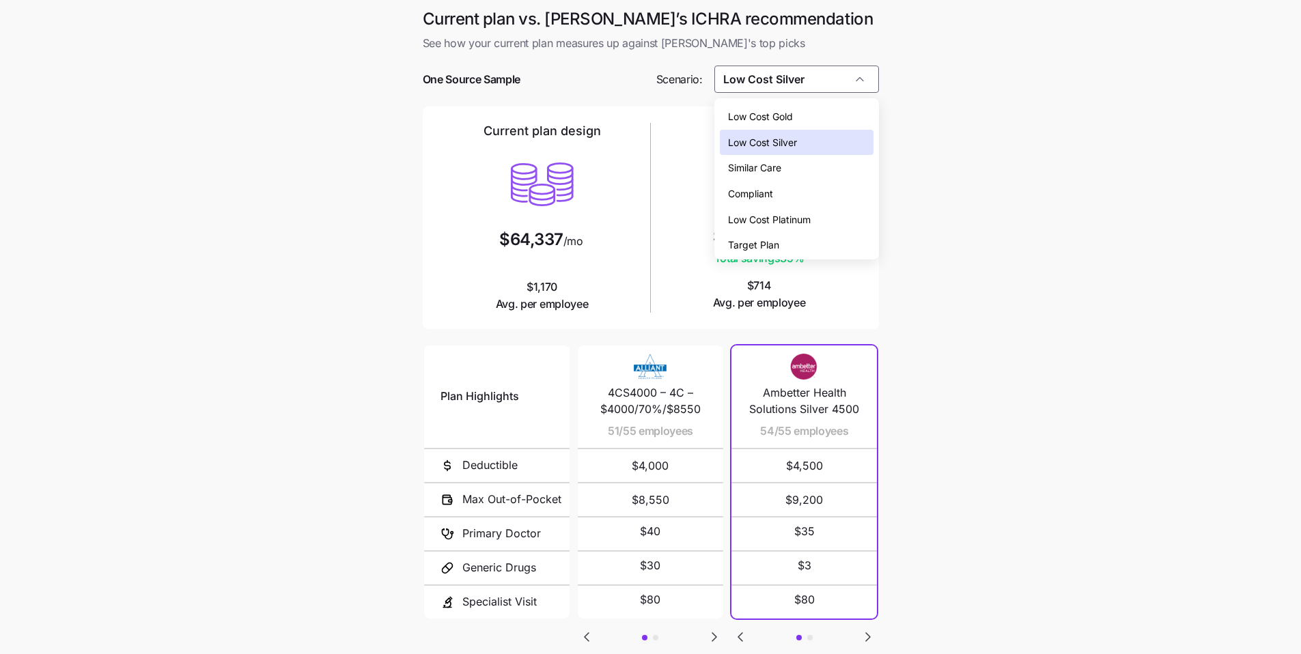
click at [789, 173] on div "Similar Care" at bounding box center [797, 168] width 154 height 26
type input "Similar Care"
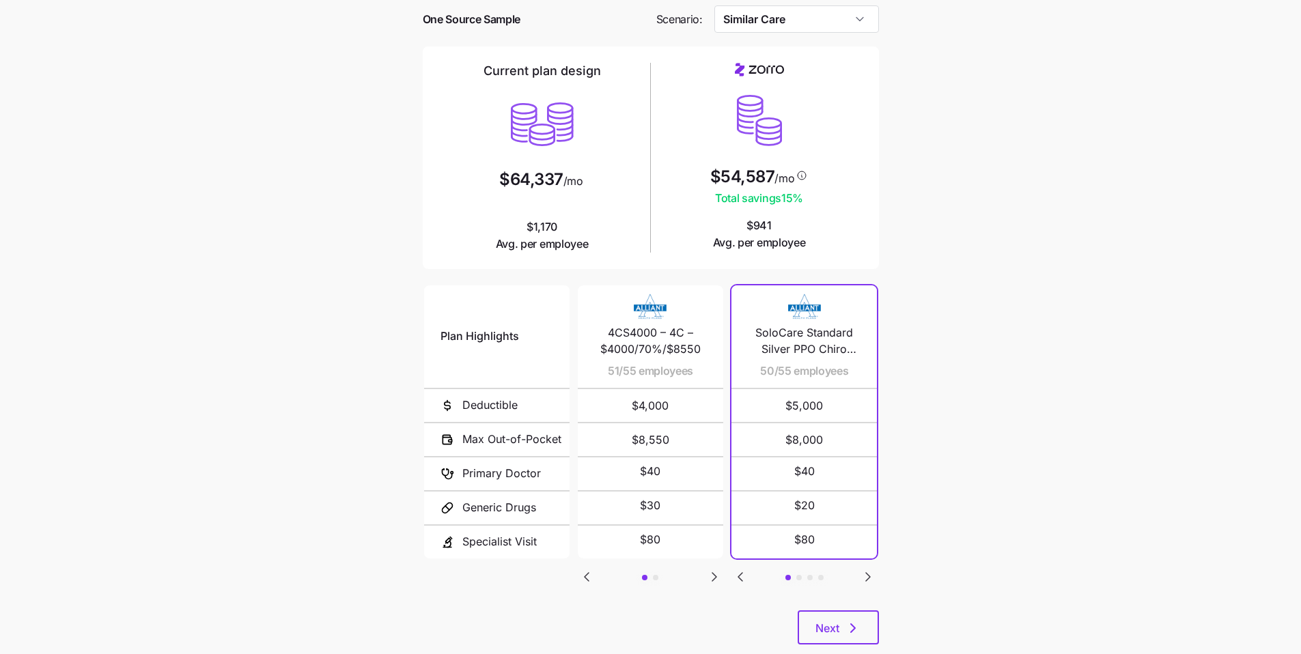
scroll to position [66, 0]
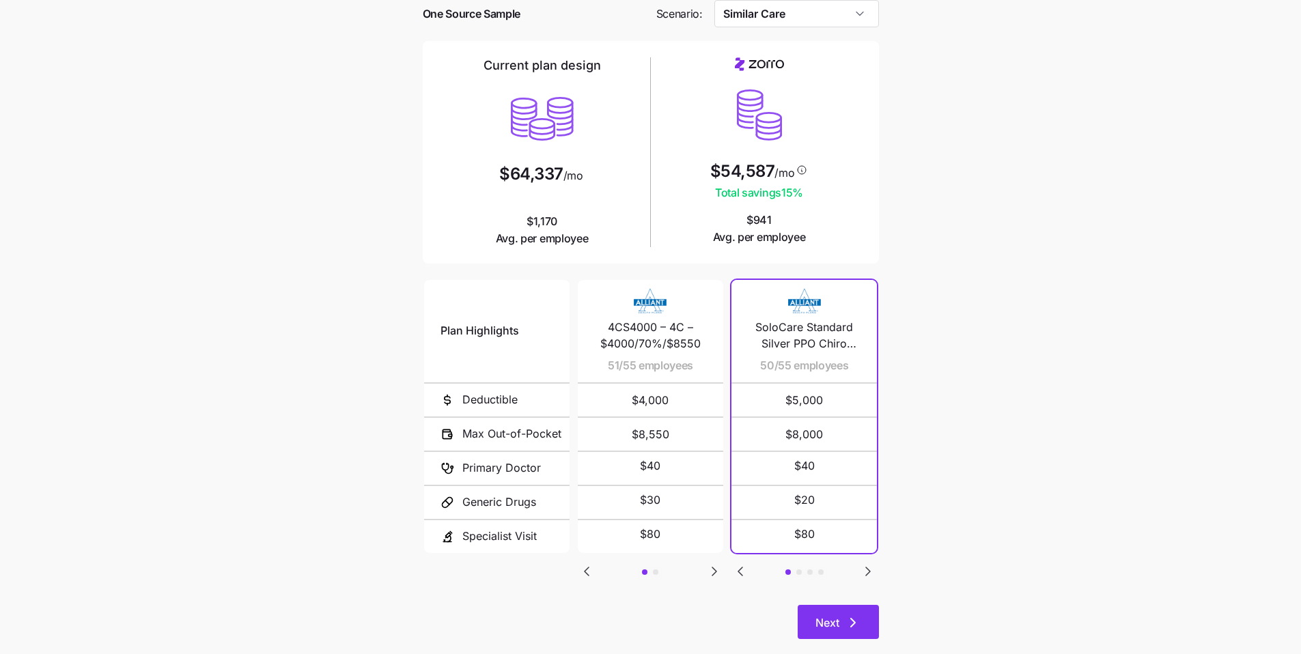
click at [856, 635] on button "Next" at bounding box center [838, 622] width 81 height 34
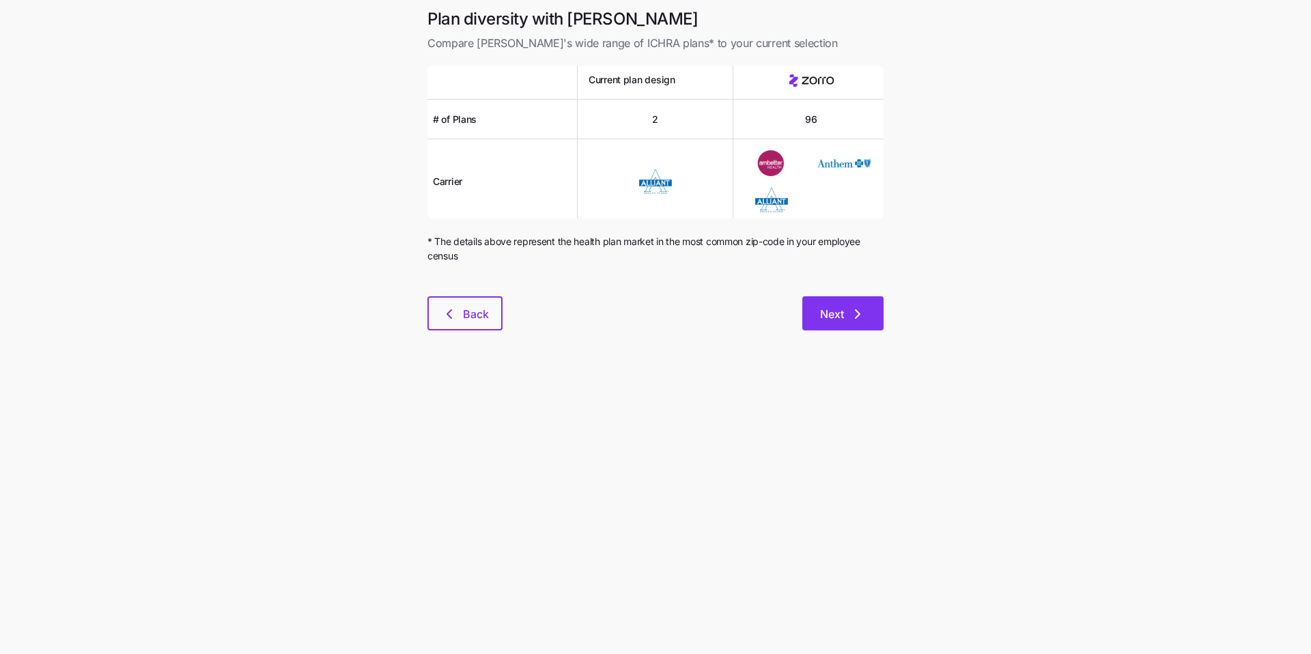
click at [830, 318] on span "Next" at bounding box center [832, 314] width 24 height 16
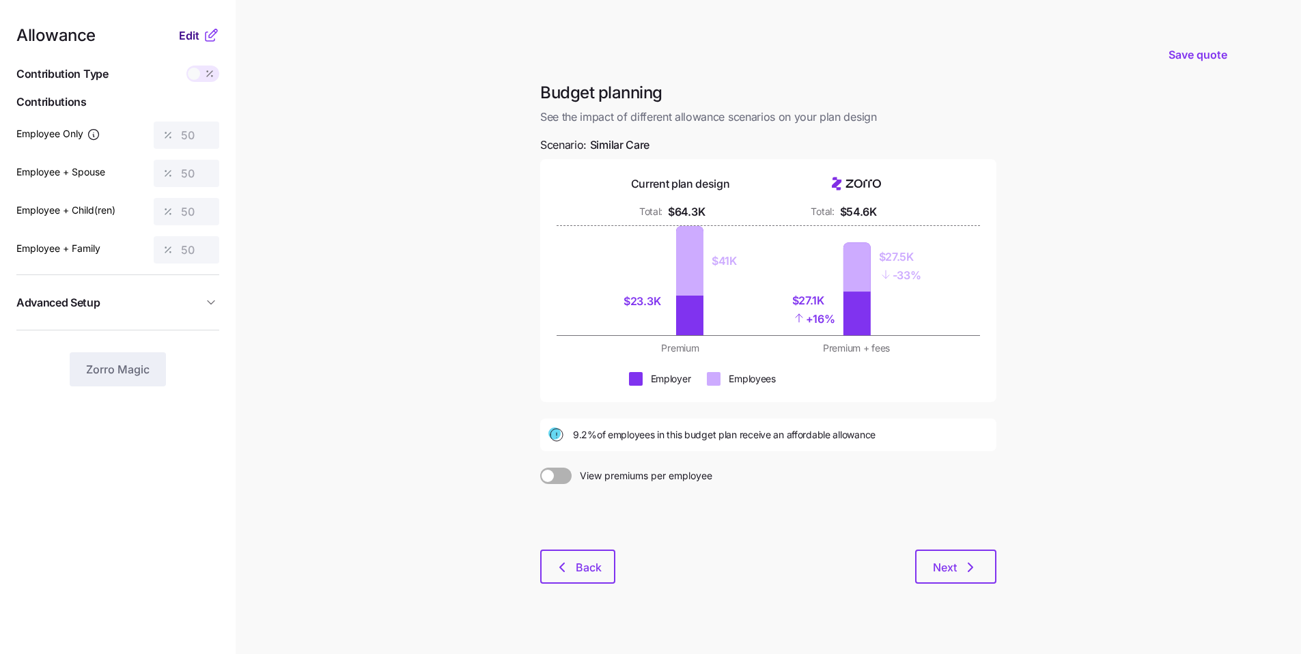
click at [186, 34] on span "Edit" at bounding box center [189, 35] width 20 height 16
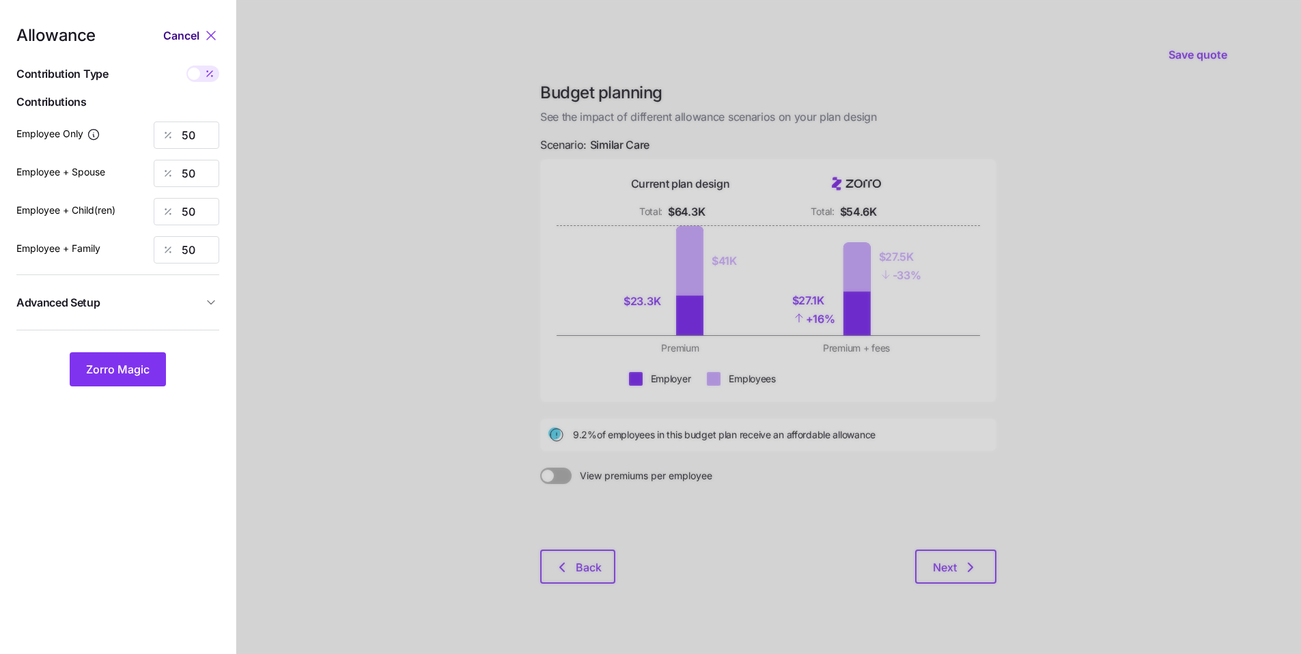
click at [173, 34] on span "Cancel" at bounding box center [181, 35] width 36 height 16
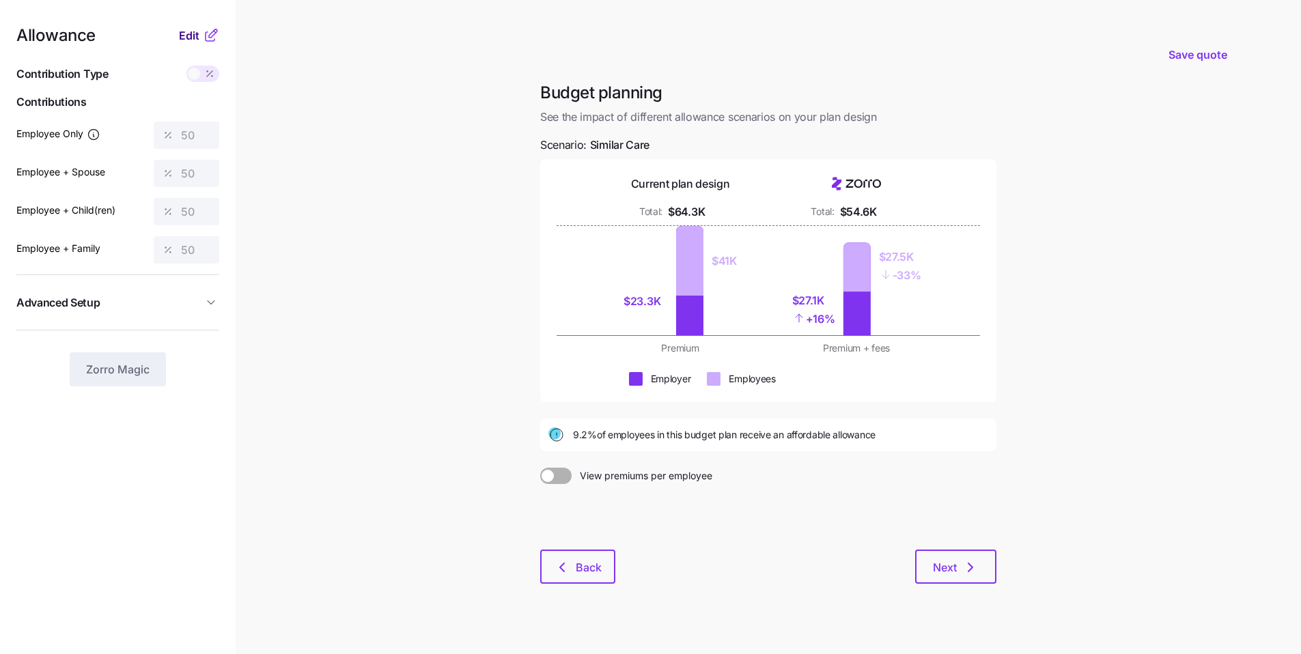
click at [191, 38] on span "Edit" at bounding box center [189, 35] width 20 height 16
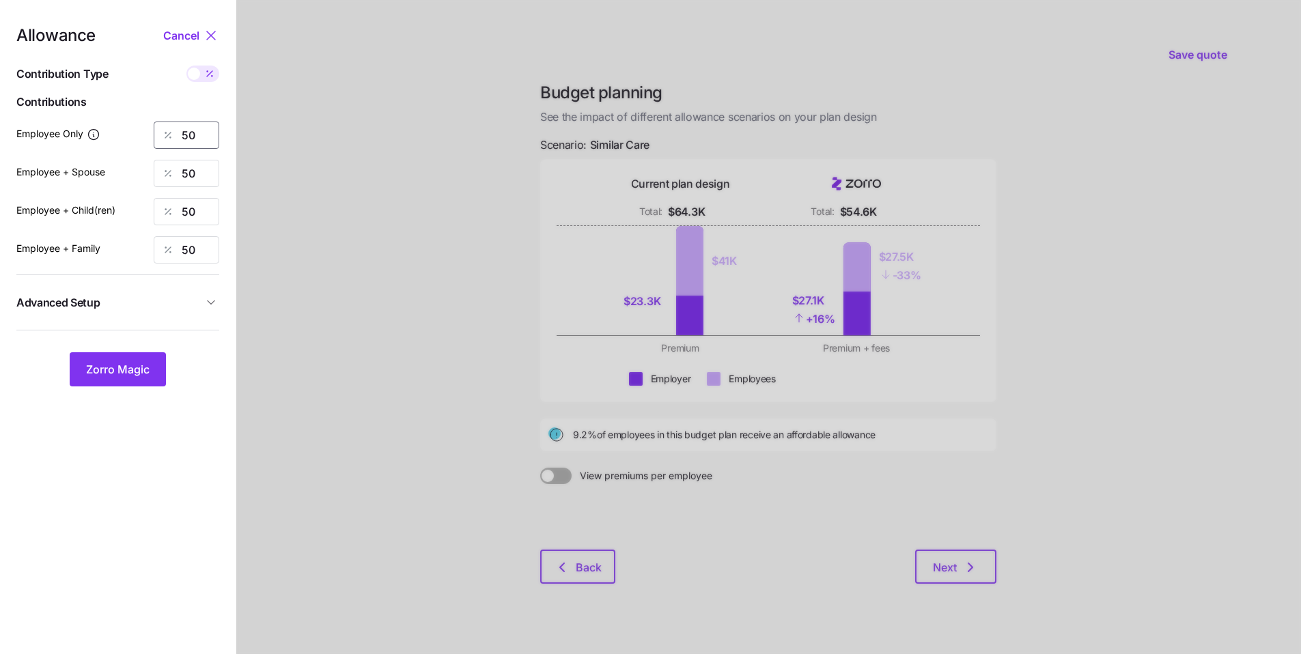
drag, startPoint x: 201, startPoint y: 139, endPoint x: 173, endPoint y: 138, distance: 28.0
click at [173, 138] on div "50" at bounding box center [187, 135] width 66 height 27
type input "58"
click at [143, 376] on span "Zorro Magic" at bounding box center [118, 369] width 64 height 16
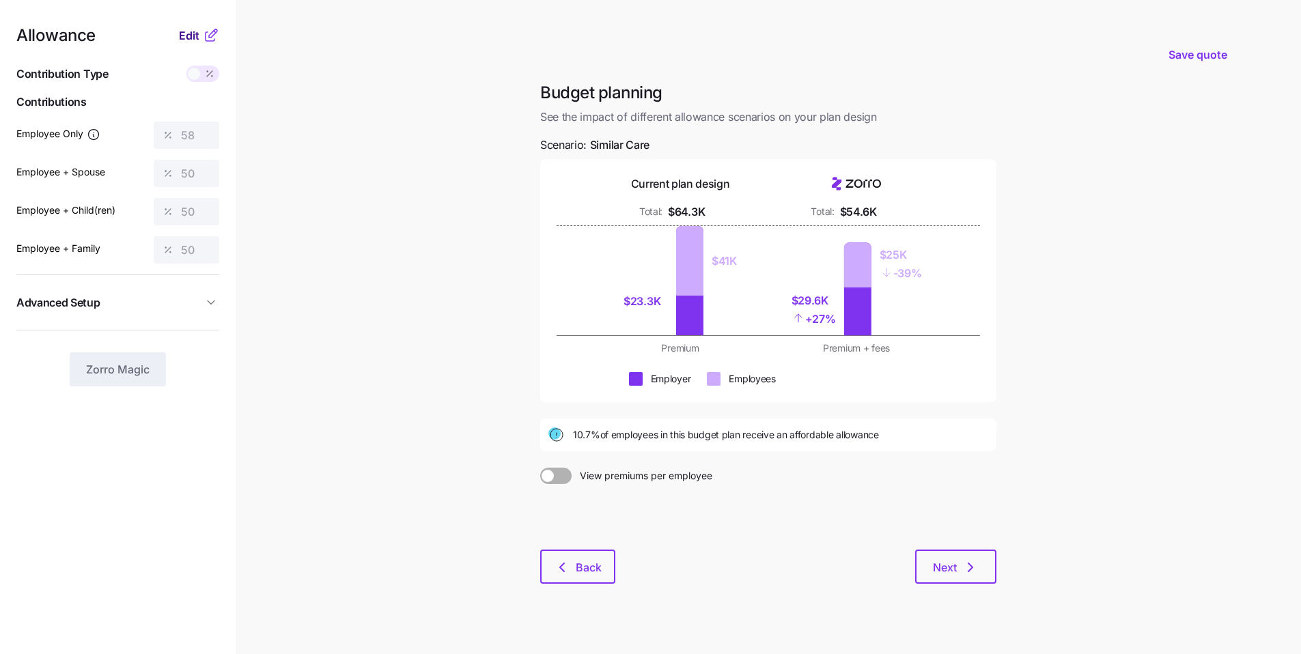
click at [181, 39] on span "Edit" at bounding box center [189, 35] width 20 height 16
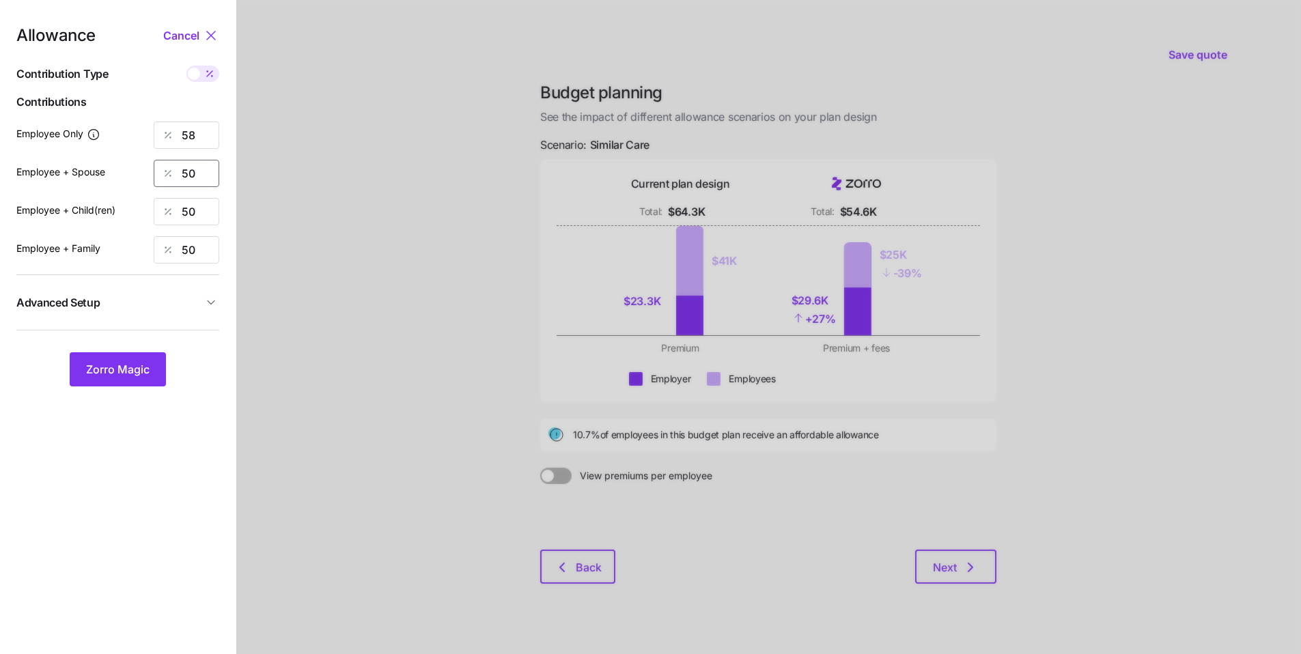
drag, startPoint x: 210, startPoint y: 176, endPoint x: 154, endPoint y: 176, distance: 56.7
click at [154, 176] on div "50" at bounding box center [187, 173] width 66 height 27
type input "0"
drag, startPoint x: 209, startPoint y: 216, endPoint x: 123, endPoint y: 204, distance: 86.9
click at [149, 208] on div "Employee + Child(ren) 50" at bounding box center [117, 211] width 203 height 27
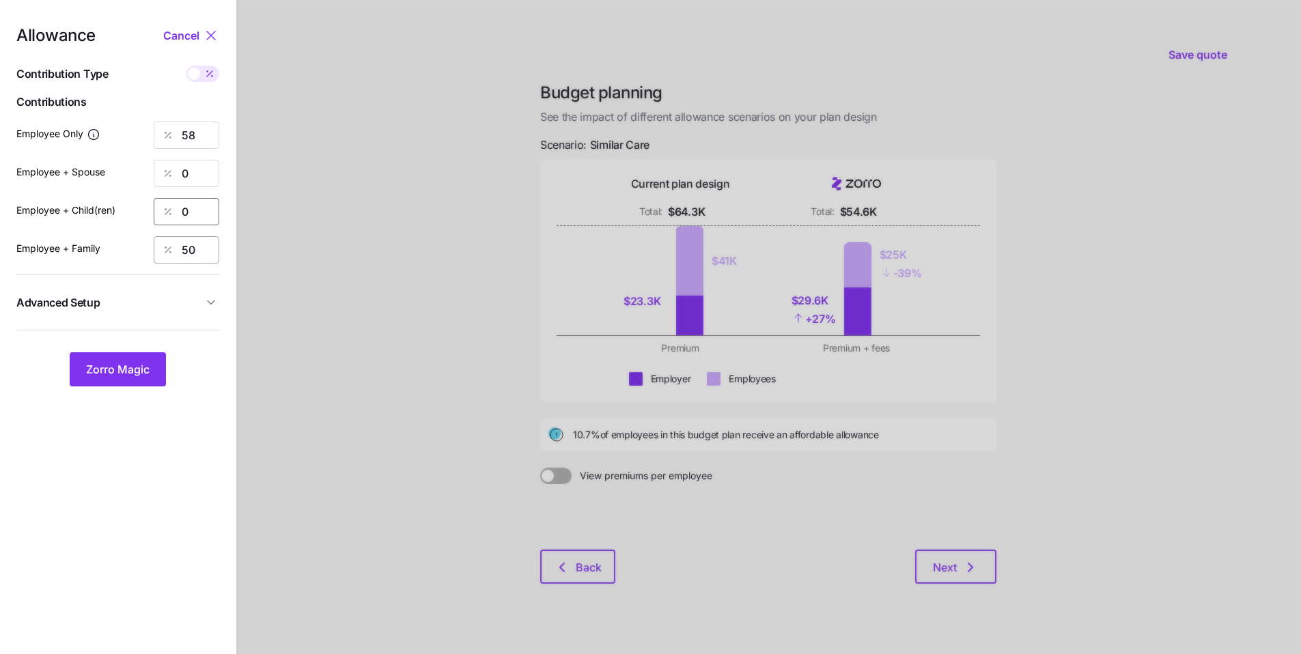
type input "0"
drag, startPoint x: 194, startPoint y: 258, endPoint x: 165, endPoint y: 253, distance: 29.2
click at [173, 255] on div "50" at bounding box center [187, 249] width 66 height 27
type input "0"
click at [141, 387] on div "Zorro Magic" at bounding box center [117, 369] width 203 height 34
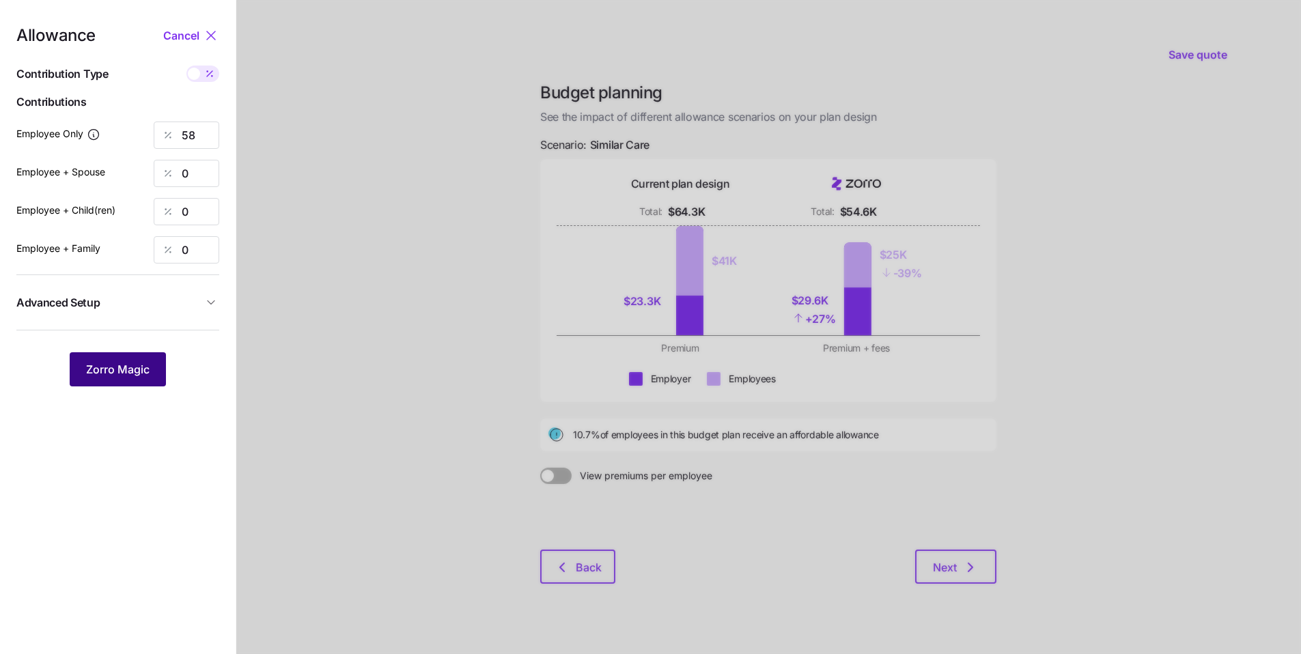
click at [145, 374] on span "Zorro Magic" at bounding box center [118, 369] width 64 height 16
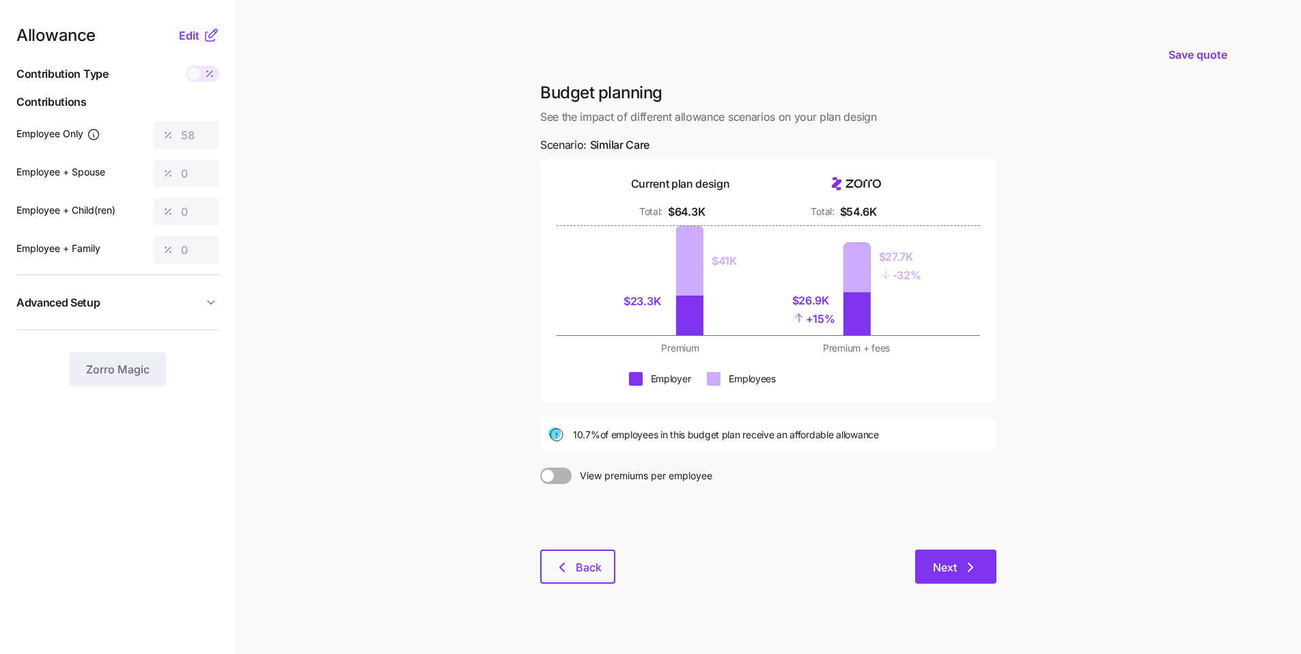
click at [972, 575] on icon "button" at bounding box center [970, 567] width 16 height 16
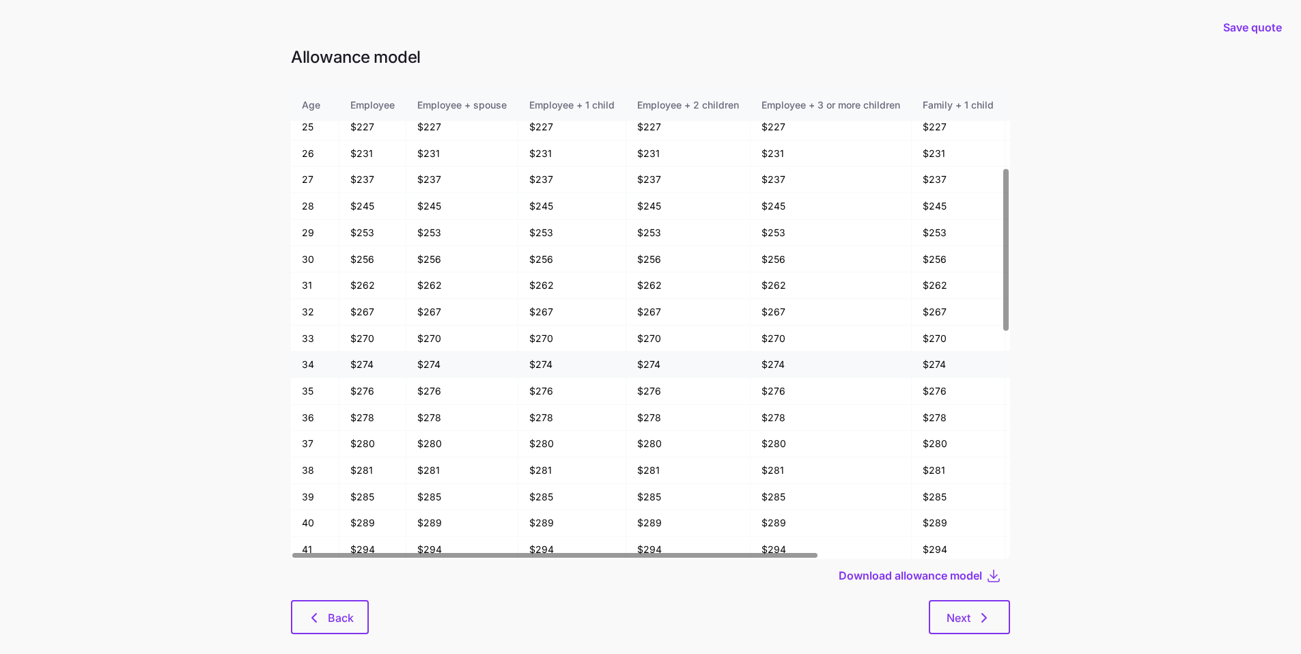
scroll to position [230, 0]
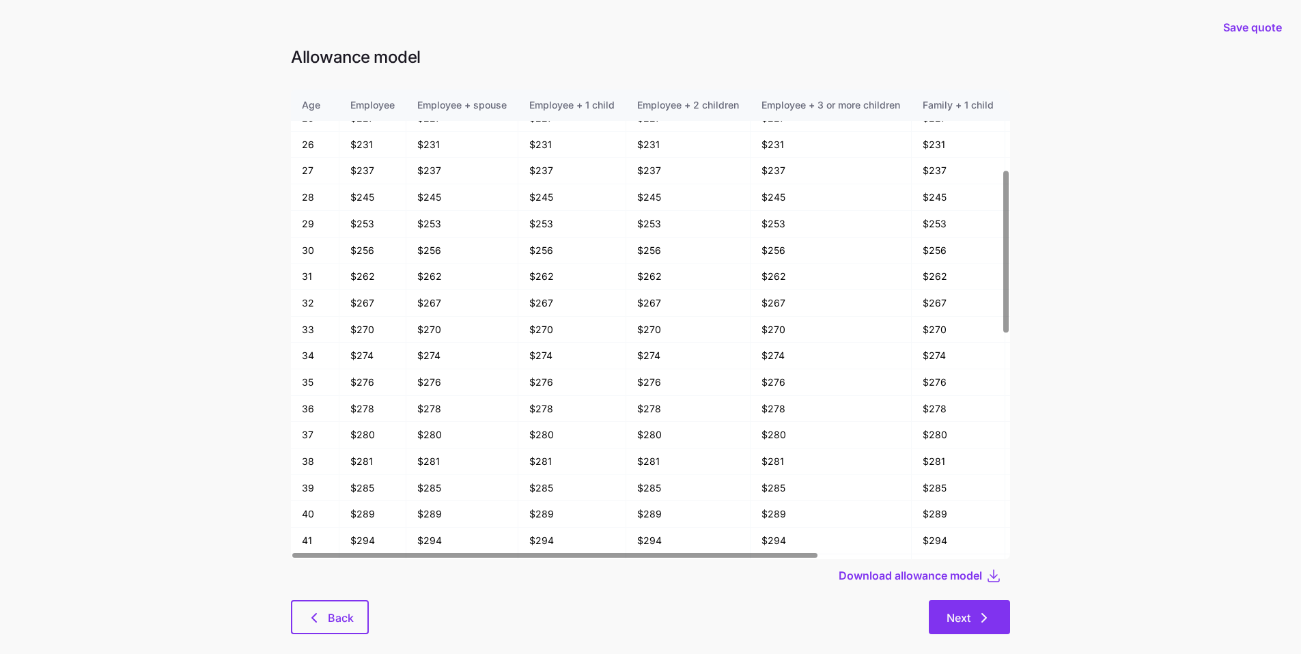
click at [974, 617] on span "Next" at bounding box center [970, 618] width 46 height 16
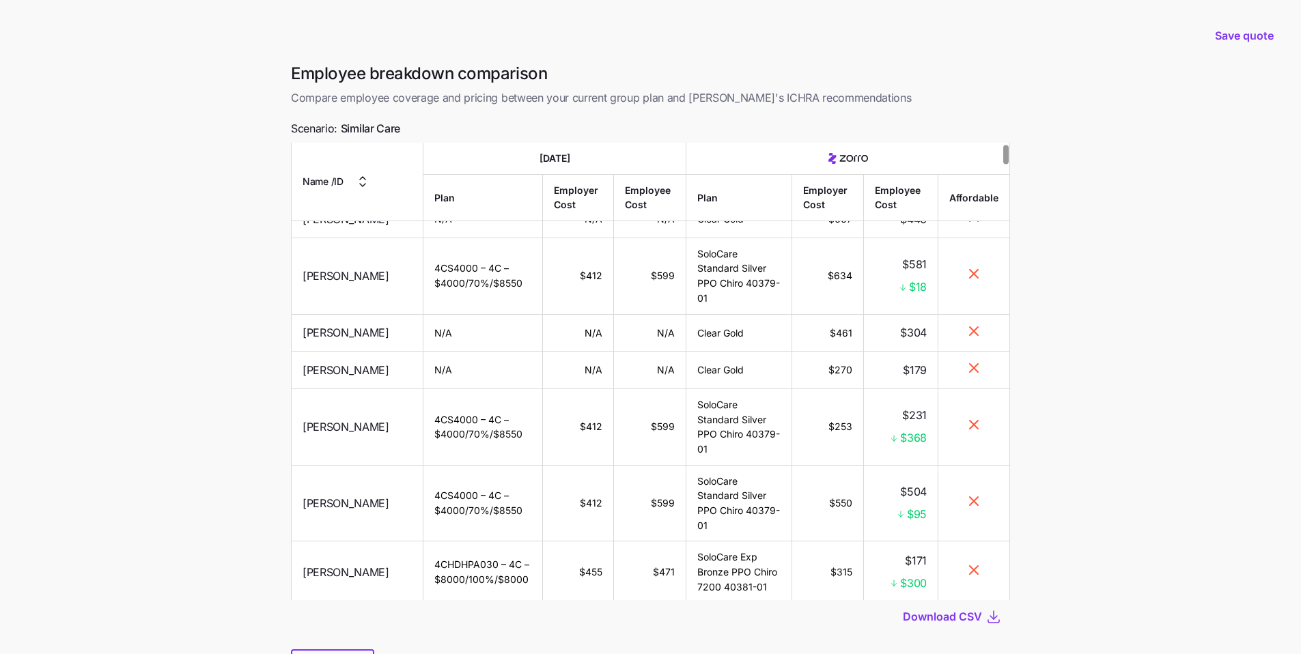
scroll to position [29, 0]
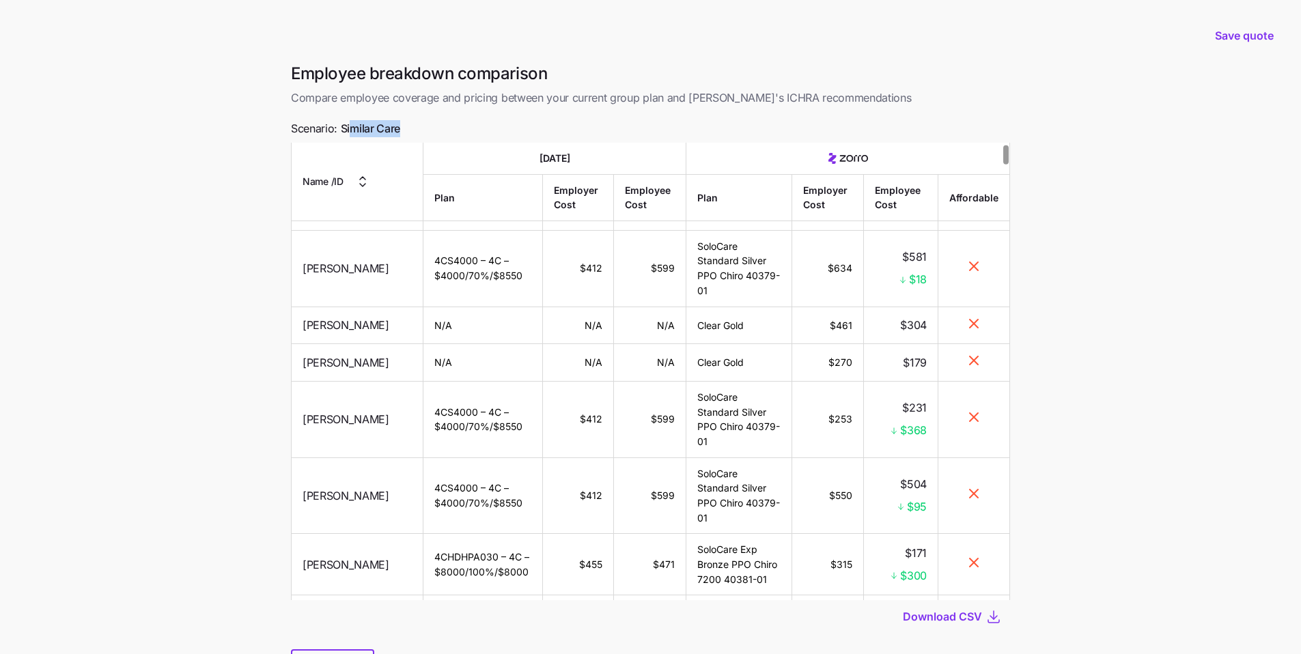
drag, startPoint x: 404, startPoint y: 128, endPoint x: 351, endPoint y: 130, distance: 52.6
click at [351, 130] on div "Employee breakdown comparison Compare employee coverage and pricing between you…" at bounding box center [650, 381] width 741 height 637
click at [498, 133] on div "Employee breakdown comparison Compare employee coverage and pricing between you…" at bounding box center [650, 381] width 741 height 637
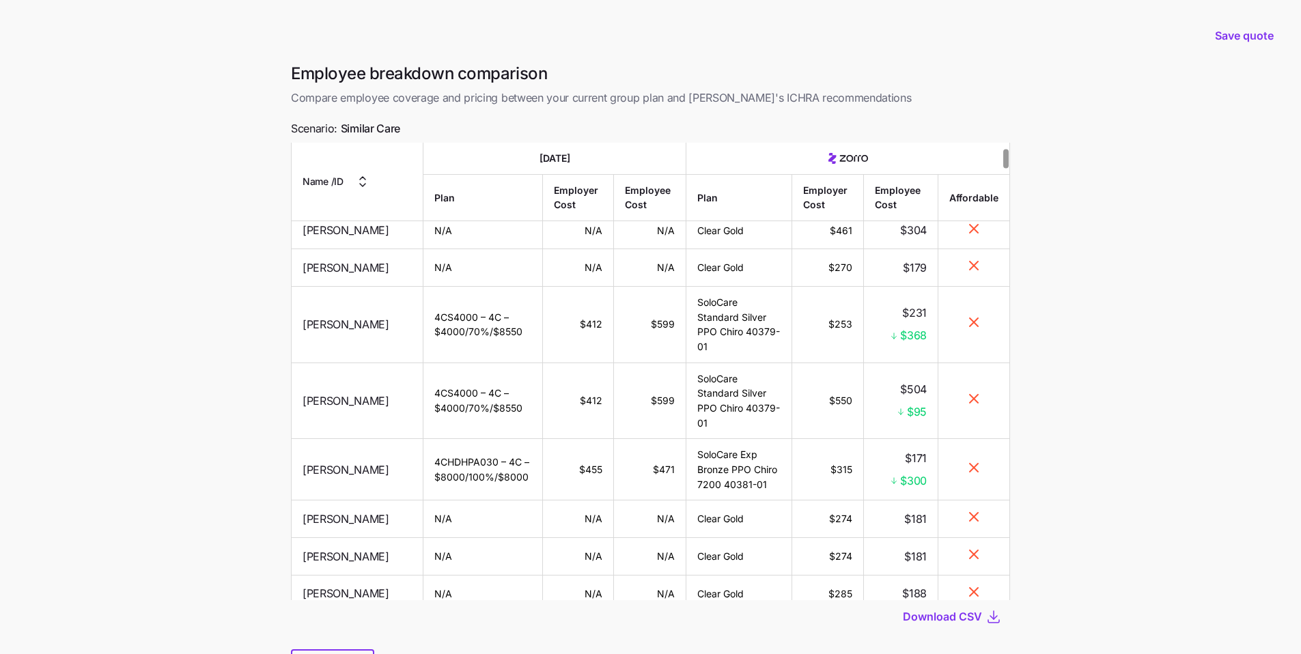
scroll to position [124, 0]
drag, startPoint x: 930, startPoint y: 352, endPoint x: 893, endPoint y: 350, distance: 36.9
click at [893, 350] on td "$231 $368" at bounding box center [901, 324] width 74 height 76
click at [921, 383] on td "$504 $95" at bounding box center [901, 400] width 74 height 76
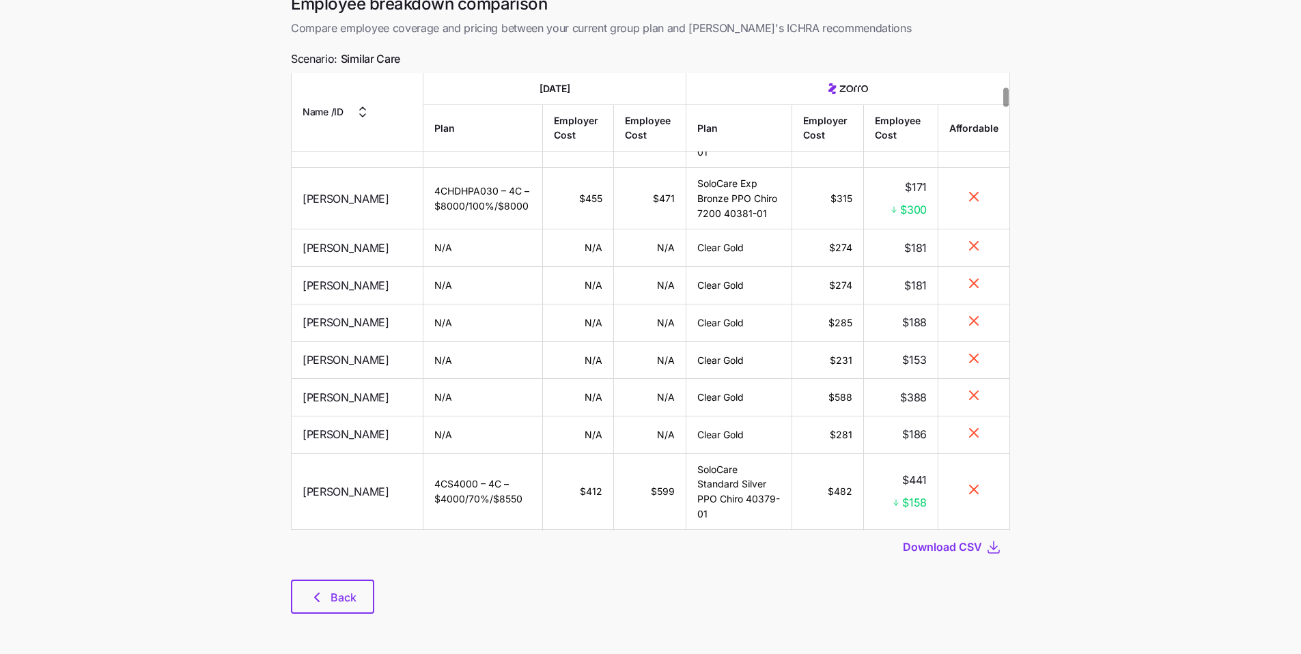
scroll to position [70, 0]
click at [318, 607] on button "Back" at bounding box center [332, 596] width 83 height 34
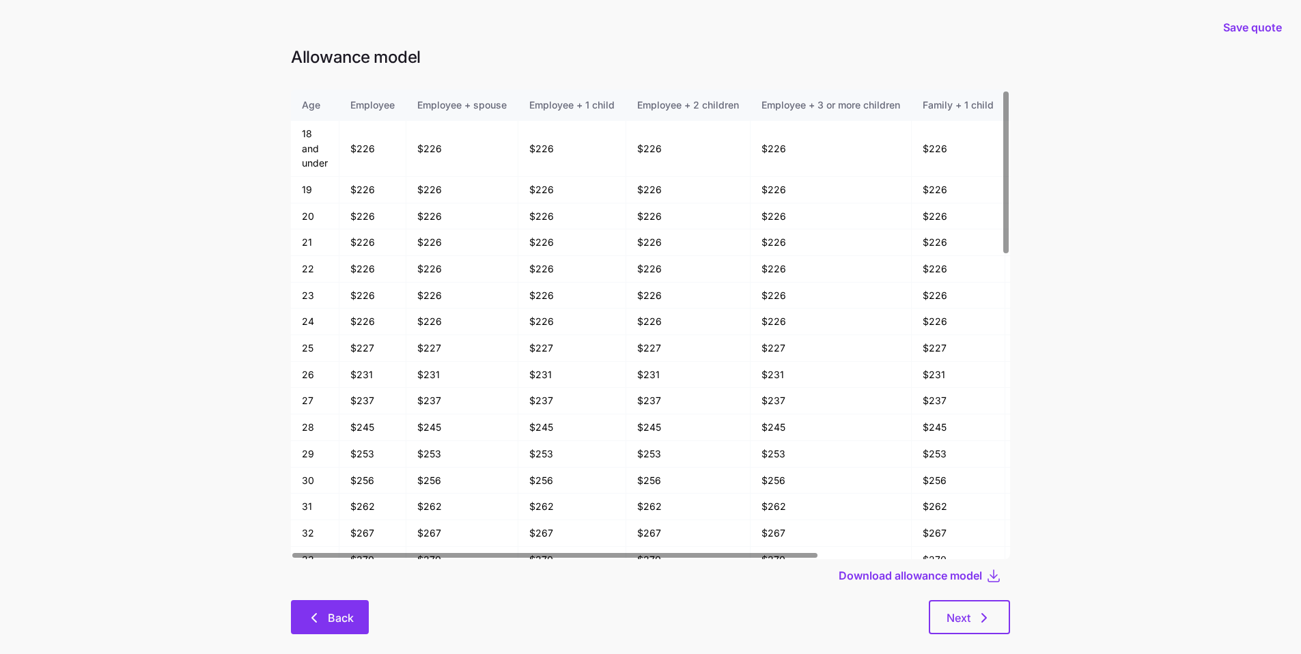
click at [359, 621] on button "Back" at bounding box center [330, 617] width 78 height 34
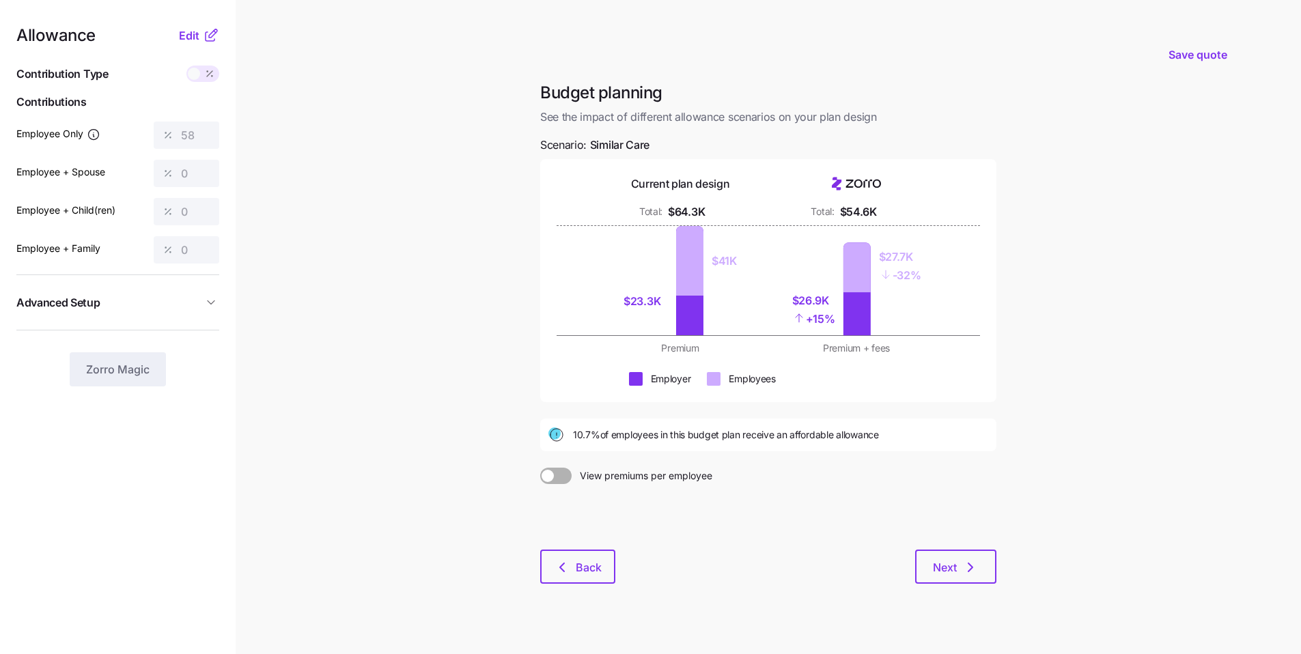
click at [602, 586] on div "Budget planning See the impact of different allowance scenarios on your plan de…" at bounding box center [768, 341] width 478 height 518
click at [600, 581] on button "Back" at bounding box center [577, 567] width 75 height 34
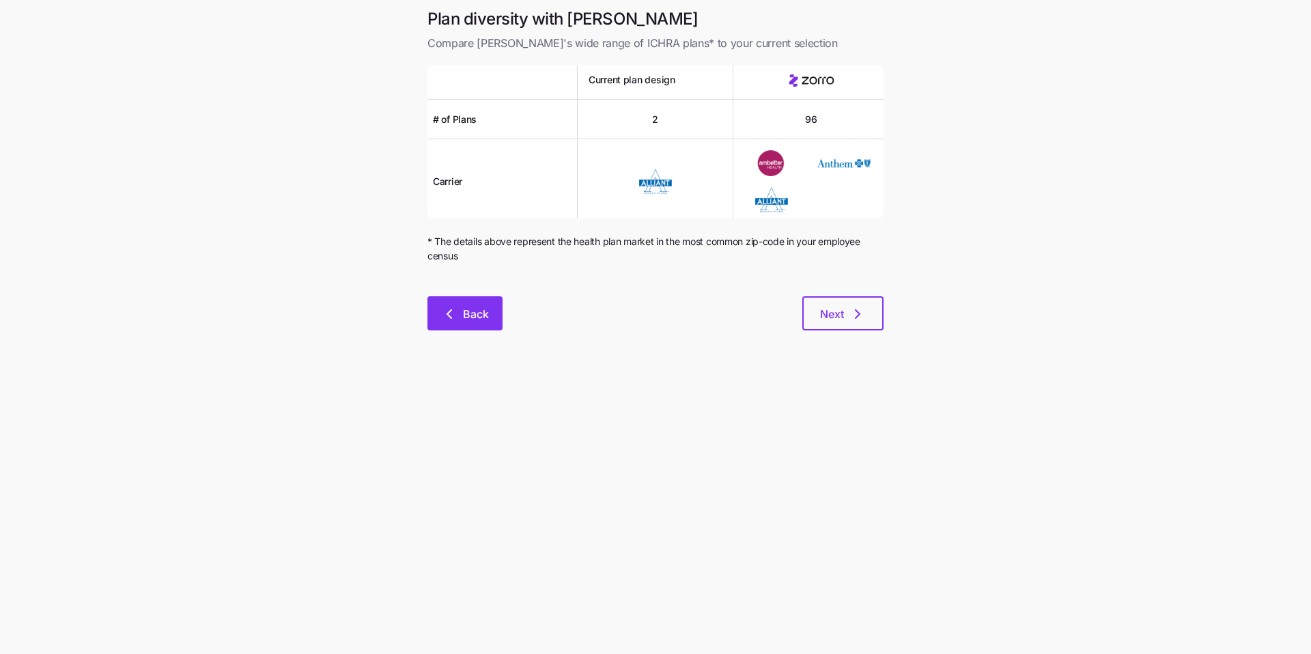
click at [475, 322] on span "Back" at bounding box center [476, 314] width 26 height 16
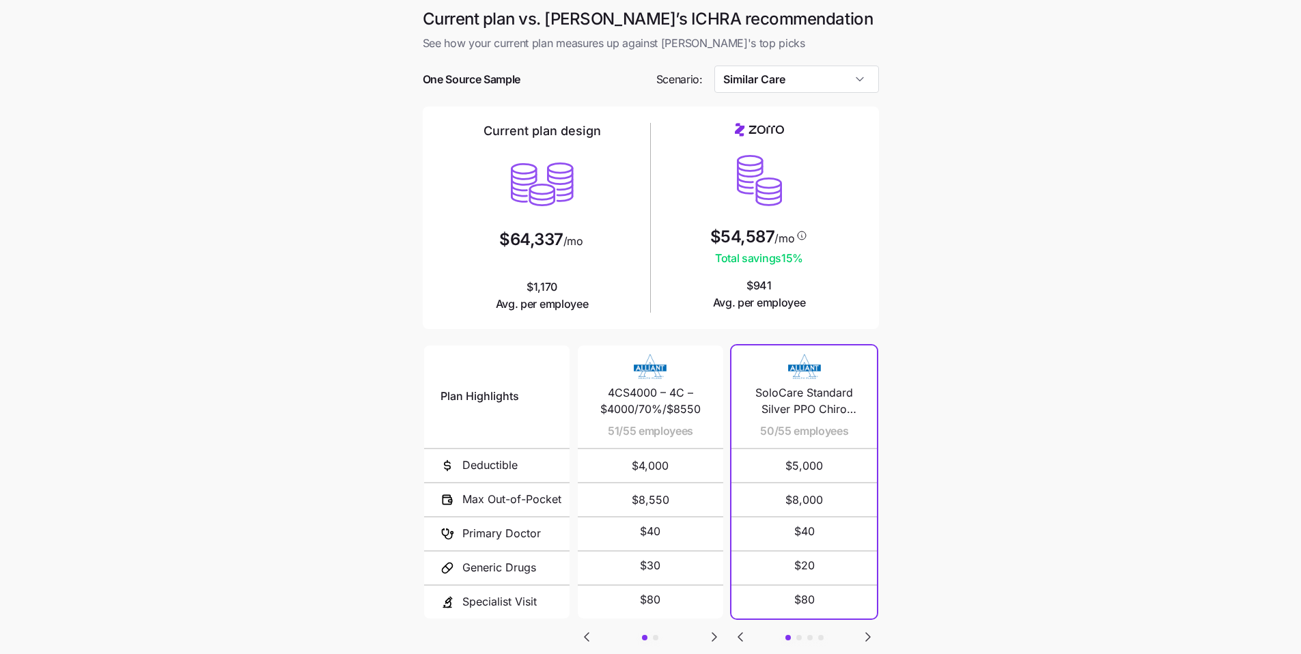
scroll to position [92, 0]
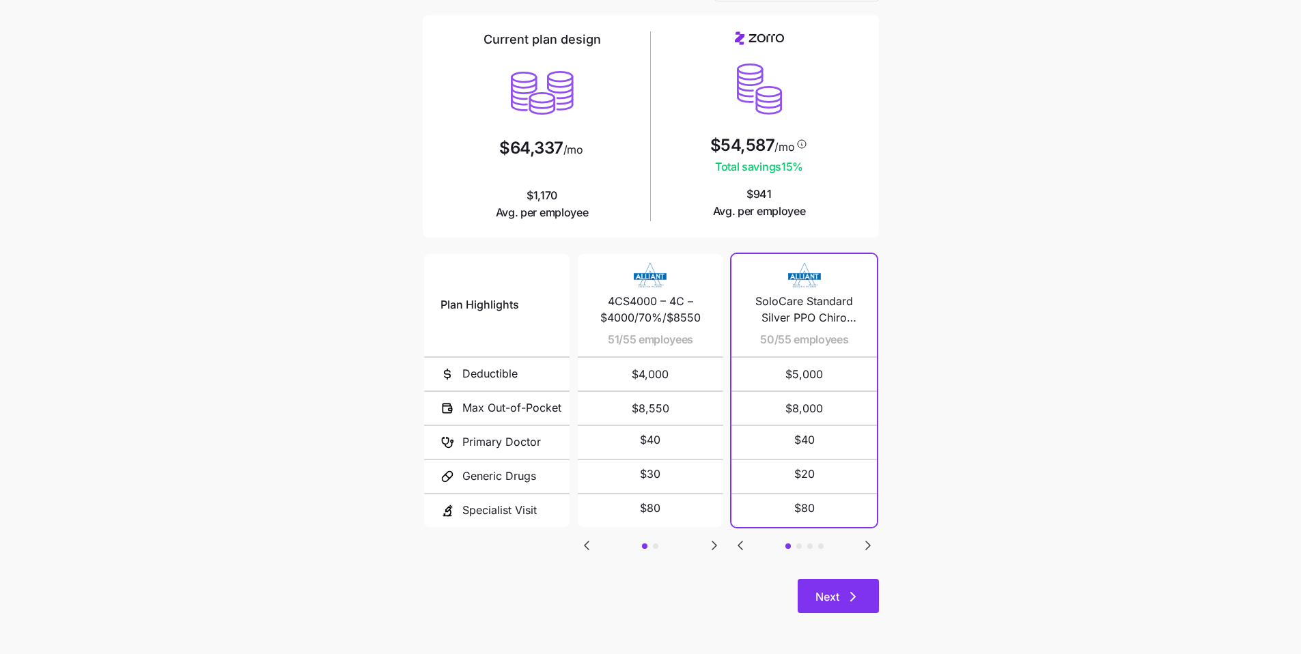
click at [850, 604] on icon "button" at bounding box center [853, 597] width 16 height 16
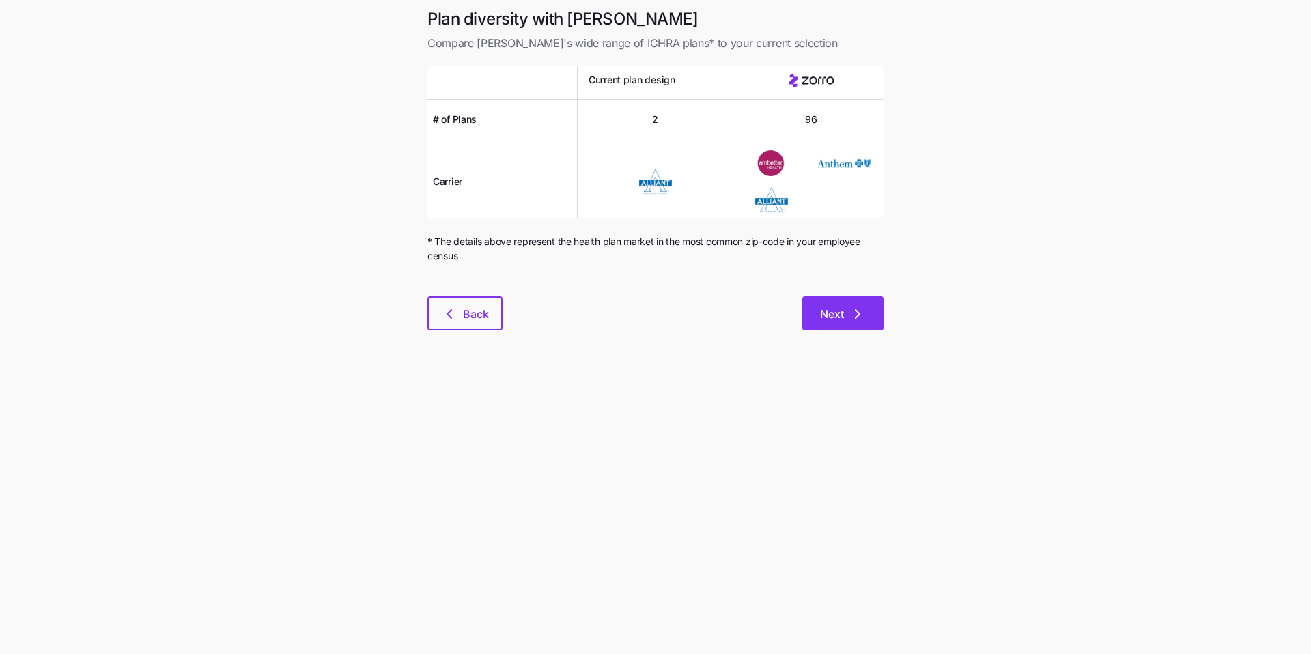
click at [859, 316] on icon "button" at bounding box center [858, 314] width 4 height 8
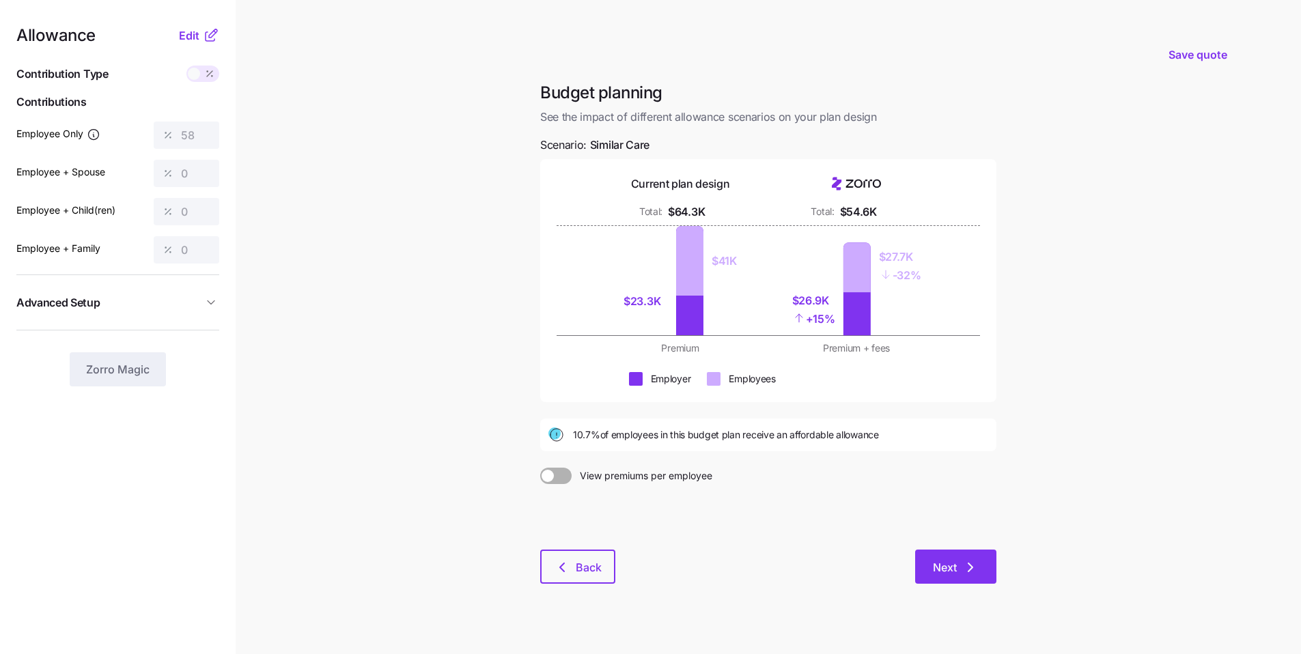
click at [981, 566] on button "Next" at bounding box center [955, 567] width 81 height 34
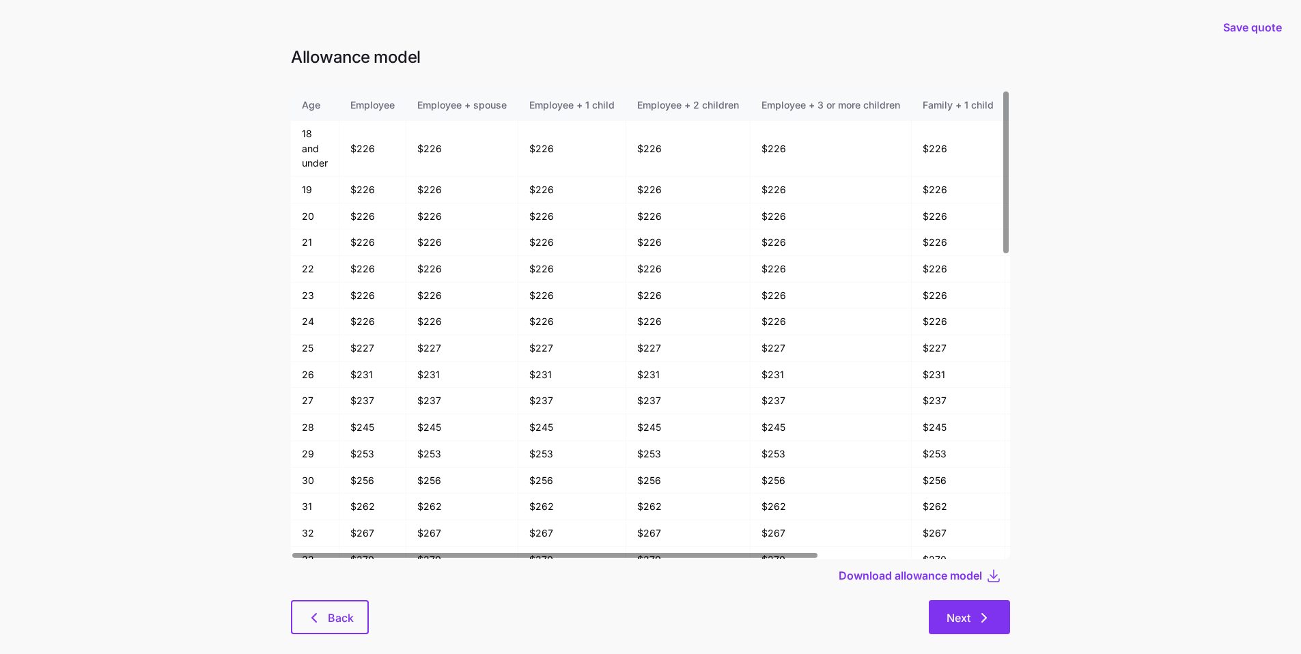
click at [979, 621] on icon "button" at bounding box center [984, 618] width 16 height 16
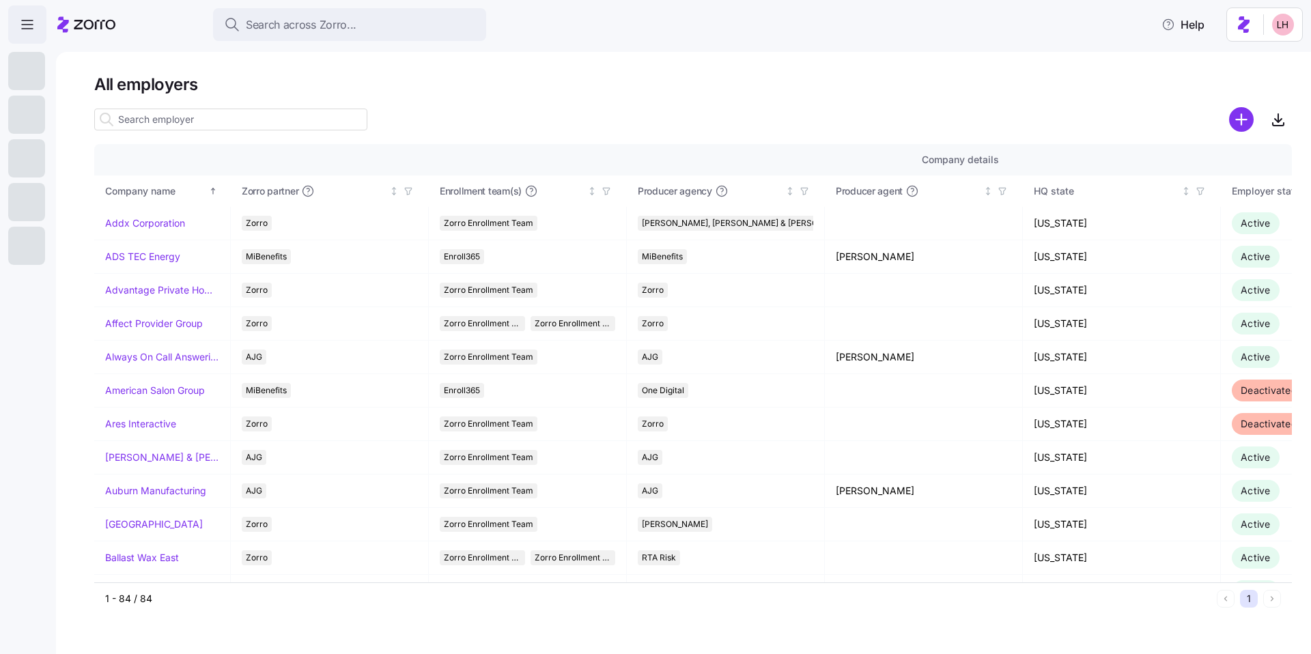
click at [26, 29] on icon "button" at bounding box center [27, 24] width 16 height 16
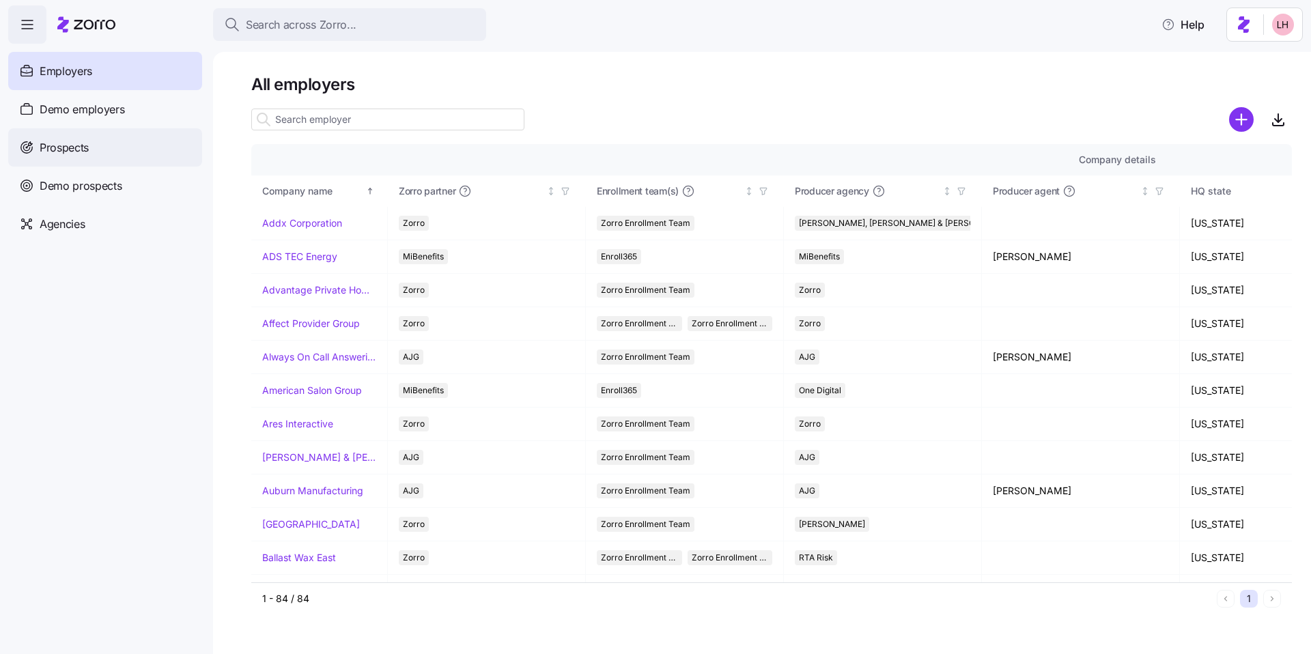
click at [68, 152] on span "Prospects" at bounding box center [64, 147] width 49 height 17
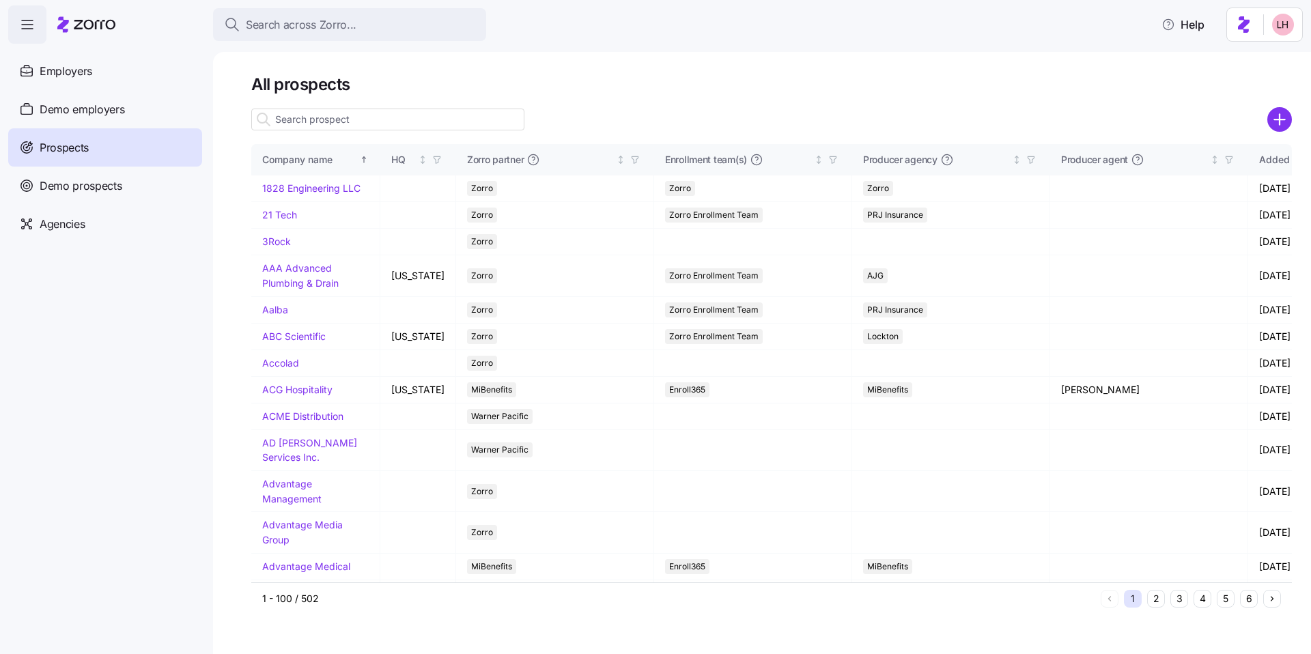
click at [362, 119] on input at bounding box center [387, 120] width 273 height 22
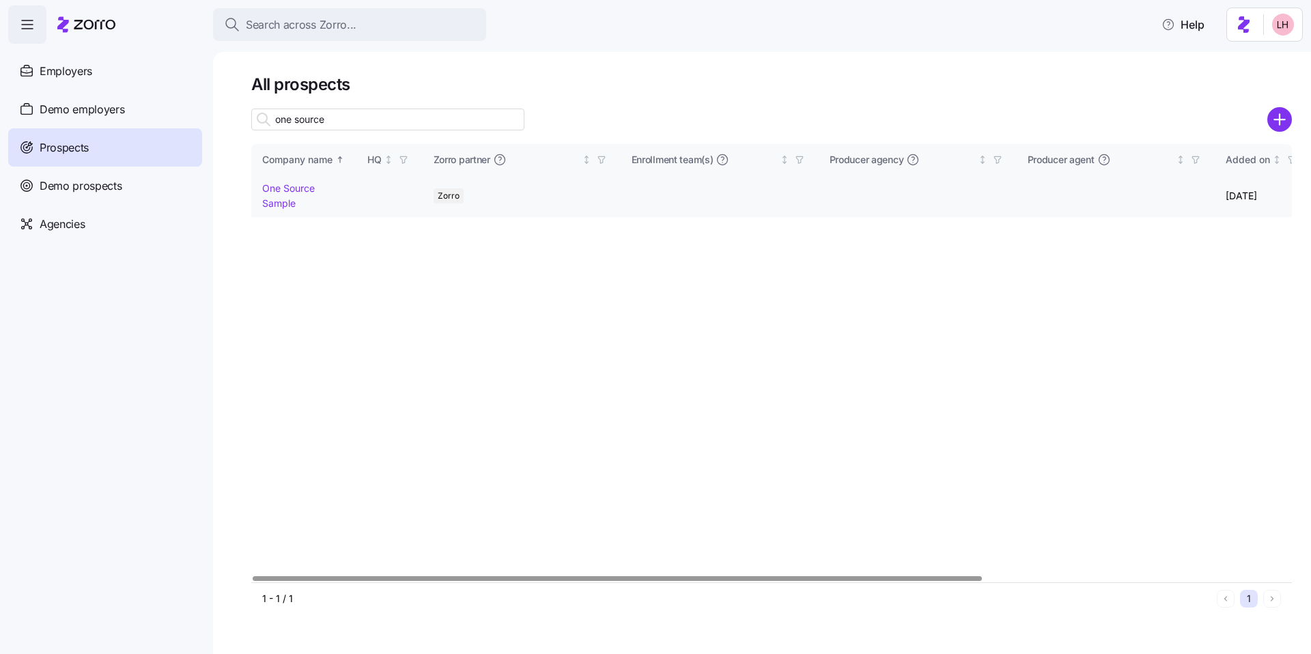
type input "one source"
click at [281, 188] on link "One Source Sample" at bounding box center [288, 195] width 53 height 27
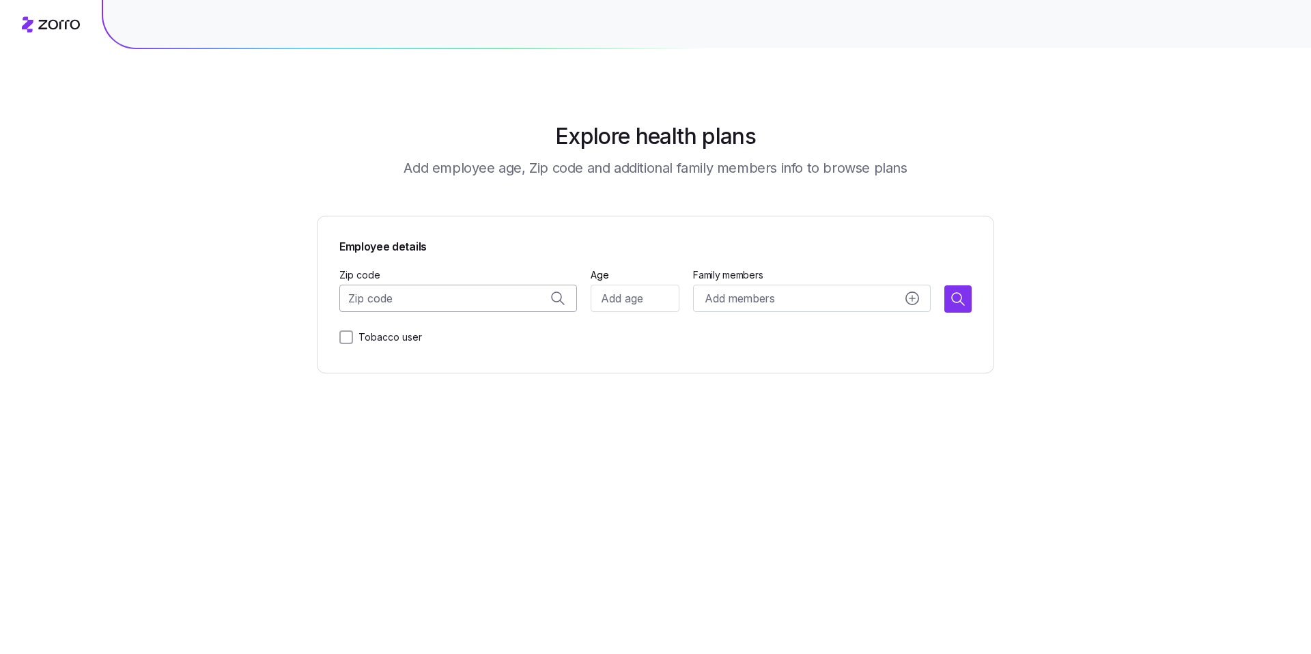
click at [403, 296] on input "Zip code" at bounding box center [458, 298] width 238 height 27
click at [506, 335] on span "30720, [GEOGRAPHIC_DATA], [GEOGRAPHIC_DATA]" at bounding box center [471, 334] width 191 height 17
type input "30720, [GEOGRAPHIC_DATA], [GEOGRAPHIC_DATA]"
click at [613, 301] on input "Age" at bounding box center [635, 298] width 89 height 27
type input "40"
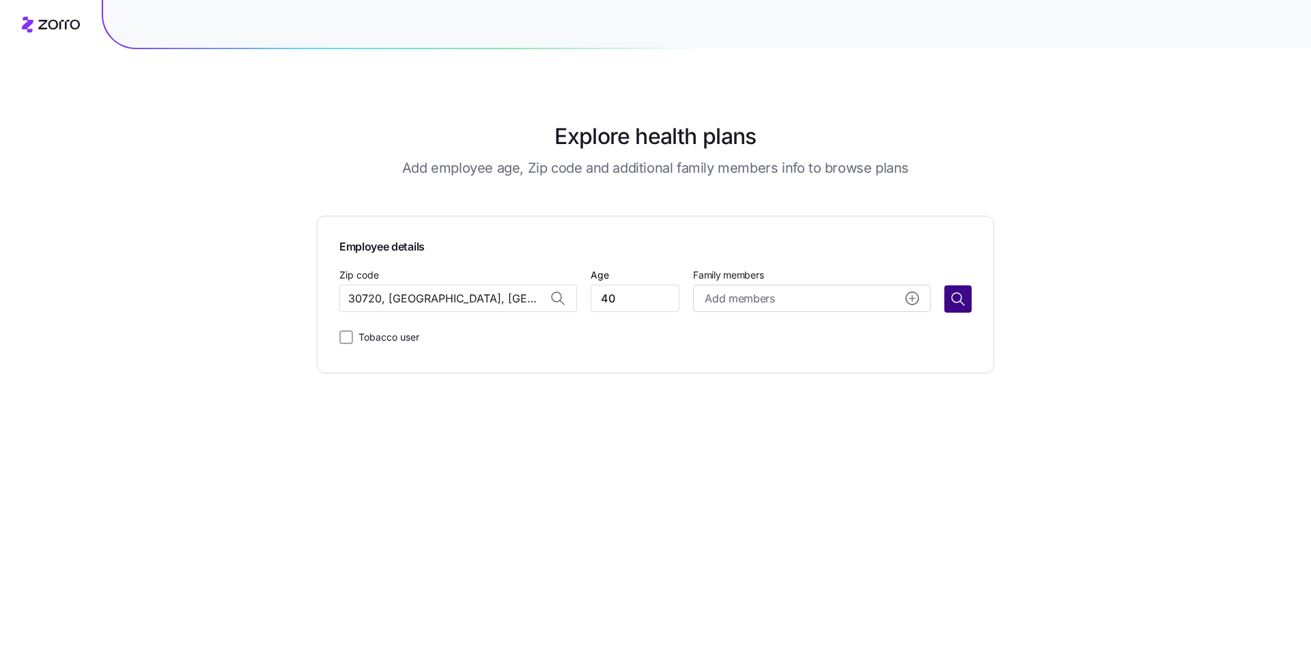
click at [947, 296] on button "button" at bounding box center [958, 298] width 27 height 27
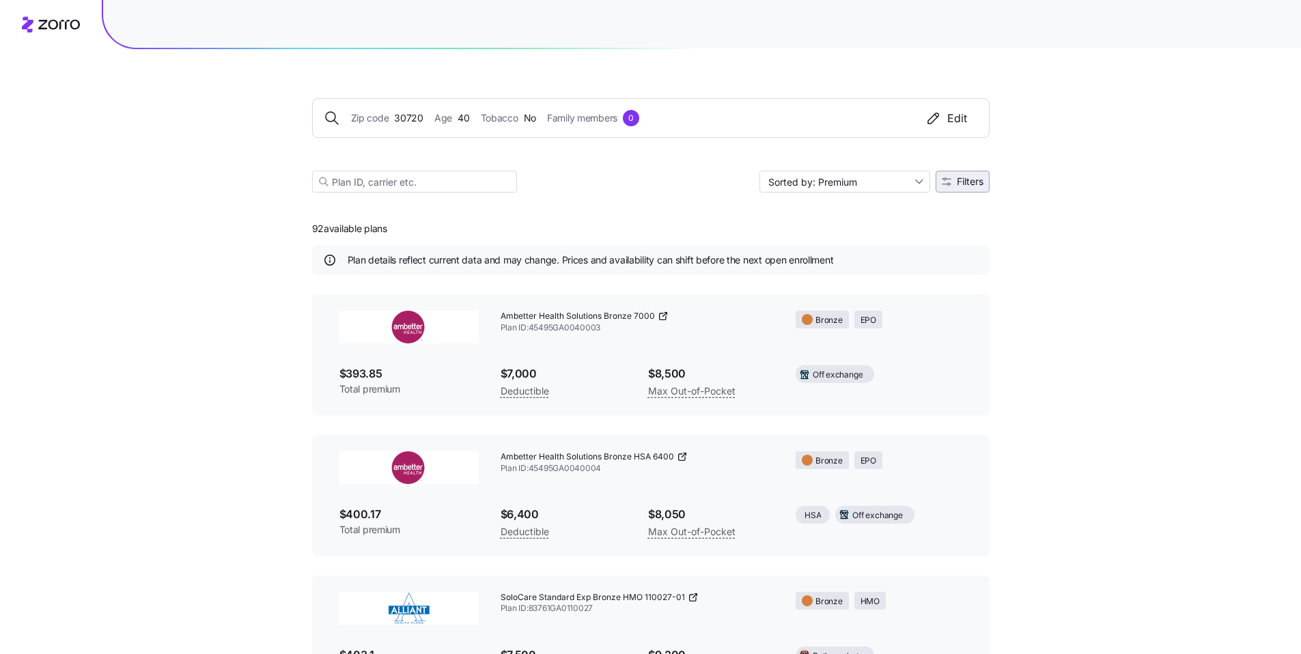
click at [965, 186] on span "Filters" at bounding box center [970, 182] width 27 height 10
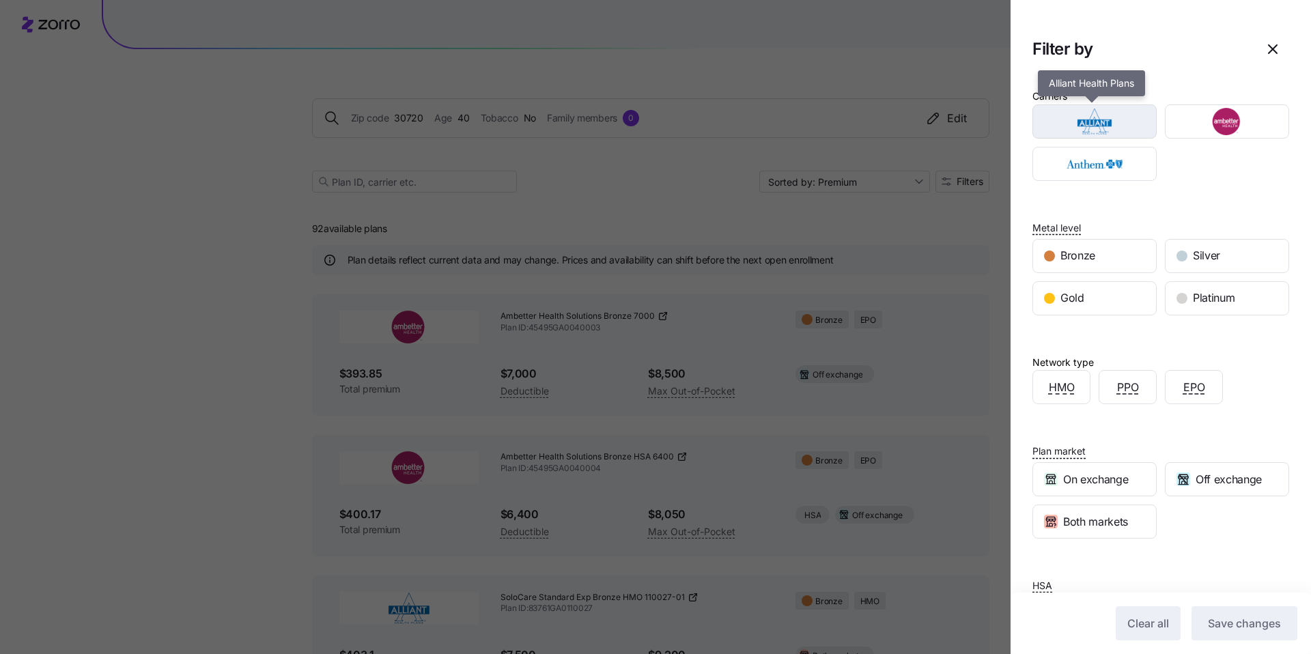
click at [1111, 126] on img "button" at bounding box center [1095, 121] width 100 height 27
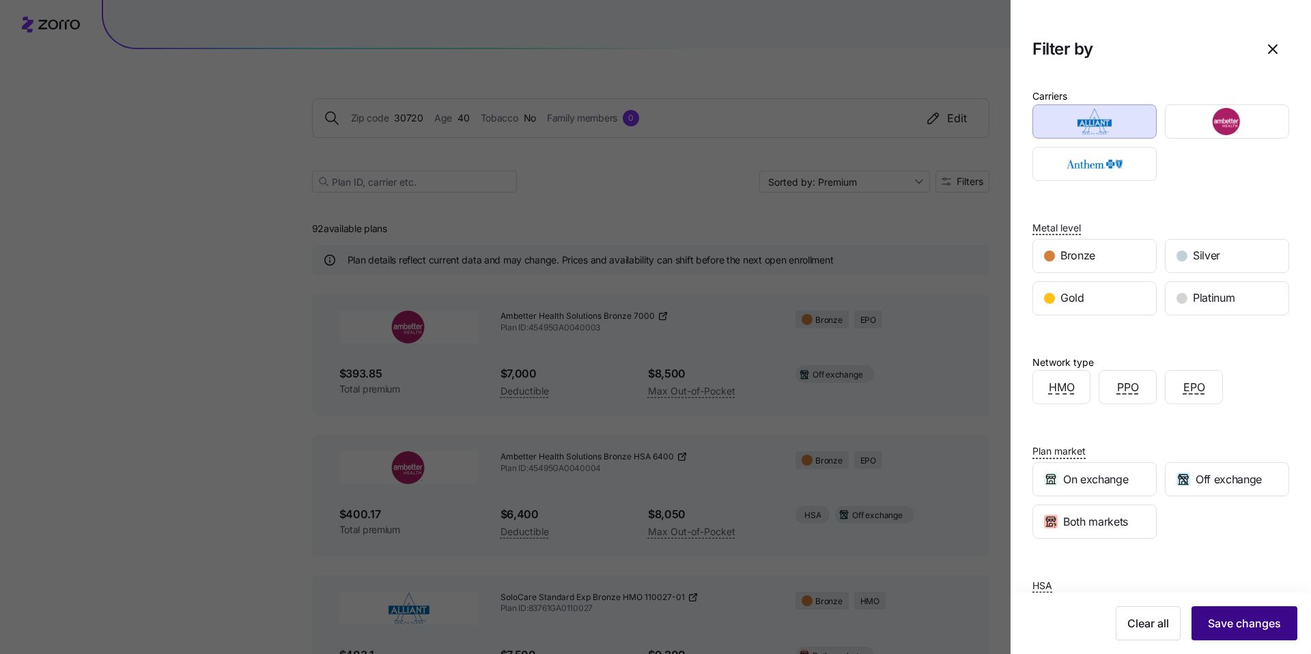
click at [1251, 626] on span "Save changes" at bounding box center [1244, 623] width 73 height 16
